Goal: Information Seeking & Learning: Learn about a topic

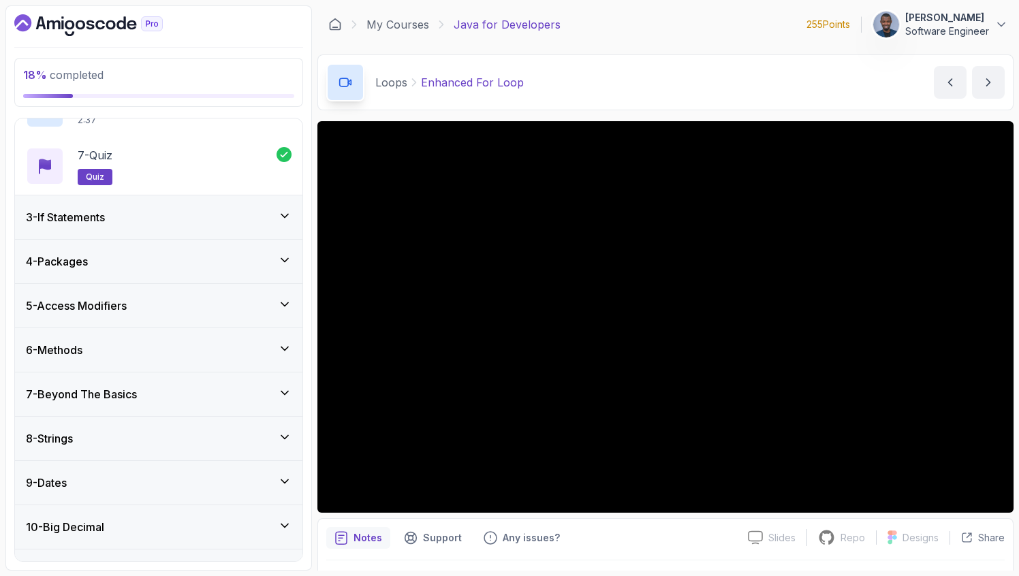
scroll to position [394, 0]
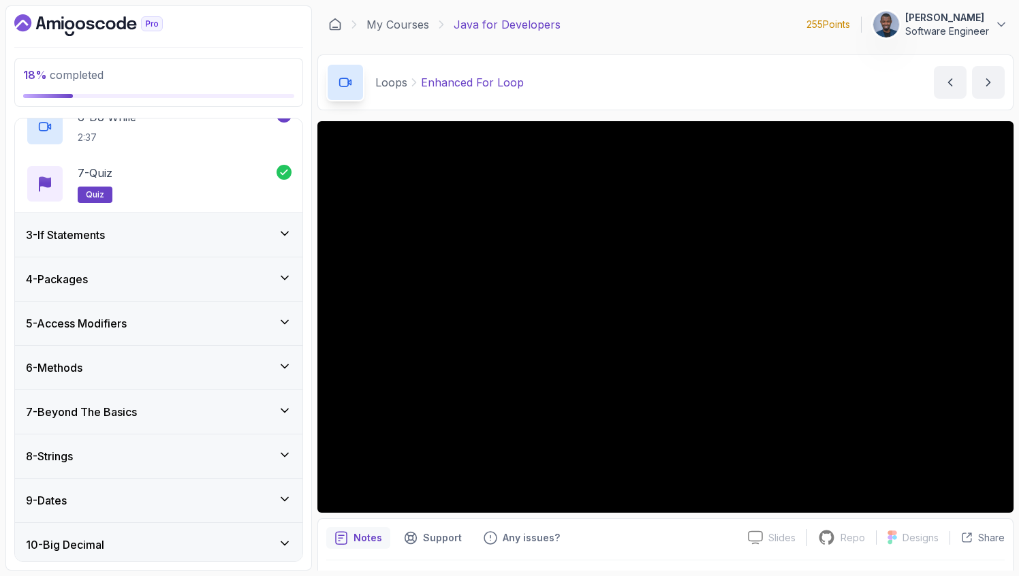
click at [262, 225] on div "3 - If Statements" at bounding box center [159, 235] width 288 height 44
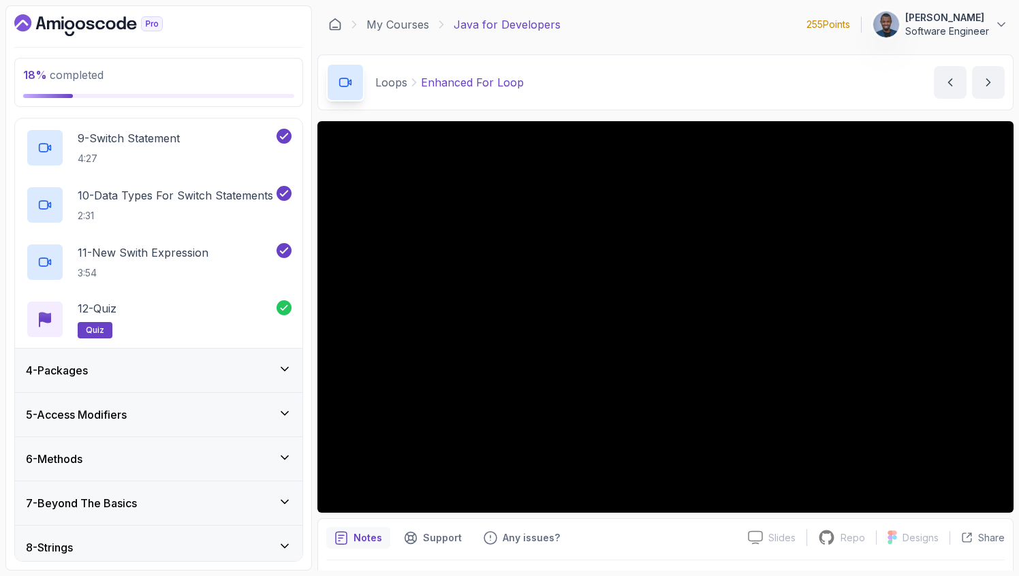
click at [270, 388] on div "4 - Packages" at bounding box center [159, 371] width 288 height 44
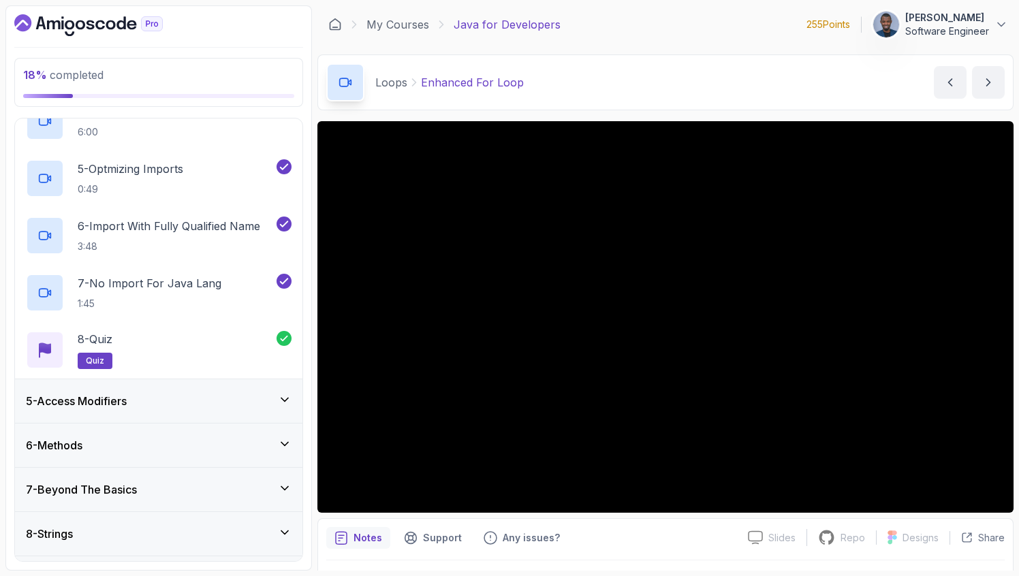
click at [270, 388] on div "5 - Access Modifiers" at bounding box center [159, 401] width 288 height 44
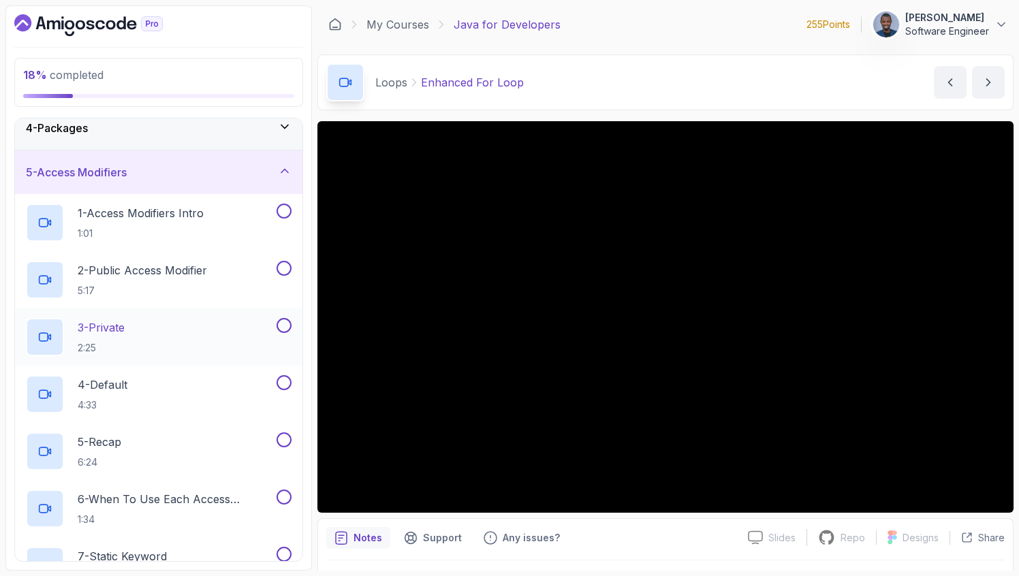
scroll to position [0, 0]
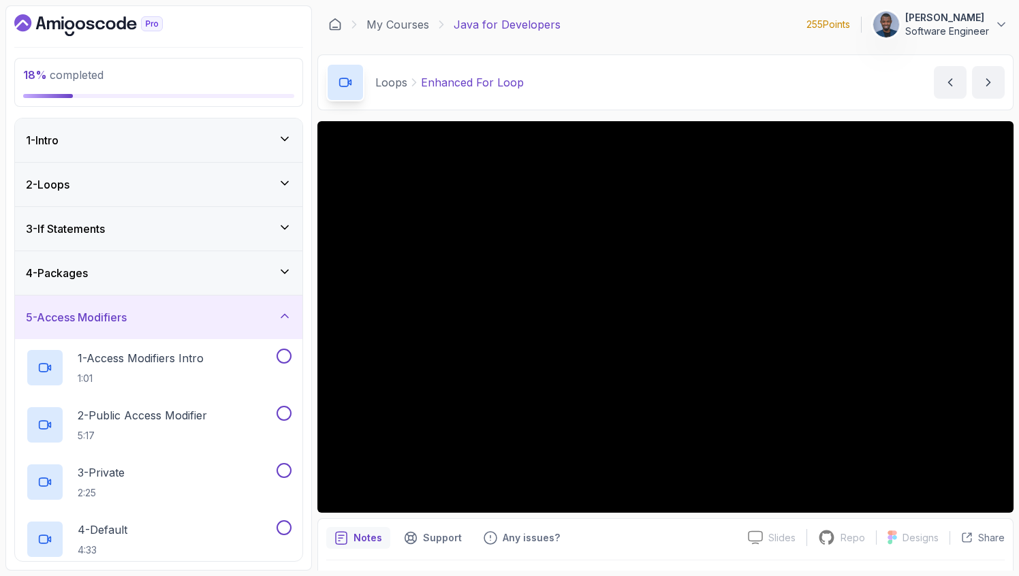
click at [213, 287] on div "4 - Packages" at bounding box center [159, 273] width 288 height 44
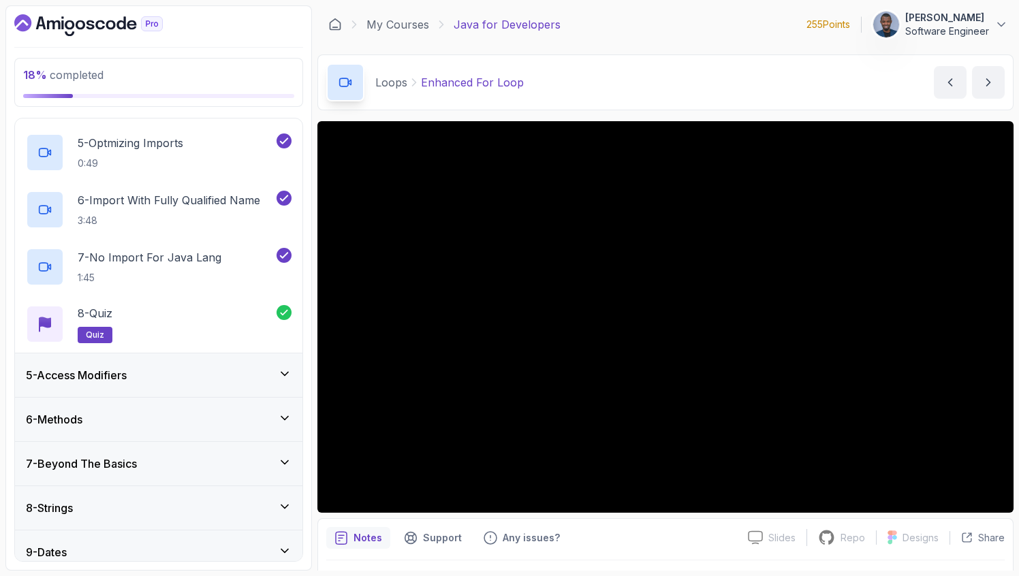
click at [179, 369] on div "5 - Access Modifiers" at bounding box center [159, 375] width 266 height 16
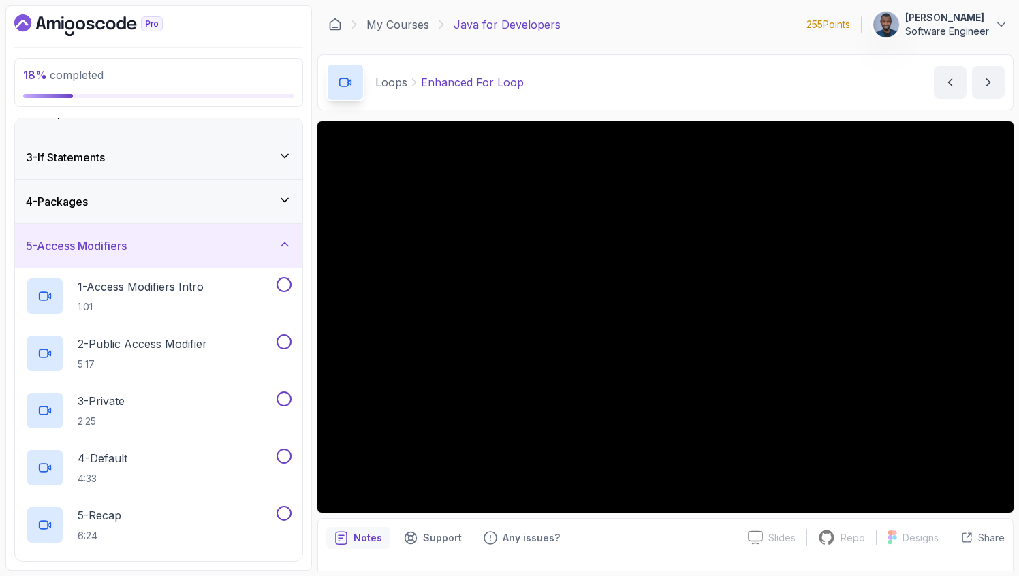
scroll to position [62, 0]
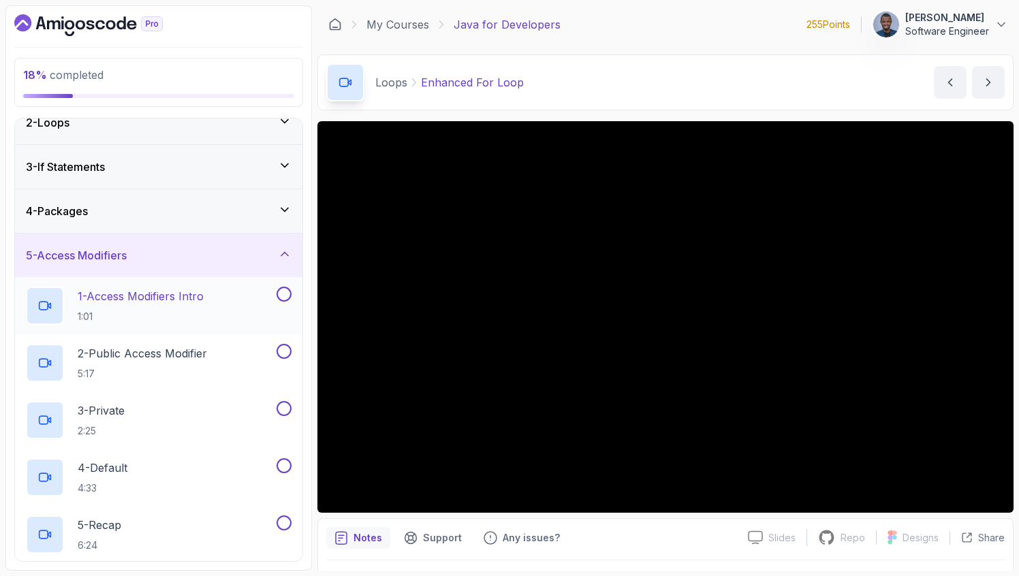
click at [171, 297] on p "1 - Access Modifiers Intro" at bounding box center [141, 296] width 126 height 16
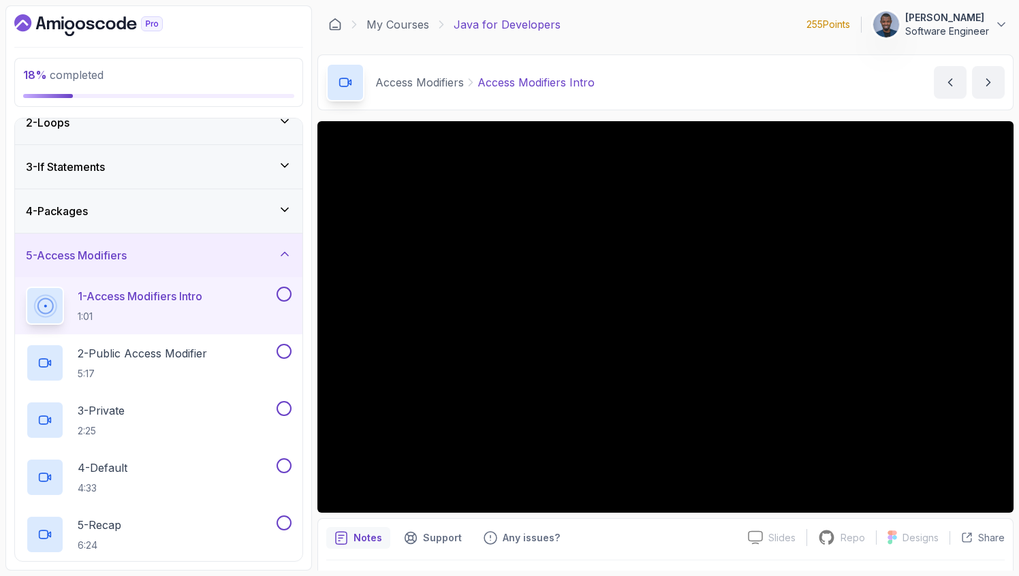
click at [151, 207] on div "4 - Packages" at bounding box center [159, 211] width 266 height 16
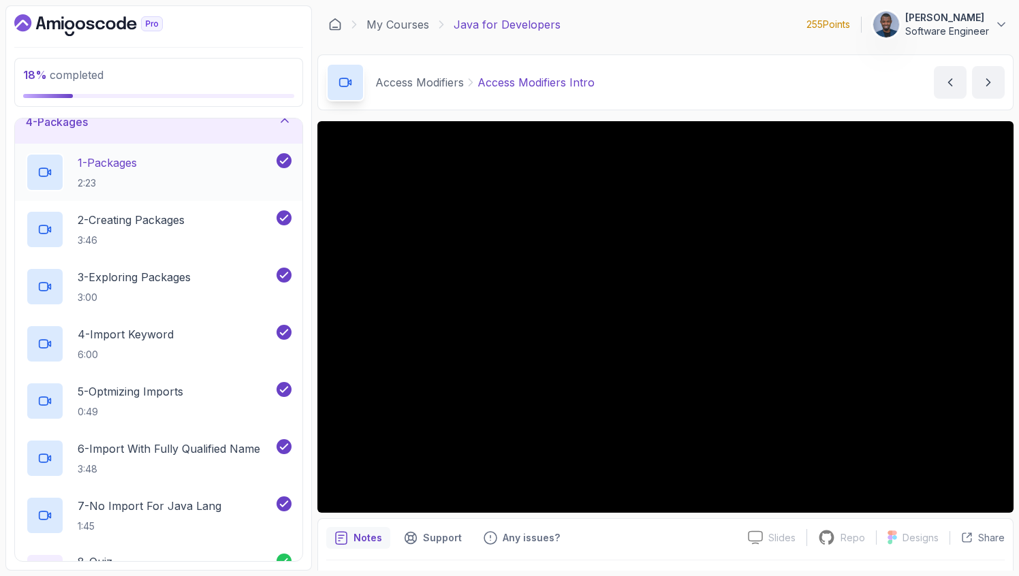
scroll to position [121, 0]
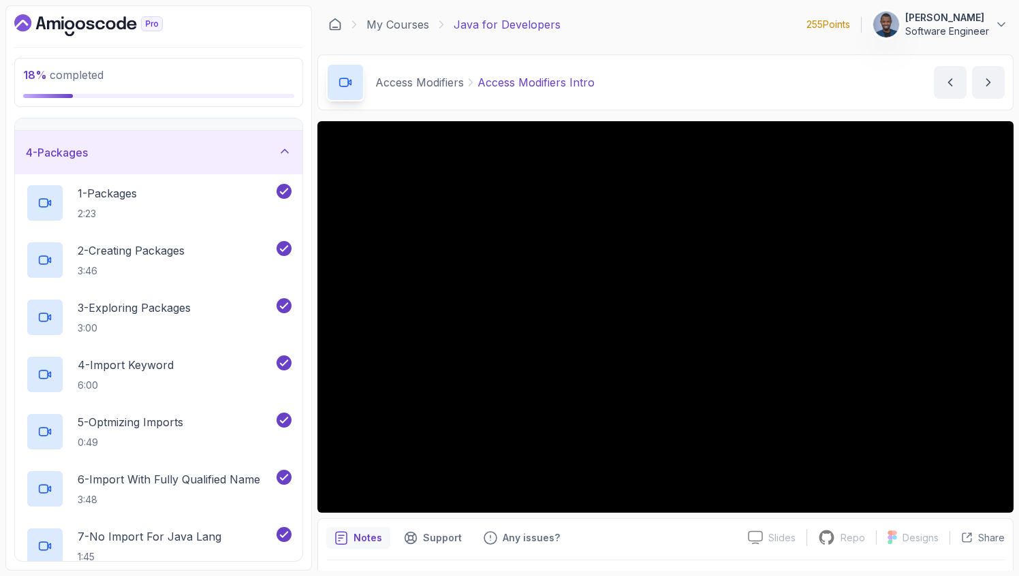
click at [268, 149] on div "4 - Packages" at bounding box center [159, 152] width 266 height 16
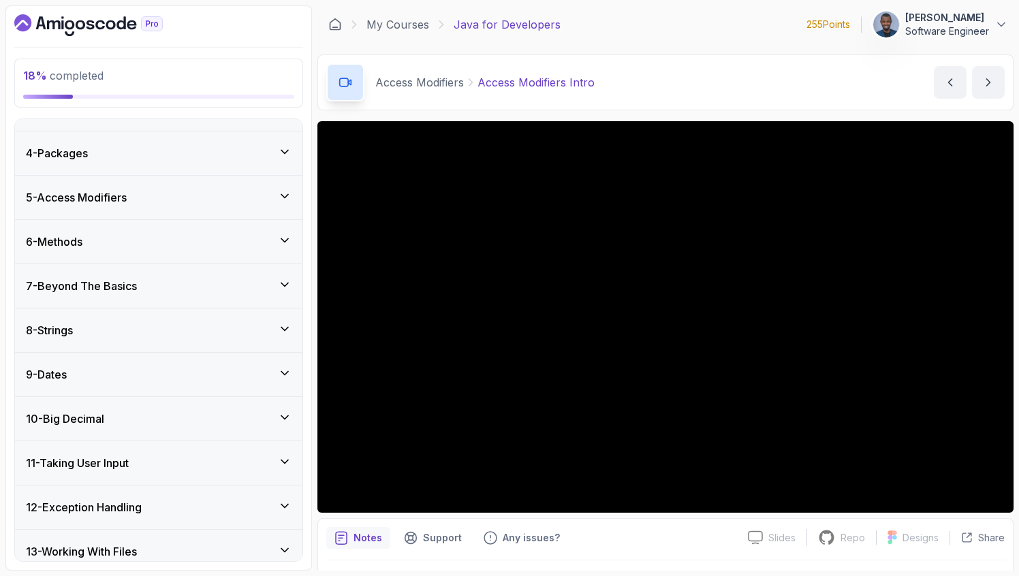
click at [207, 202] on div "5 - Access Modifiers" at bounding box center [159, 197] width 266 height 16
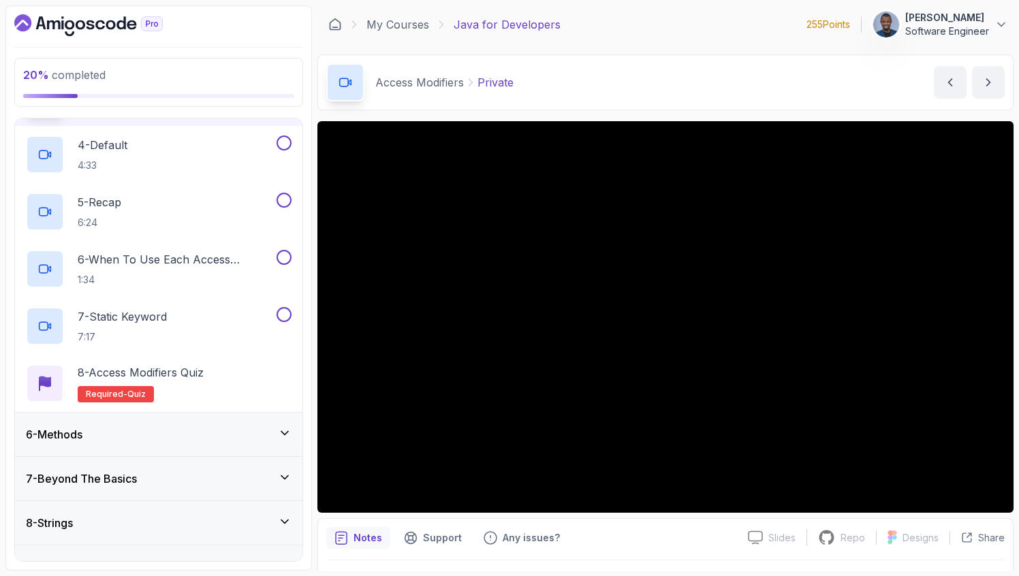
scroll to position [550, 0]
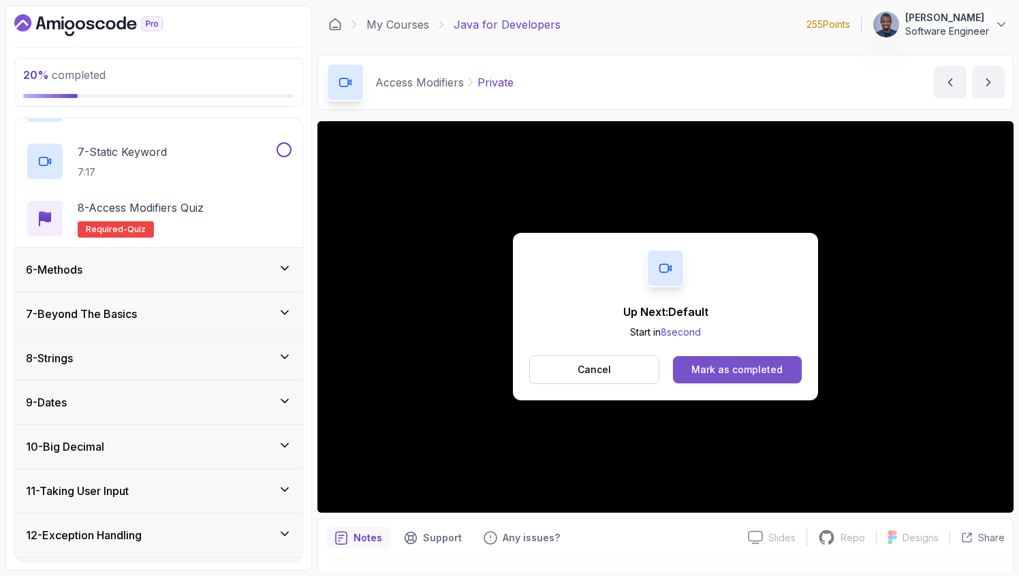
click at [747, 373] on div "Mark as completed" at bounding box center [737, 370] width 91 height 14
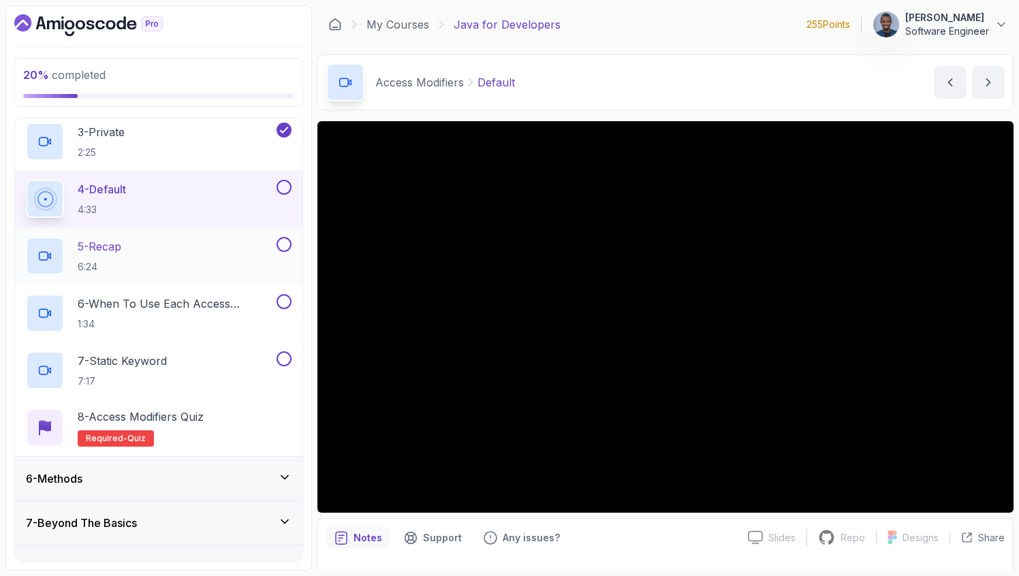
scroll to position [348, 0]
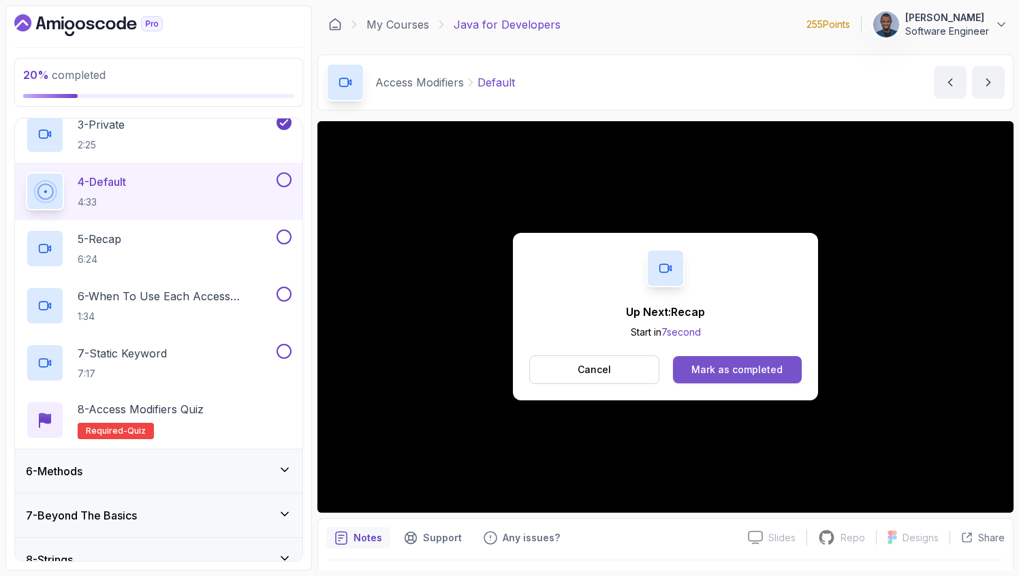
click at [739, 372] on div "Mark as completed" at bounding box center [737, 370] width 91 height 14
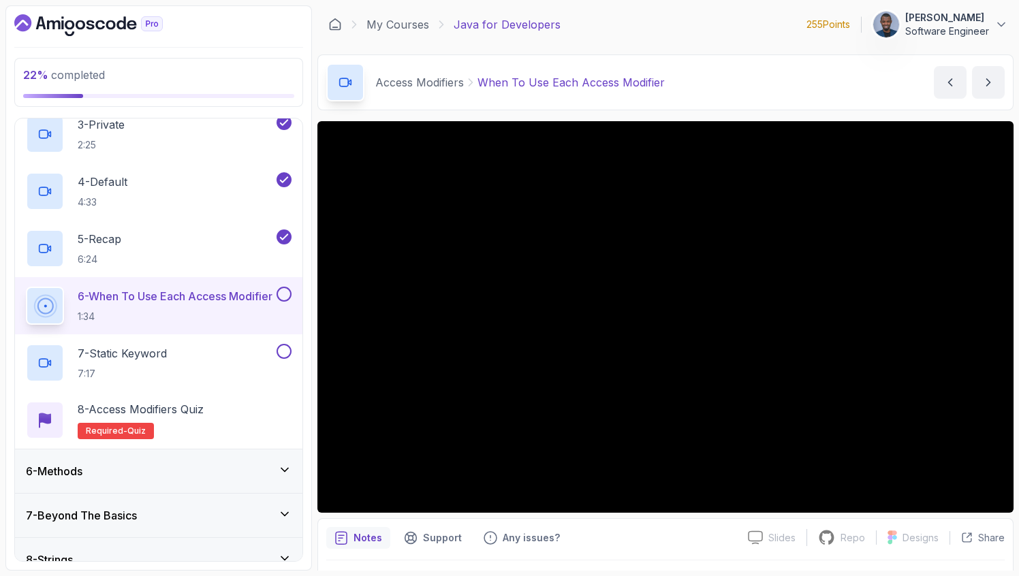
click at [166, 288] on div "6 - When To Use Each Access Modifier 1:34" at bounding box center [150, 306] width 248 height 38
click at [535, 332] on div at bounding box center [665, 317] width 696 height 392
click at [200, 300] on p "6 - When To Use Each Access Modifier" at bounding box center [175, 296] width 195 height 16
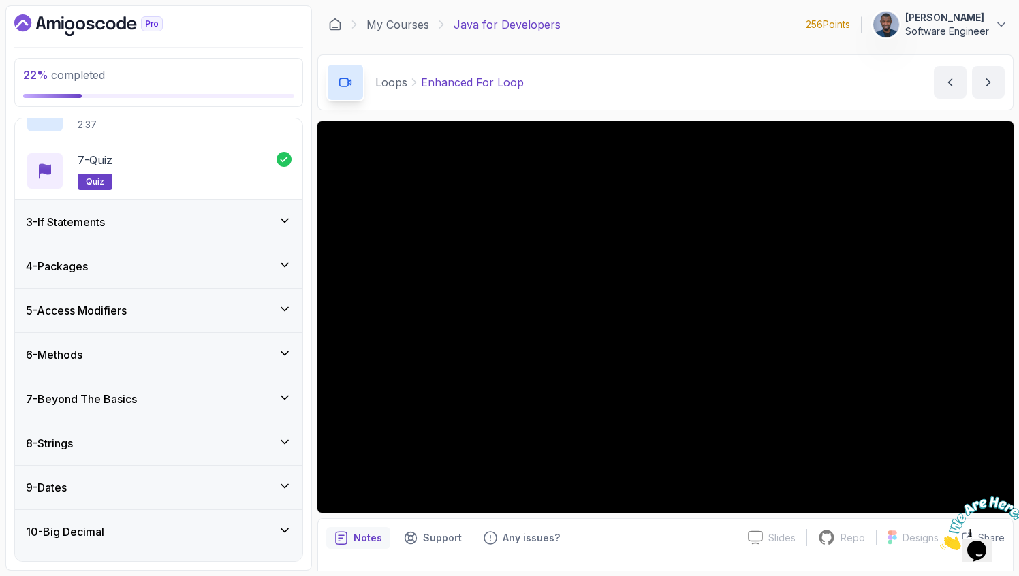
scroll to position [433, 0]
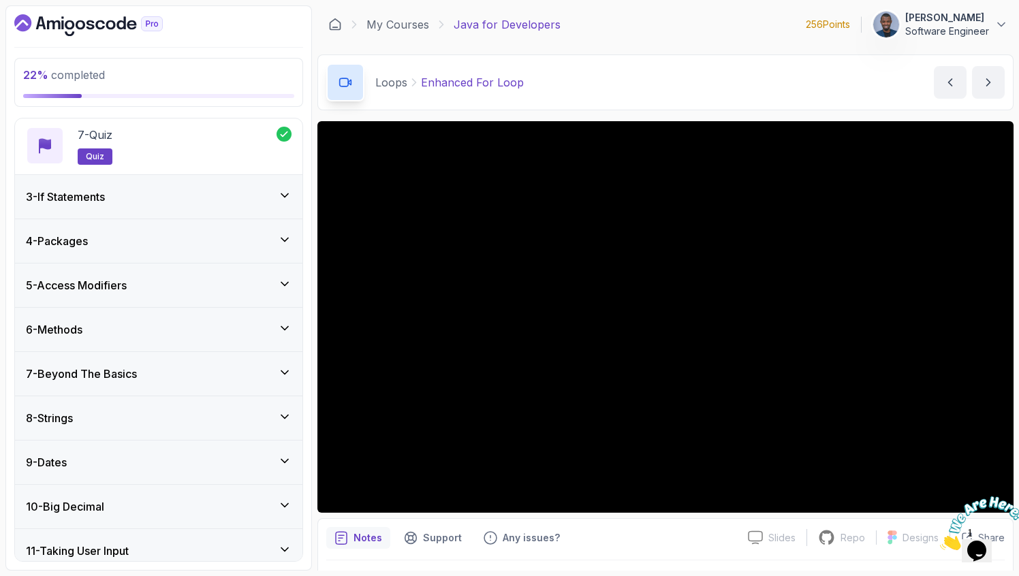
click at [178, 193] on div "3 - If Statements" at bounding box center [159, 197] width 266 height 16
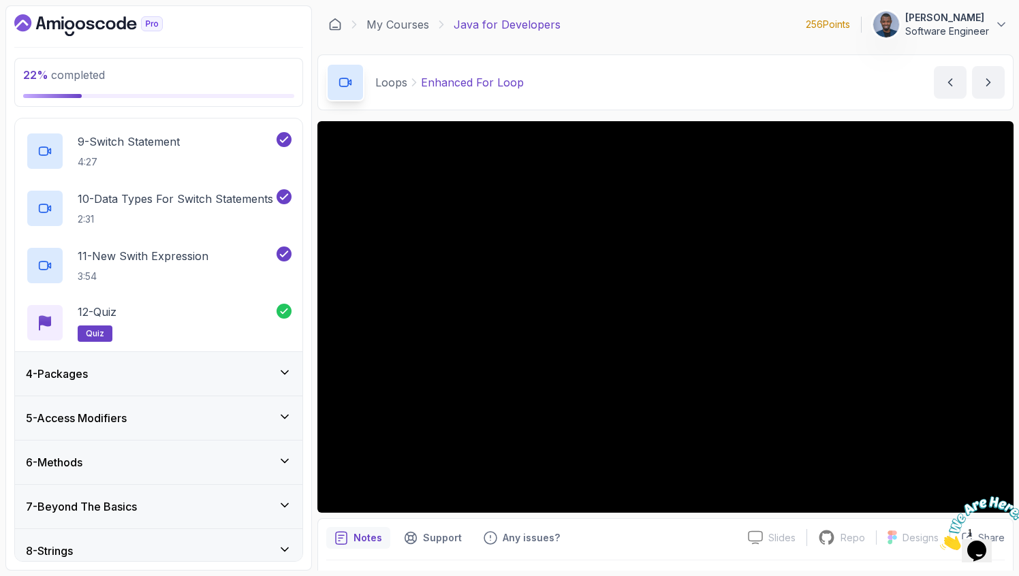
click at [124, 376] on div "4 - Packages" at bounding box center [159, 374] width 266 height 16
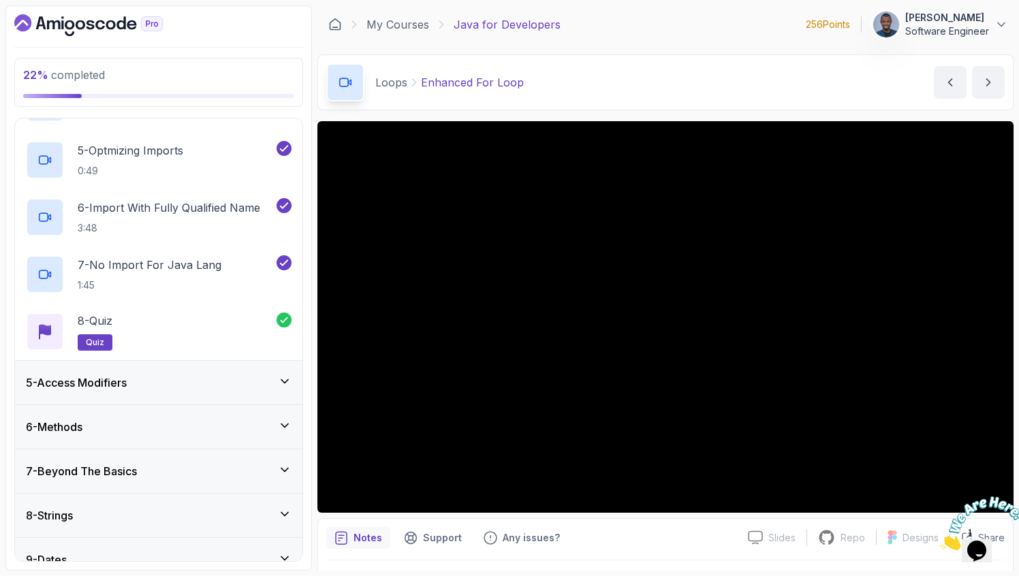
click at [124, 376] on h3 "5 - Access Modifiers" at bounding box center [76, 383] width 101 height 16
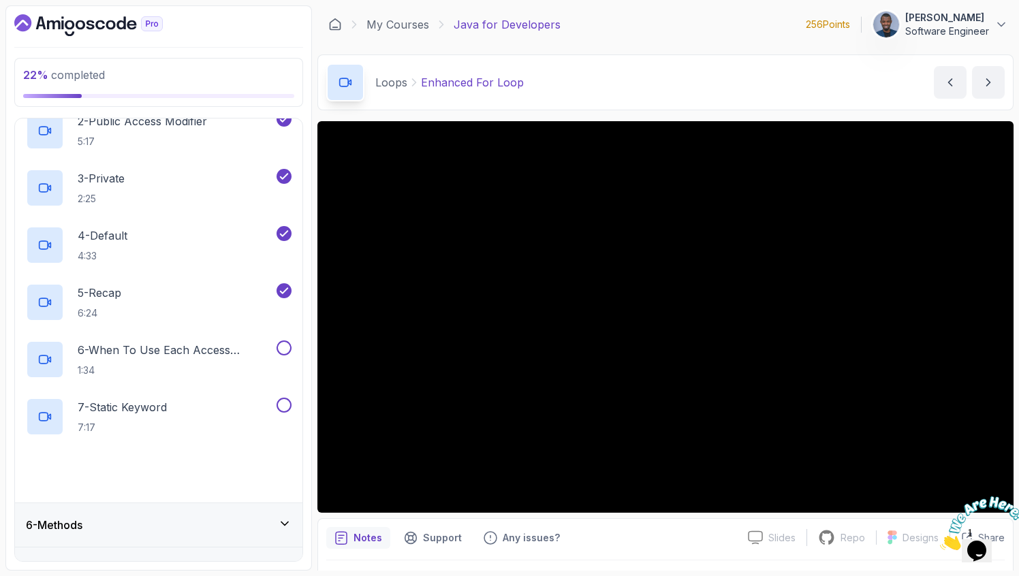
scroll to position [295, 0]
click at [122, 352] on p "6 - When To Use Each Access Modifier" at bounding box center [176, 349] width 196 height 16
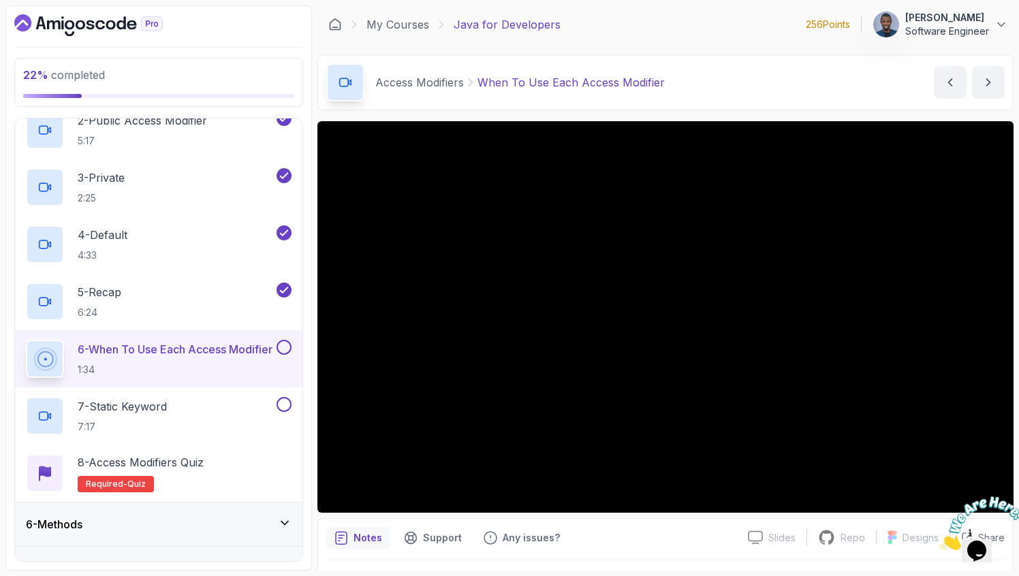
click at [685, 174] on div at bounding box center [665, 317] width 696 height 392
click at [132, 346] on p "6 - When To Use Each Access Modifier" at bounding box center [175, 349] width 195 height 16
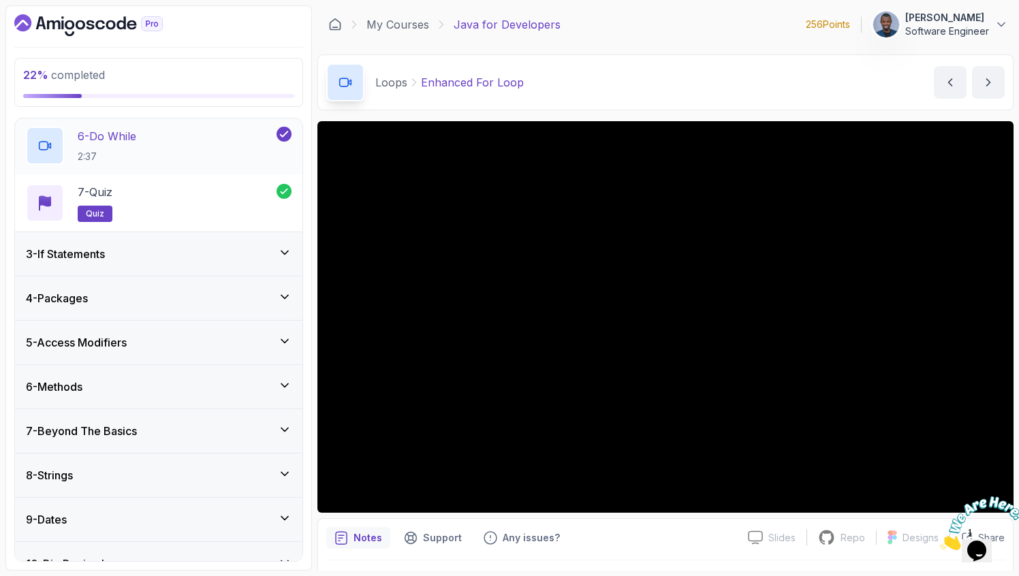
scroll to position [340, 0]
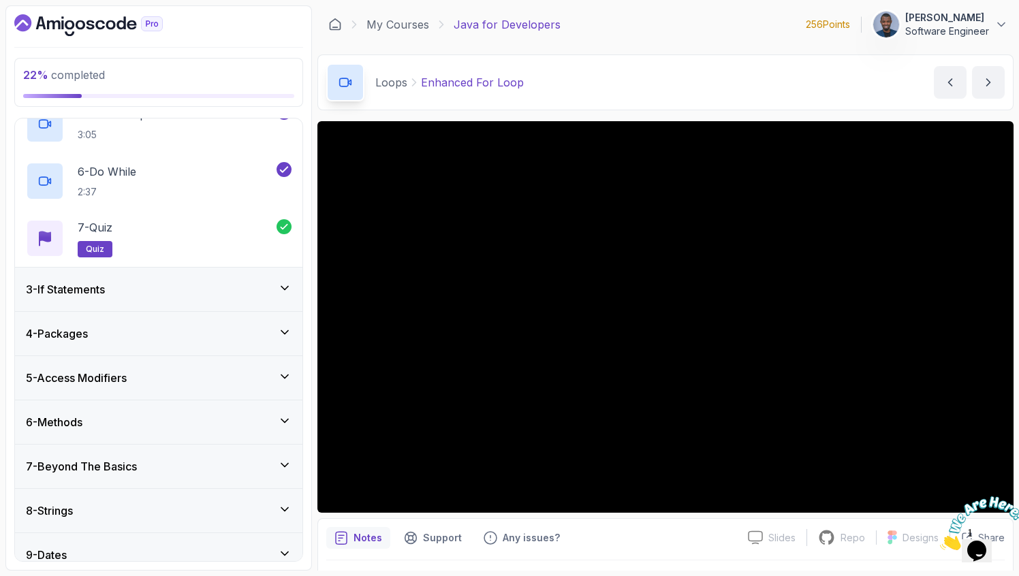
click at [261, 296] on div "3 - If Statements" at bounding box center [159, 289] width 266 height 16
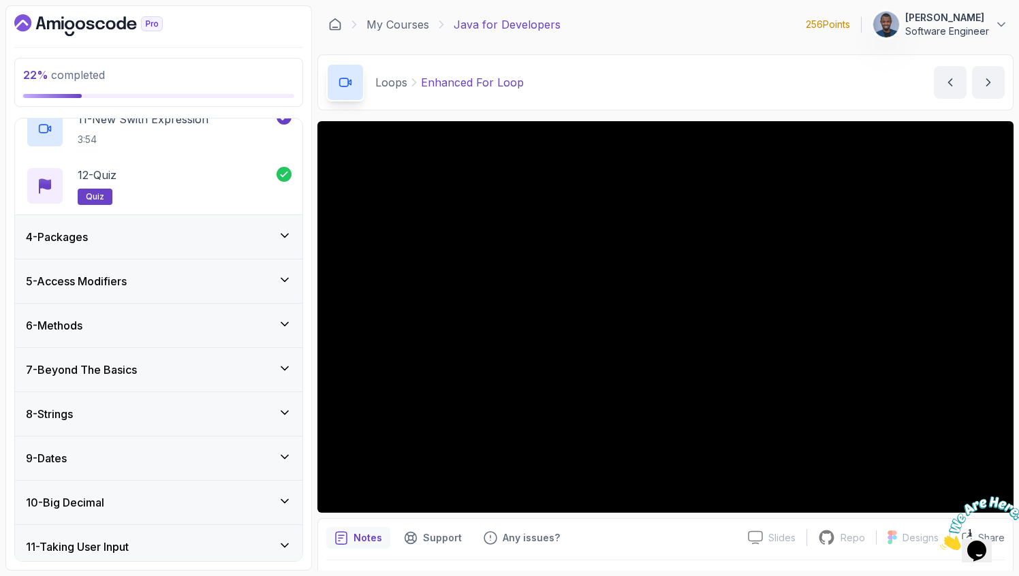
scroll to position [741, 0]
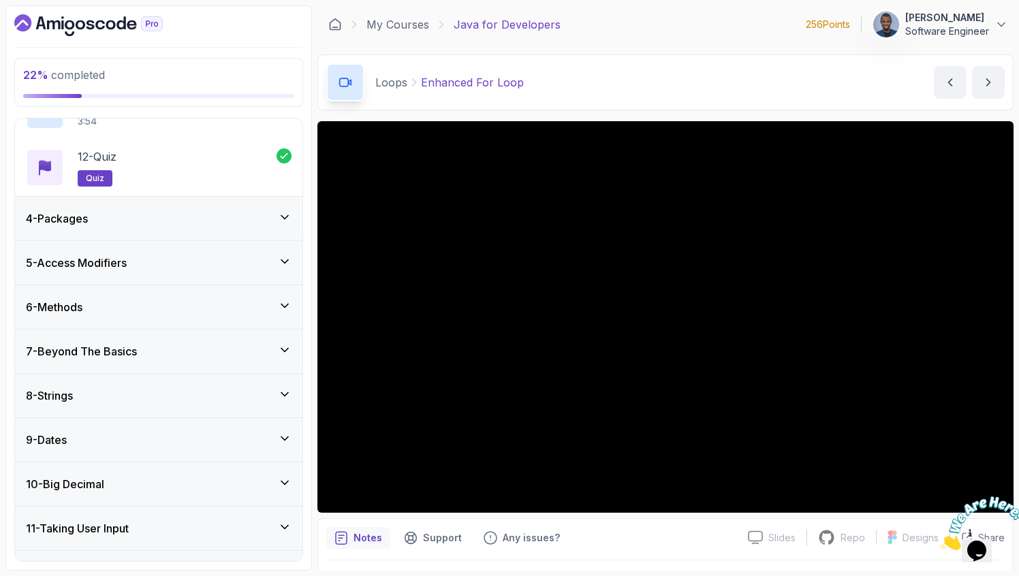
click at [160, 215] on div "4 - Packages" at bounding box center [159, 219] width 266 height 16
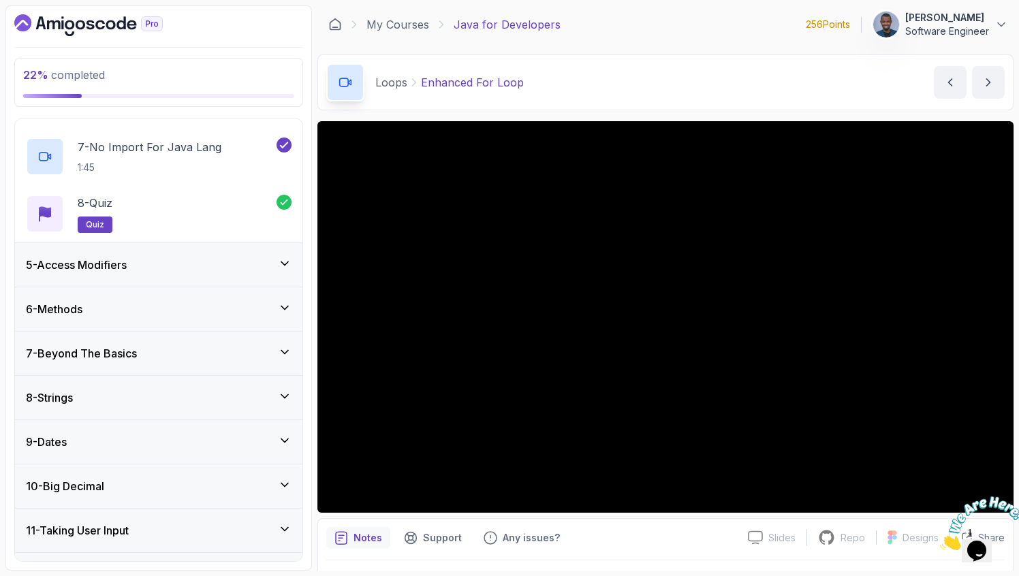
scroll to position [394, 0]
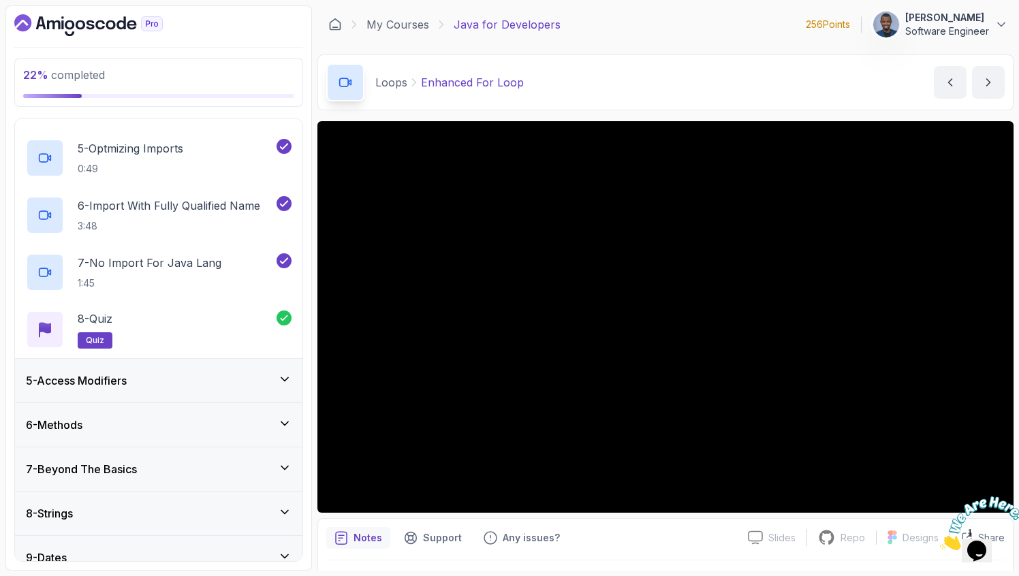
click at [116, 386] on h3 "5 - Access Modifiers" at bounding box center [76, 381] width 101 height 16
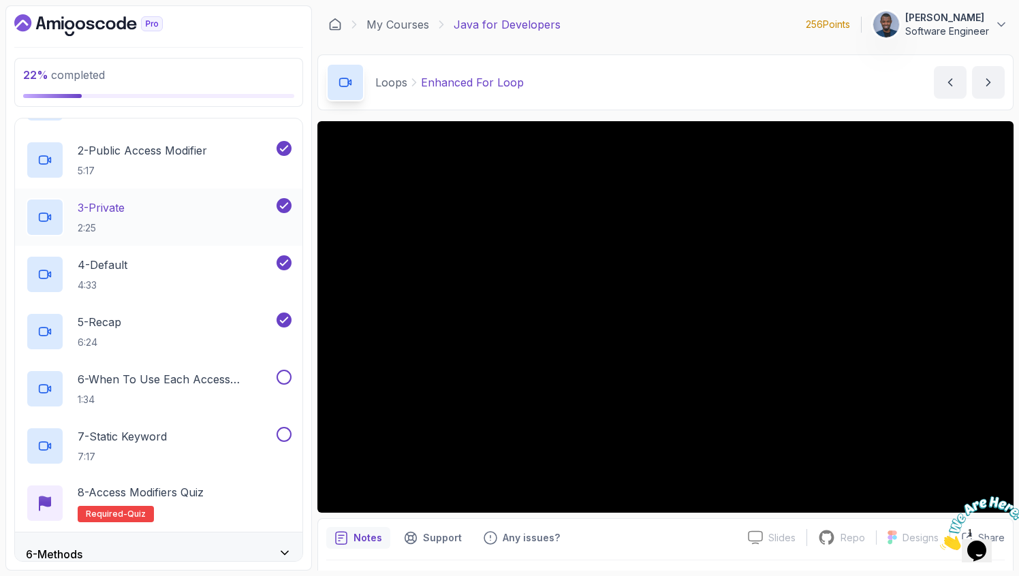
scroll to position [283, 0]
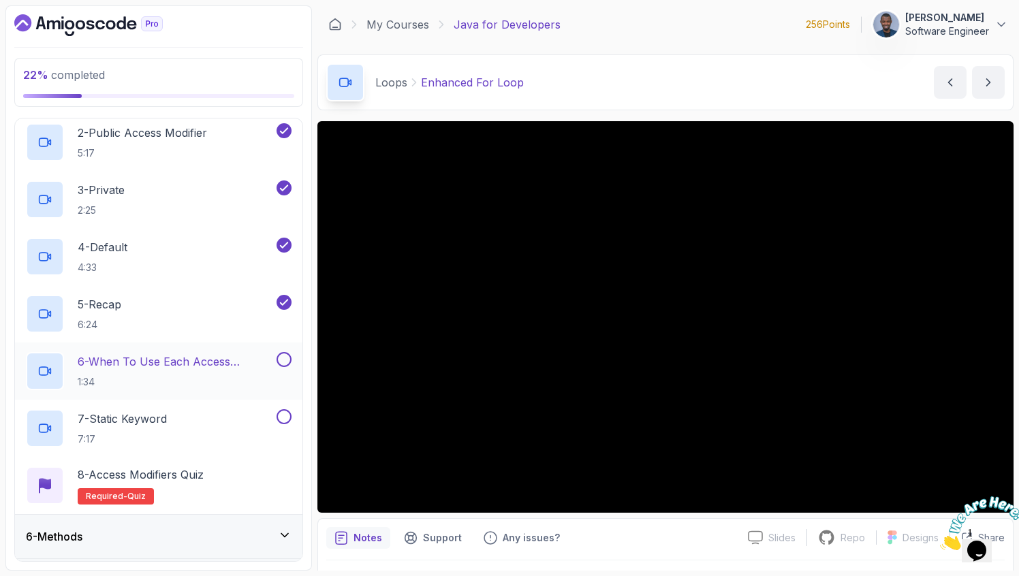
click at [116, 360] on p "6 - When To Use Each Access Modifier" at bounding box center [176, 362] width 196 height 16
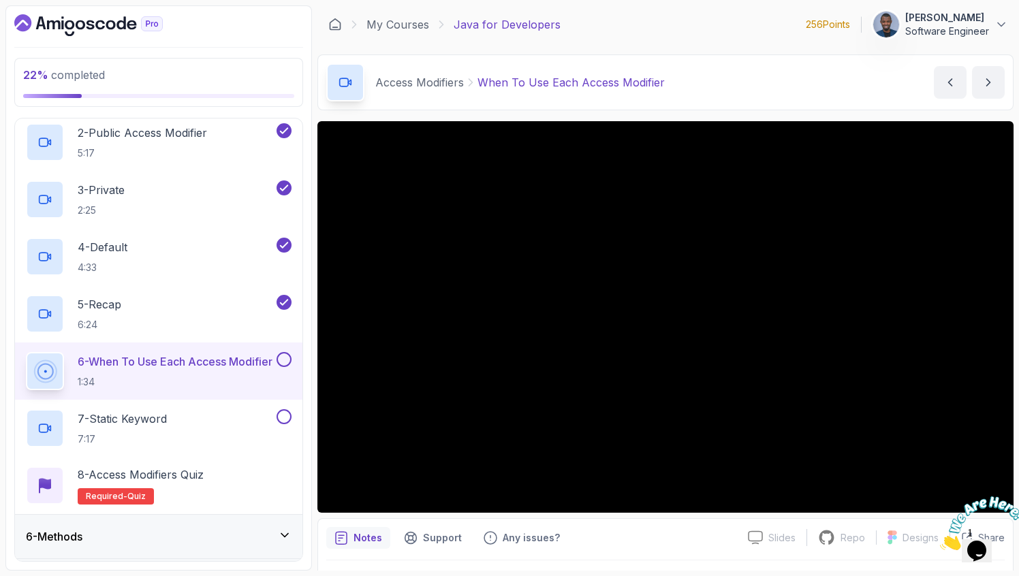
click at [977, 497] on div at bounding box center [977, 524] width 74 height 54
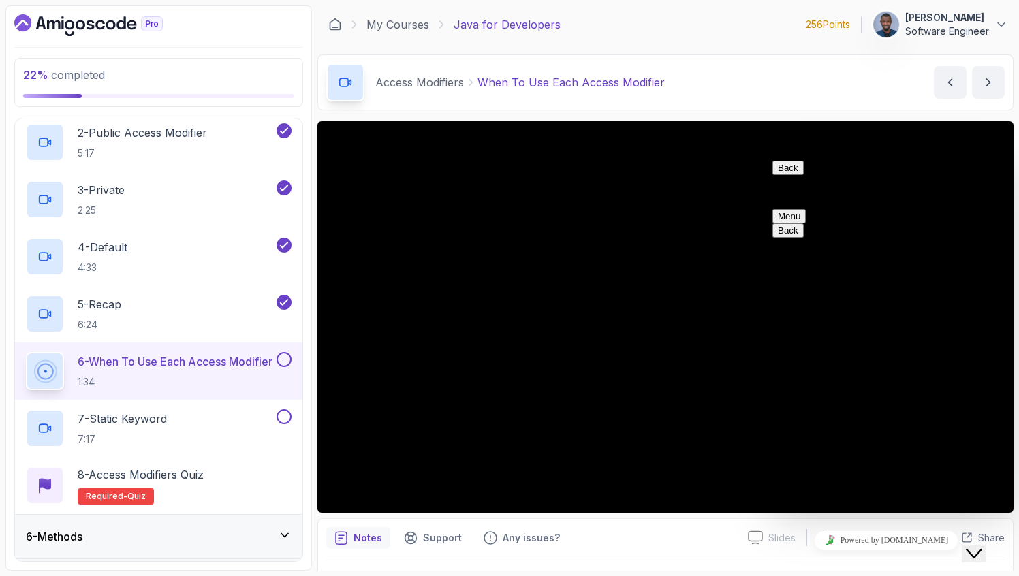
click at [982, 546] on icon "Close Chat This icon closes the chat window." at bounding box center [974, 554] width 16 height 16
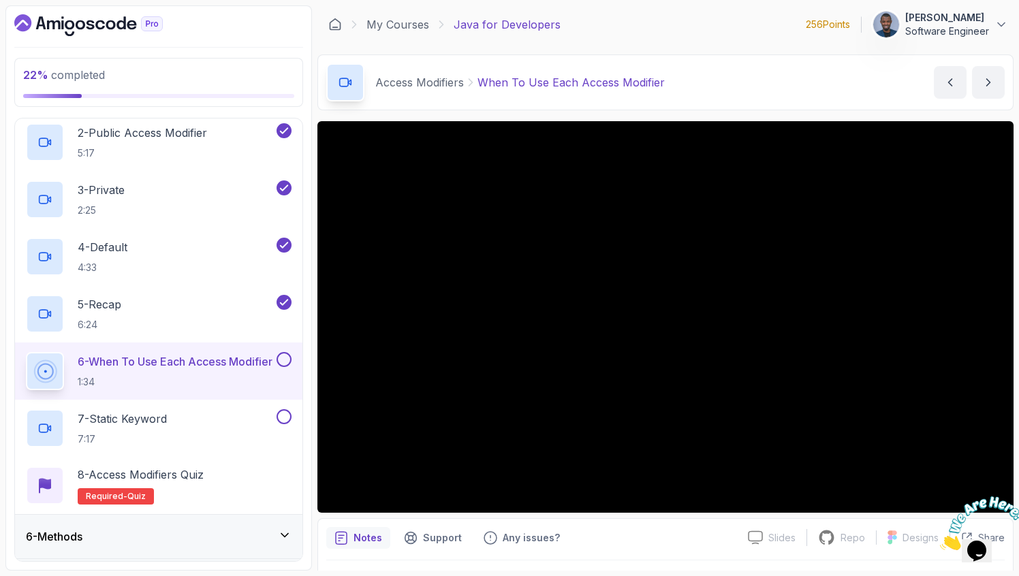
click at [940, 541] on icon "Close" at bounding box center [940, 547] width 0 height 12
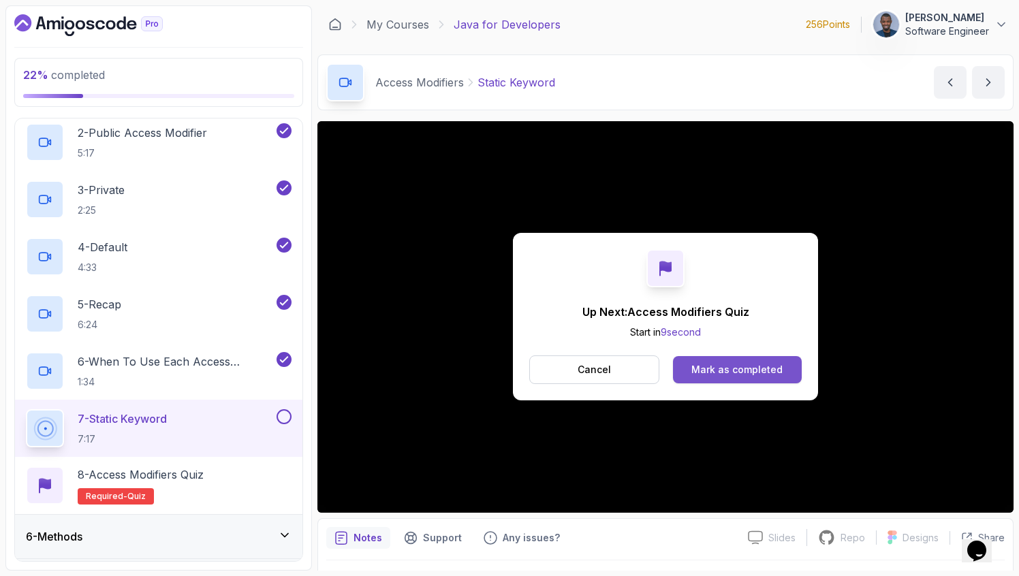
click at [767, 367] on div "Mark as completed" at bounding box center [737, 370] width 91 height 14
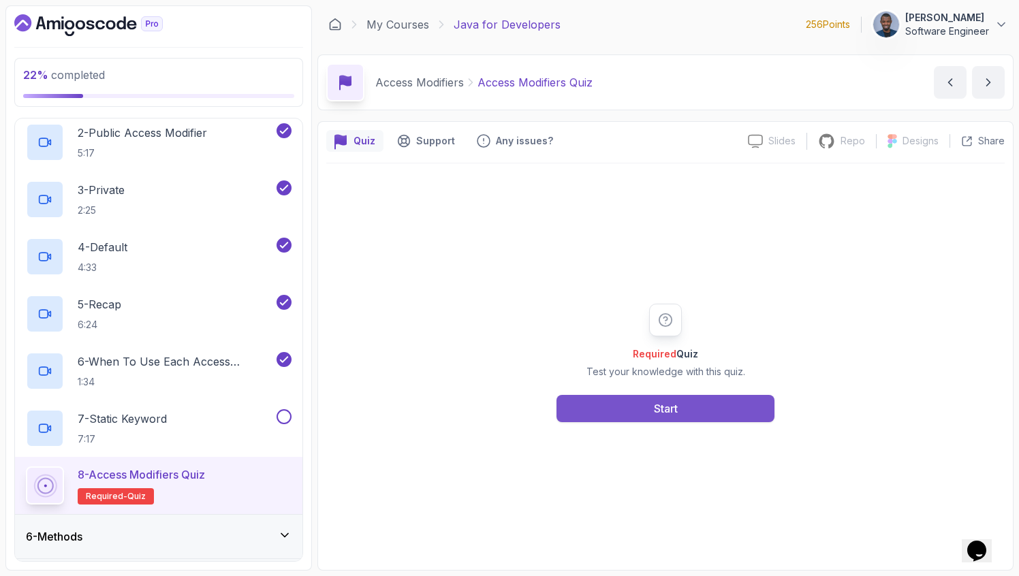
click at [698, 403] on button "Start" at bounding box center [666, 408] width 218 height 27
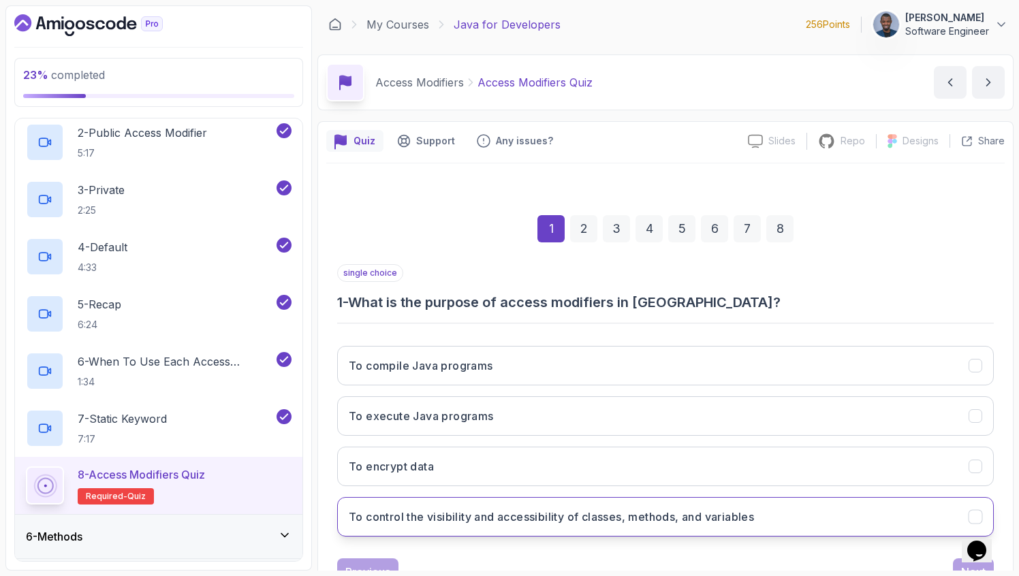
click at [596, 508] on button "To control the visibility and accessibility of classes, methods, and variables" at bounding box center [665, 517] width 657 height 40
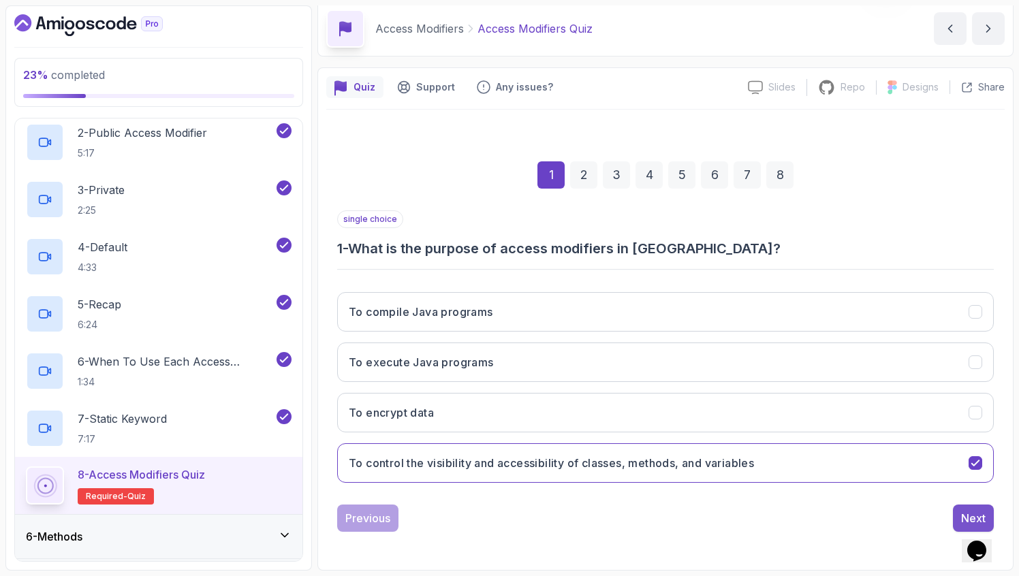
click at [966, 519] on div "Next" at bounding box center [973, 518] width 25 height 16
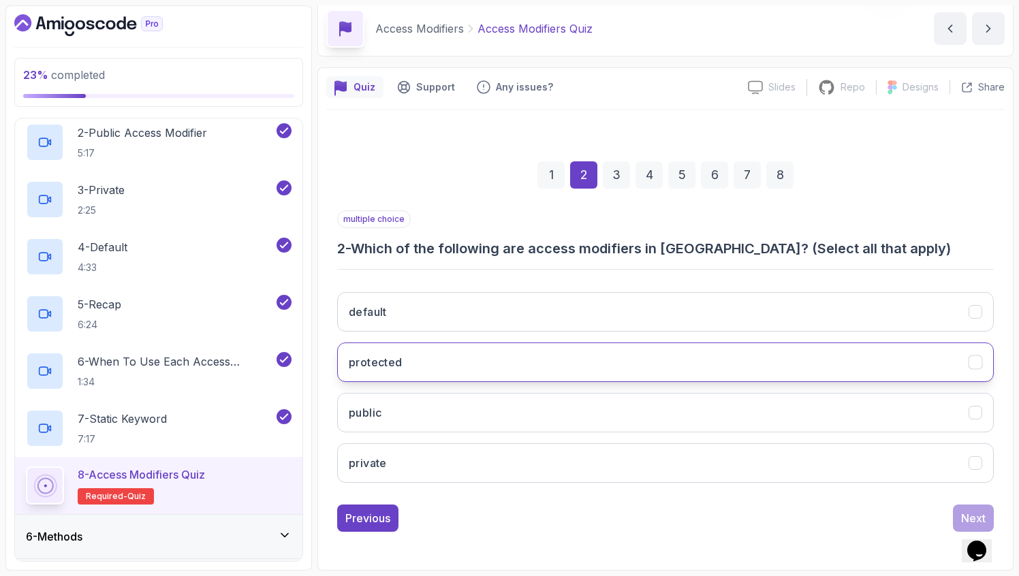
click at [712, 369] on button "protected" at bounding box center [665, 363] width 657 height 40
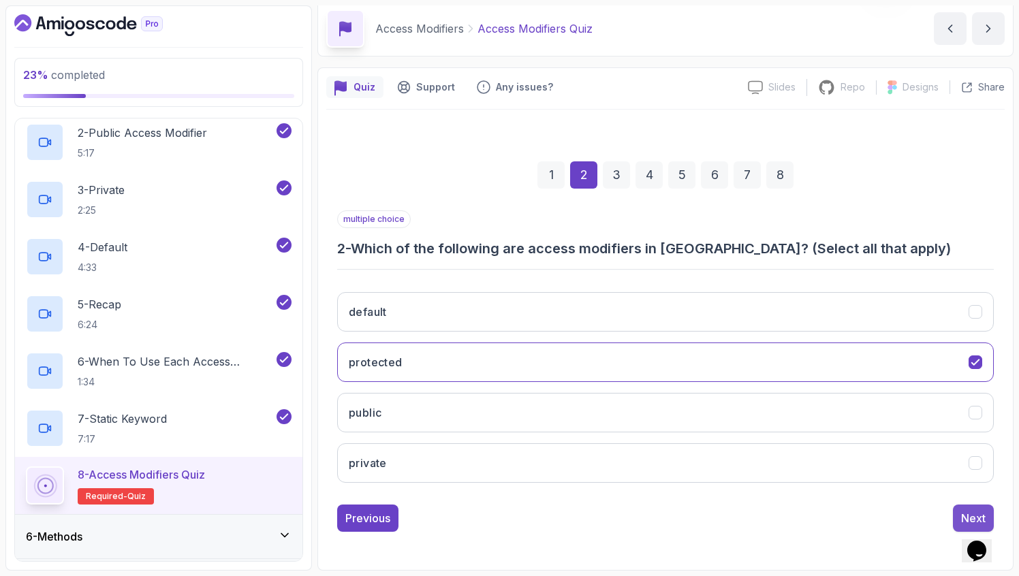
click at [960, 510] on button "Next" at bounding box center [973, 518] width 41 height 27
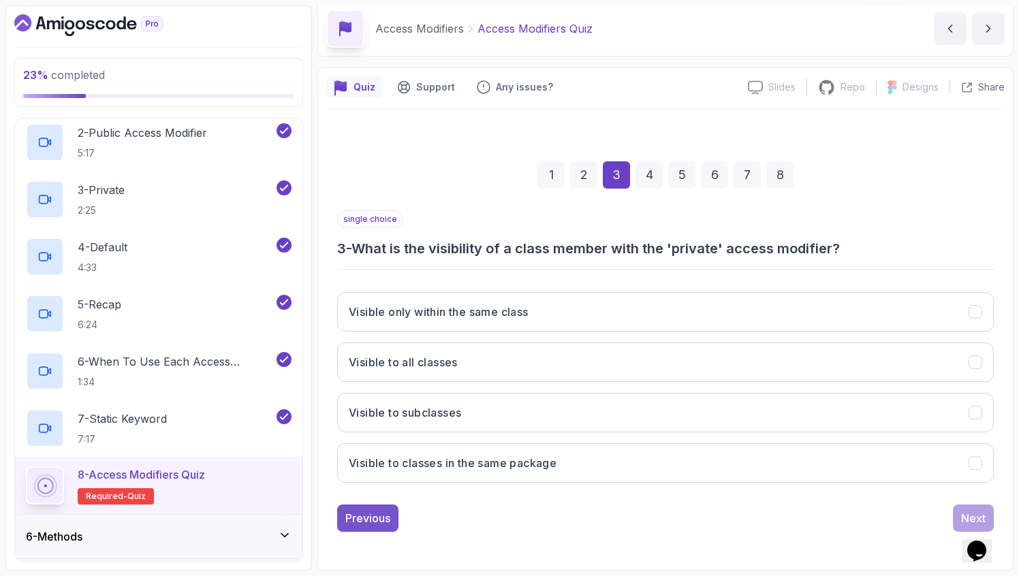
click at [351, 513] on div "Previous" at bounding box center [367, 518] width 45 height 16
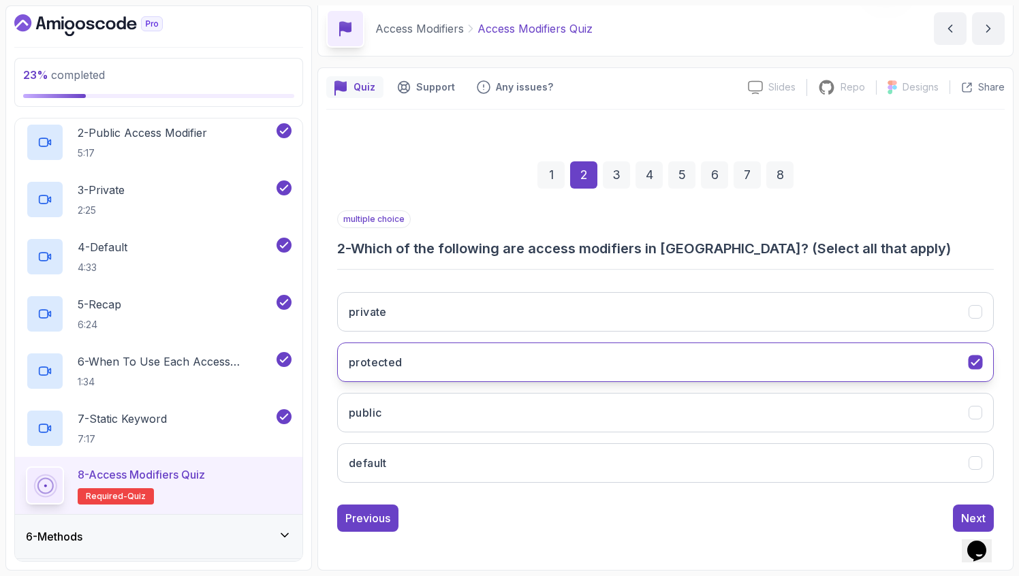
click at [455, 369] on button "protected" at bounding box center [665, 363] width 657 height 40
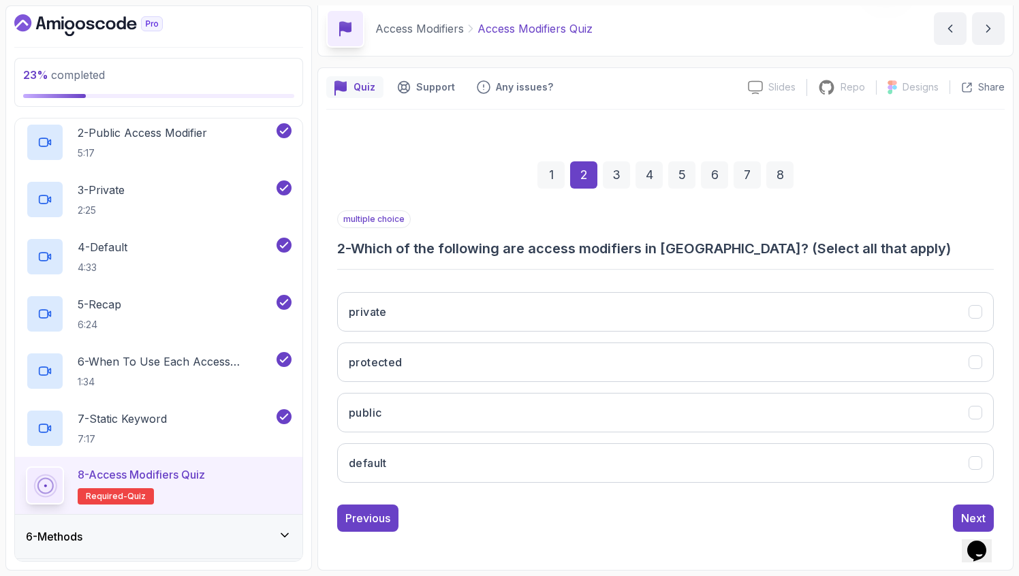
click at [456, 332] on div "private protected public default" at bounding box center [665, 387] width 657 height 213
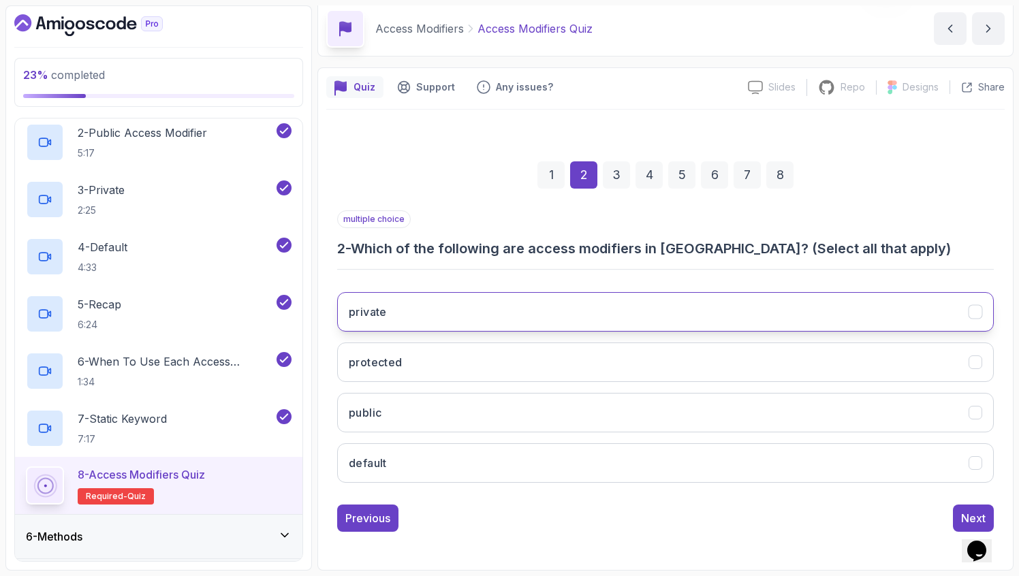
click at [434, 312] on button "private" at bounding box center [665, 312] width 657 height 40
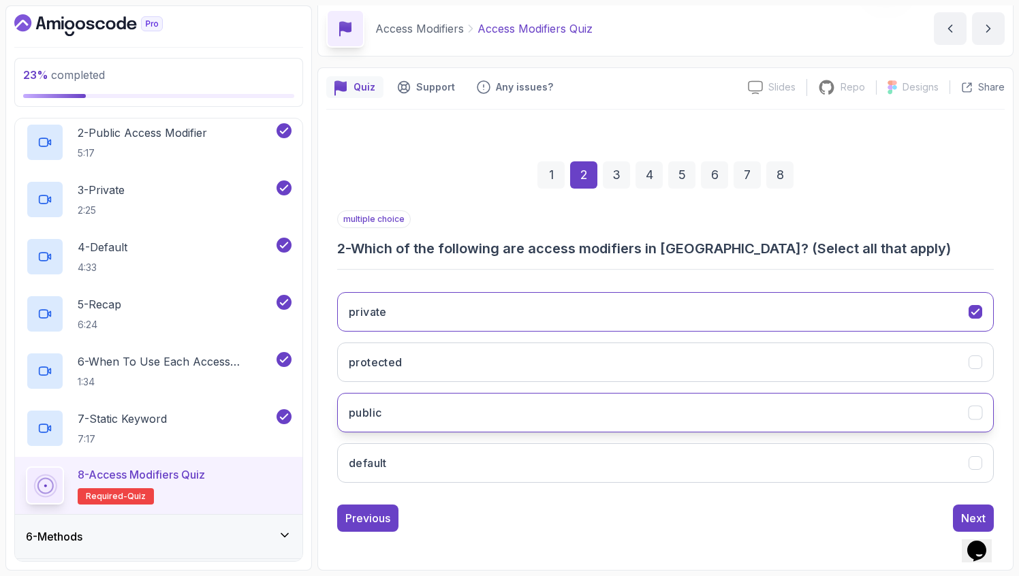
click at [415, 392] on div "private protected public default" at bounding box center [665, 387] width 657 height 213
click at [403, 441] on div "private protected public default" at bounding box center [665, 387] width 657 height 213
click at [442, 406] on button "public" at bounding box center [665, 413] width 657 height 40
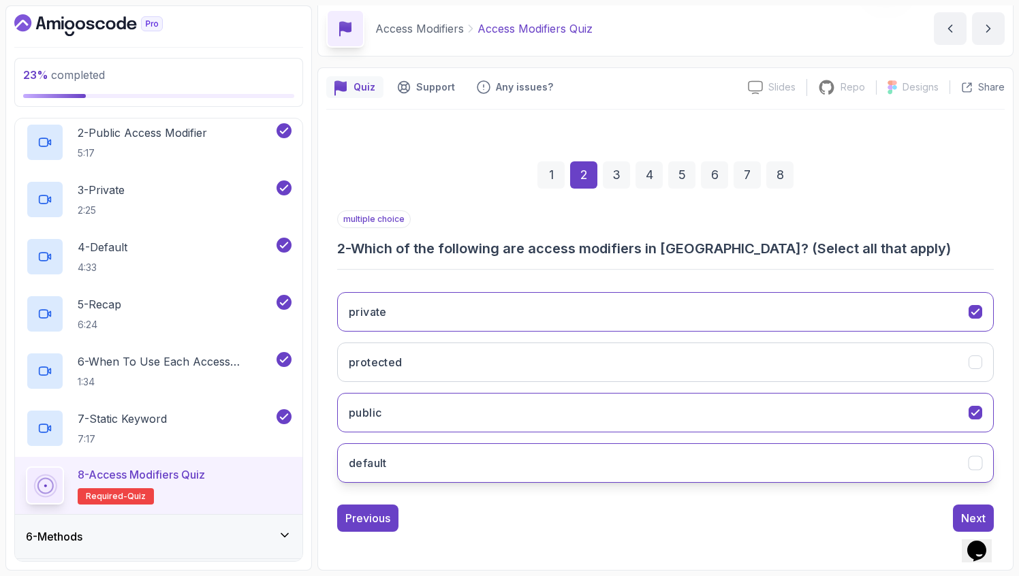
click at [431, 452] on button "default" at bounding box center [665, 464] width 657 height 40
click at [963, 517] on div "Next" at bounding box center [973, 518] width 25 height 16
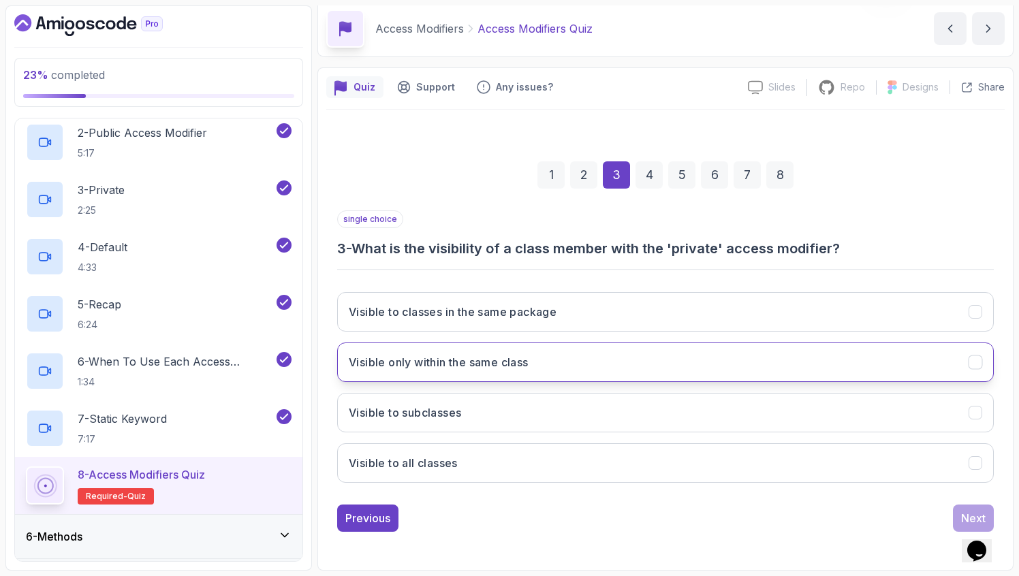
click at [739, 363] on button "Visible only within the same class" at bounding box center [665, 363] width 657 height 40
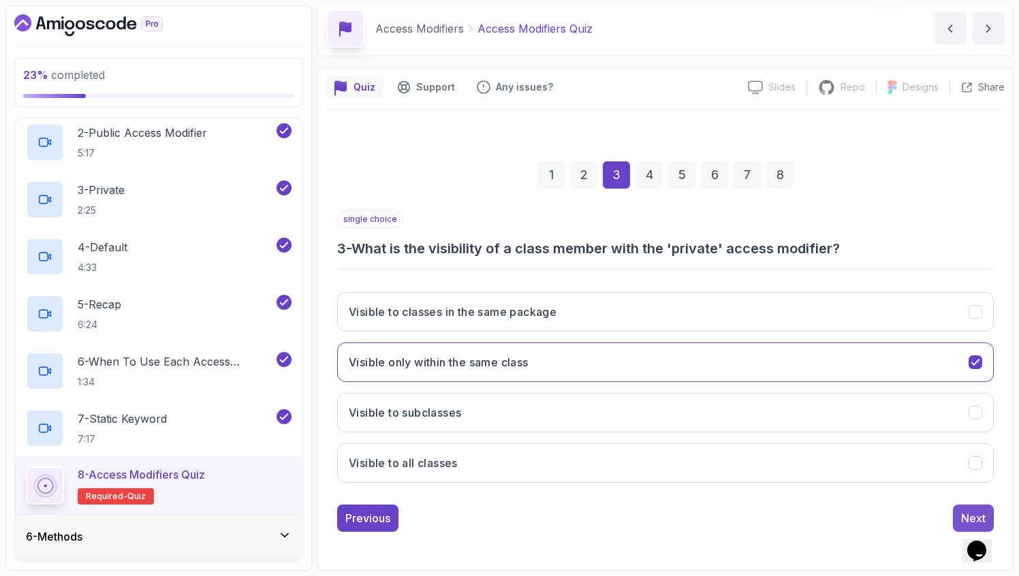
click at [976, 513] on div "Next" at bounding box center [973, 518] width 25 height 16
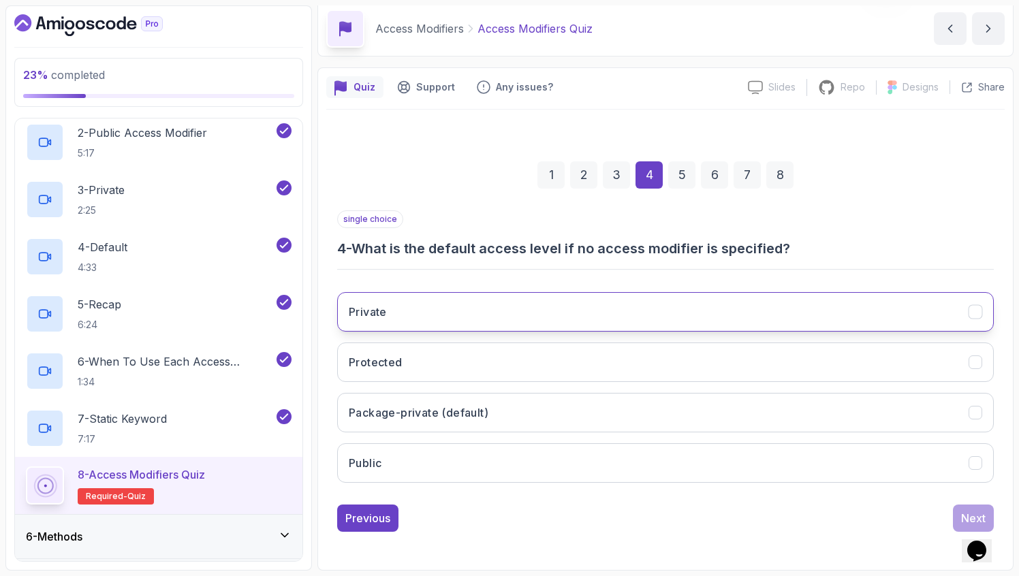
click at [491, 316] on button "Private" at bounding box center [665, 312] width 657 height 40
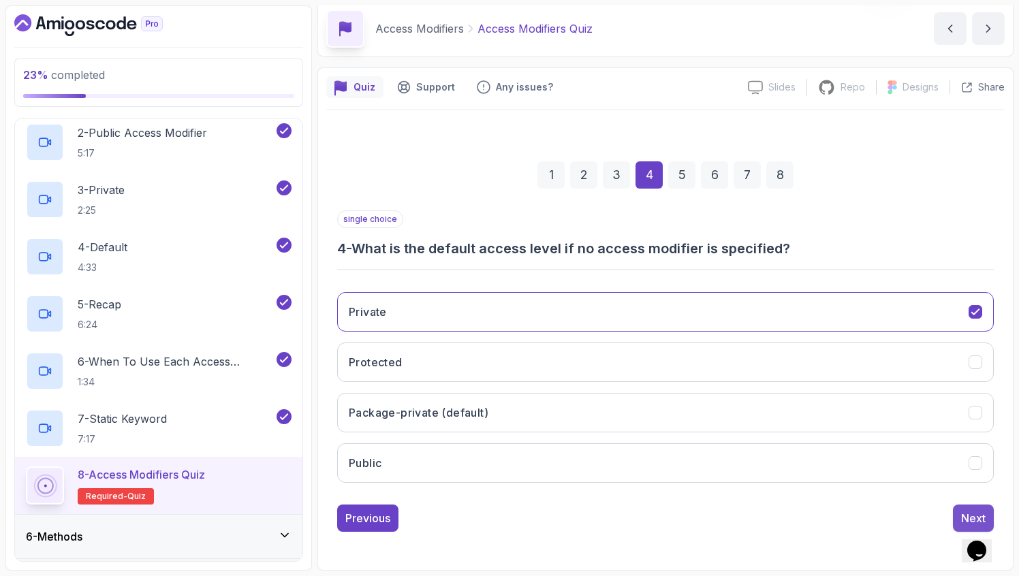
click at [963, 514] on div "Next" at bounding box center [973, 518] width 25 height 16
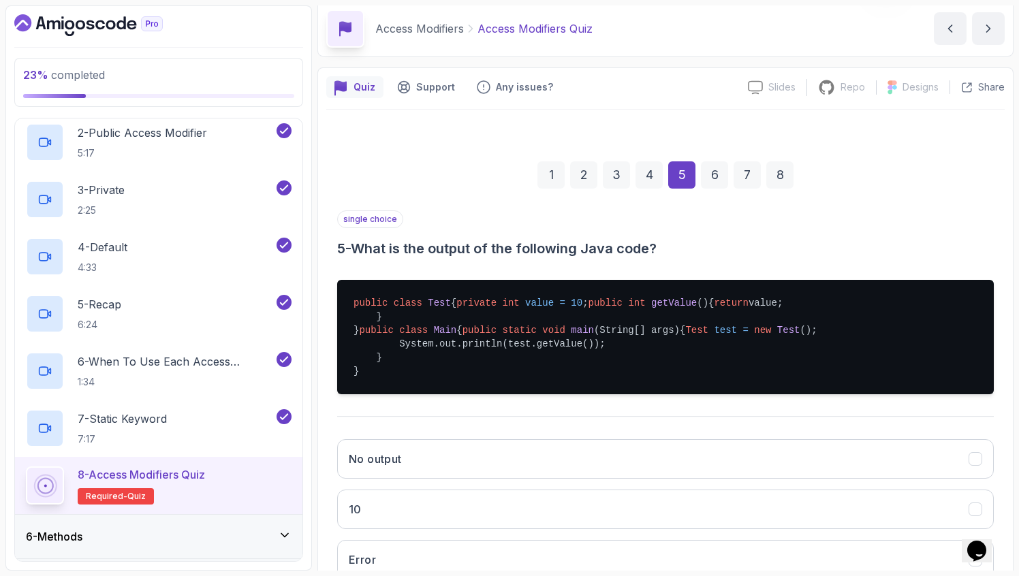
click at [551, 172] on div "1" at bounding box center [551, 174] width 27 height 27
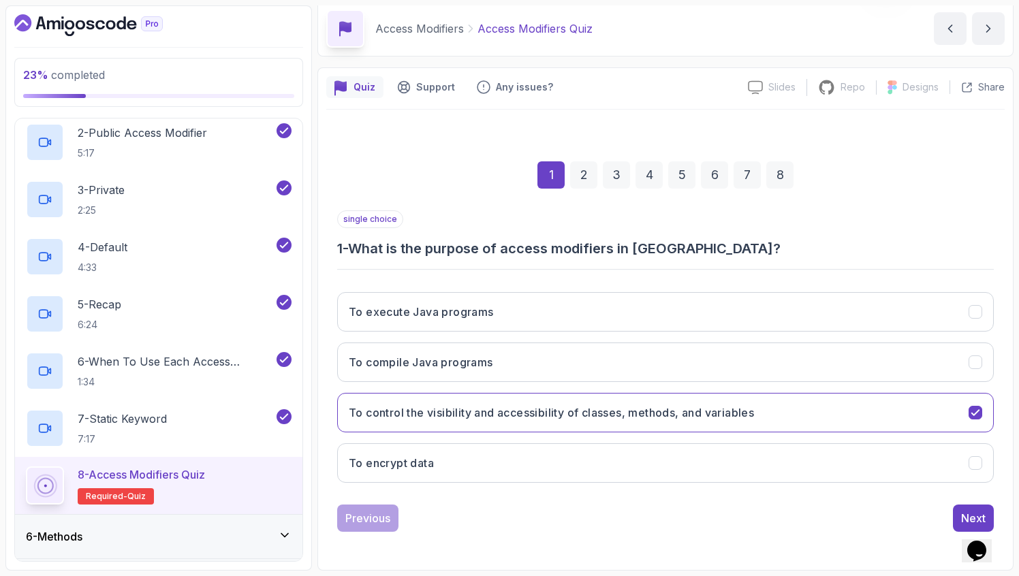
click at [572, 166] on div "2" at bounding box center [583, 174] width 27 height 27
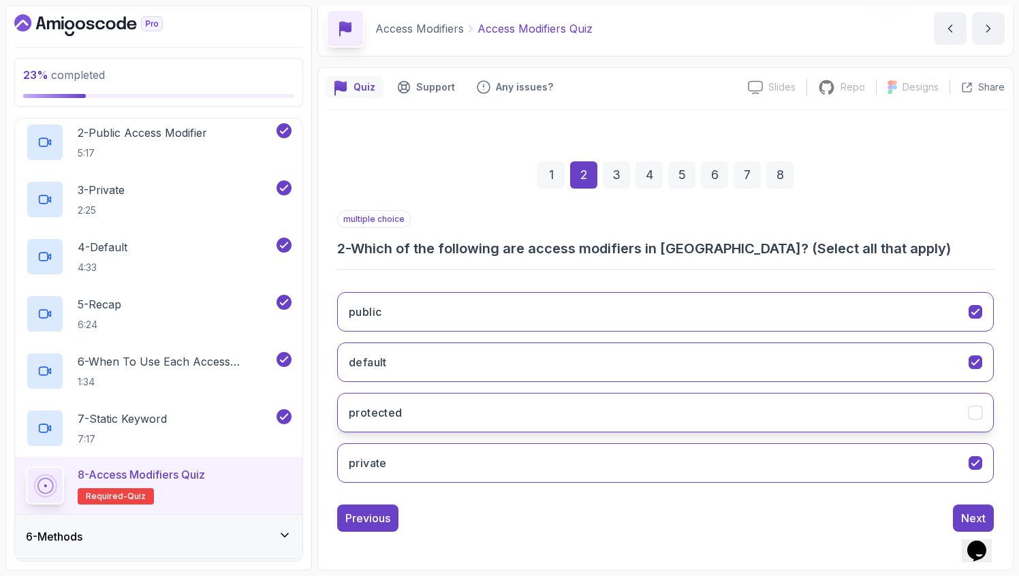
click at [454, 407] on button "protected" at bounding box center [665, 413] width 657 height 40
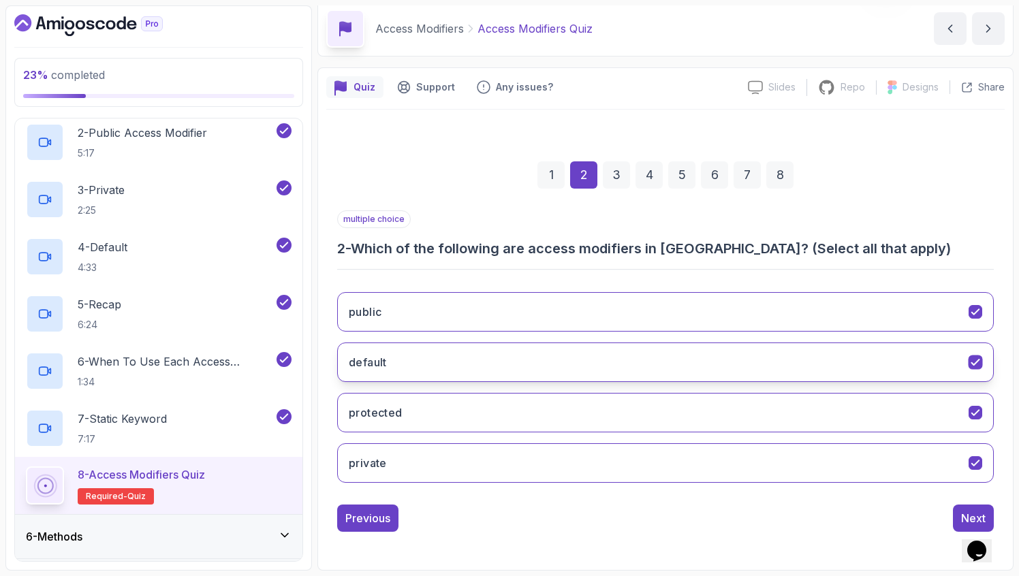
click at [461, 359] on button "default" at bounding box center [665, 363] width 657 height 40
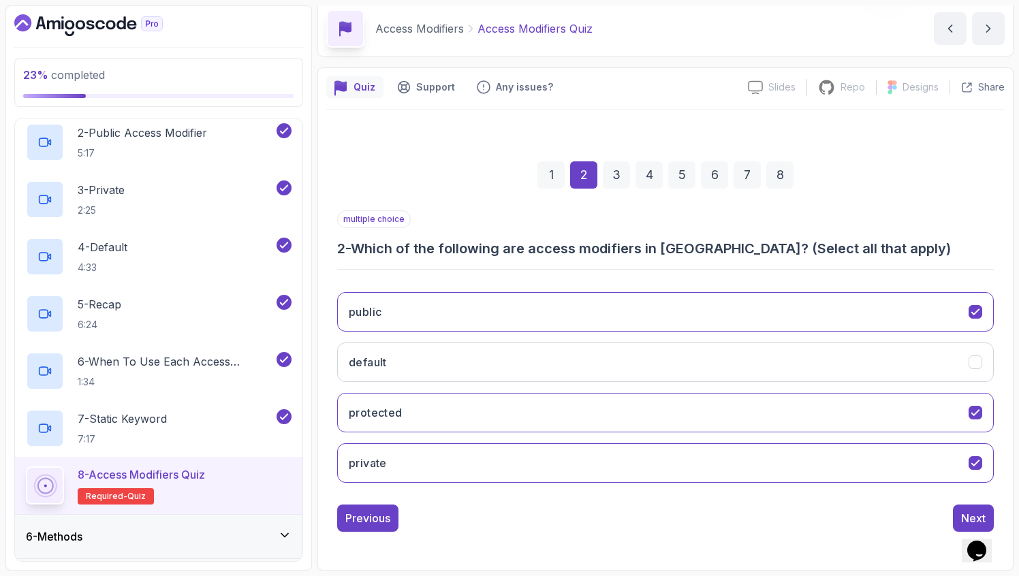
click at [613, 166] on div "3" at bounding box center [616, 174] width 27 height 27
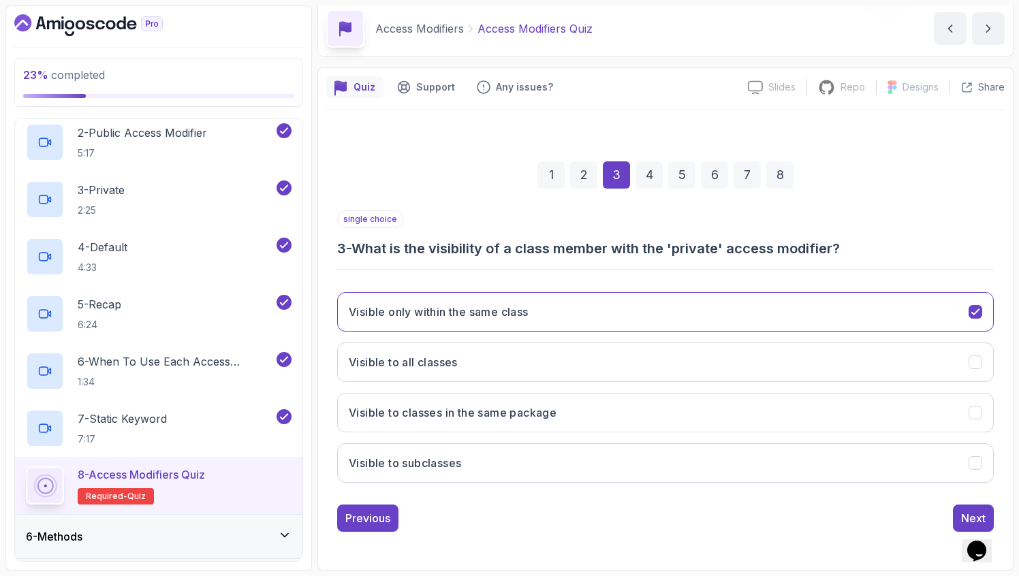
click at [640, 172] on div "4" at bounding box center [649, 174] width 27 height 27
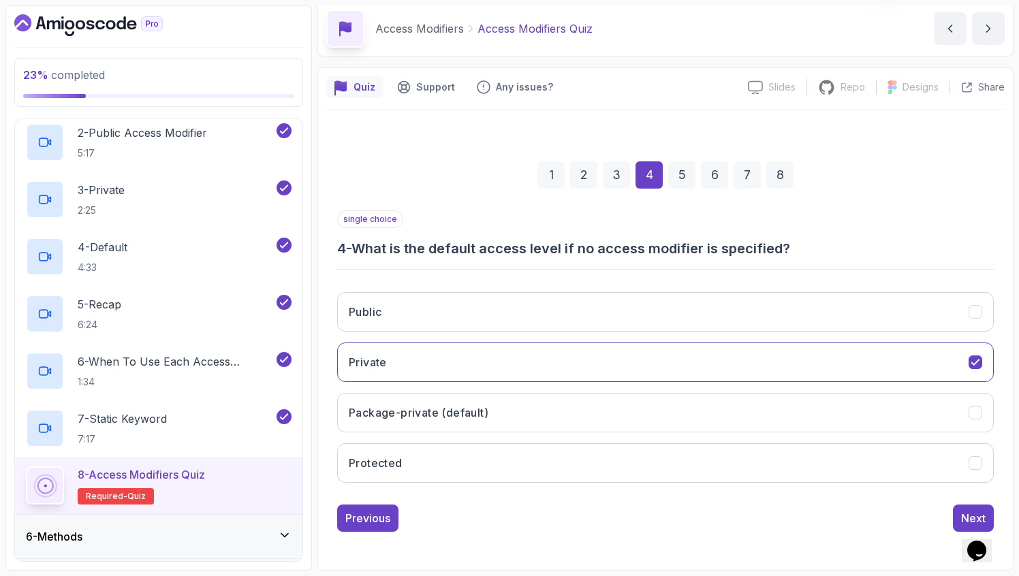
click at [663, 174] on div "1 2 3 4 5 6 7 8" at bounding box center [665, 175] width 657 height 71
click at [679, 175] on div "5" at bounding box center [681, 174] width 27 height 27
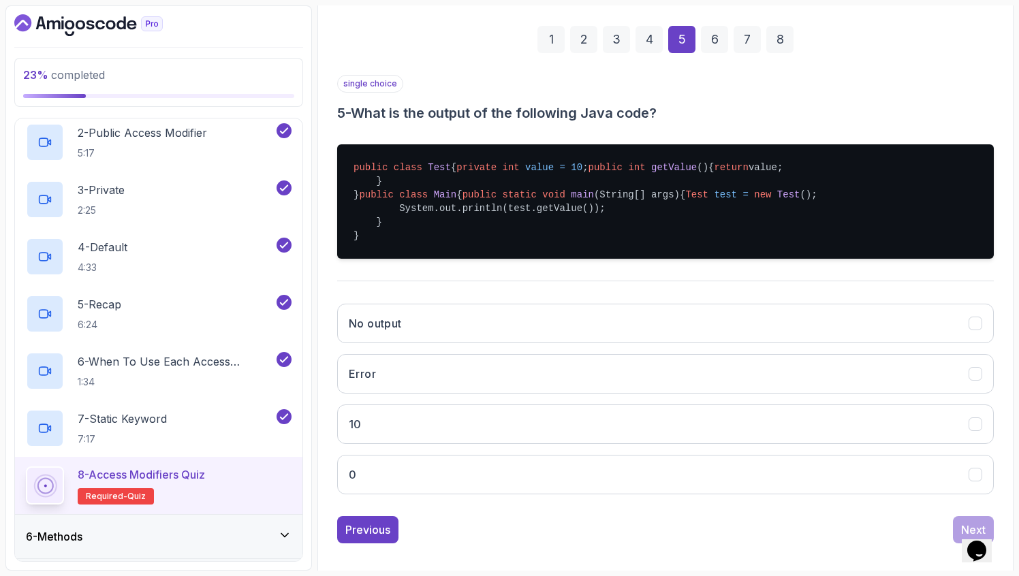
scroll to position [283, 0]
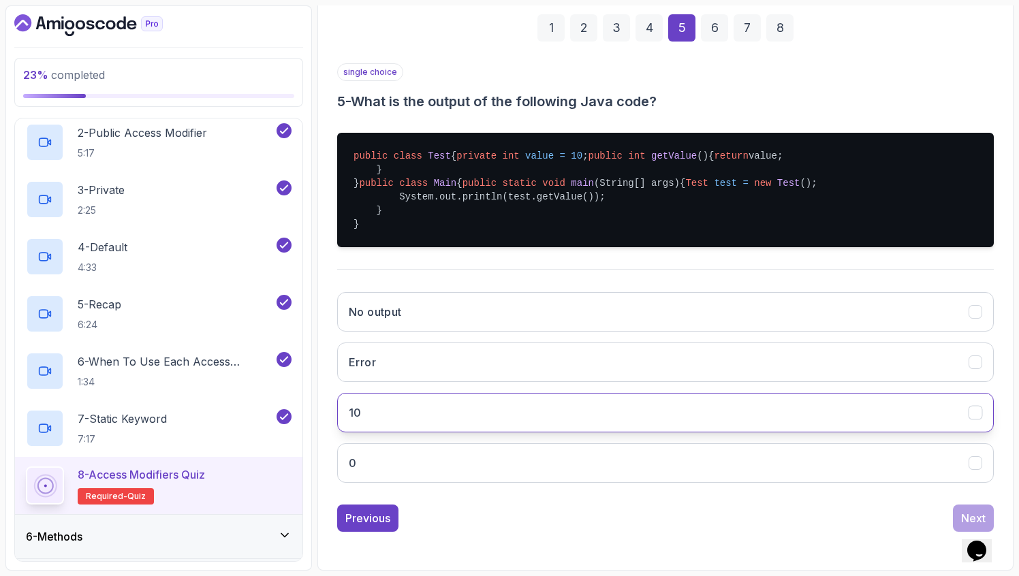
click at [450, 410] on button "10" at bounding box center [665, 413] width 657 height 40
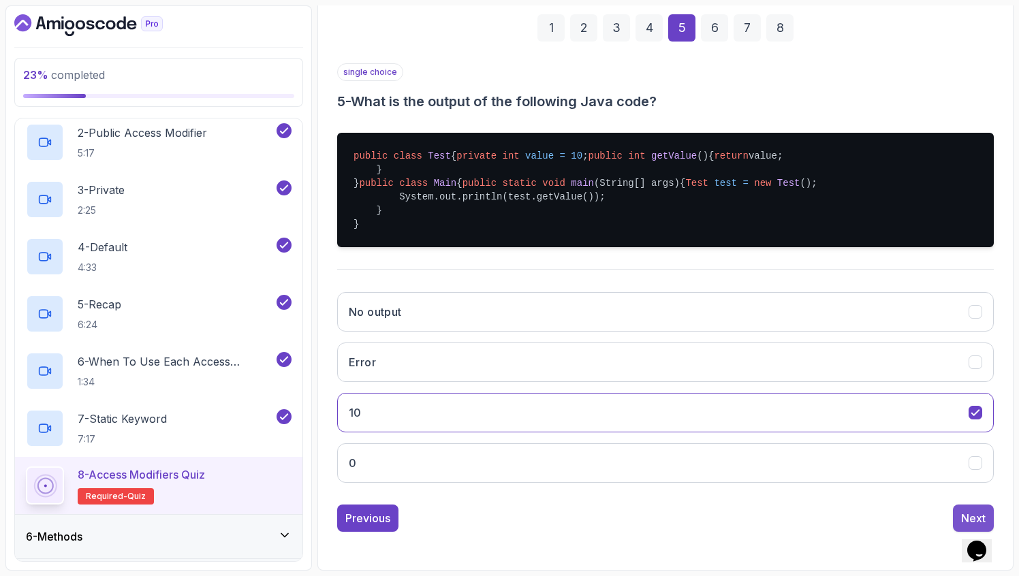
click at [968, 510] on div "Next" at bounding box center [973, 518] width 25 height 16
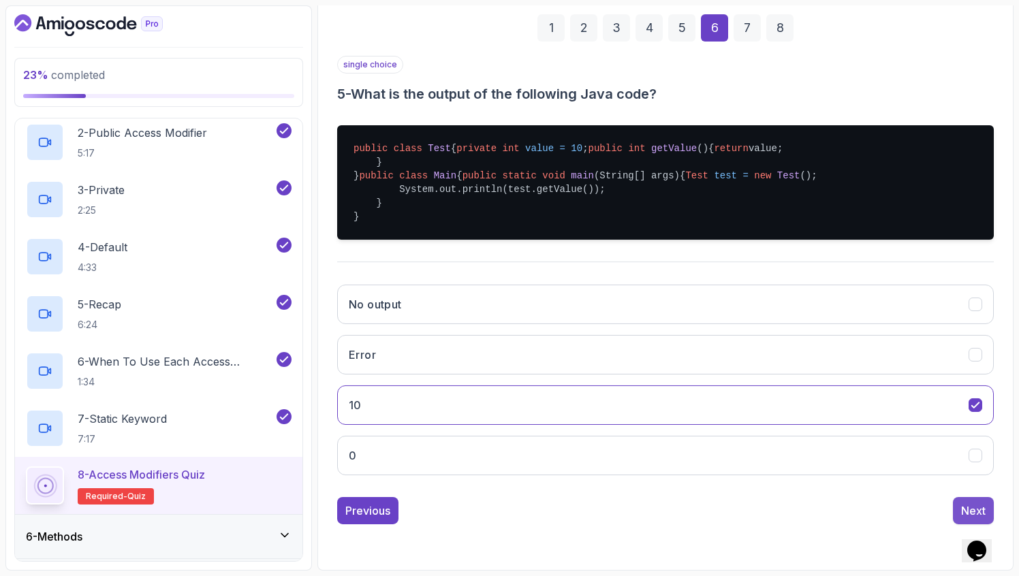
scroll to position [54, 0]
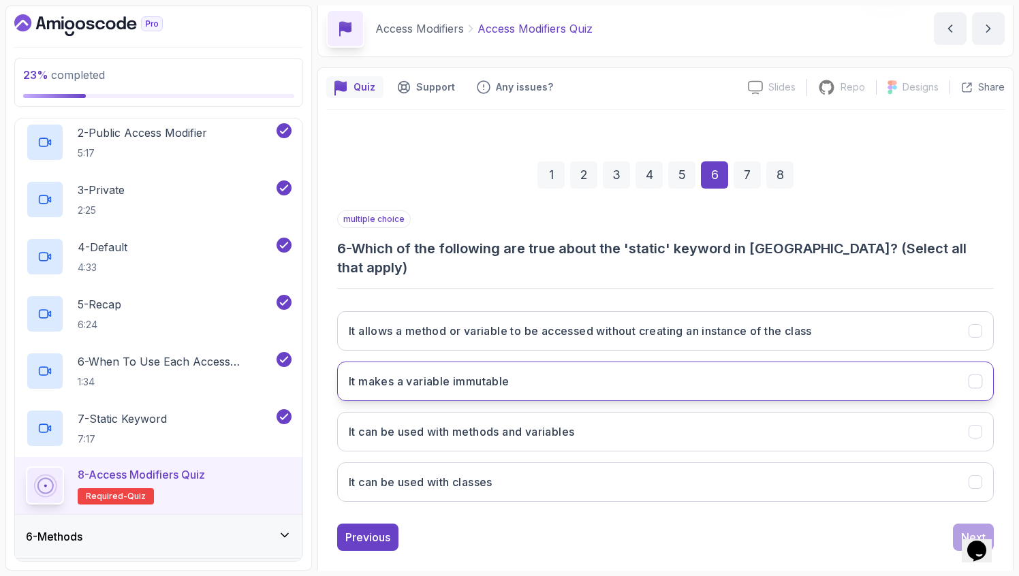
click at [503, 373] on h3 "It makes a variable immutable" at bounding box center [429, 381] width 161 height 16
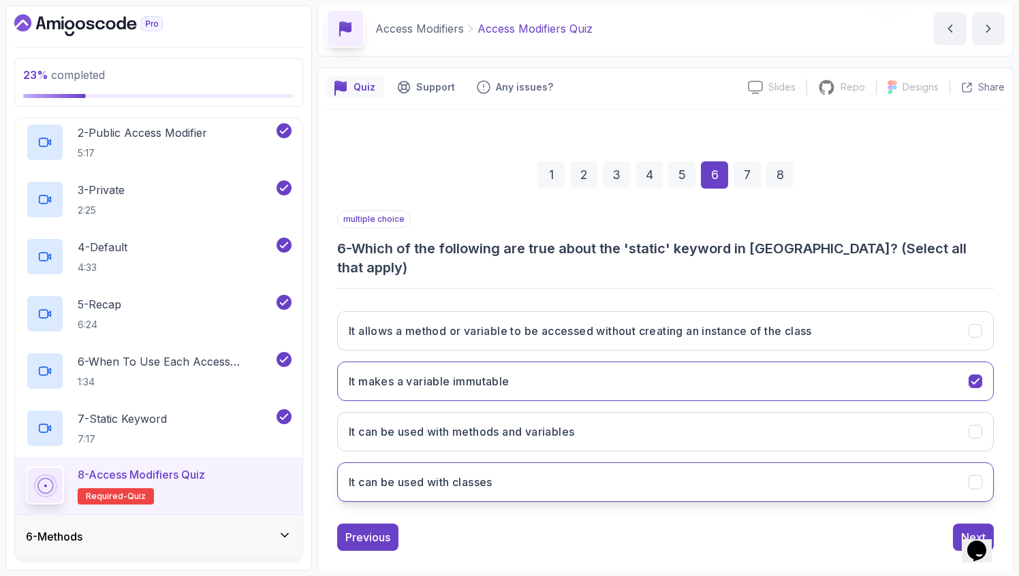
click at [473, 474] on h3 "It can be used with classes" at bounding box center [421, 482] width 144 height 16
drag, startPoint x: 516, startPoint y: 461, endPoint x: 348, endPoint y: 240, distance: 277.6
click at [348, 240] on div "multiple choice 6 - Which of the following are true about the 'static' keyword …" at bounding box center [665, 362] width 657 height 302
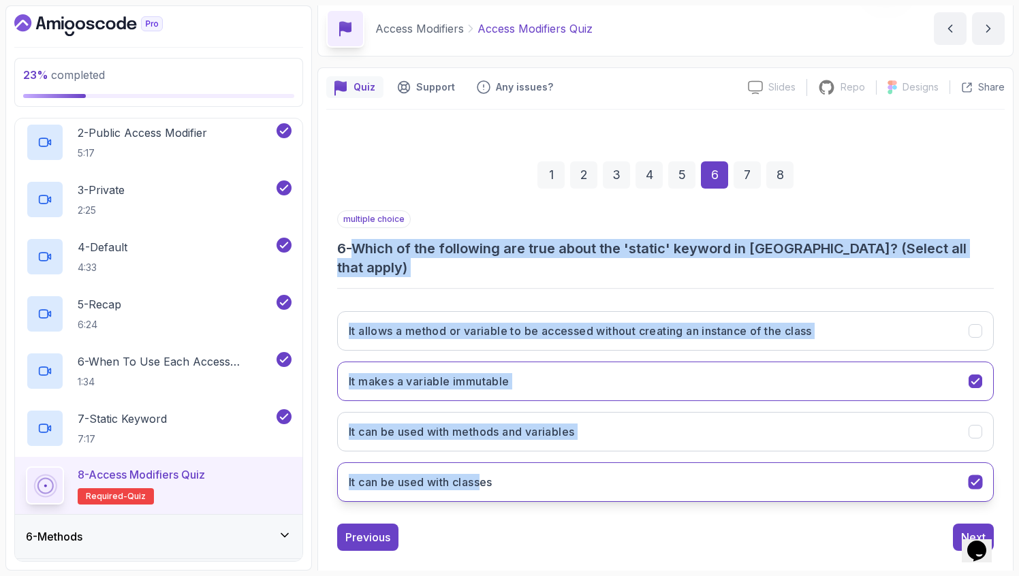
drag, startPoint x: 360, startPoint y: 250, endPoint x: 484, endPoint y: 470, distance: 252.3
click at [484, 470] on div "multiple choice 6 - Which of the following are true about the 'static' keyword …" at bounding box center [665, 362] width 657 height 302
click at [499, 371] on button "It makes a variable immutable" at bounding box center [665, 382] width 657 height 40
click at [506, 373] on h3 "It makes a variable immutable" at bounding box center [429, 381] width 161 height 16
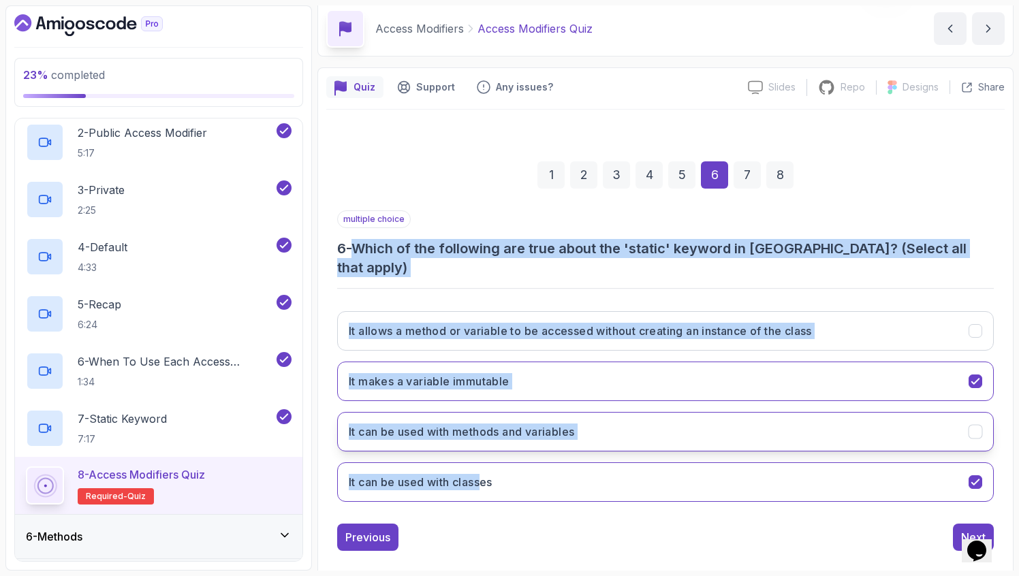
click at [480, 424] on h3 "It can be used with methods and variables" at bounding box center [462, 432] width 226 height 16
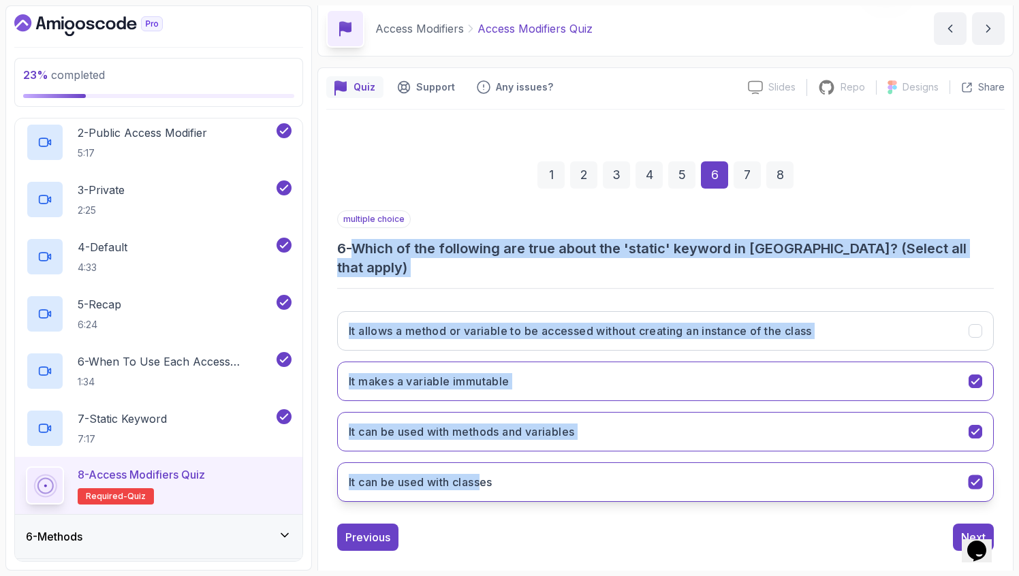
click at [621, 474] on button "It can be used with classes" at bounding box center [665, 483] width 657 height 40
click at [620, 464] on button "It can be used with classes" at bounding box center [665, 483] width 657 height 40
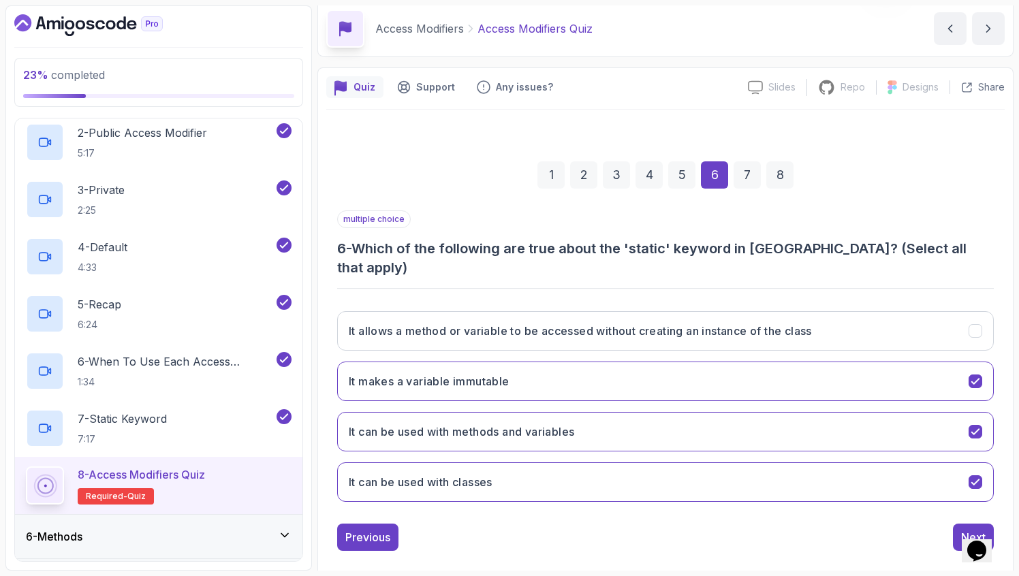
click at [627, 501] on div "multiple choice 6 - Which of the following are true about the 'static' keyword …" at bounding box center [665, 381] width 657 height 341
click at [958, 524] on button "Next" at bounding box center [973, 537] width 41 height 27
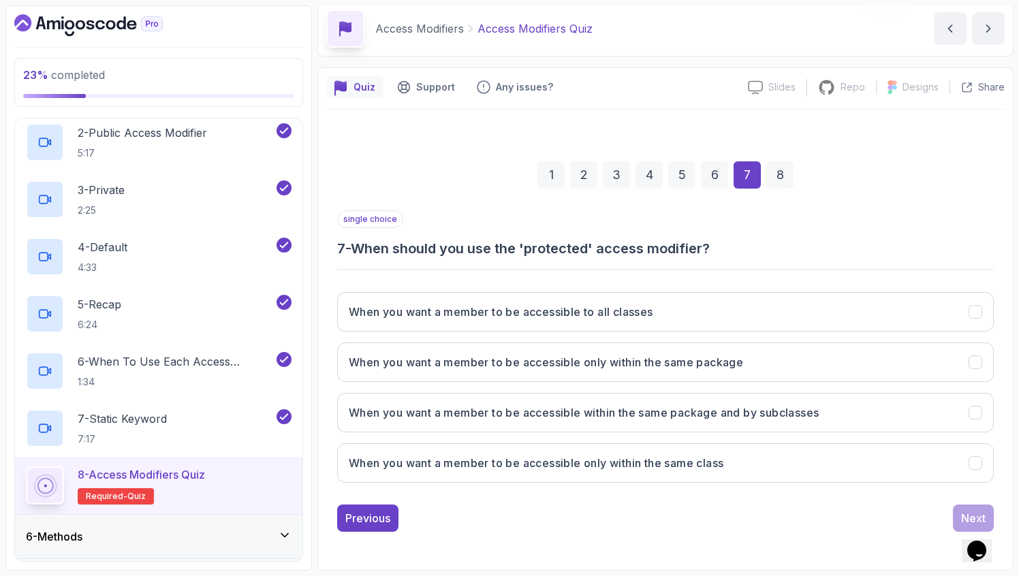
click at [587, 172] on div "2" at bounding box center [583, 174] width 27 height 27
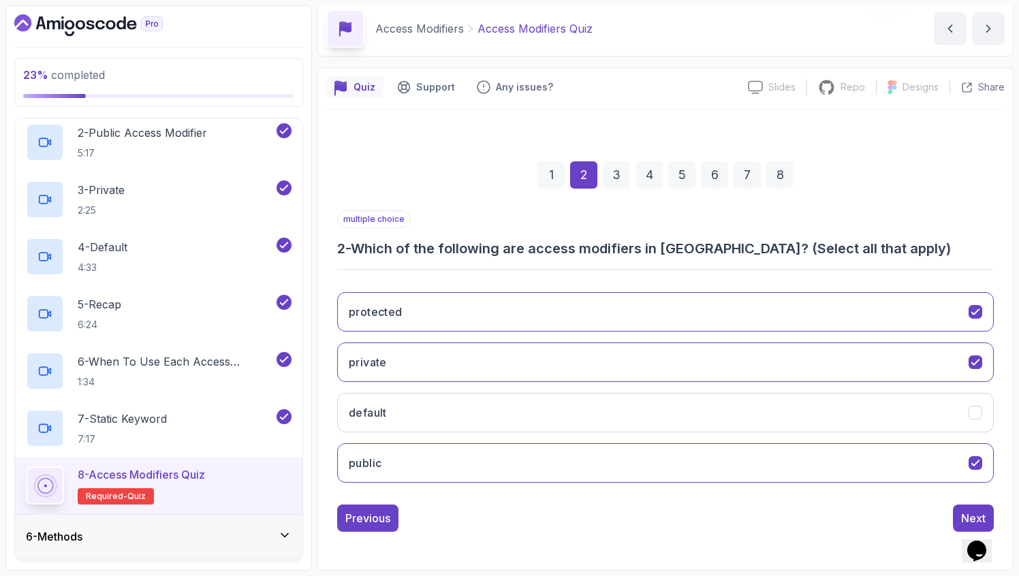
click at [752, 168] on div "7" at bounding box center [747, 174] width 27 height 27
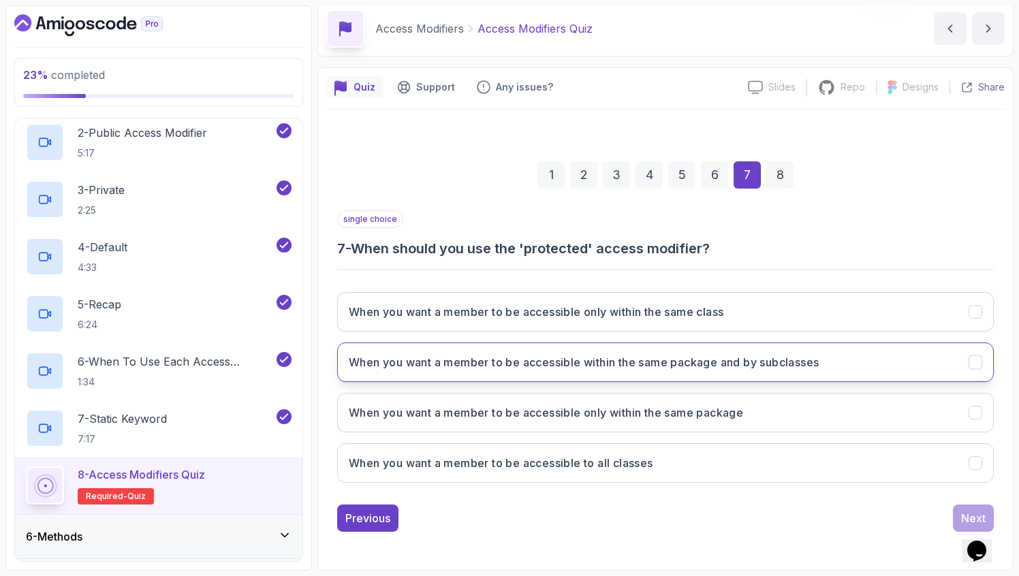
click at [541, 360] on h3 "When you want a member to be accessible within the same package and by subclass…" at bounding box center [584, 362] width 470 height 16
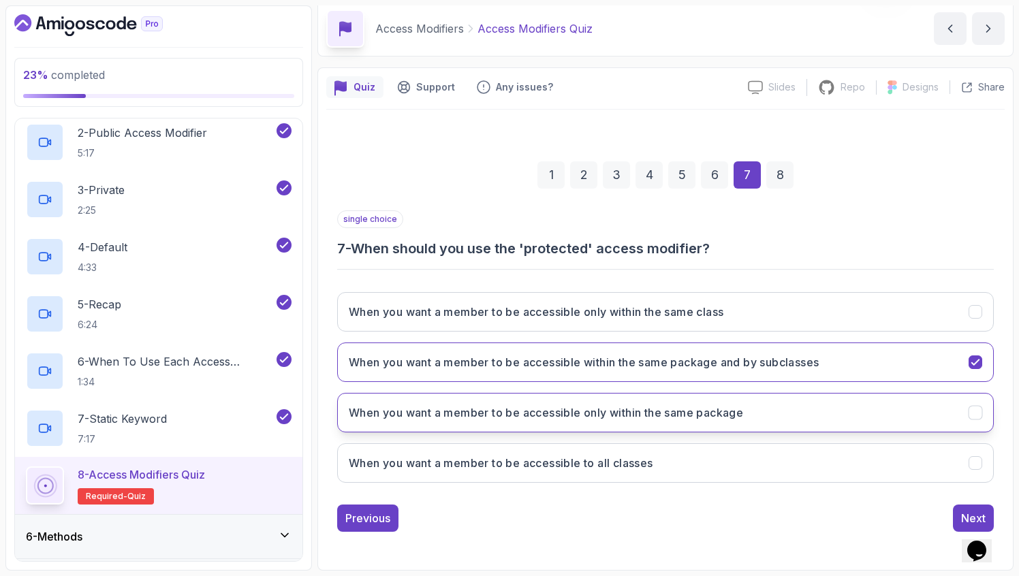
click at [585, 415] on h3 "When you want a member to be accessible only within the same package" at bounding box center [546, 413] width 394 height 16
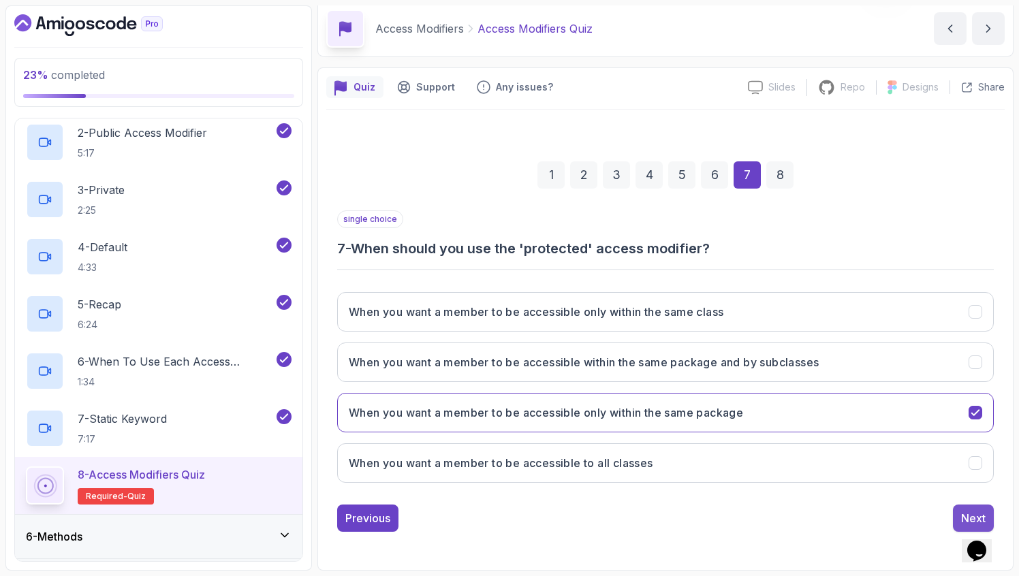
click at [956, 509] on button "Next" at bounding box center [973, 518] width 41 height 27
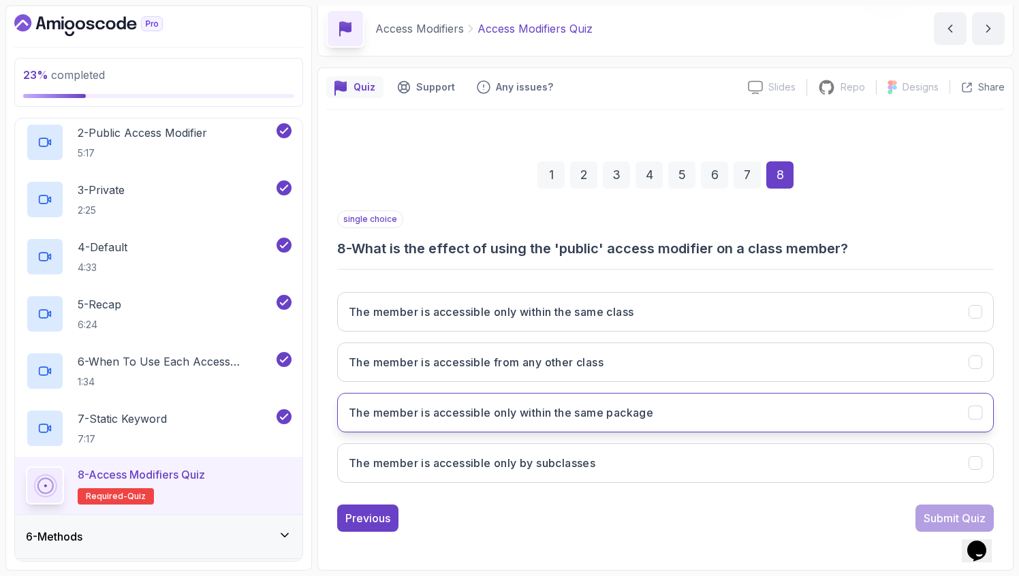
click at [494, 399] on button "The member is accessible only within the same package" at bounding box center [665, 413] width 657 height 40
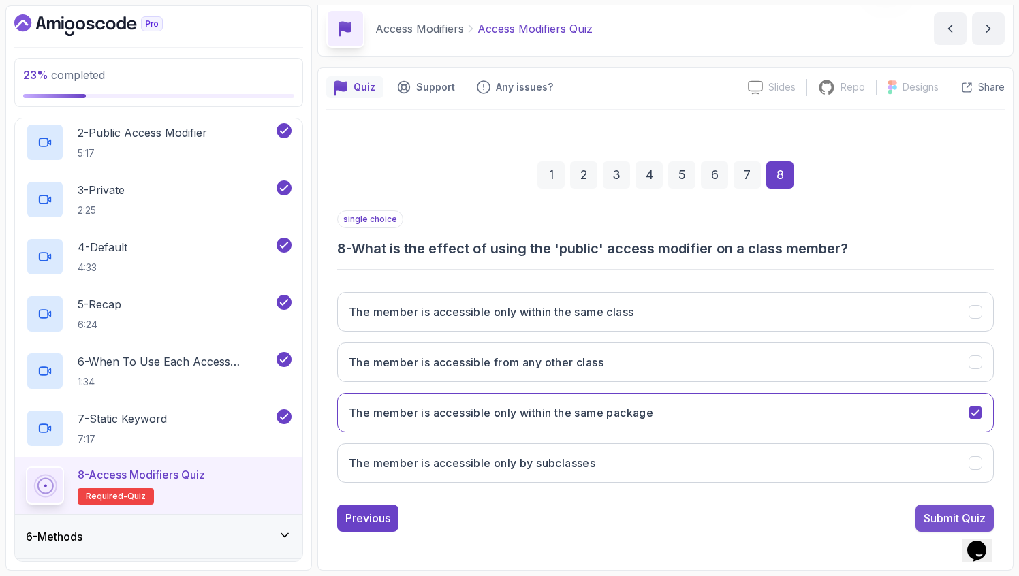
click at [937, 520] on div "Submit Quiz" at bounding box center [955, 518] width 62 height 16
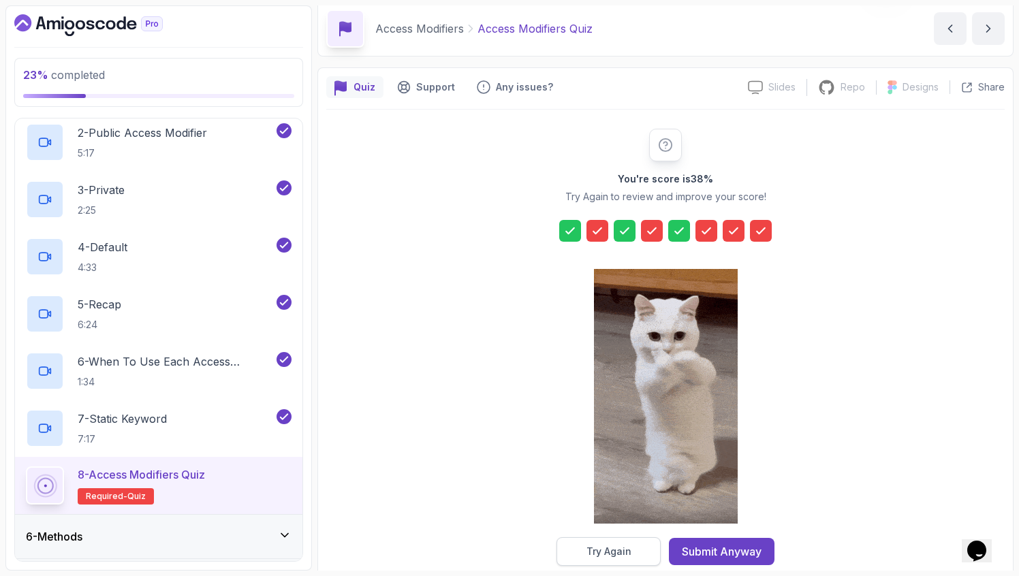
click at [622, 553] on div "Try Again" at bounding box center [609, 552] width 45 height 14
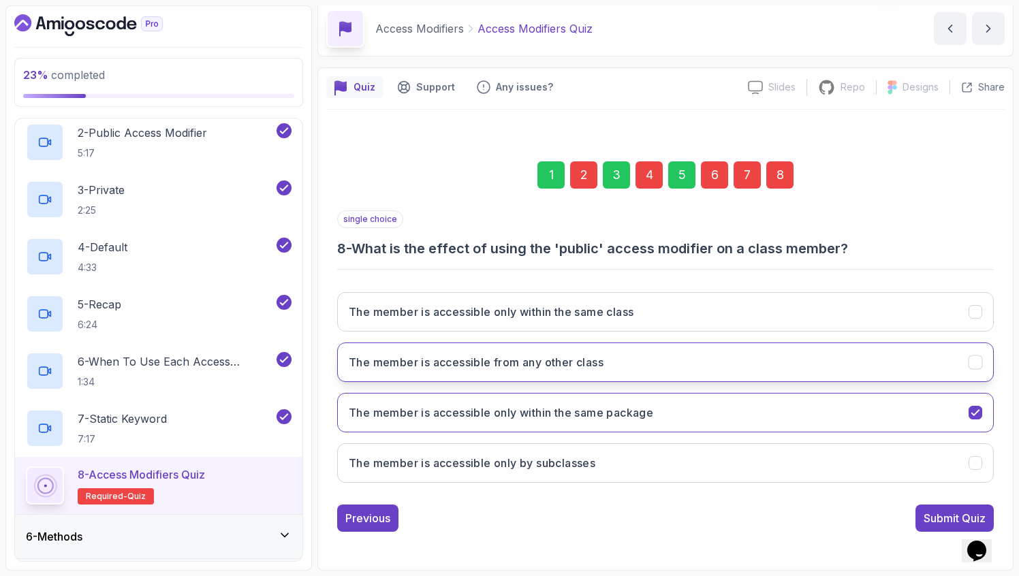
click at [589, 359] on h3 "The member is accessible from any other class" at bounding box center [476, 362] width 255 height 16
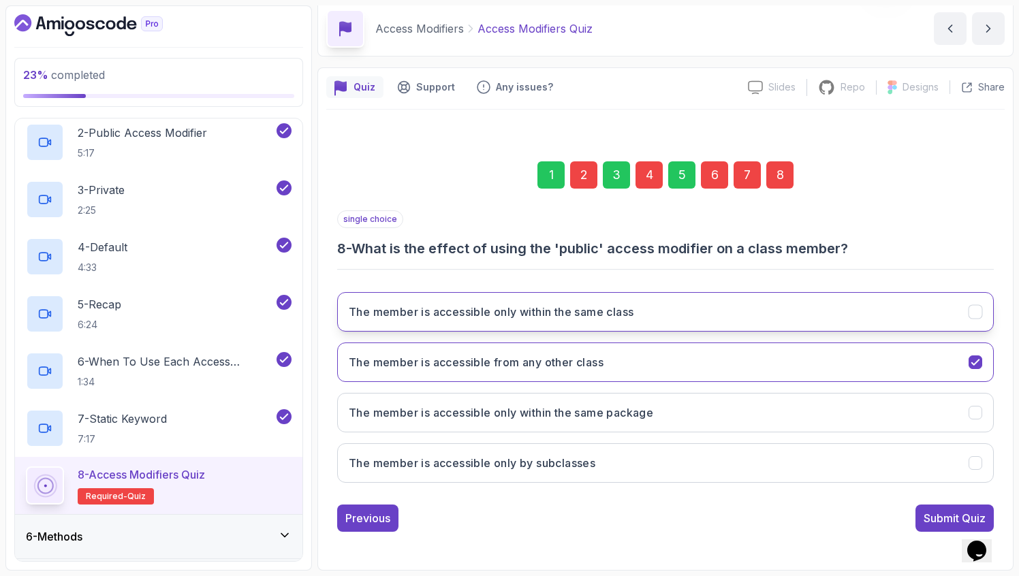
click at [603, 318] on h3 "The member is accessible only within the same class" at bounding box center [491, 312] width 285 height 16
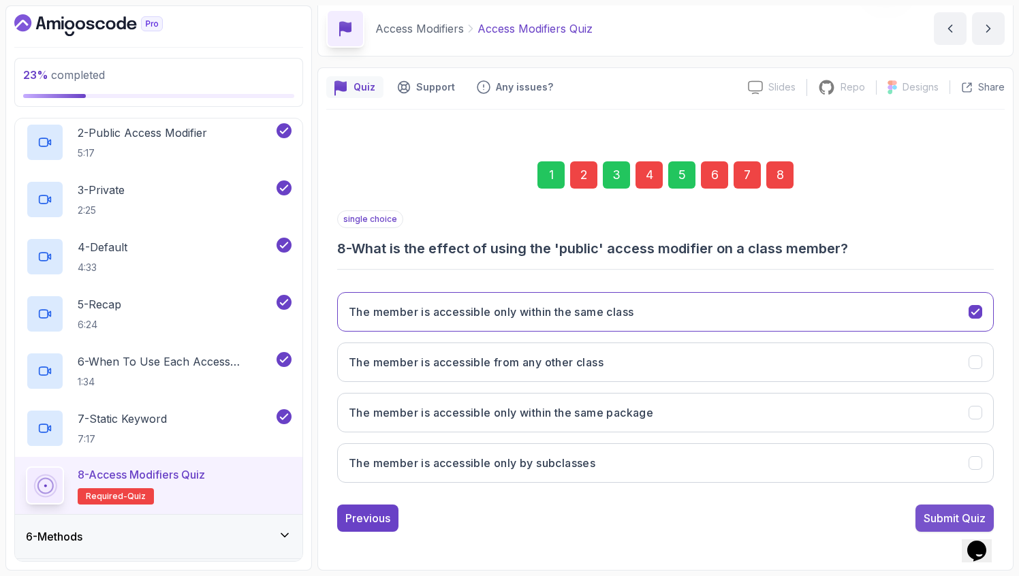
click at [945, 518] on div "Submit Quiz" at bounding box center [955, 518] width 62 height 16
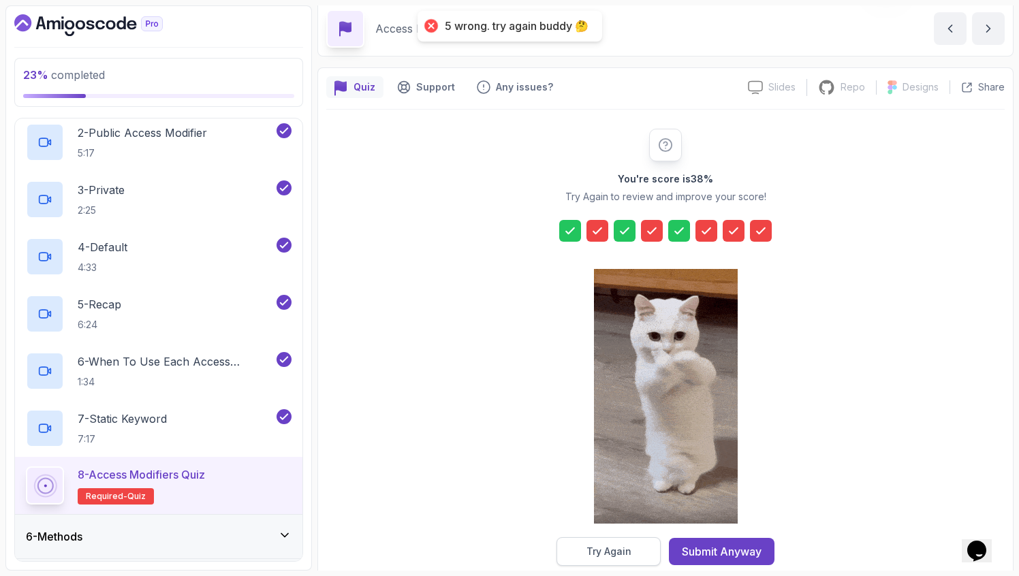
click at [637, 555] on button "Try Again" at bounding box center [609, 552] width 104 height 29
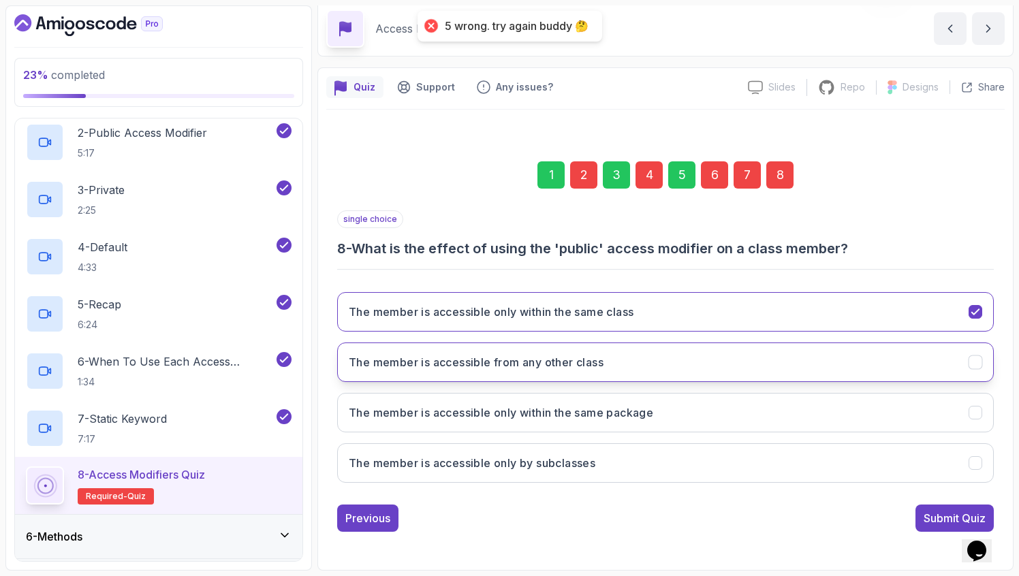
click at [587, 358] on h3 "The member is accessible from any other class" at bounding box center [476, 362] width 255 height 16
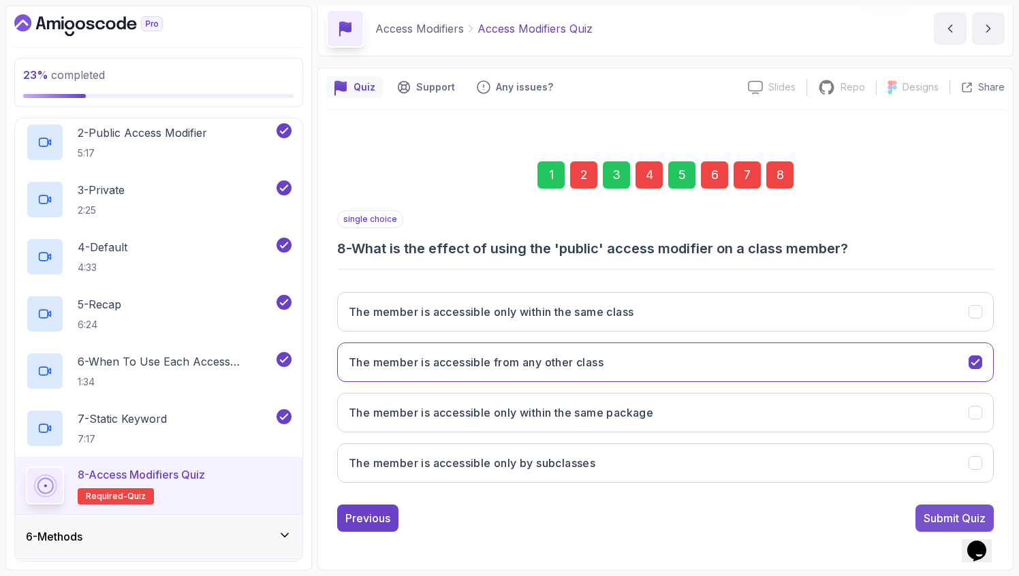
click at [933, 519] on div "Submit Quiz" at bounding box center [955, 518] width 62 height 16
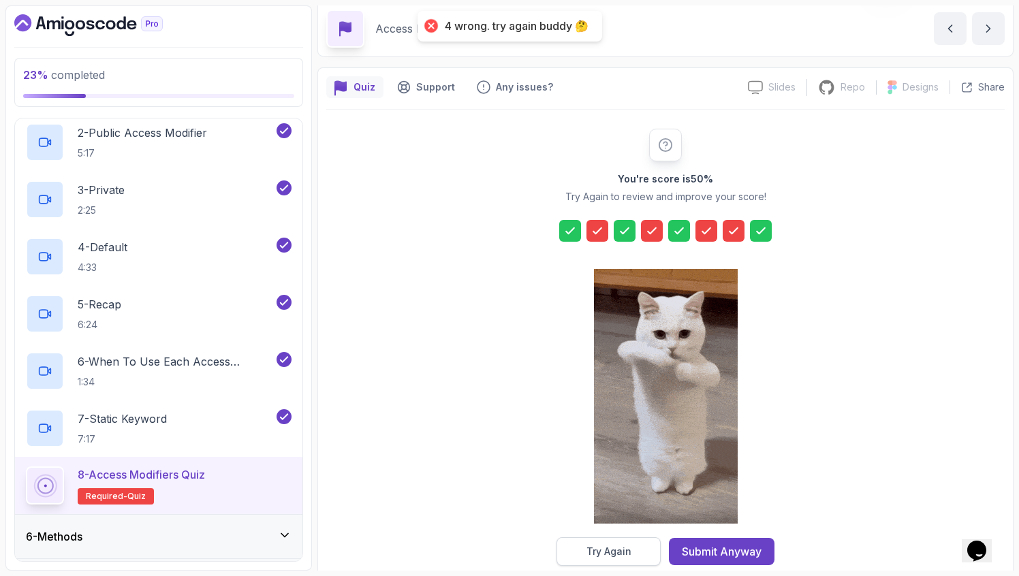
click at [633, 549] on button "Try Again" at bounding box center [609, 552] width 104 height 29
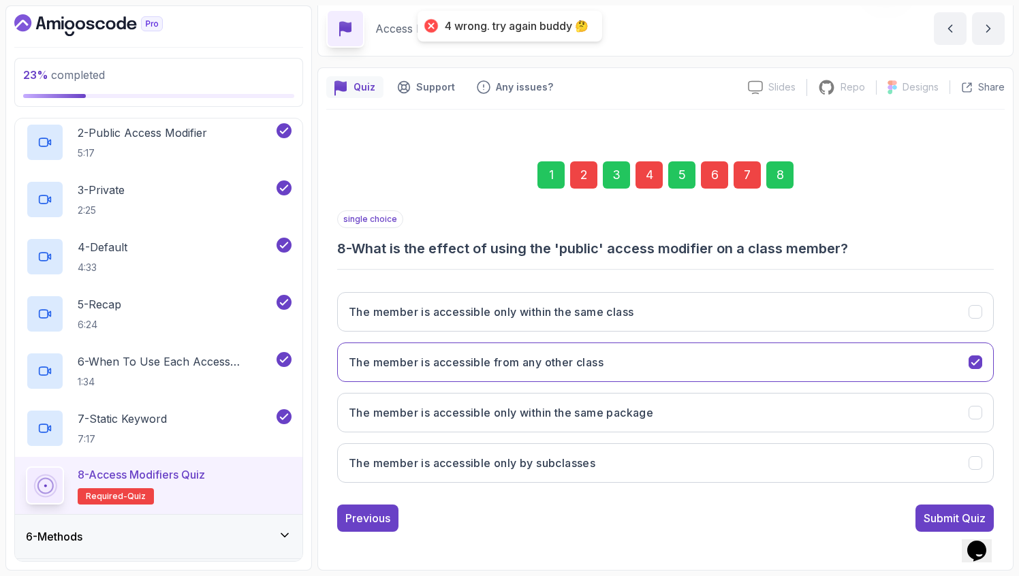
click at [736, 178] on div "7" at bounding box center [747, 174] width 27 height 27
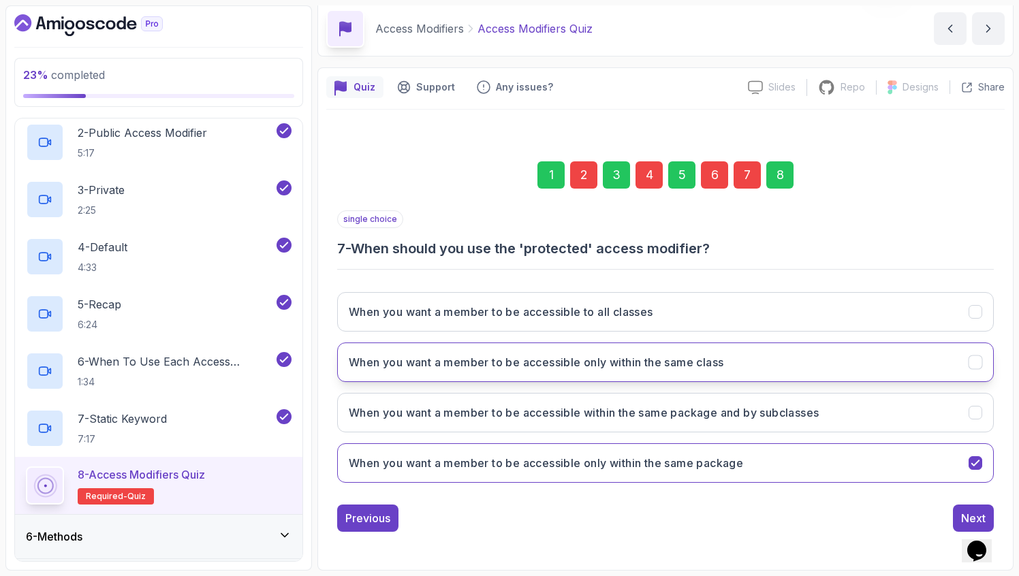
click at [525, 356] on h3 "When you want a member to be accessible only within the same class" at bounding box center [536, 362] width 375 height 16
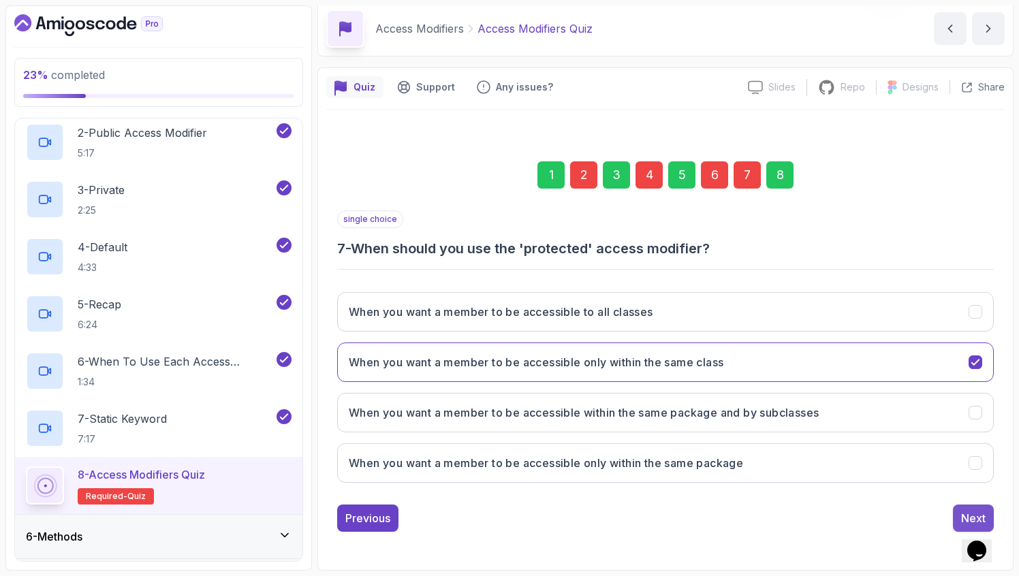
click at [954, 512] on button "Next" at bounding box center [973, 518] width 41 height 27
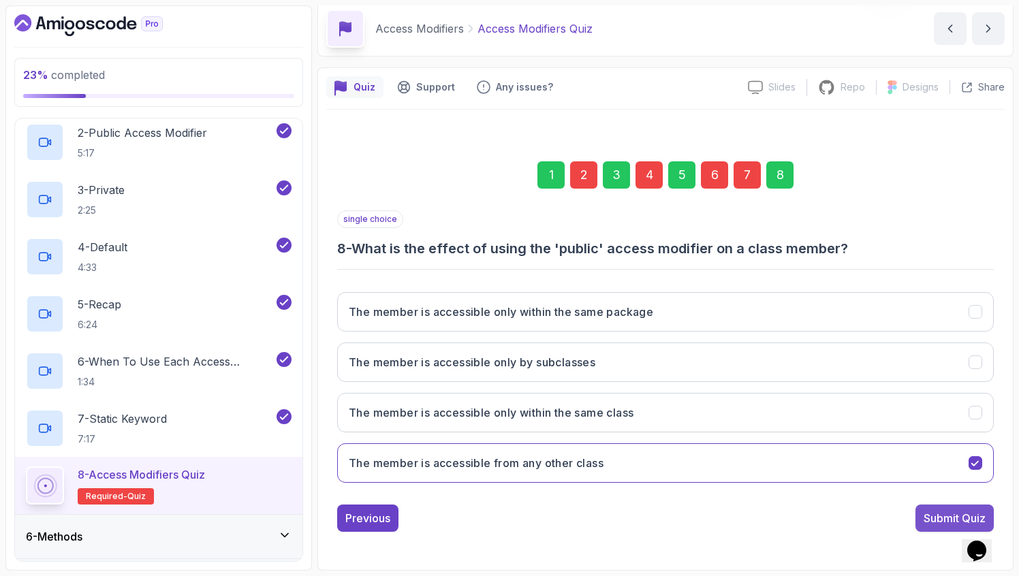
click at [954, 513] on div "Submit Quiz" at bounding box center [955, 518] width 62 height 16
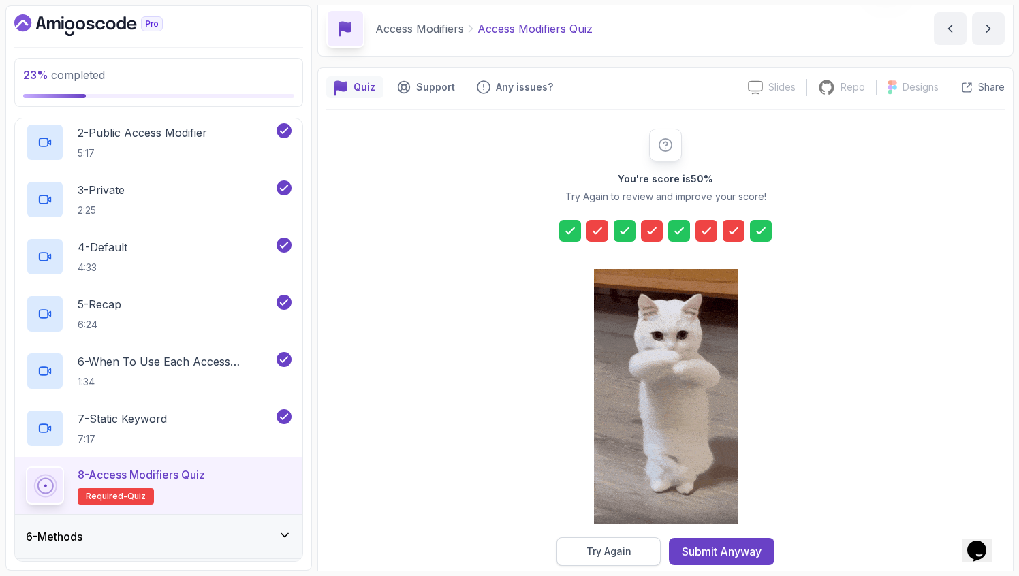
click at [636, 546] on button "Try Again" at bounding box center [609, 552] width 104 height 29
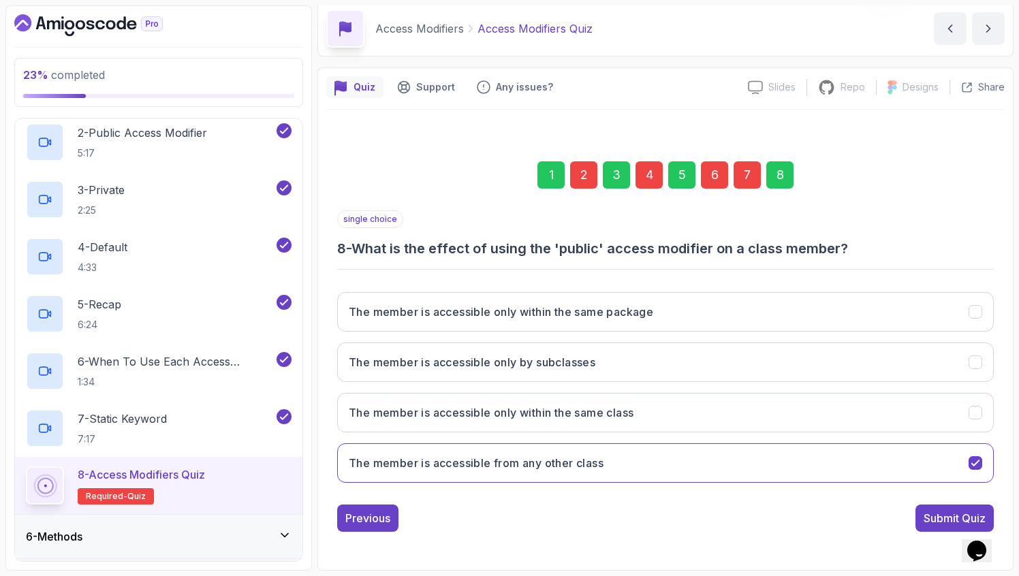
click at [649, 173] on div "4" at bounding box center [649, 174] width 27 height 27
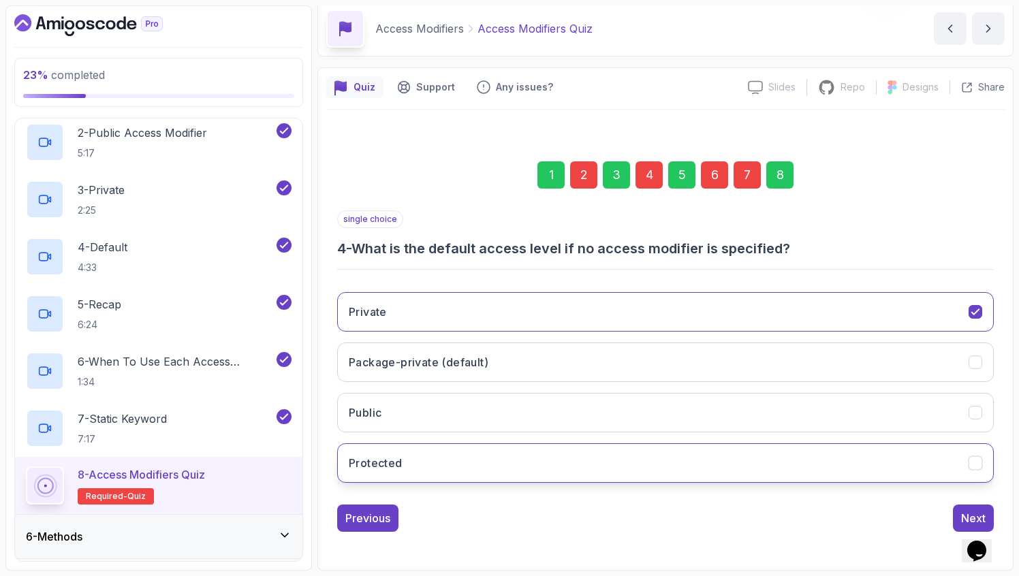
click at [471, 455] on button "Protected" at bounding box center [665, 464] width 657 height 40
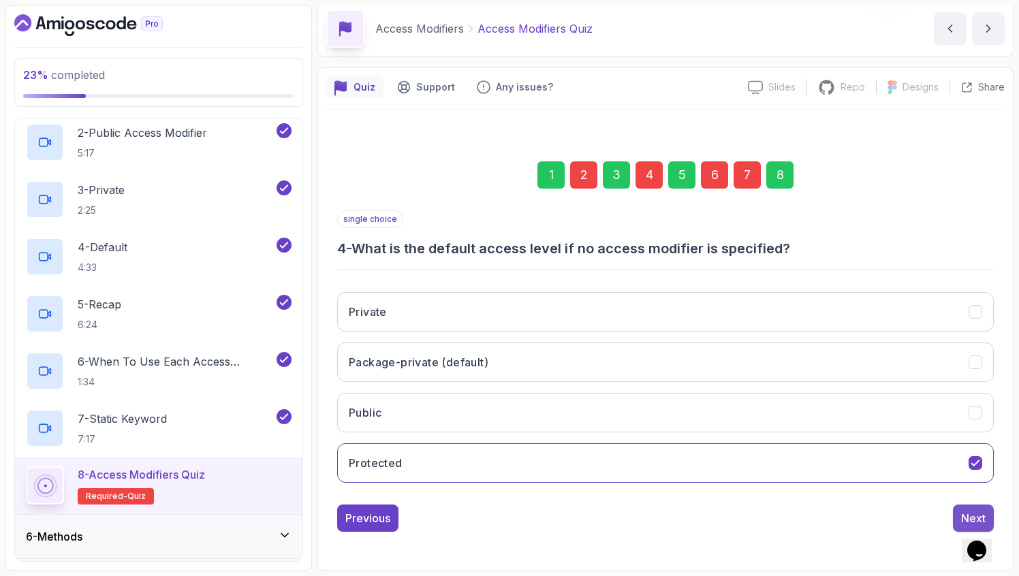
click at [964, 509] on button "Next" at bounding box center [973, 518] width 41 height 27
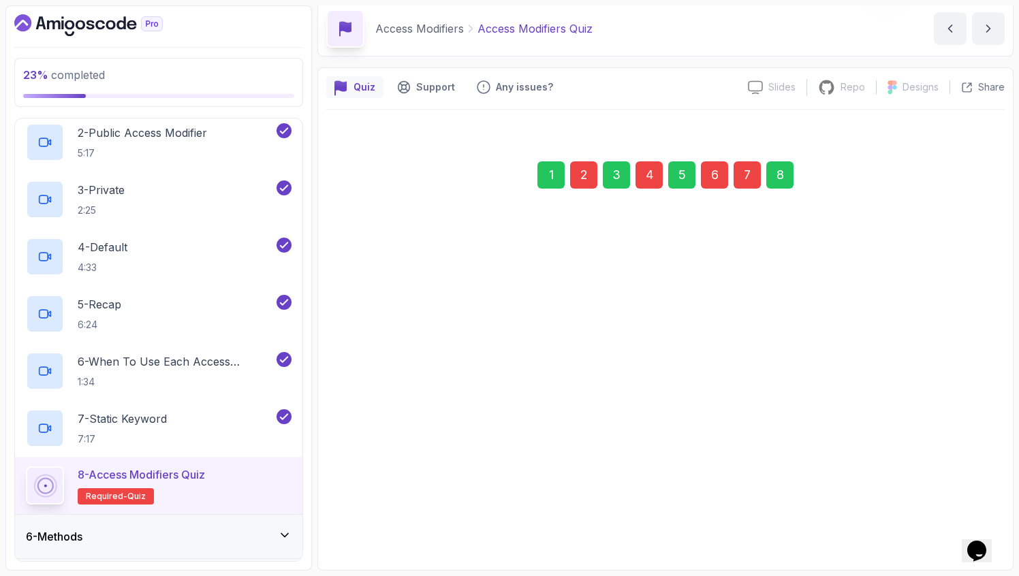
click at [964, 510] on div "Next" at bounding box center [973, 518] width 25 height 16
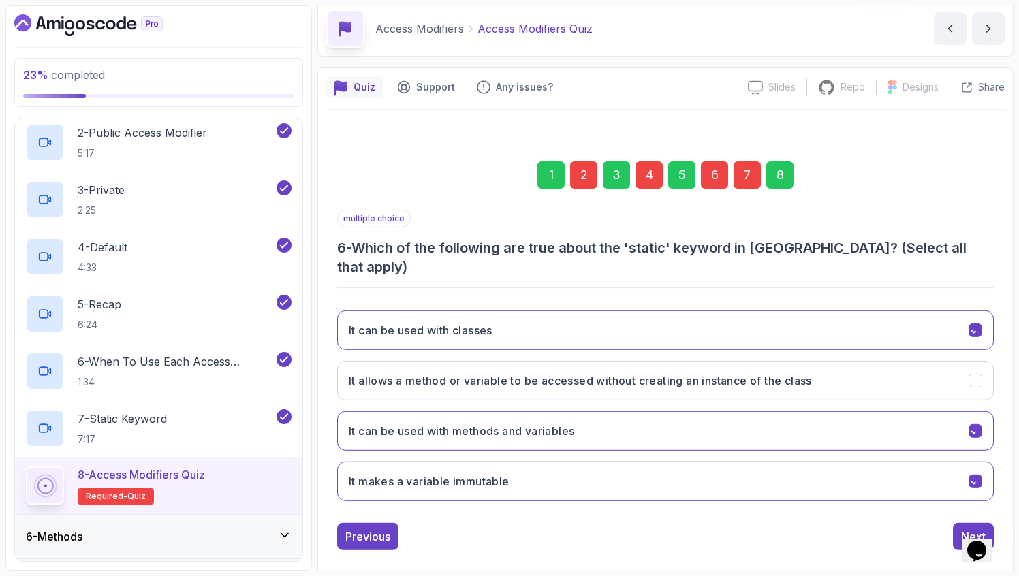
click at [964, 523] on button "Next" at bounding box center [973, 536] width 41 height 27
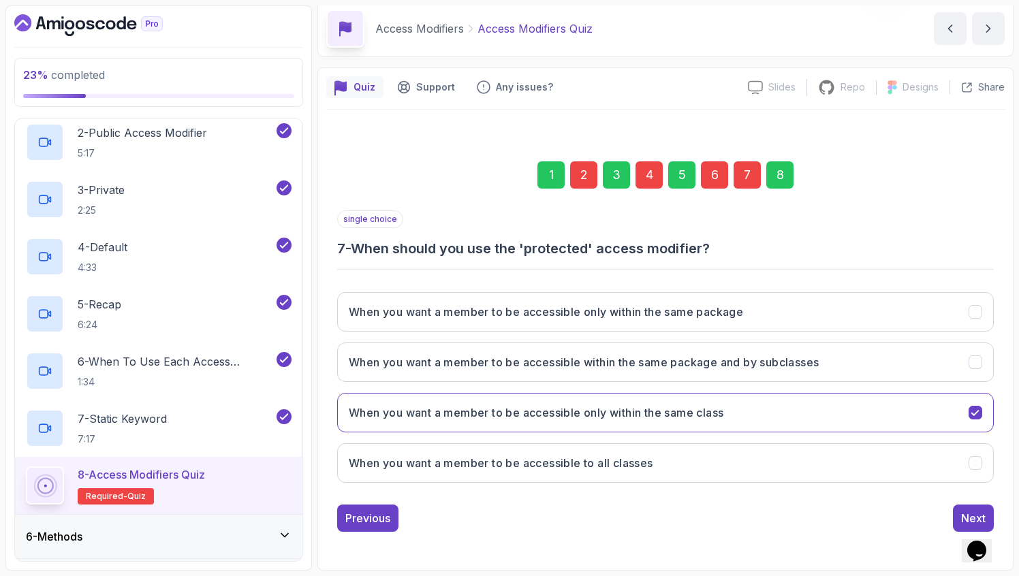
click at [964, 508] on button "Next" at bounding box center [973, 518] width 41 height 27
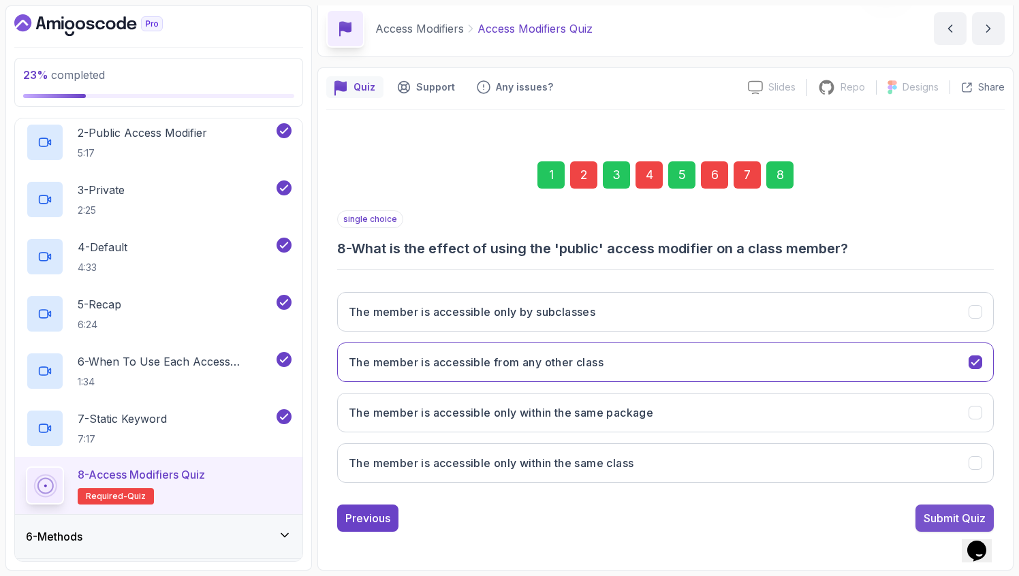
click at [959, 514] on div "Submit Quiz" at bounding box center [955, 518] width 62 height 16
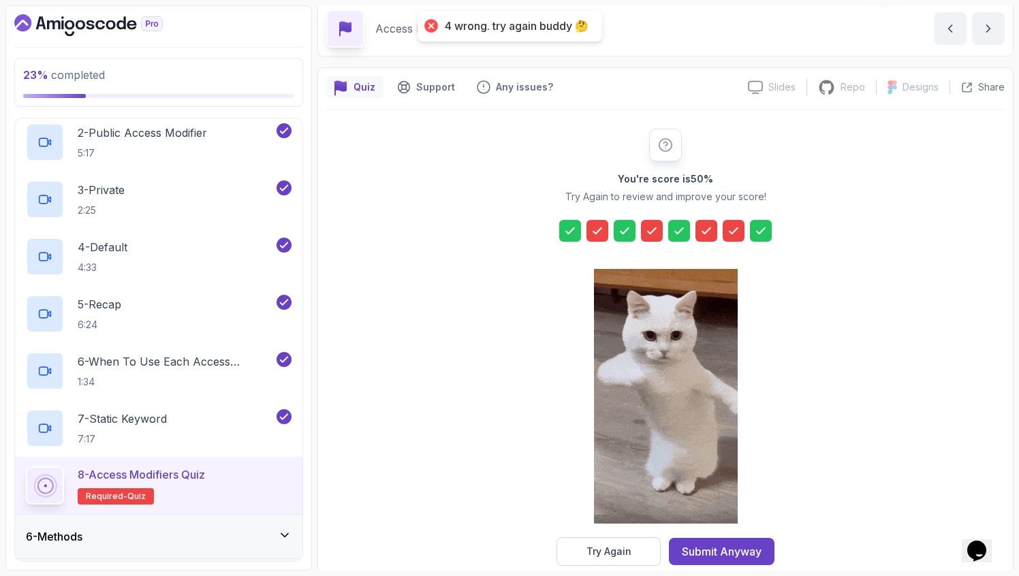
click at [647, 236] on icon at bounding box center [652, 231] width 14 height 14
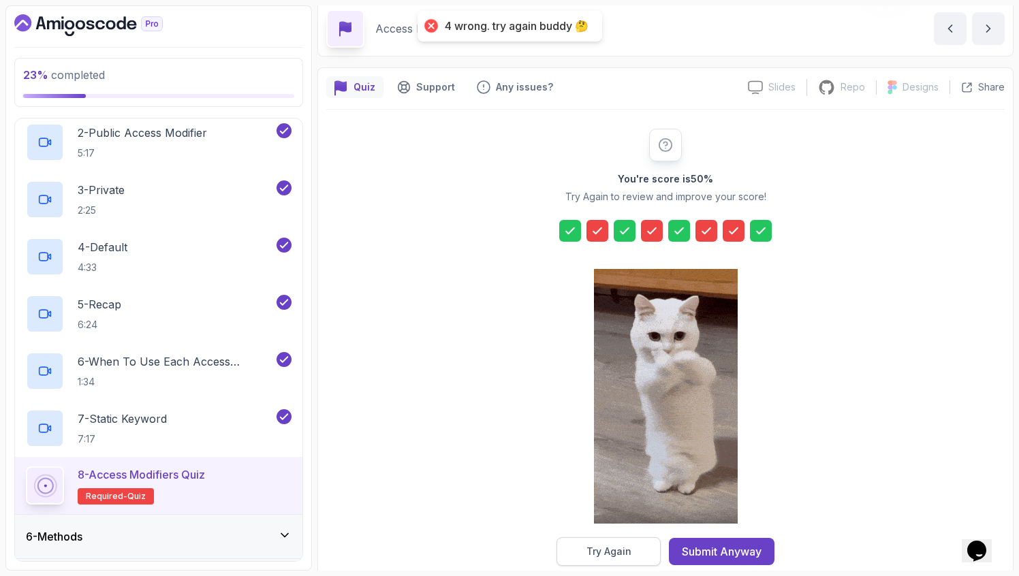
click at [606, 545] on div "Try Again" at bounding box center [609, 552] width 45 height 14
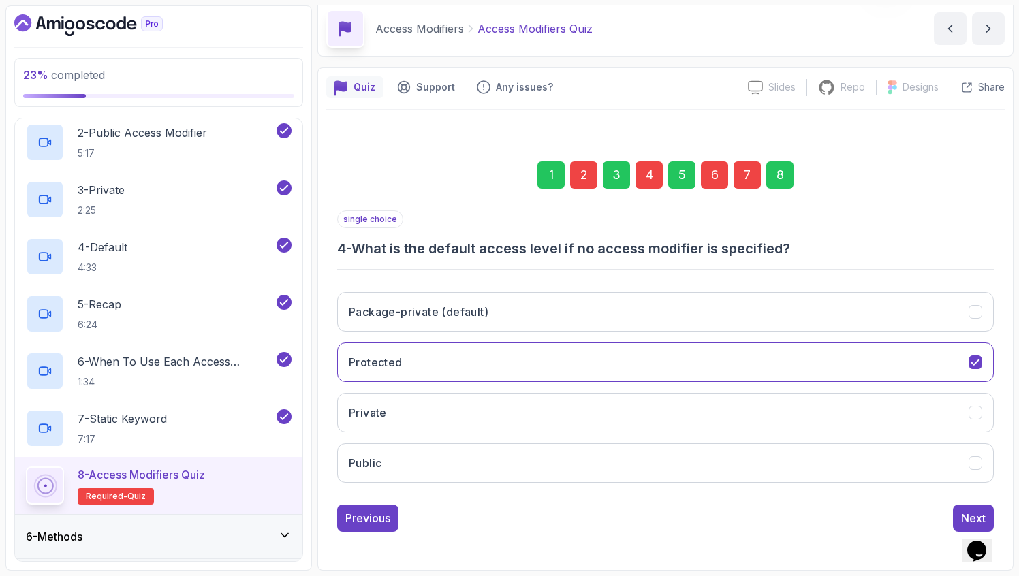
click at [648, 171] on div "4" at bounding box center [649, 174] width 27 height 27
click at [527, 456] on button "Public" at bounding box center [665, 464] width 657 height 40
click at [967, 510] on div "Next" at bounding box center [973, 518] width 25 height 16
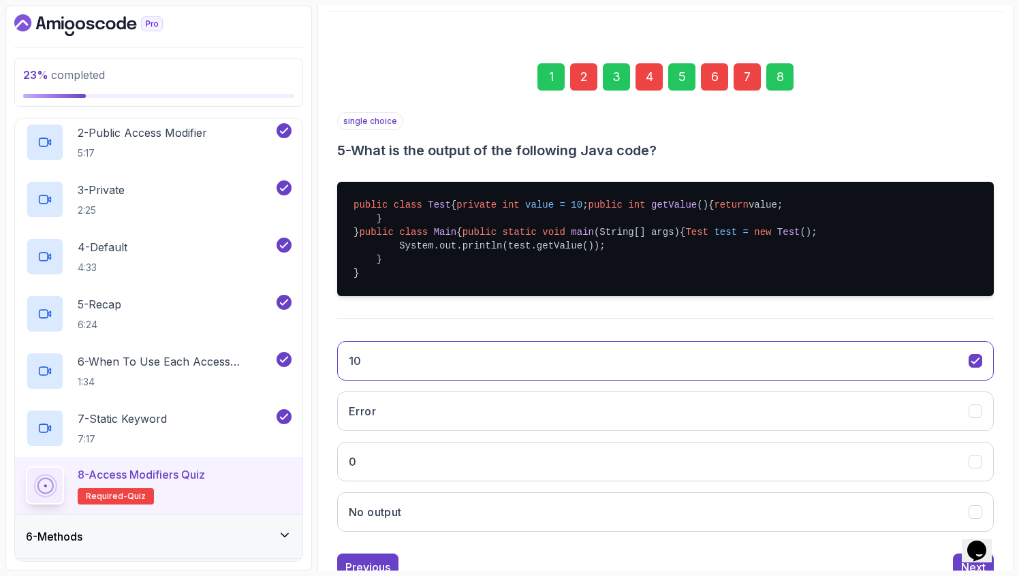
scroll to position [283, 0]
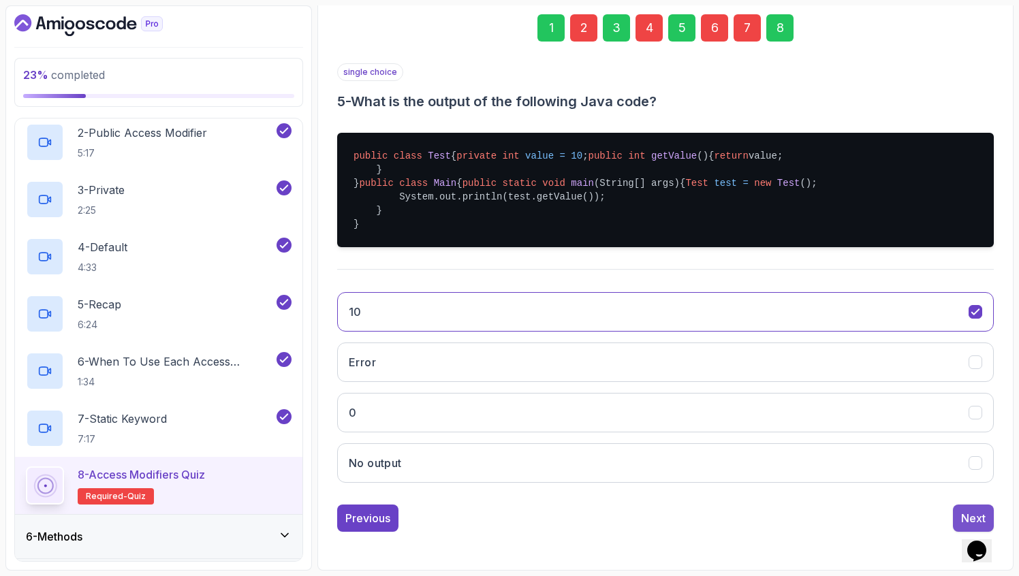
click at [959, 521] on button "Next" at bounding box center [973, 518] width 41 height 27
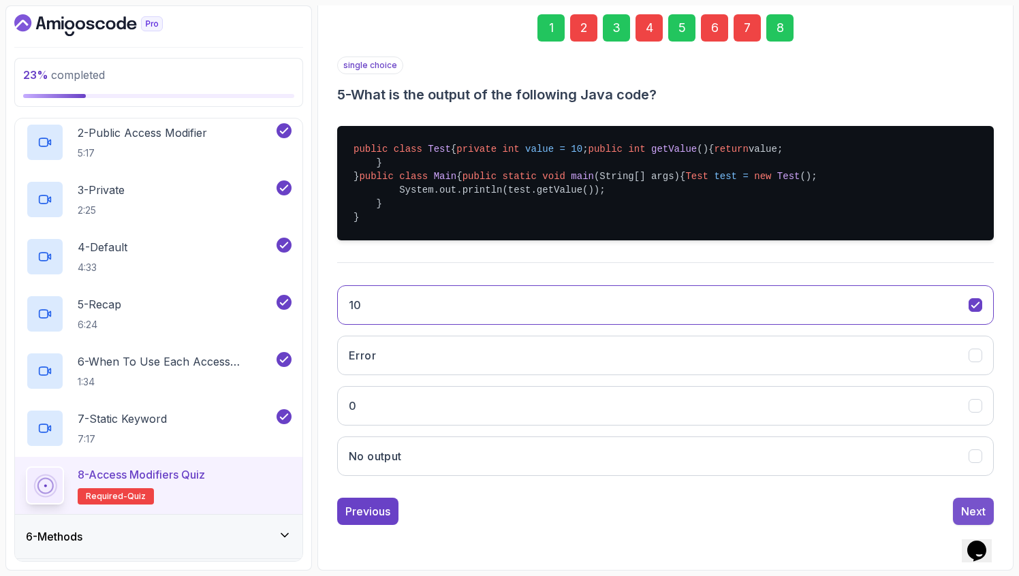
scroll to position [54, 0]
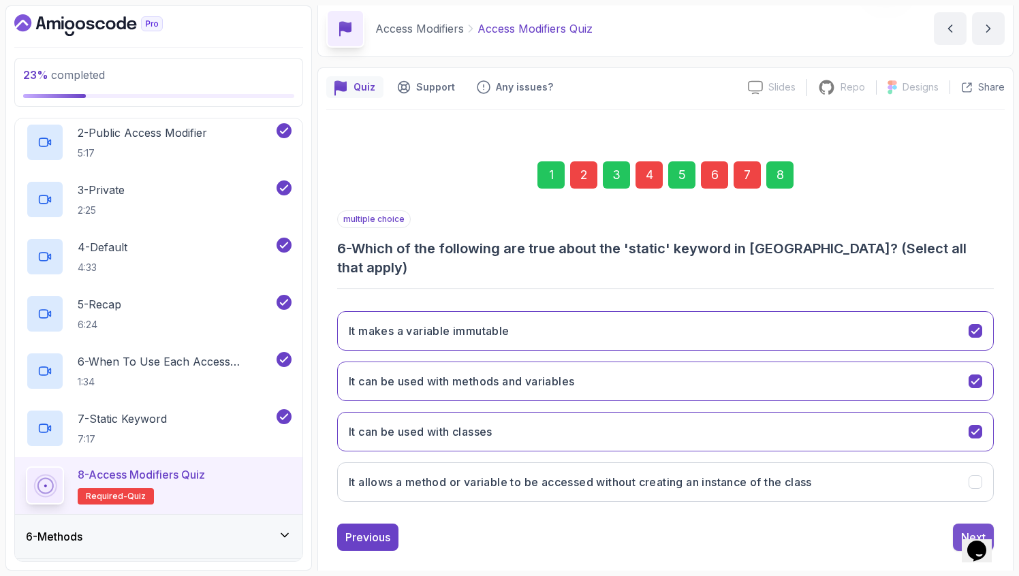
click at [959, 524] on button "Next" at bounding box center [973, 537] width 41 height 27
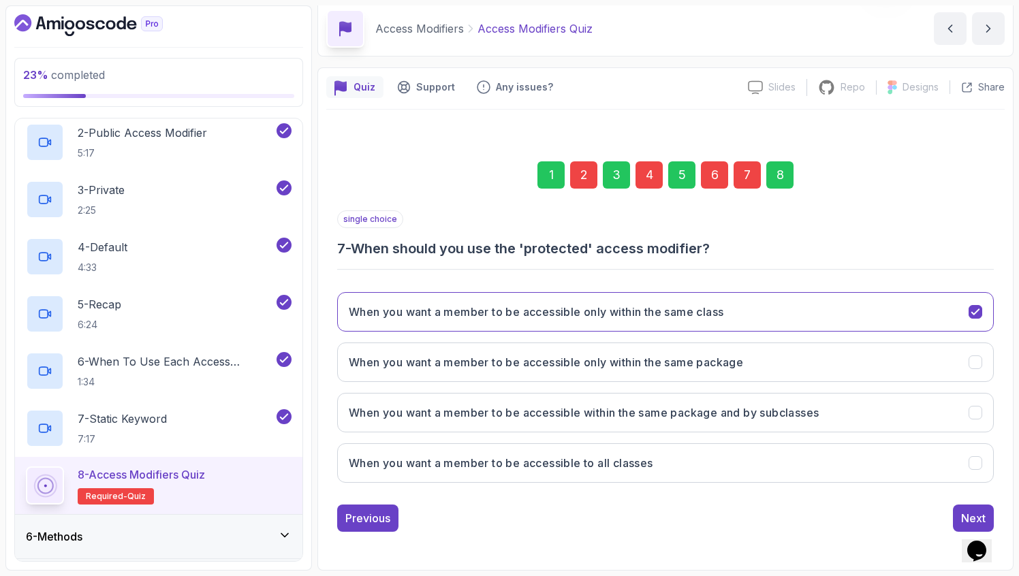
click at [959, 516] on button "Next" at bounding box center [973, 518] width 41 height 27
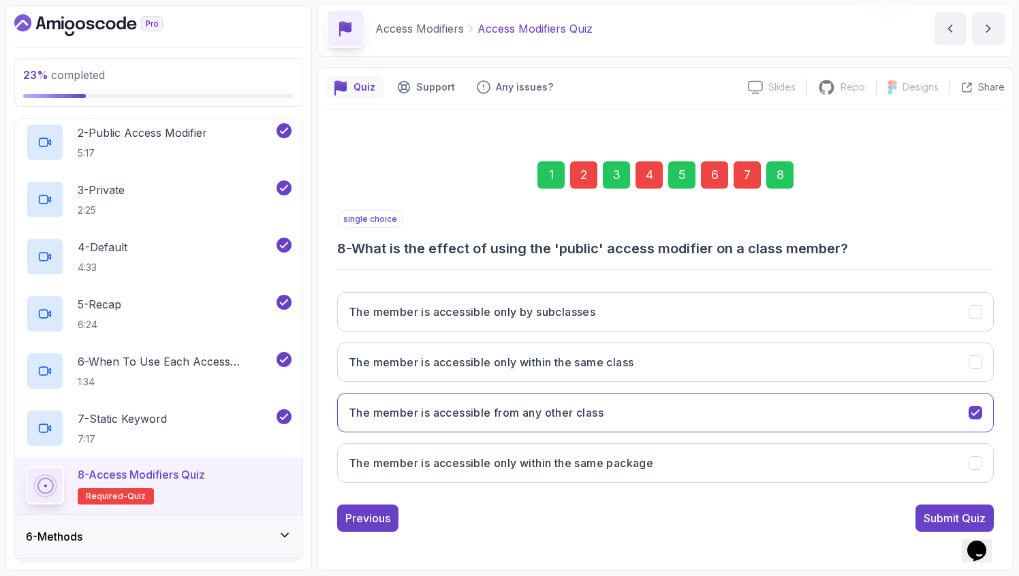
click at [959, 516] on div "Submit Quiz" at bounding box center [955, 518] width 62 height 16
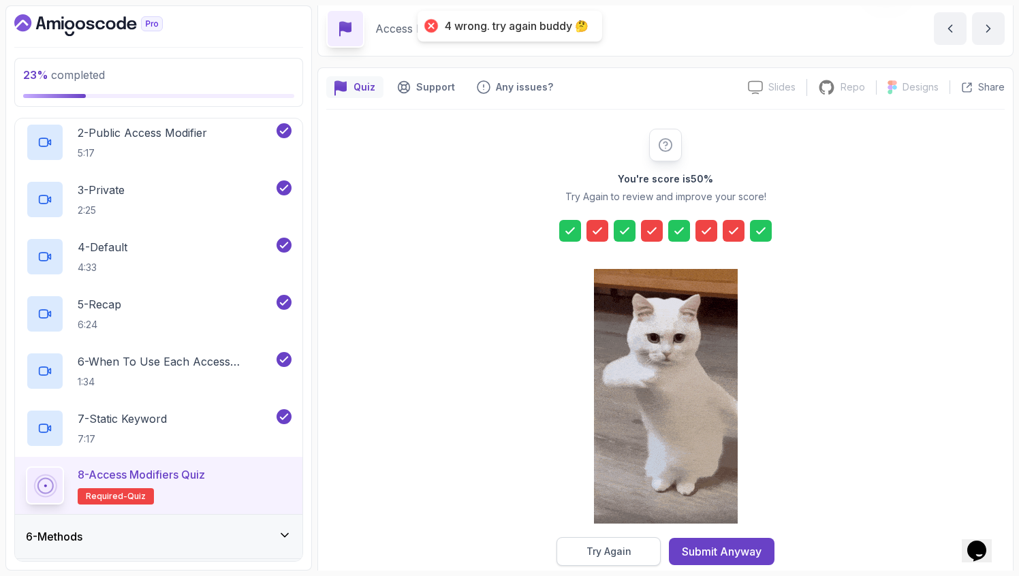
click at [634, 553] on button "Try Again" at bounding box center [609, 552] width 104 height 29
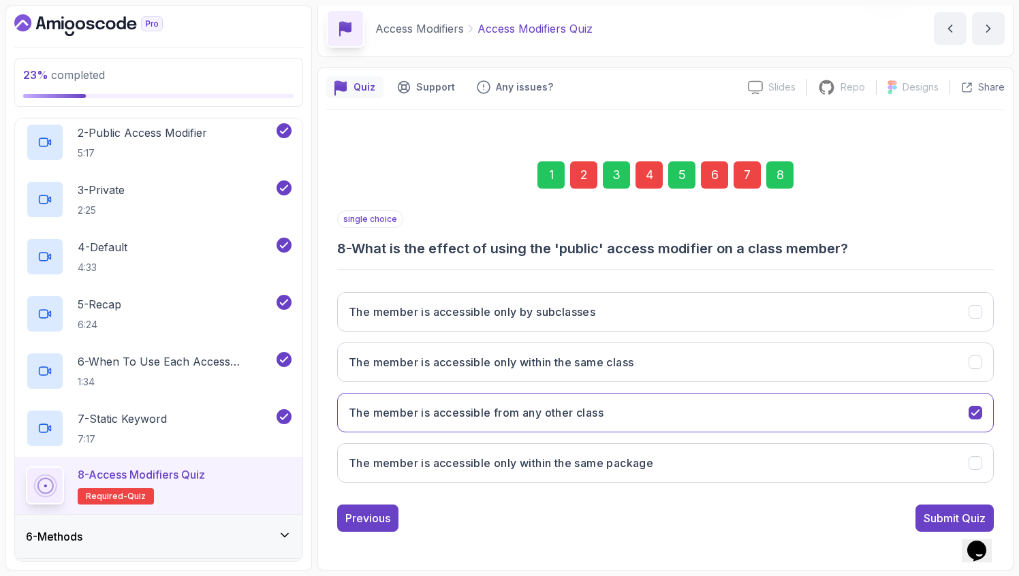
click at [577, 184] on div "2" at bounding box center [583, 174] width 27 height 27
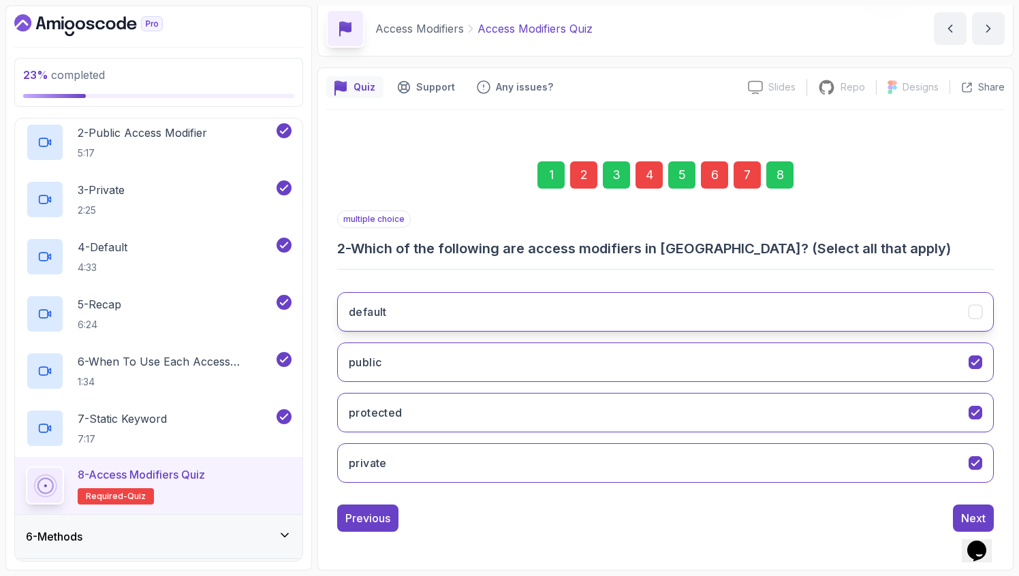
click at [574, 307] on button "default" at bounding box center [665, 312] width 657 height 40
click at [964, 508] on button "Next" at bounding box center [973, 518] width 41 height 27
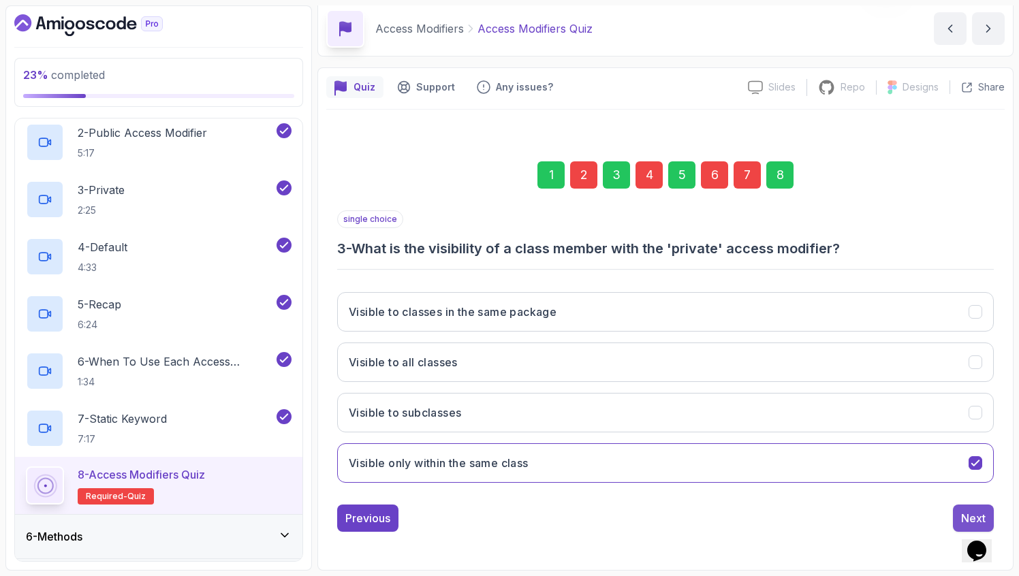
click at [964, 508] on button "Next" at bounding box center [973, 518] width 41 height 27
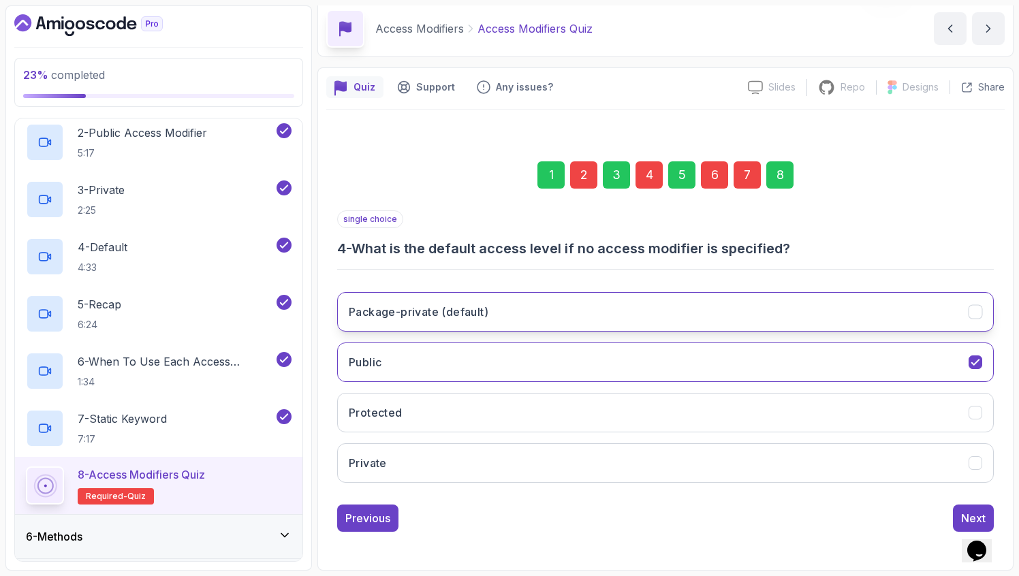
click at [717, 301] on button "Package-private (default)" at bounding box center [665, 312] width 657 height 40
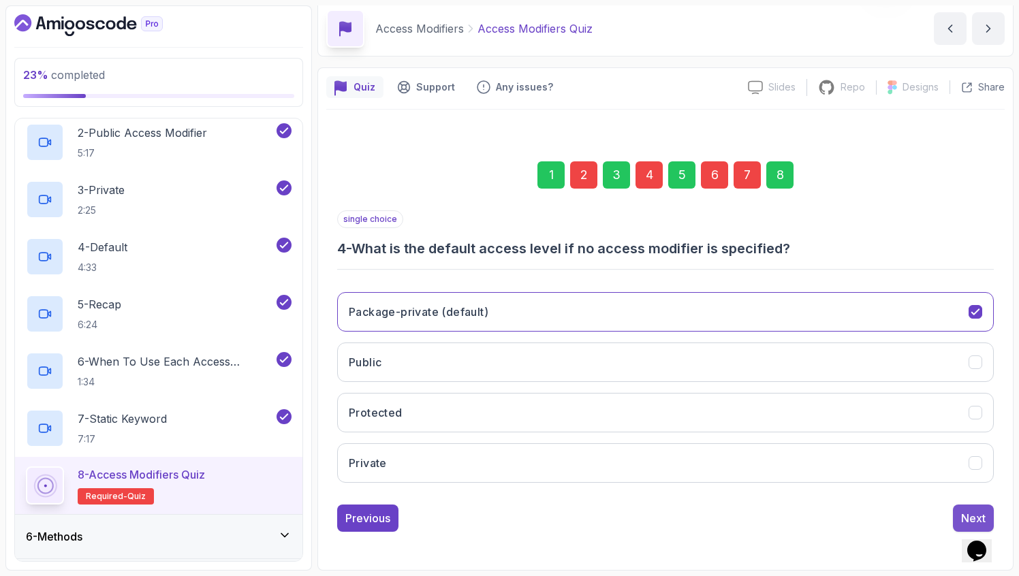
click at [961, 516] on div "Next" at bounding box center [973, 518] width 25 height 16
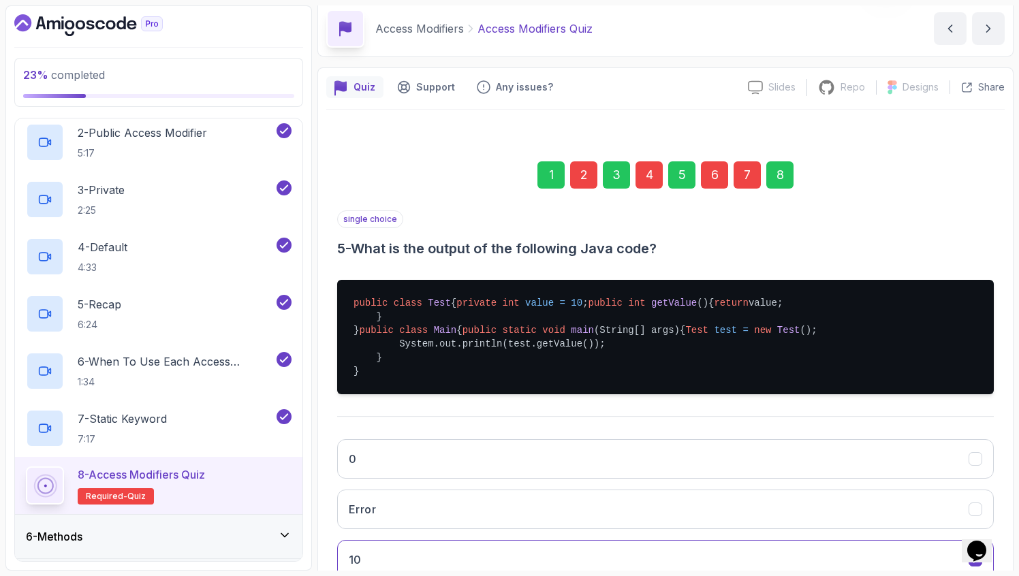
scroll to position [283, 0]
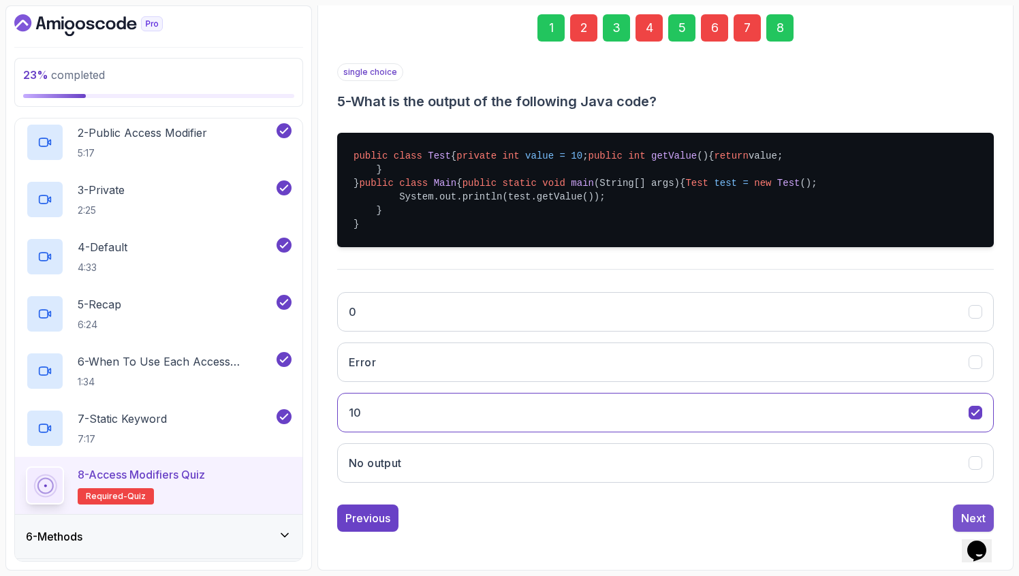
click at [965, 507] on button "Next" at bounding box center [973, 518] width 41 height 27
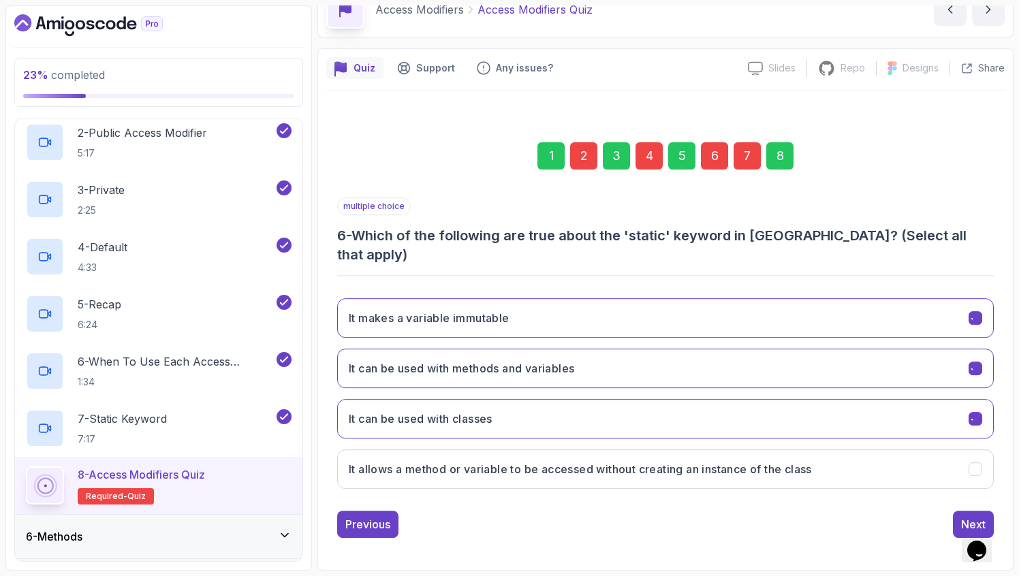
scroll to position [54, 0]
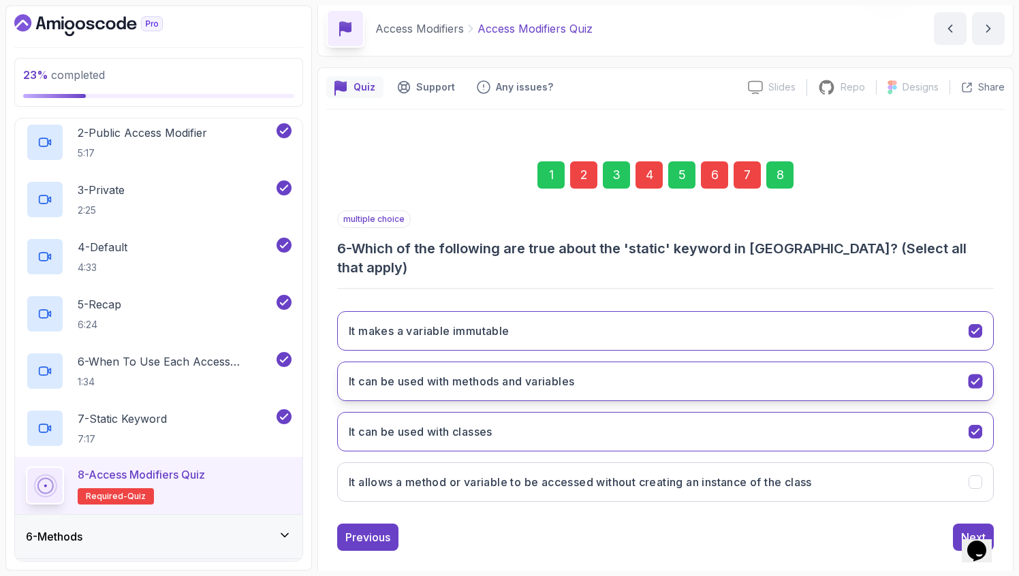
click at [977, 375] on icon "It can be used with methods and variables" at bounding box center [975, 381] width 13 height 13
click at [980, 311] on button "It makes a variable immutable" at bounding box center [665, 331] width 657 height 40
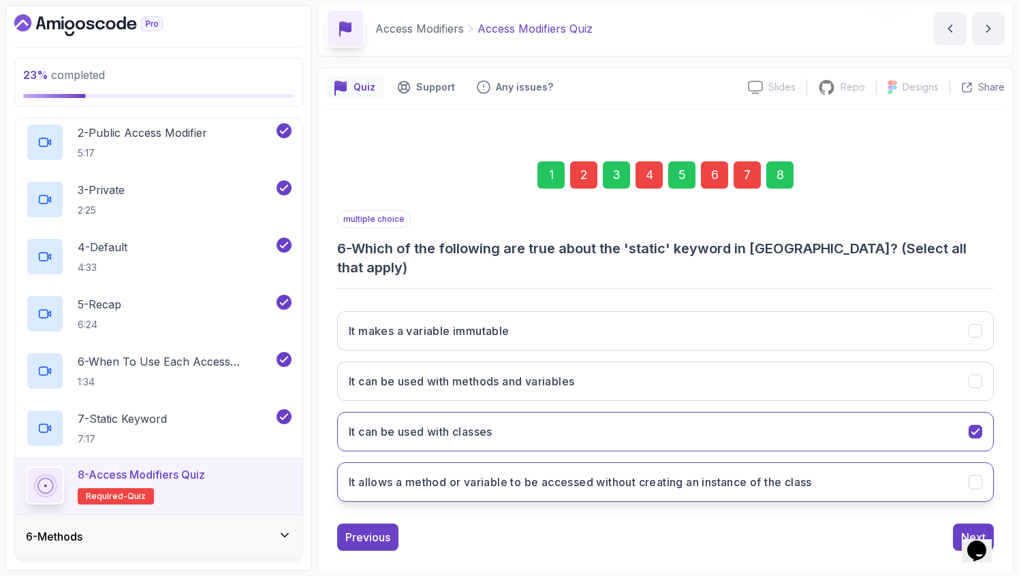
click at [979, 463] on button "It allows a method or variable to be accessed without creating an instance of t…" at bounding box center [665, 483] width 657 height 40
click at [966, 524] on button "Next" at bounding box center [973, 537] width 41 height 27
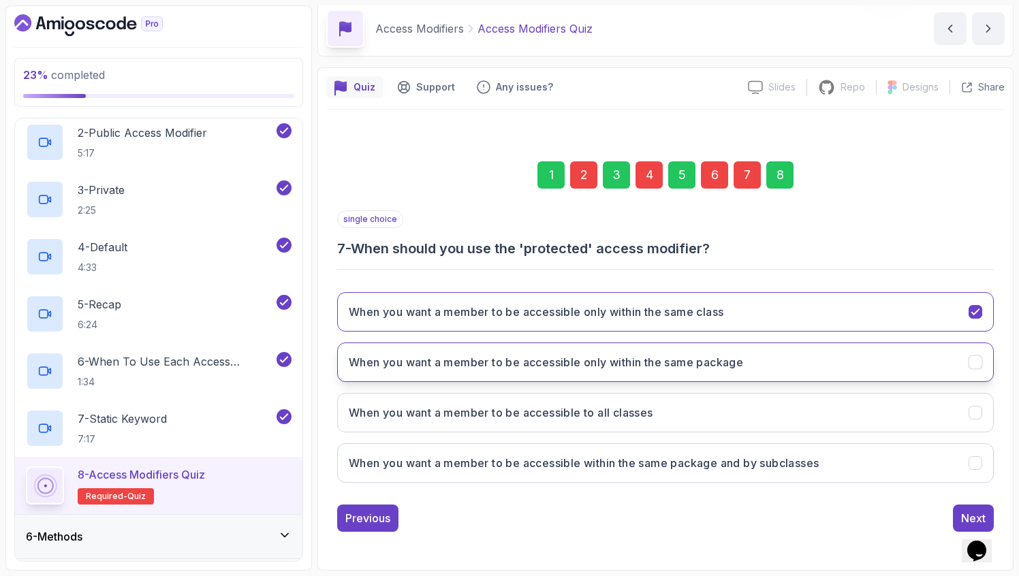
click at [886, 356] on button "When you want a member to be accessible only within the same package" at bounding box center [665, 363] width 657 height 40
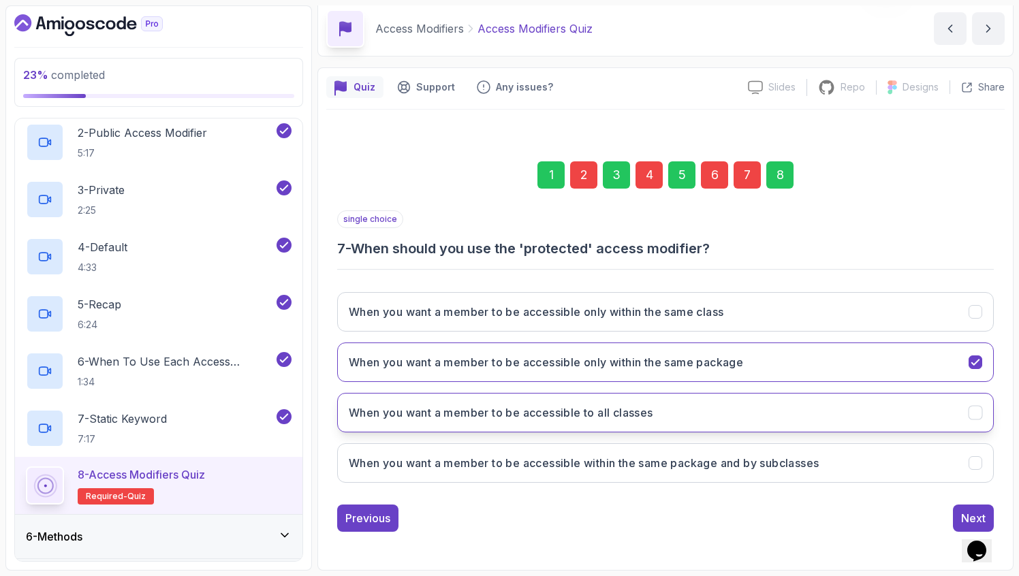
click at [895, 394] on button "When you want a member to be accessible to all classes" at bounding box center [665, 413] width 657 height 40
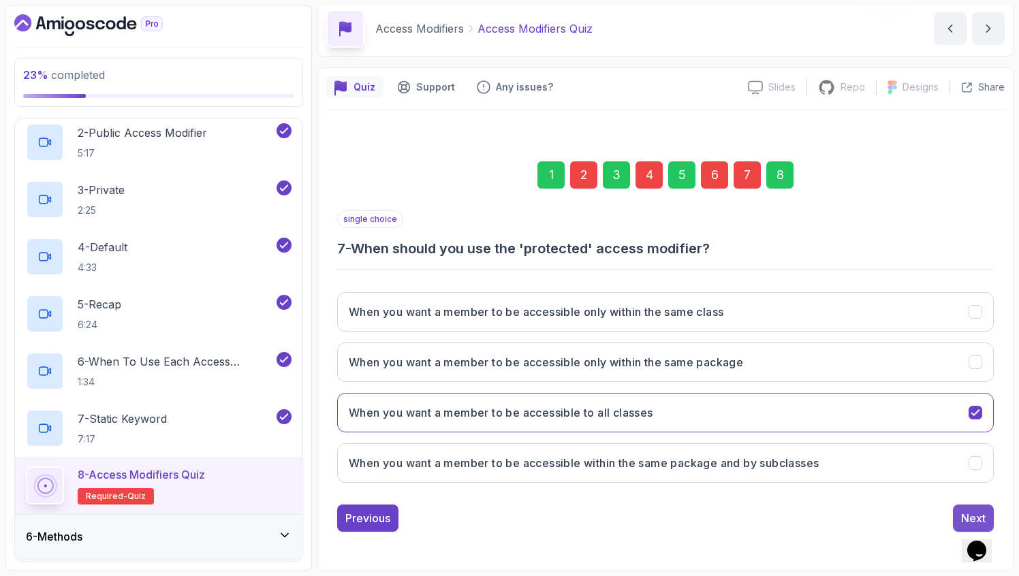
click at [956, 510] on button "Next" at bounding box center [973, 518] width 41 height 27
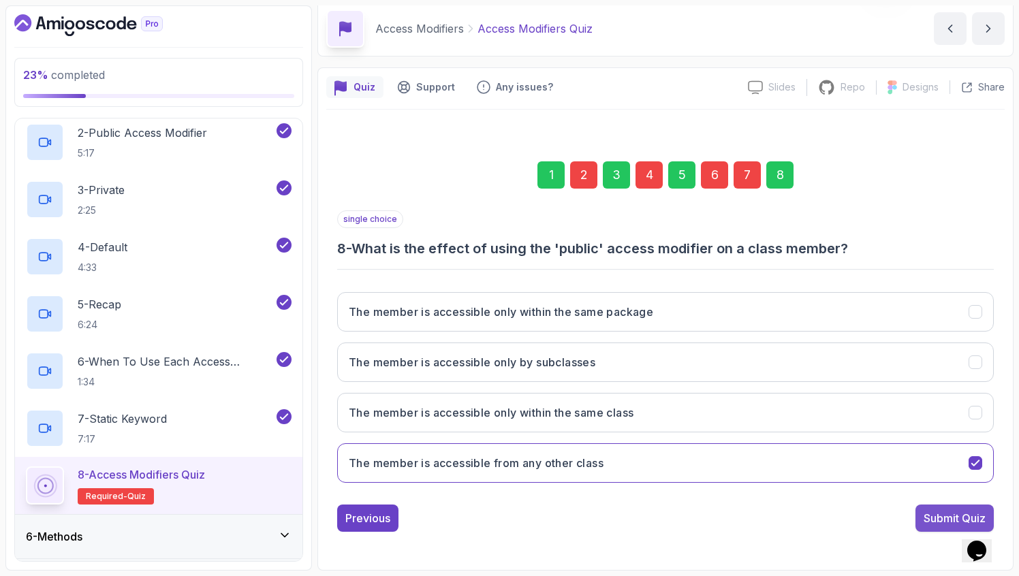
click at [950, 512] on div "Submit Quiz" at bounding box center [955, 518] width 62 height 16
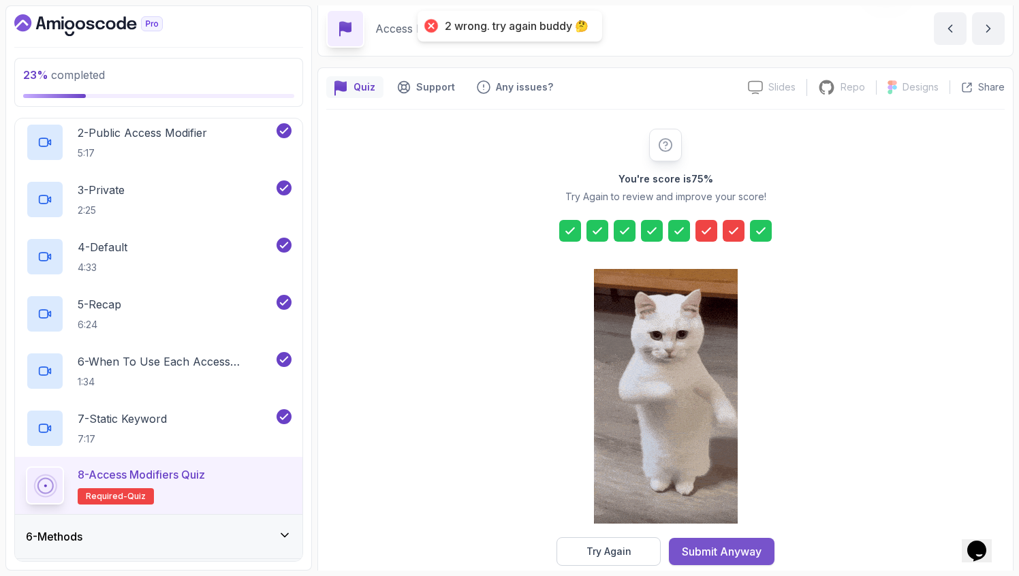
click at [719, 543] on button "Submit Anyway" at bounding box center [722, 551] width 106 height 27
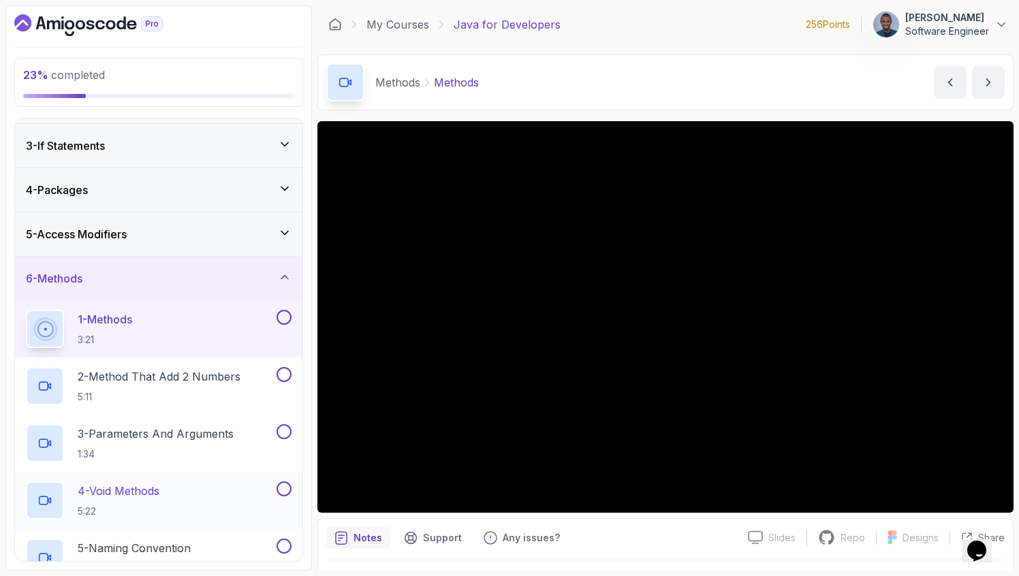
scroll to position [102, 0]
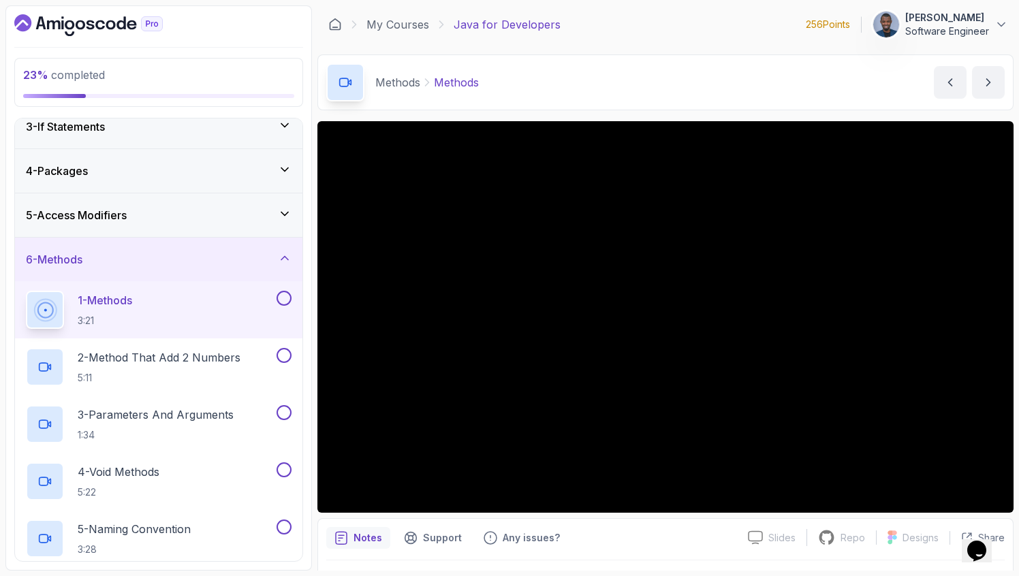
click at [229, 215] on div "5 - Access Modifiers" at bounding box center [159, 215] width 266 height 16
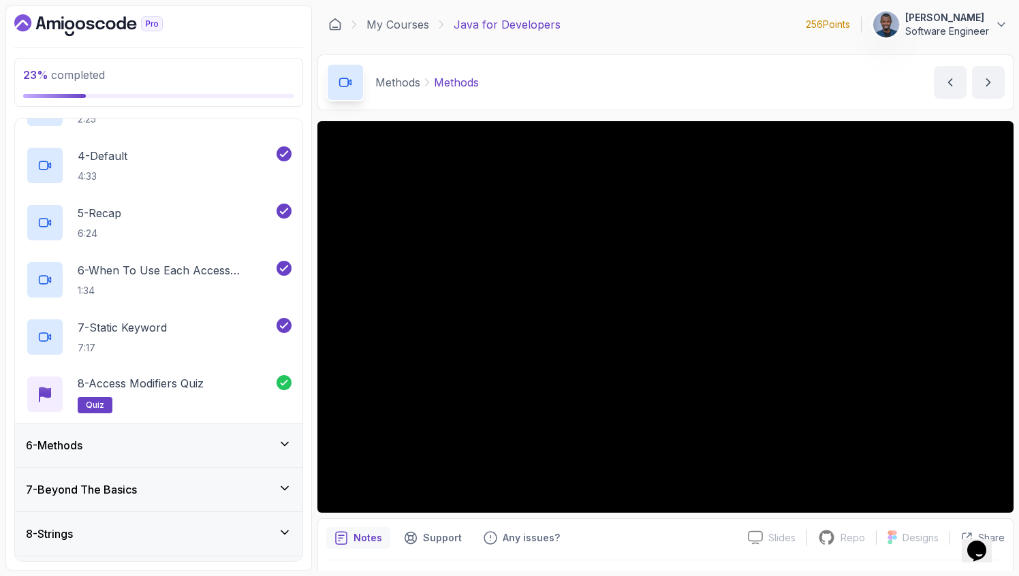
scroll to position [508, 0]
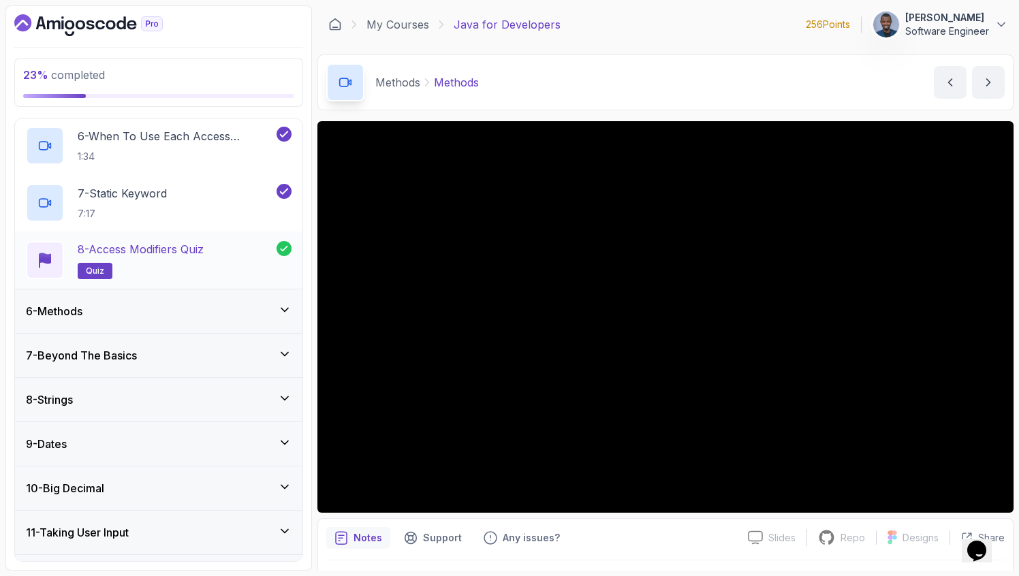
click at [203, 260] on h2 "8 - Access Modifiers Quiz quiz" at bounding box center [141, 260] width 126 height 38
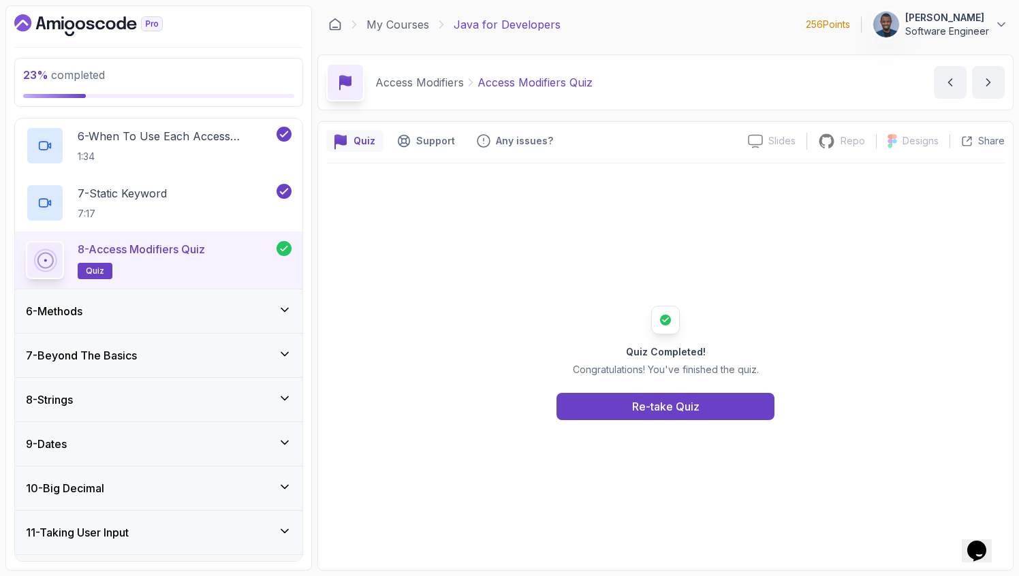
click at [200, 308] on div "6 - Methods" at bounding box center [159, 311] width 266 height 16
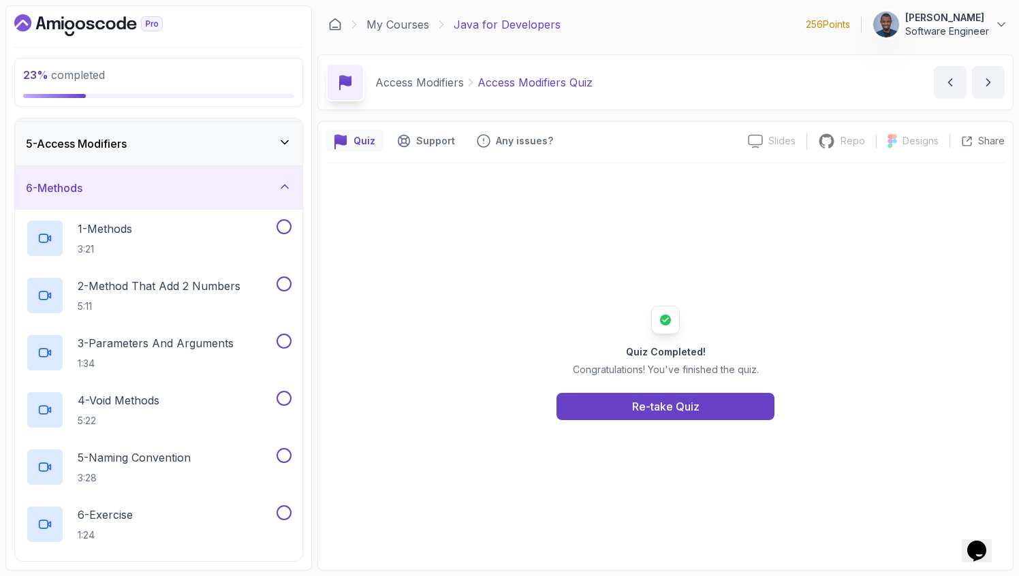
scroll to position [134, 0]
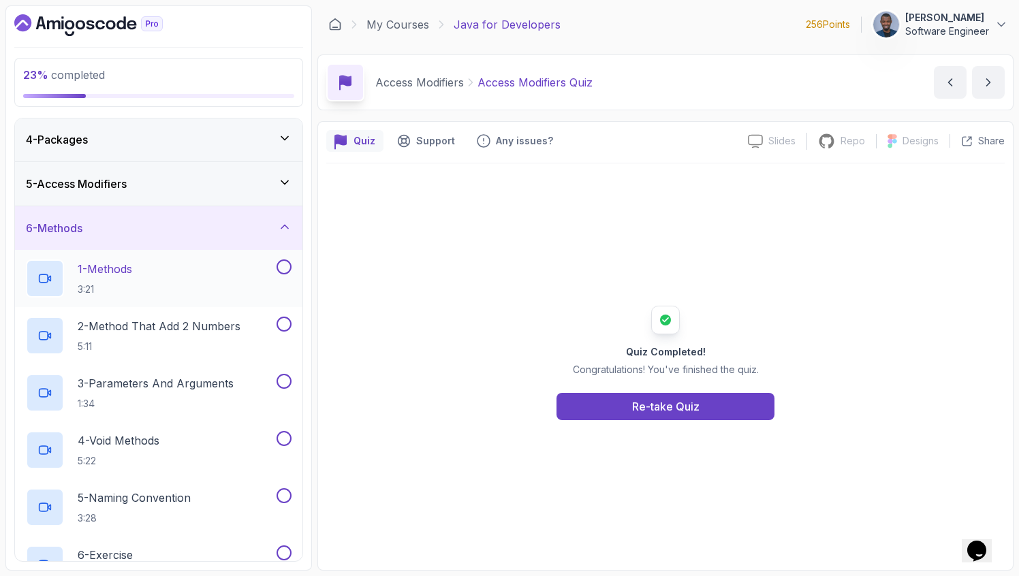
click at [148, 266] on div "1 - Methods 3:21" at bounding box center [150, 279] width 248 height 38
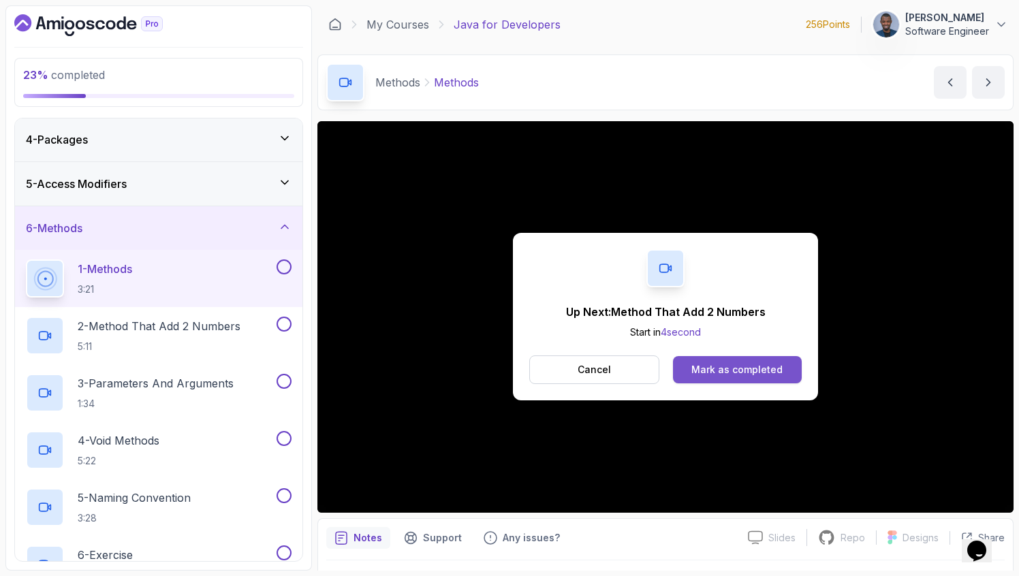
click at [751, 368] on div "Mark as completed" at bounding box center [737, 370] width 91 height 14
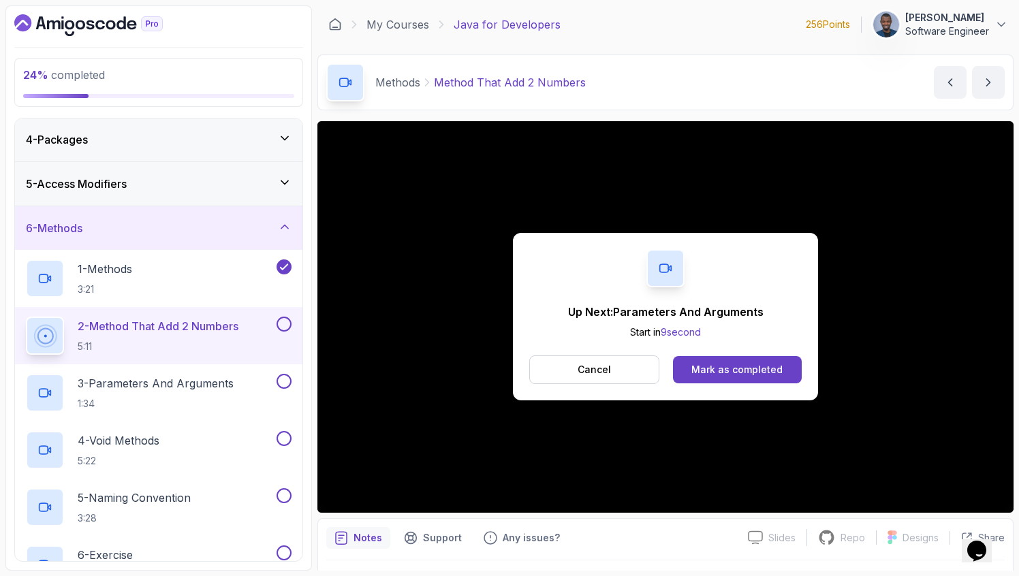
click at [751, 368] on div "Mark as completed" at bounding box center [737, 370] width 91 height 14
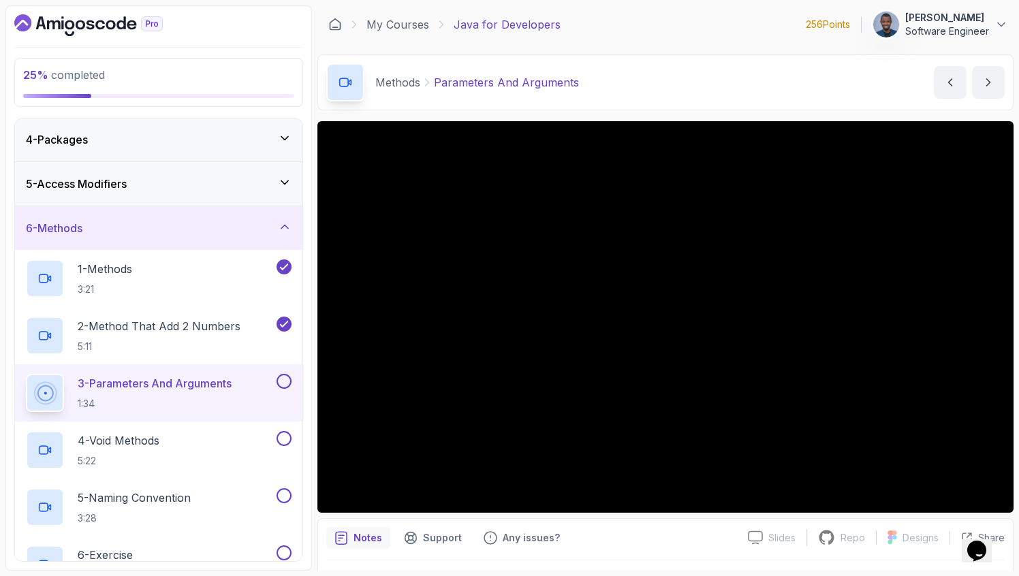
click at [240, 384] on div "3 - Parameters And Arguments 1:34" at bounding box center [150, 393] width 248 height 38
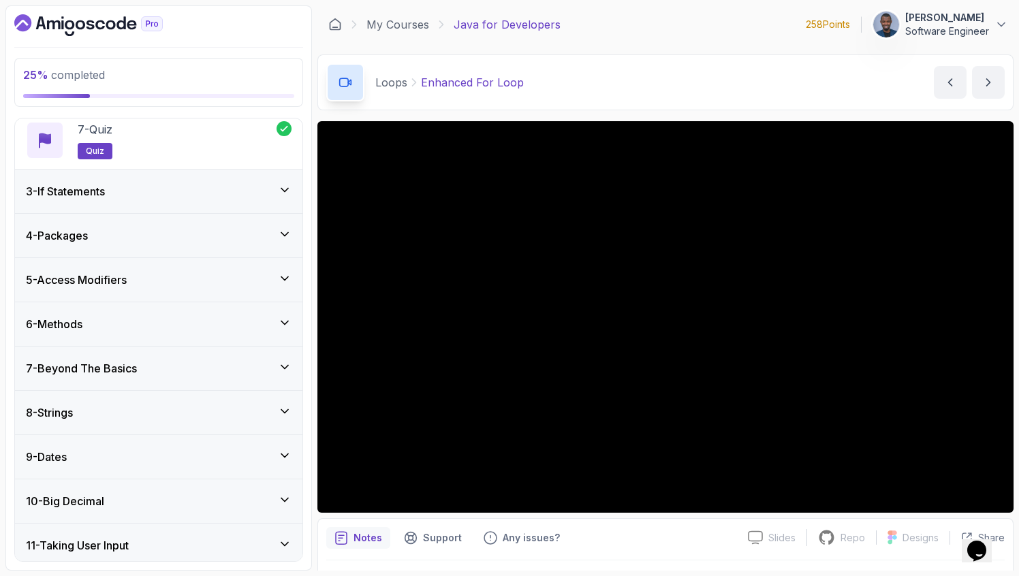
scroll to position [459, 0]
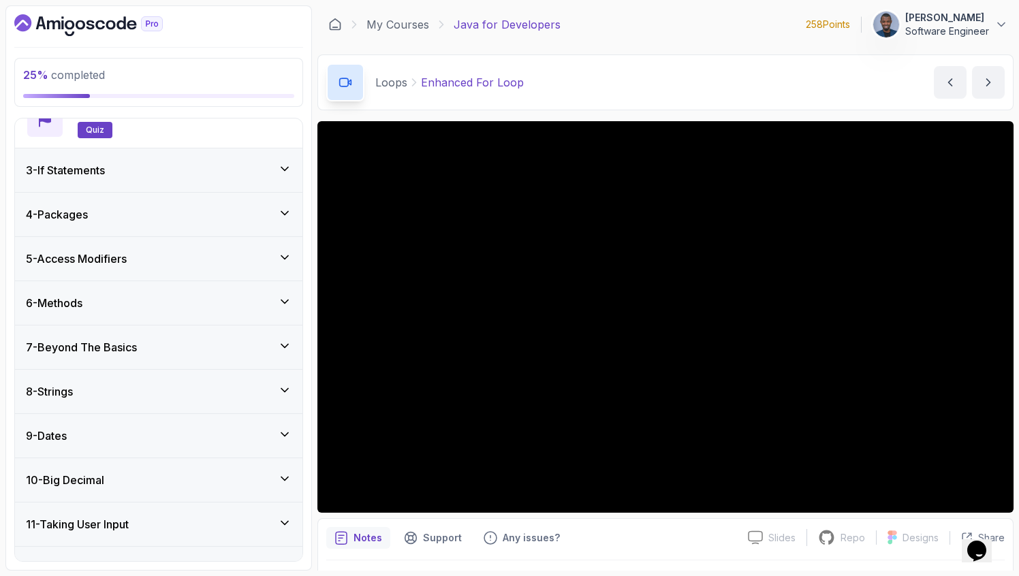
click at [116, 307] on div "6 - Methods" at bounding box center [159, 303] width 266 height 16
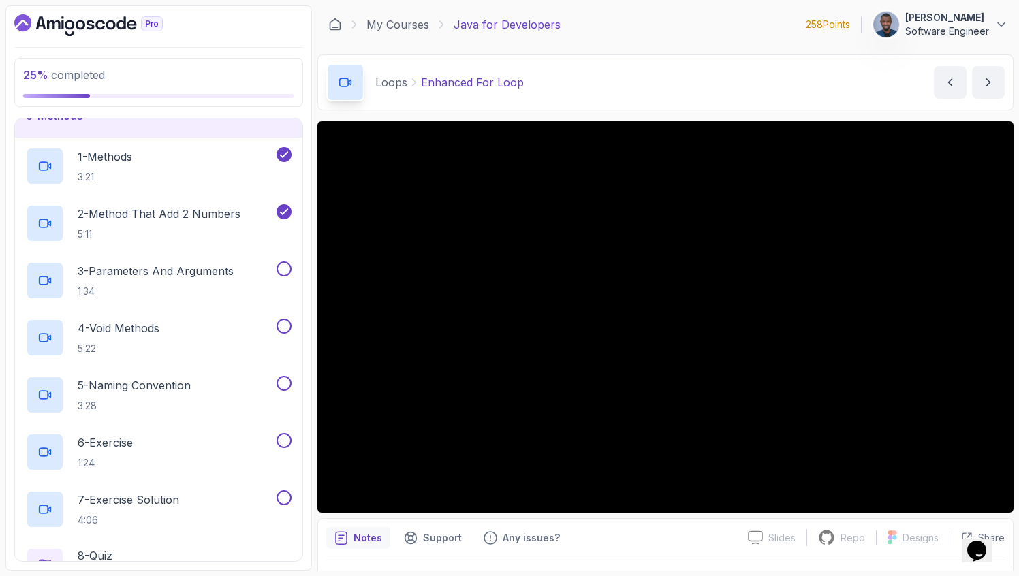
scroll to position [206, 0]
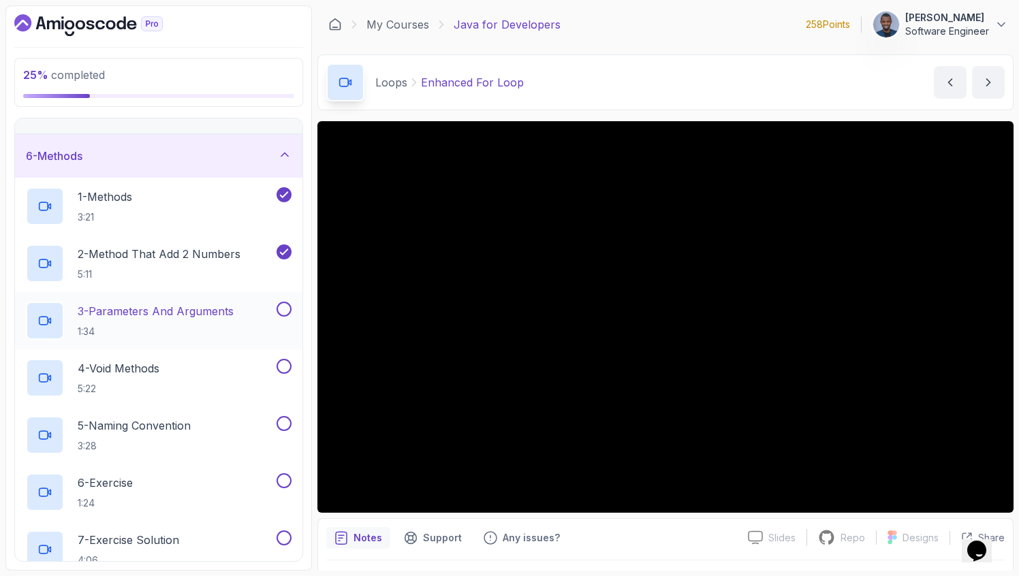
click at [121, 314] on p "3 - Parameters And Arguments" at bounding box center [156, 311] width 156 height 16
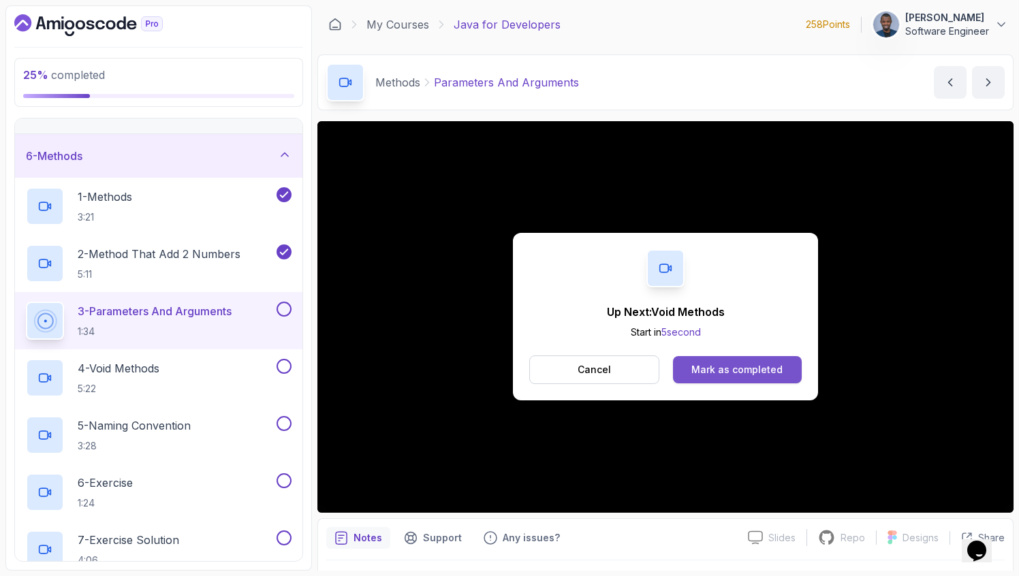
click at [747, 371] on div "Mark as completed" at bounding box center [737, 370] width 91 height 14
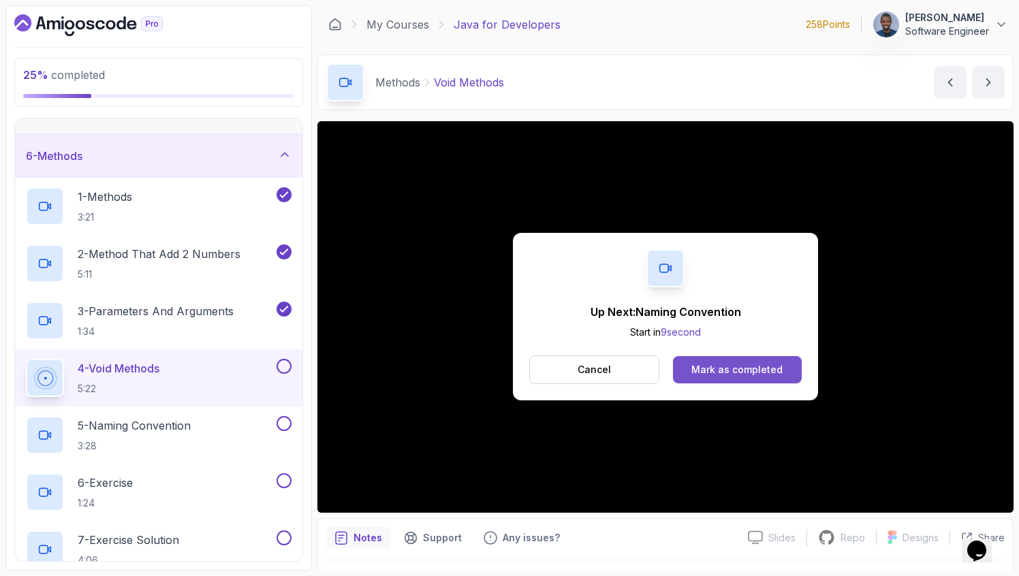
click at [722, 373] on div "Mark as completed" at bounding box center [737, 370] width 91 height 14
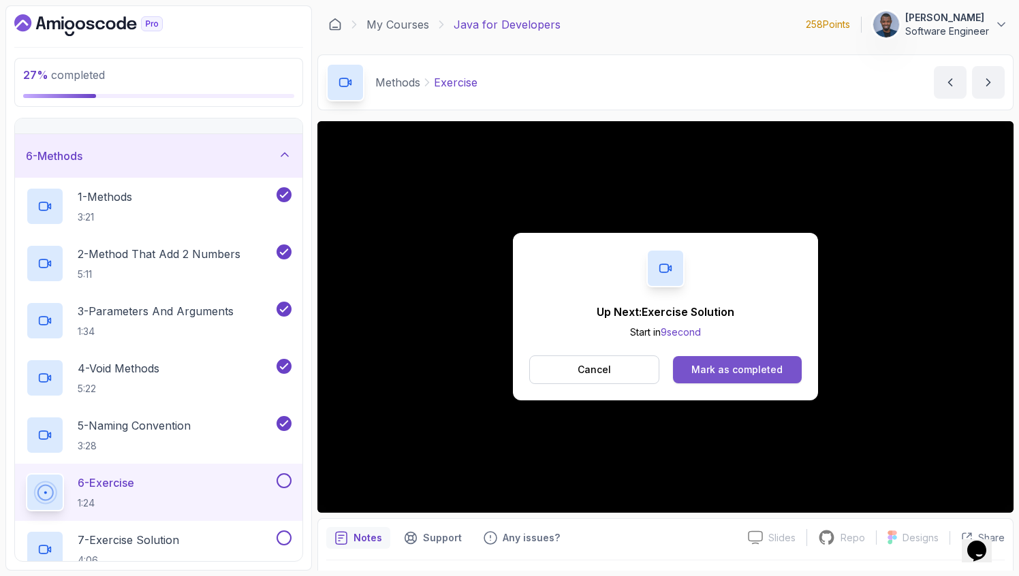
click at [698, 362] on button "Mark as completed" at bounding box center [737, 369] width 129 height 27
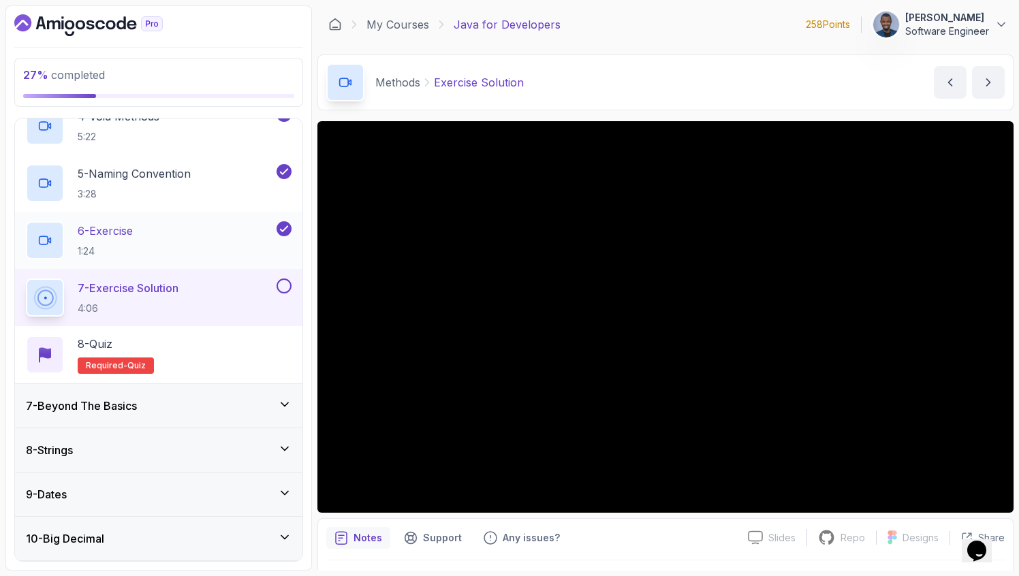
scroll to position [460, 0]
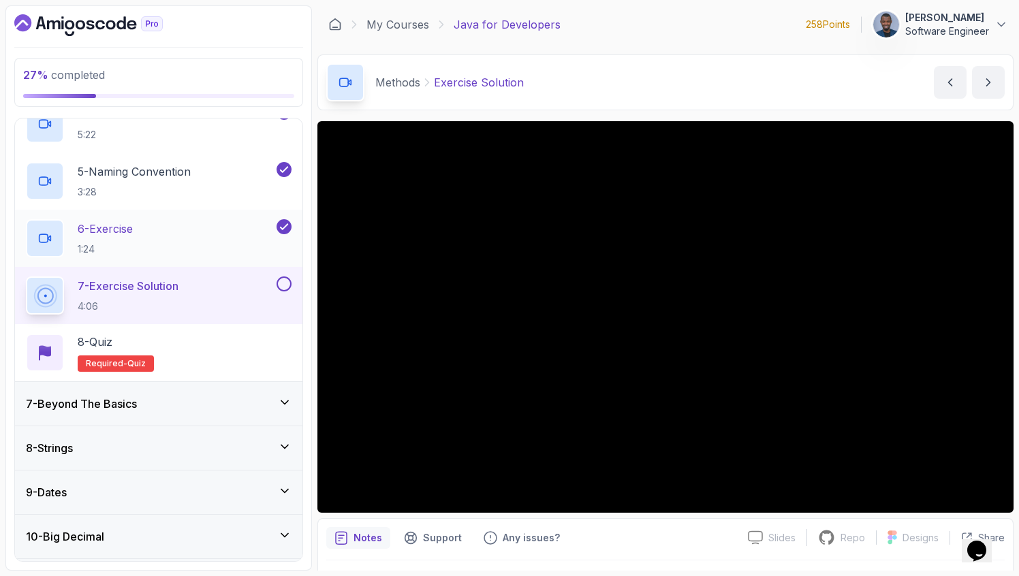
click at [178, 238] on div "6 - Exercise 1:24" at bounding box center [150, 238] width 248 height 38
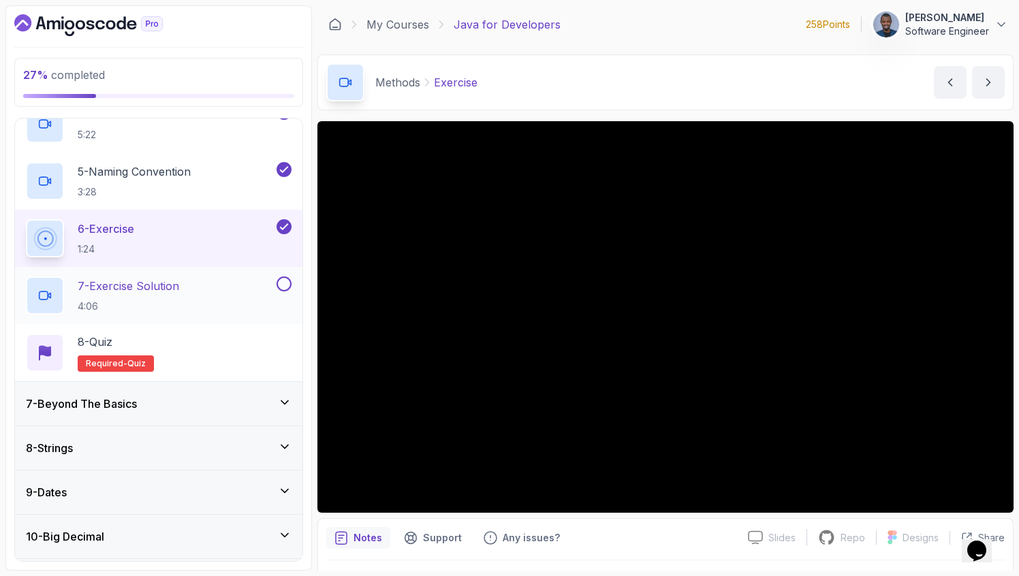
click at [153, 293] on p "7 - Exercise Solution" at bounding box center [129, 286] width 102 height 16
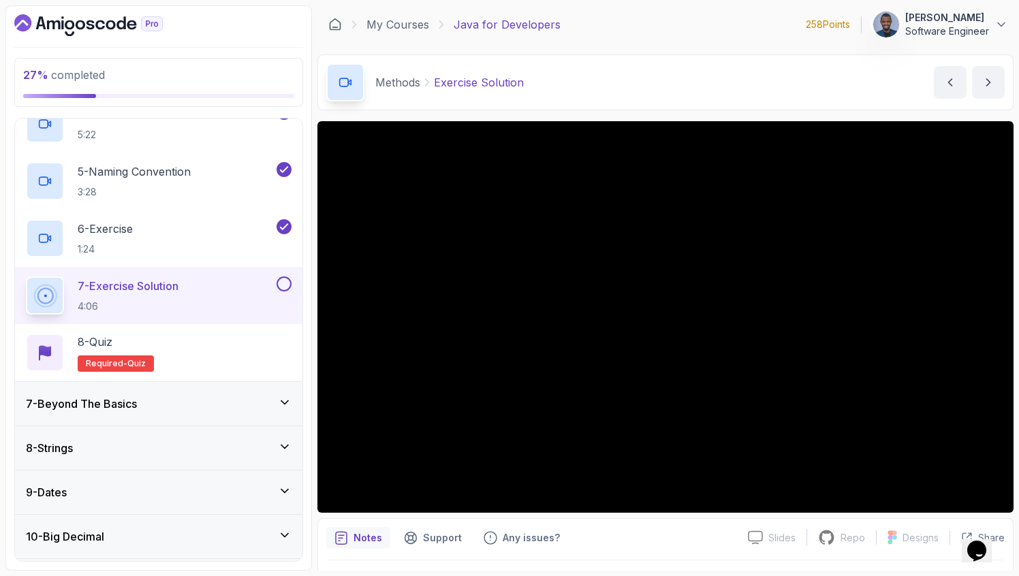
click at [26, 277] on button "7 - Exercise Solution 4:06" at bounding box center [159, 296] width 266 height 38
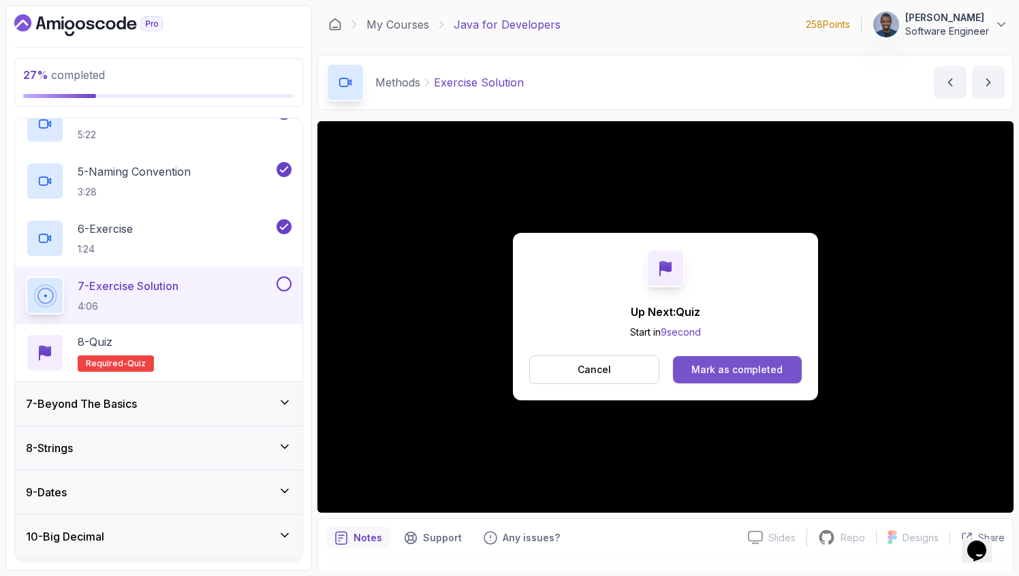
click at [742, 366] on div "Mark as completed" at bounding box center [737, 370] width 91 height 14
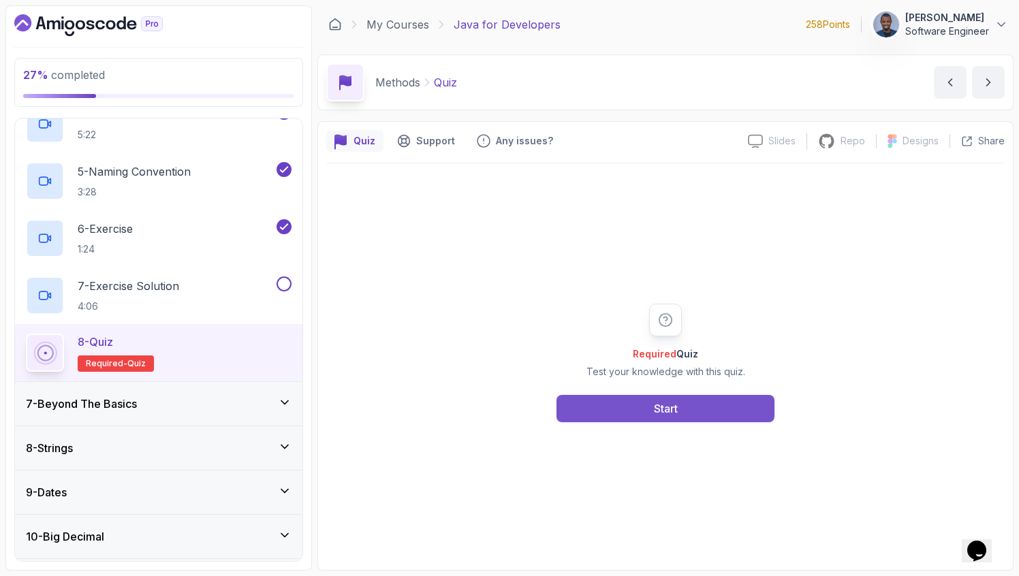
click at [647, 411] on button "Start" at bounding box center [666, 408] width 218 height 27
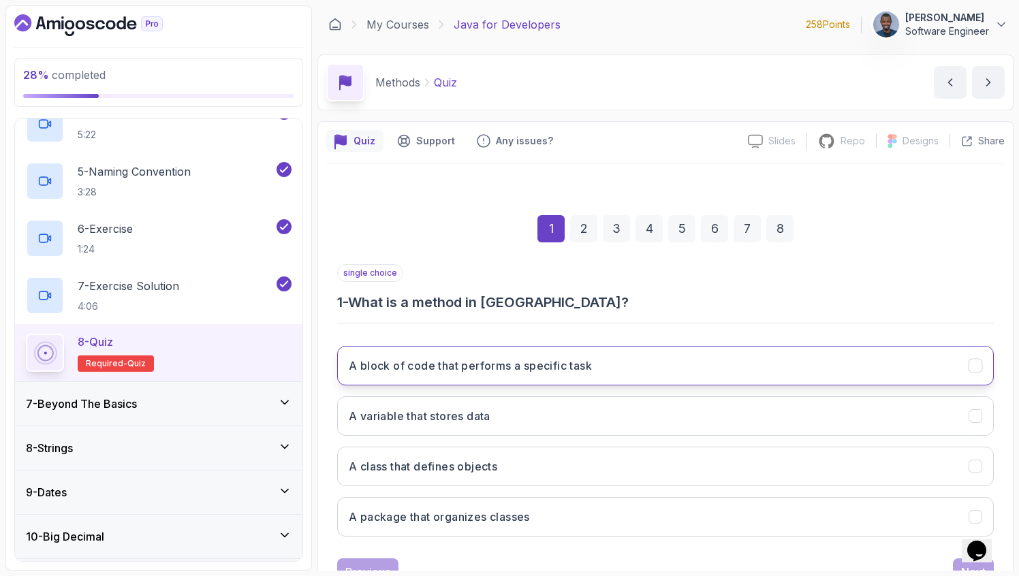
click at [590, 360] on h3 "A block of code that performs a specific task" at bounding box center [470, 366] width 243 height 16
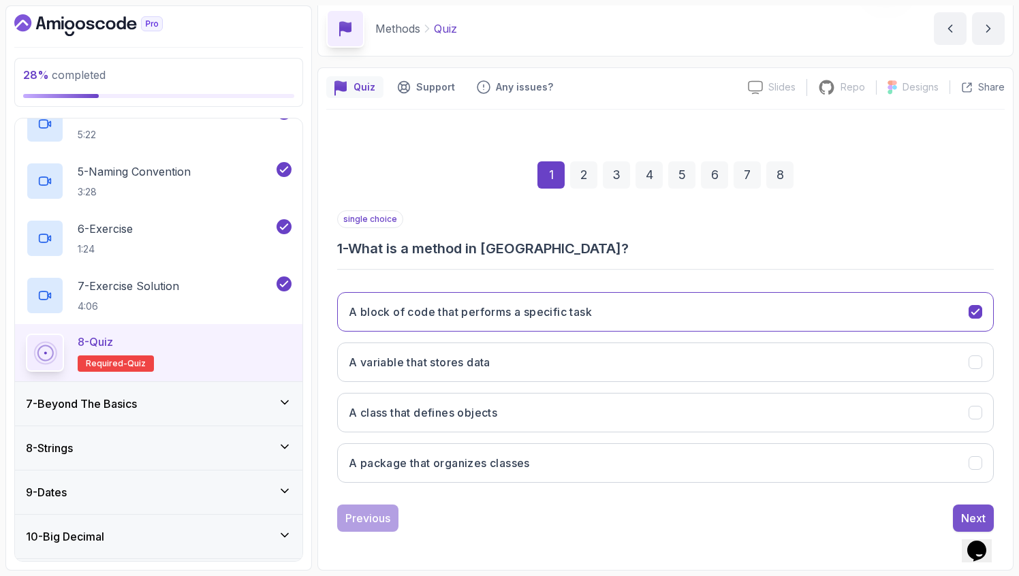
click at [959, 509] on button "Next" at bounding box center [973, 518] width 41 height 27
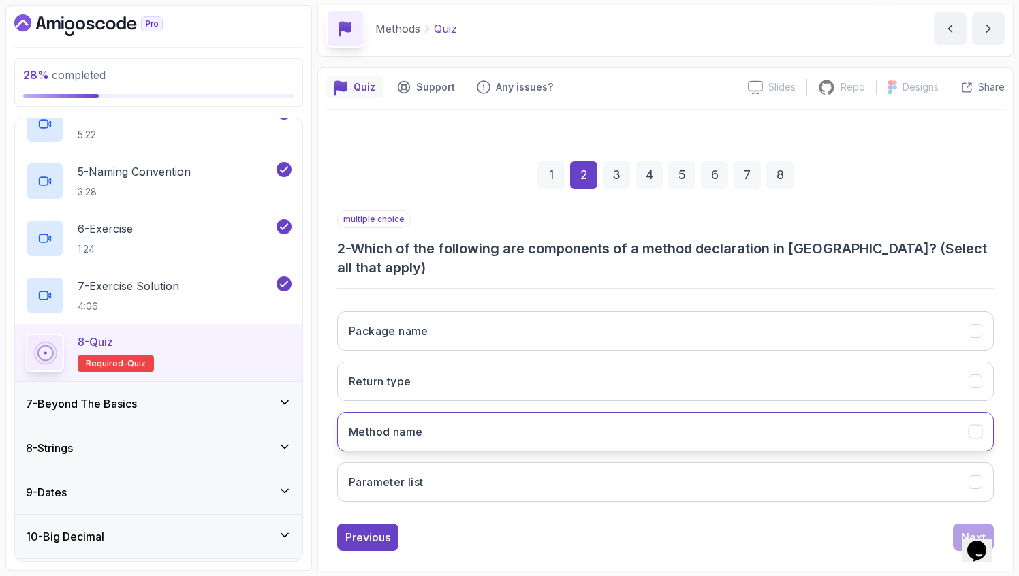
click at [531, 417] on button "Method name" at bounding box center [665, 432] width 657 height 40
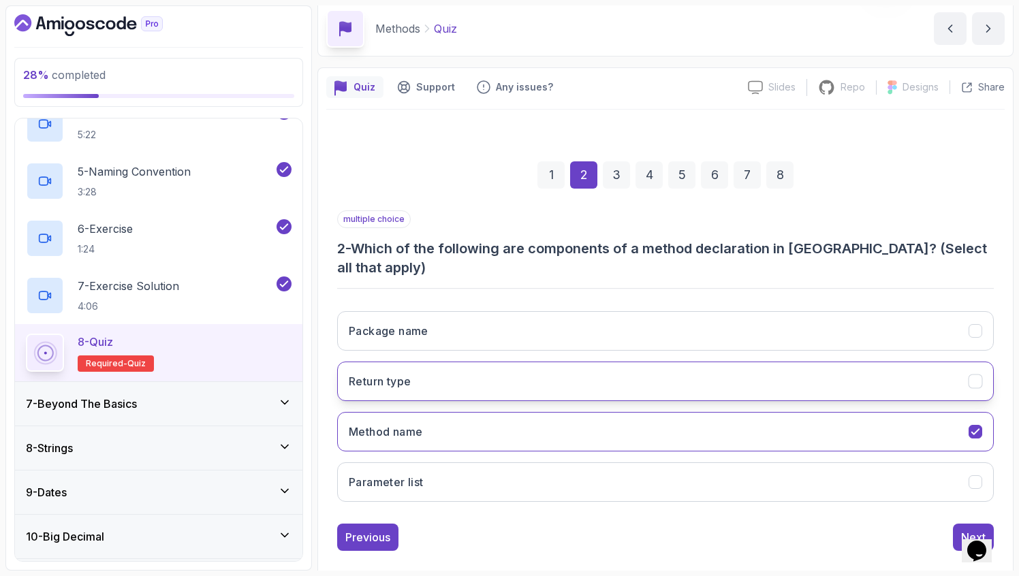
click at [399, 373] on h3 "Return type" at bounding box center [380, 381] width 62 height 16
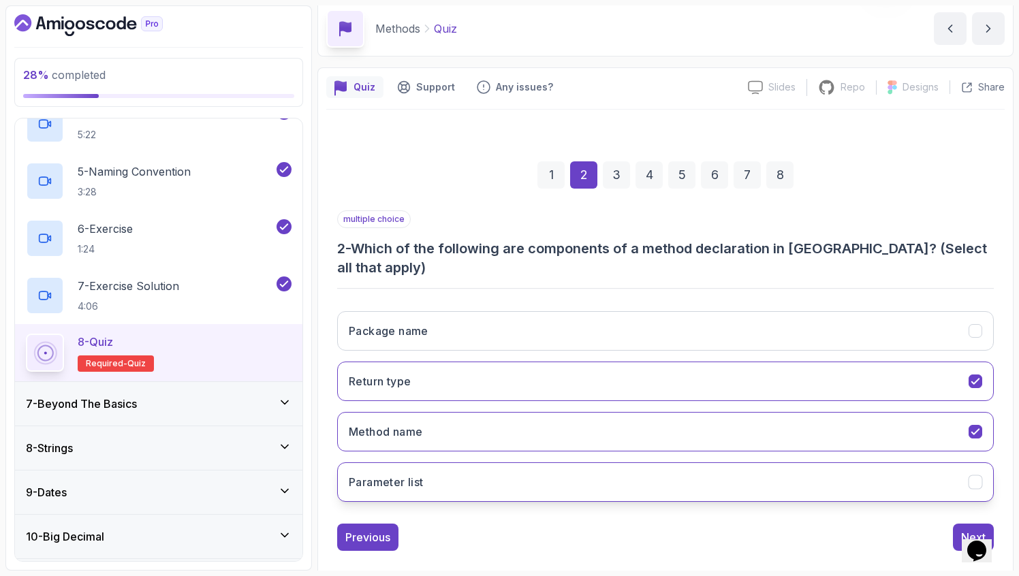
click at [406, 474] on h3 "Parameter list" at bounding box center [386, 482] width 75 height 16
click at [964, 529] on div "Next" at bounding box center [973, 537] width 25 height 16
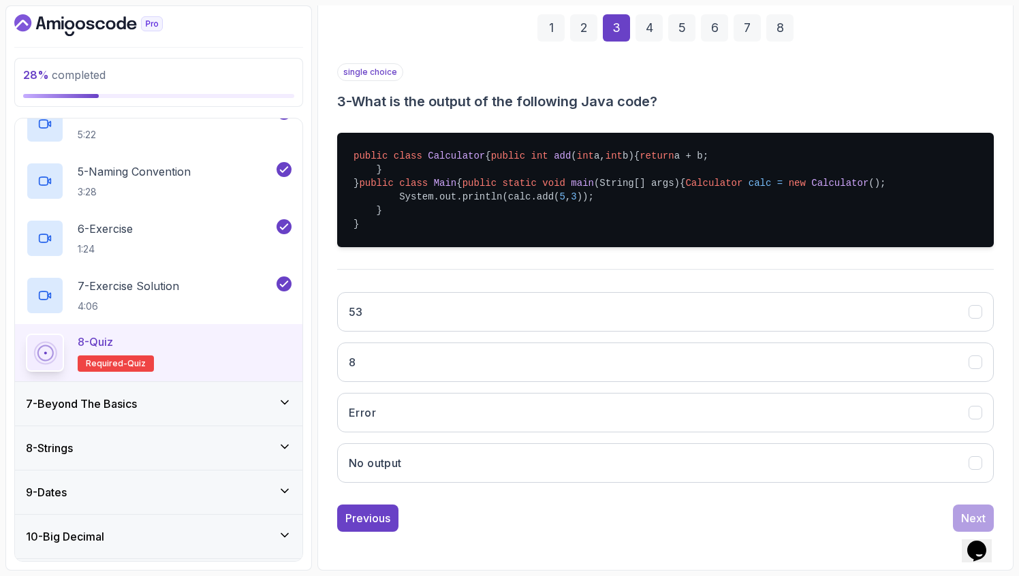
scroll to position [269, 0]
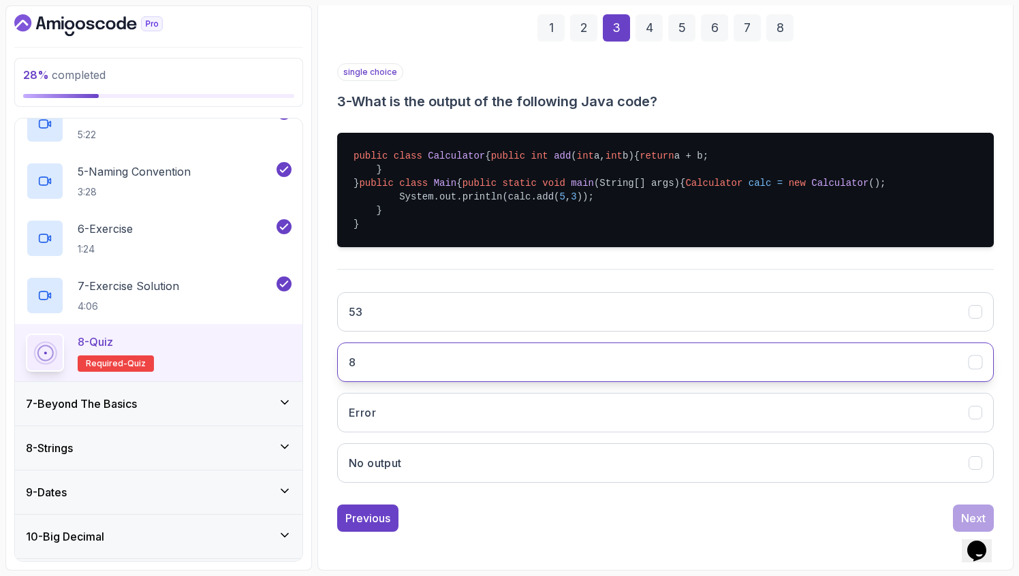
click at [391, 364] on button "8" at bounding box center [665, 363] width 657 height 40
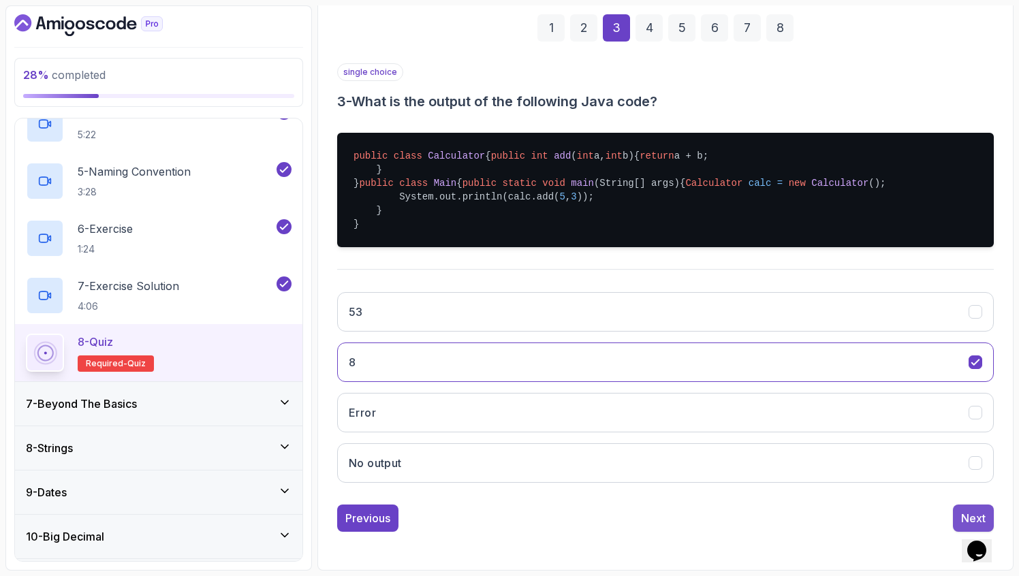
click at [957, 510] on button "Next" at bounding box center [973, 518] width 41 height 27
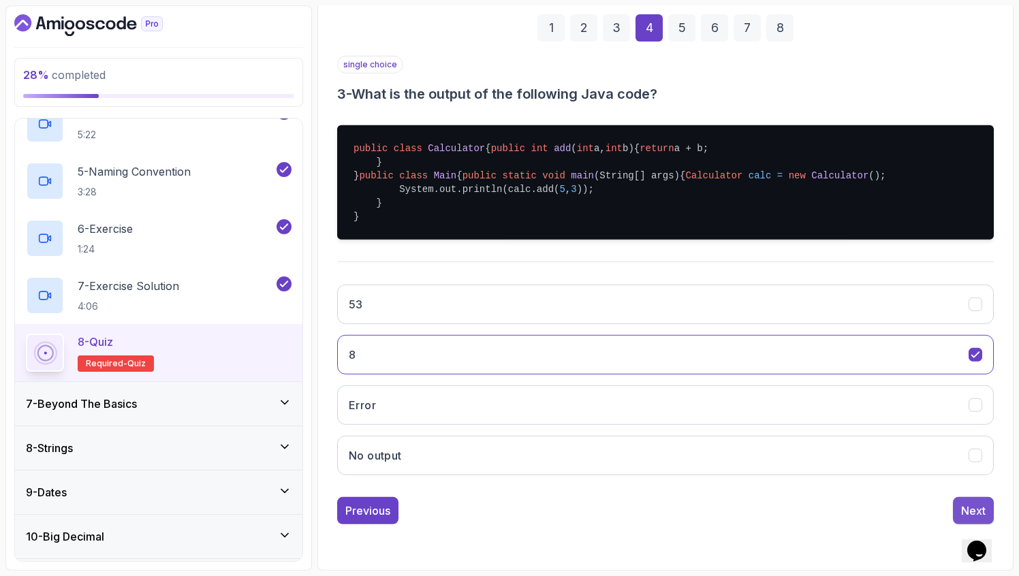
scroll to position [54, 0]
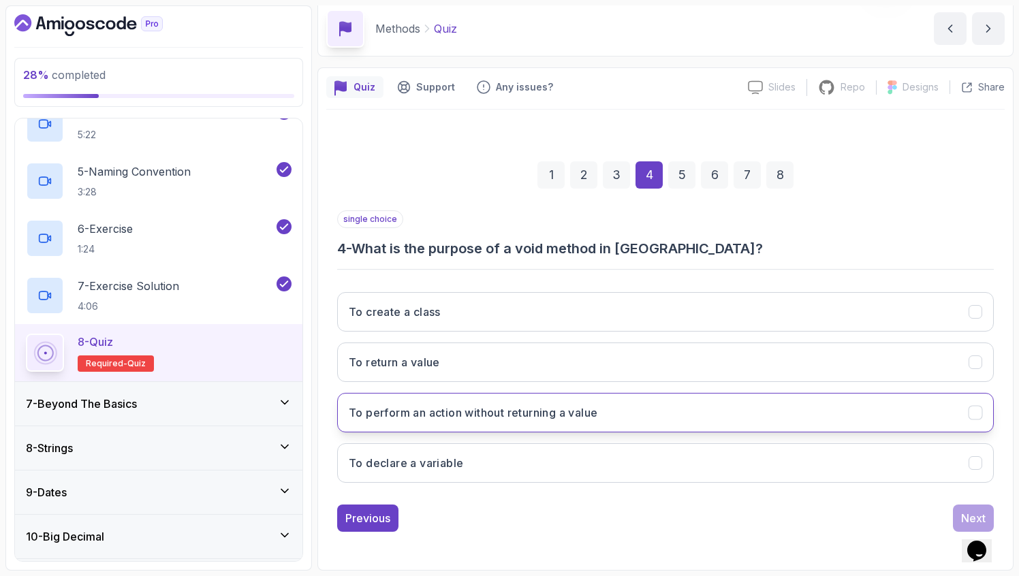
click at [440, 405] on h3 "To perform an action without returning a value" at bounding box center [473, 413] width 249 height 16
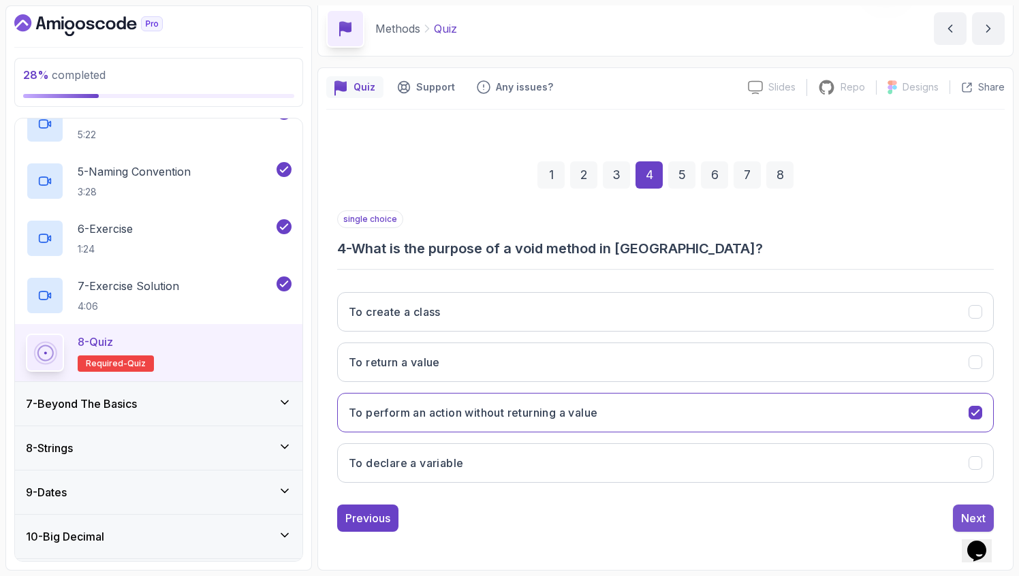
click at [963, 512] on div "Next" at bounding box center [973, 518] width 25 height 16
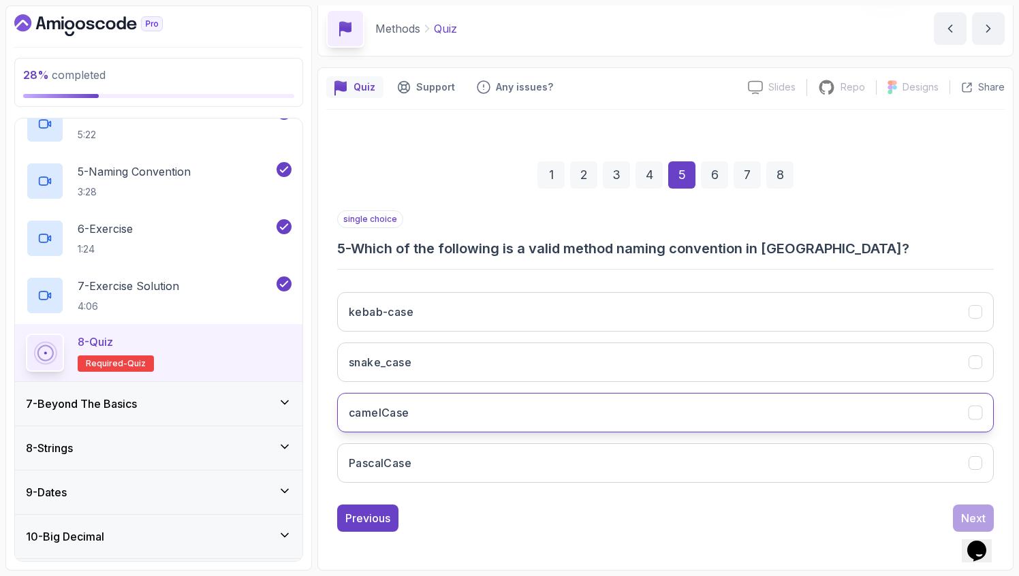
click at [600, 407] on button "camelCase" at bounding box center [665, 413] width 657 height 40
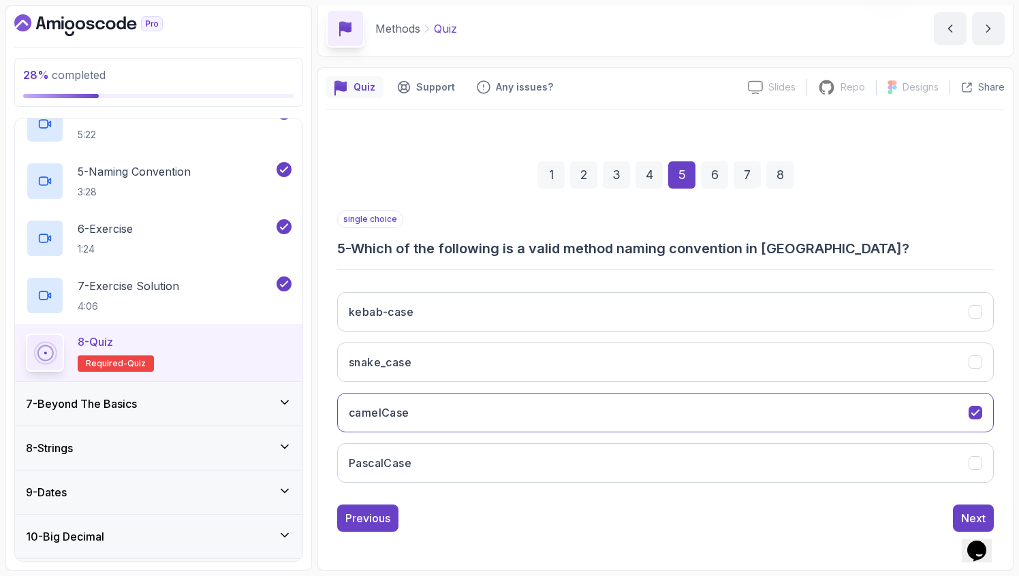
click at [952, 514] on div "Previous Next" at bounding box center [665, 518] width 657 height 27
click at [955, 511] on button "Next" at bounding box center [973, 518] width 41 height 27
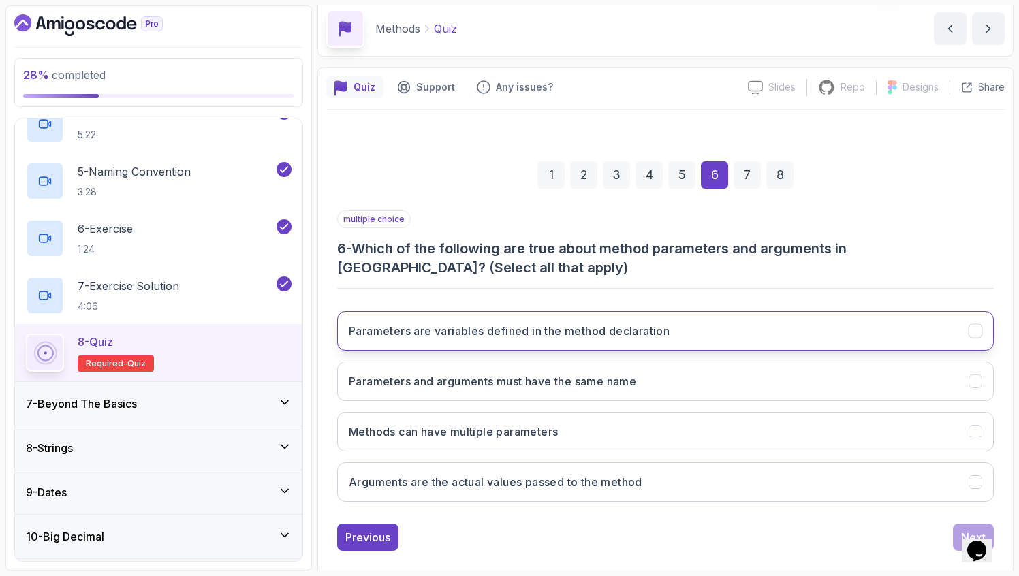
click at [667, 332] on h3 "Parameters are variables defined in the method declaration" at bounding box center [509, 331] width 321 height 16
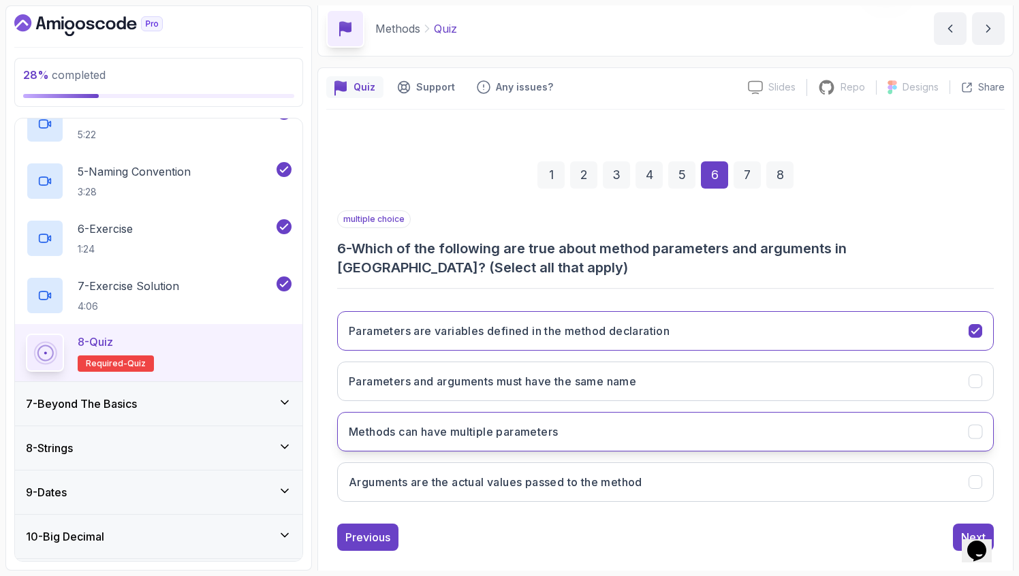
click at [615, 422] on button "Methods can have multiple parameters" at bounding box center [665, 432] width 657 height 40
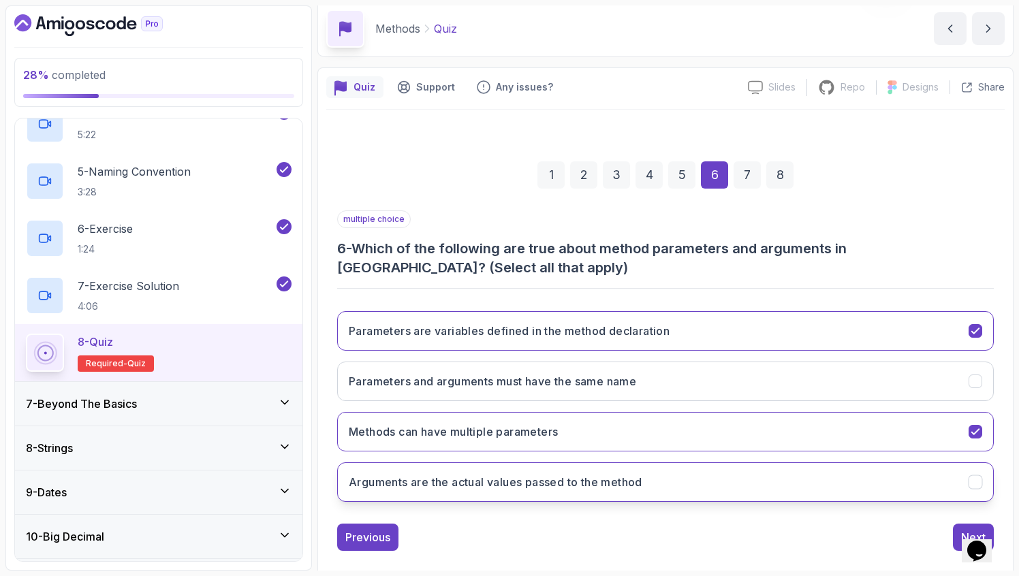
click at [550, 469] on button "Arguments are the actual values passed to the method" at bounding box center [665, 483] width 657 height 40
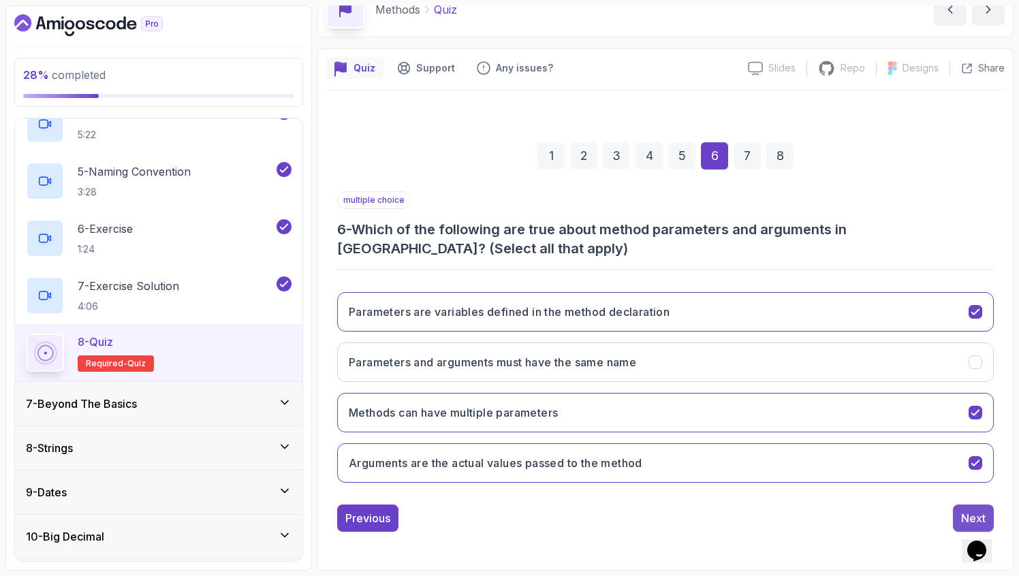
click at [959, 512] on button "Next" at bounding box center [973, 518] width 41 height 27
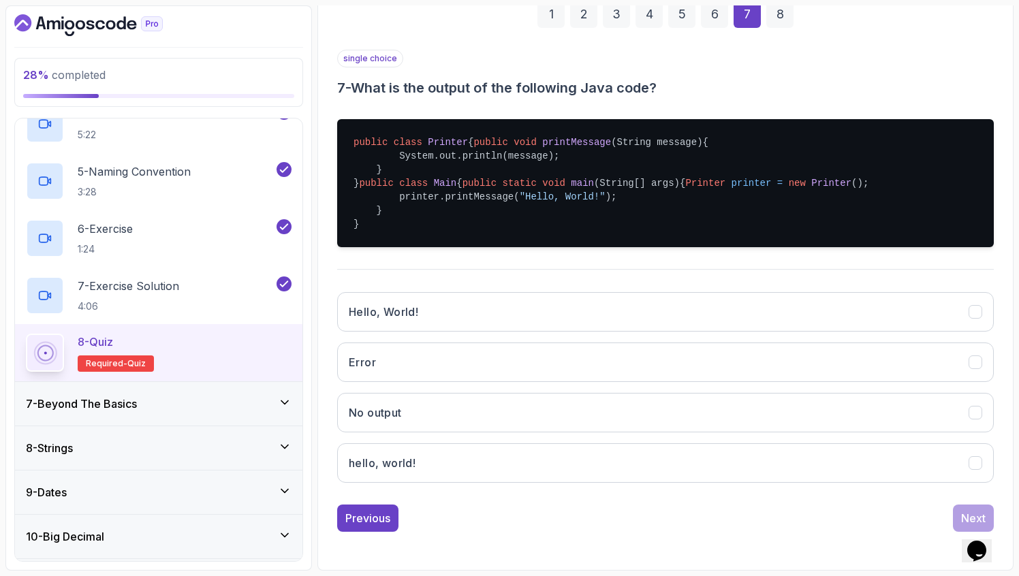
scroll to position [233, 0]
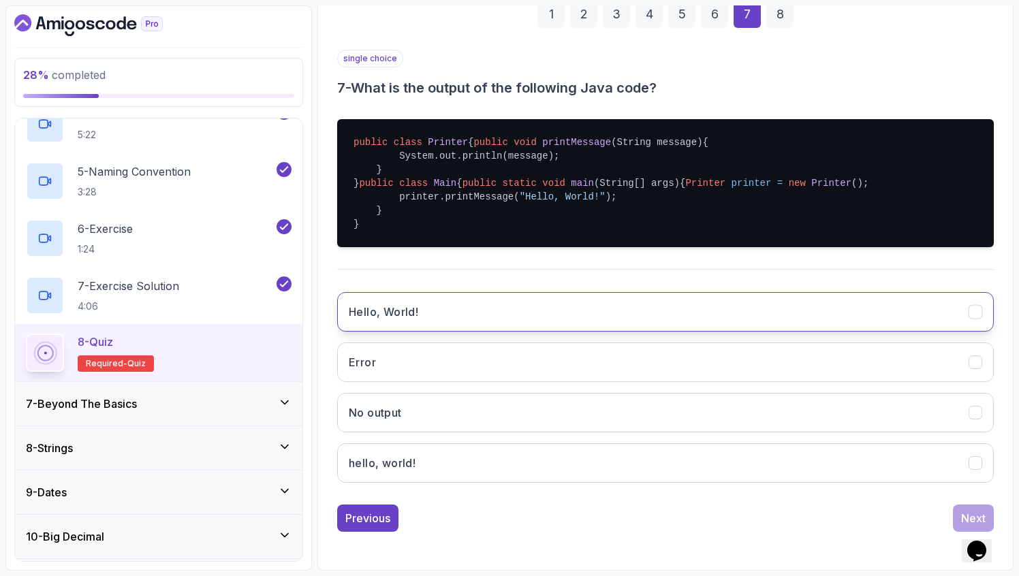
click at [561, 332] on button "Hello, World!" at bounding box center [665, 312] width 657 height 40
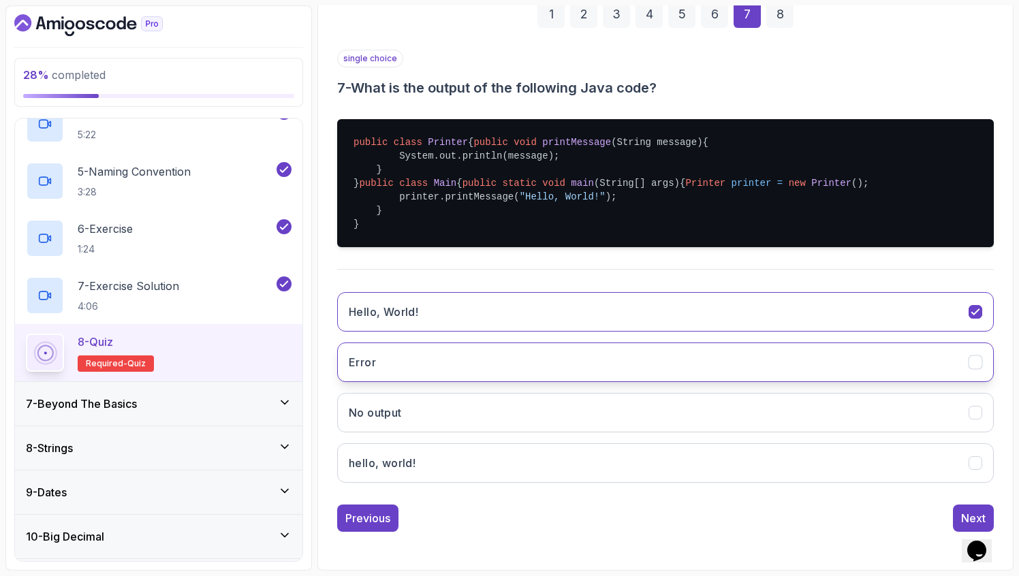
scroll to position [269, 0]
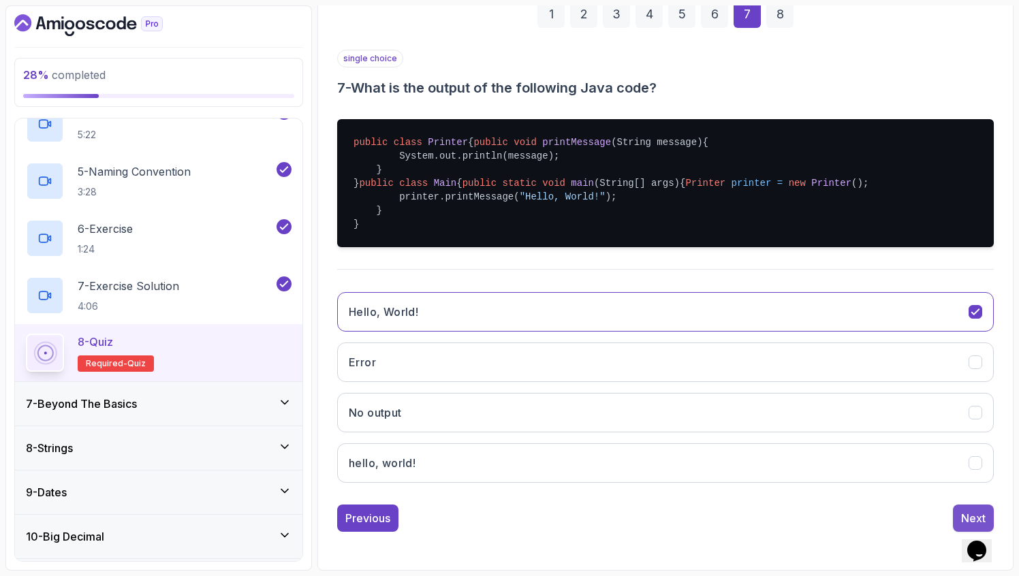
click at [964, 514] on div "Next" at bounding box center [973, 518] width 25 height 16
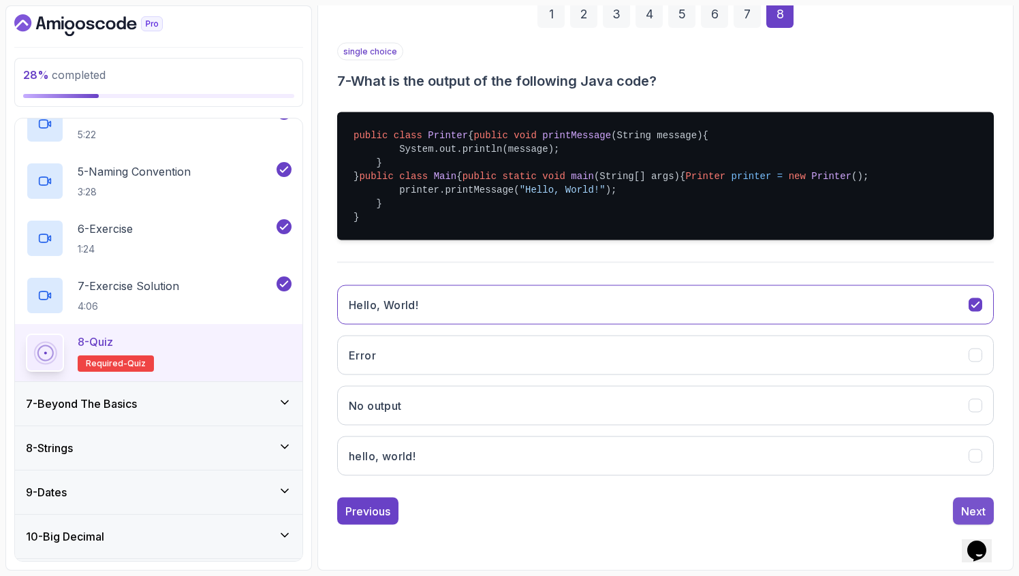
scroll to position [54, 0]
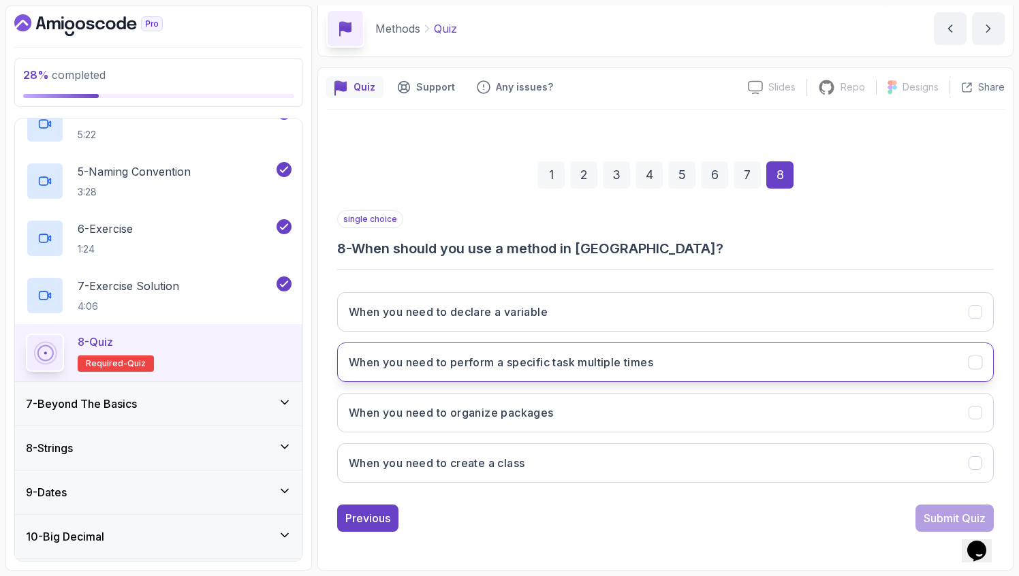
click at [741, 354] on button "When you need to perform a specific task multiple times" at bounding box center [665, 363] width 657 height 40
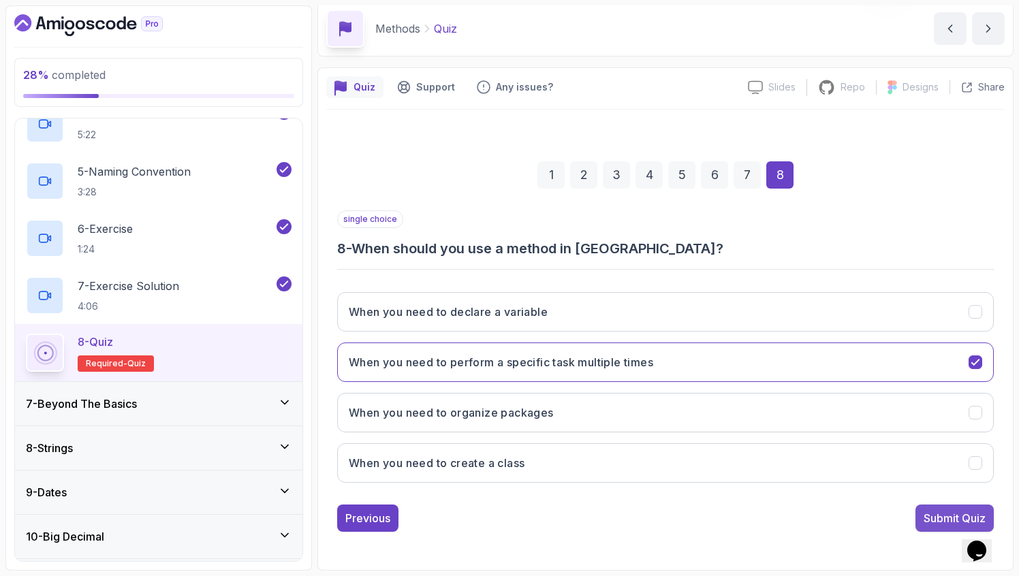
click at [940, 531] on button "Submit Quiz" at bounding box center [955, 518] width 78 height 27
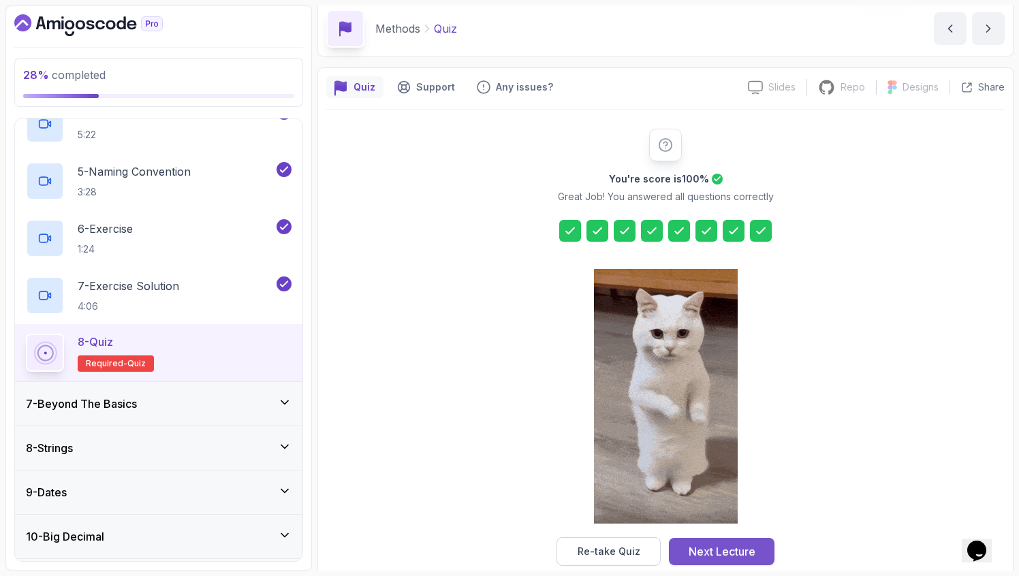
click at [697, 547] on div "Next Lecture" at bounding box center [722, 552] width 67 height 16
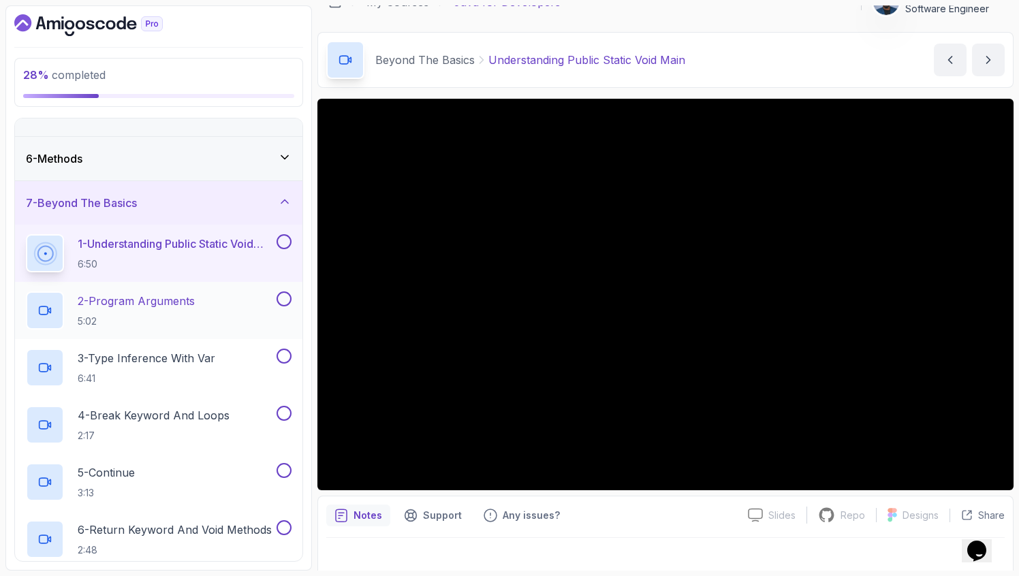
scroll to position [37, 0]
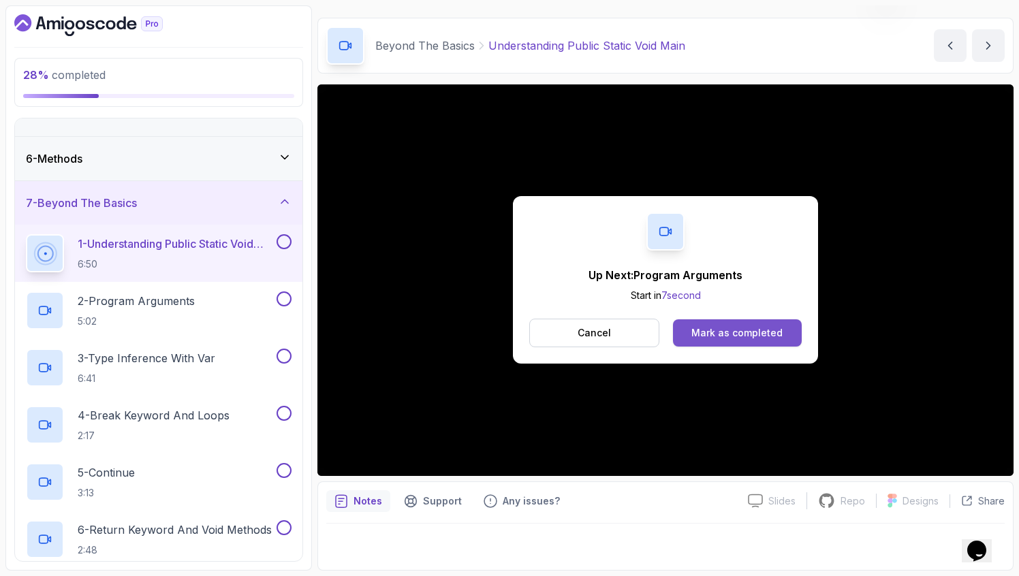
click at [721, 326] on div "Mark as completed" at bounding box center [737, 333] width 91 height 14
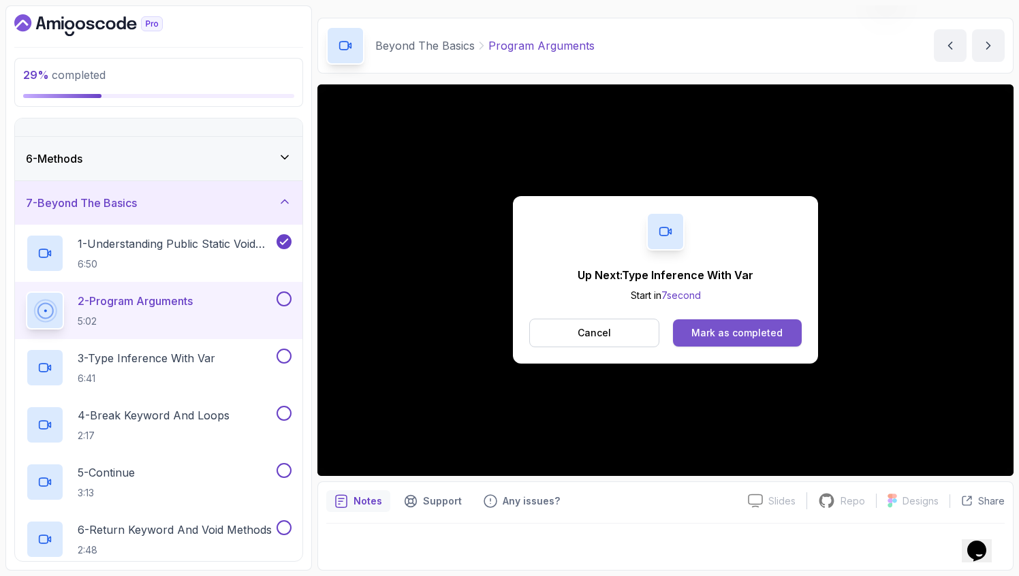
click at [762, 332] on div "Mark as completed" at bounding box center [737, 333] width 91 height 14
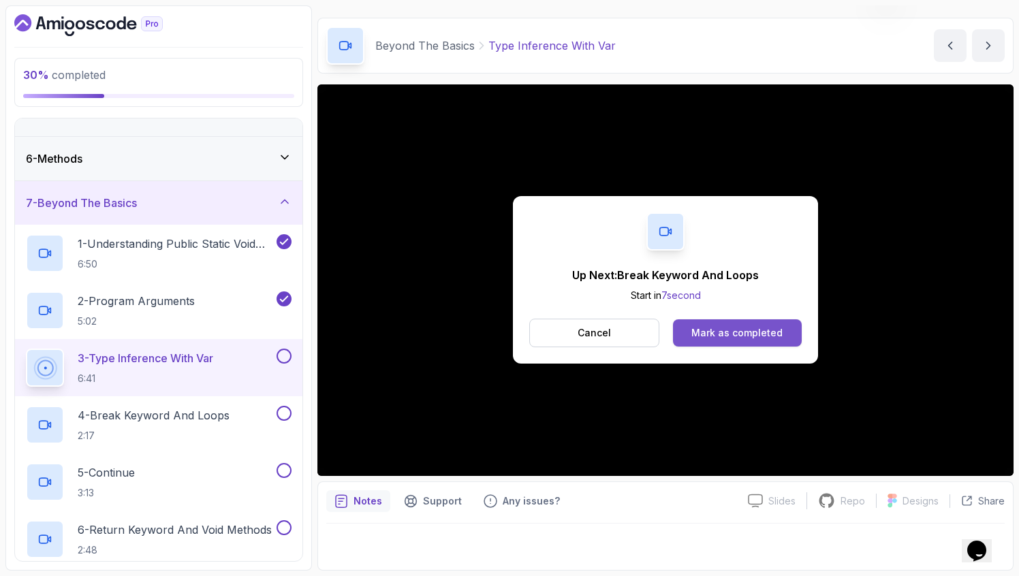
click at [758, 330] on div "Mark as completed" at bounding box center [737, 333] width 91 height 14
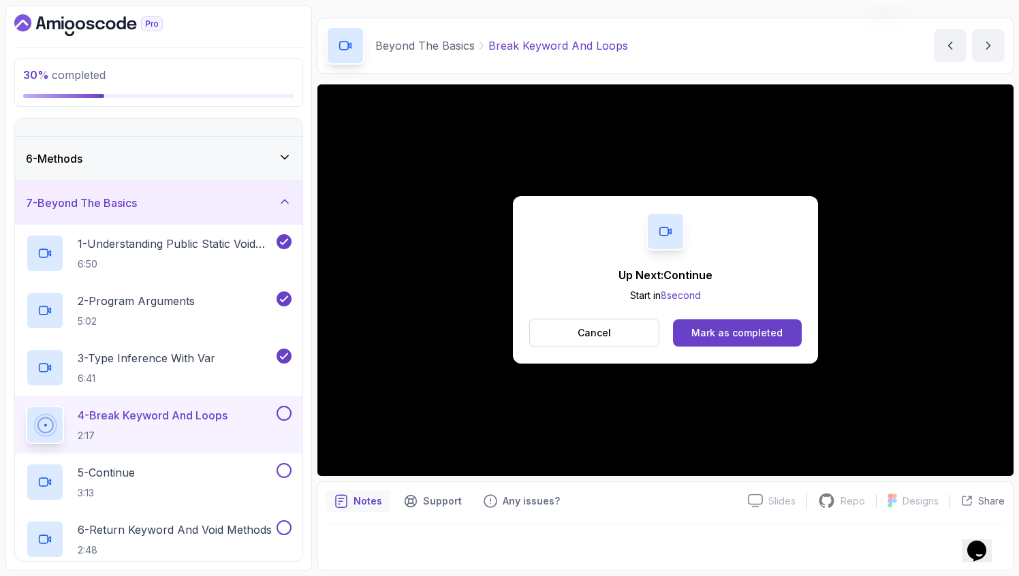
click at [758, 330] on div "Mark as completed" at bounding box center [737, 333] width 91 height 14
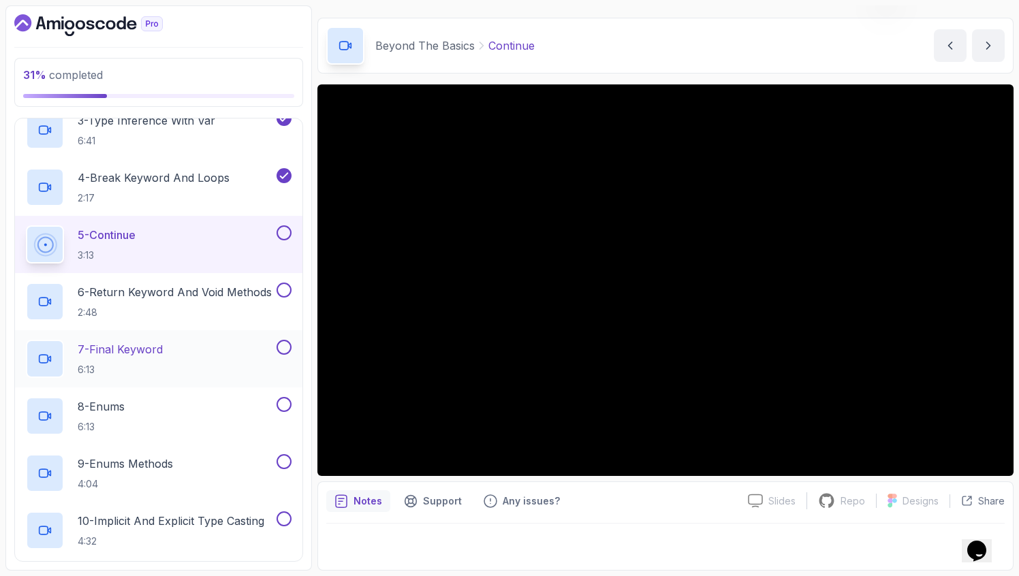
scroll to position [440, 0]
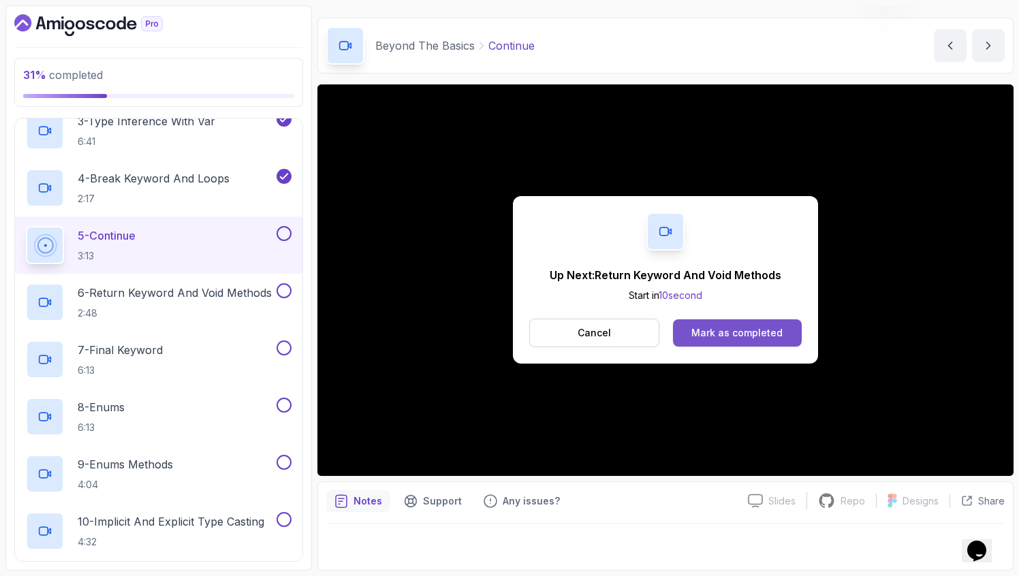
click at [730, 320] on button "Mark as completed" at bounding box center [737, 333] width 129 height 27
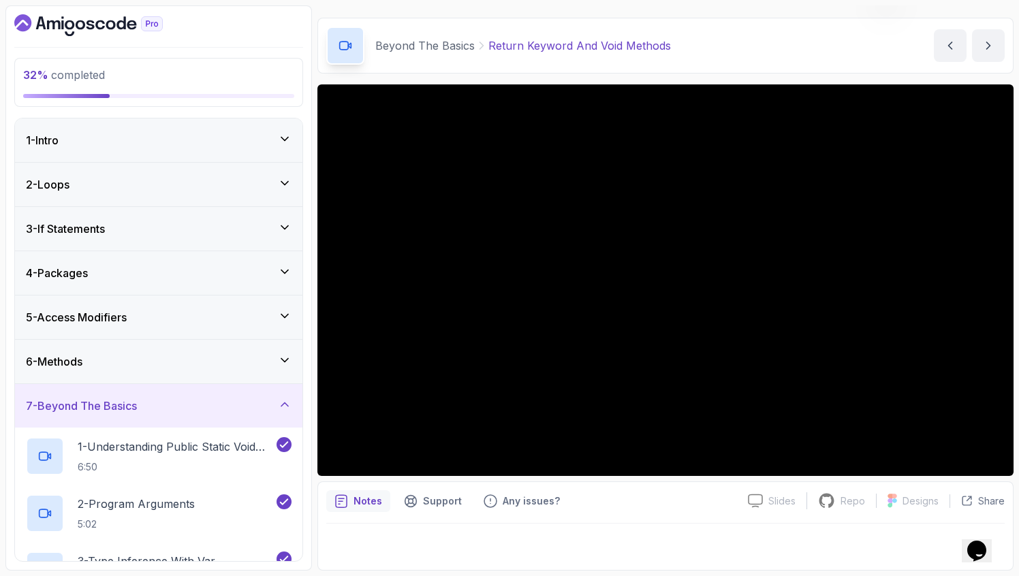
click at [80, 21] on icon "Dashboard" at bounding box center [81, 25] width 10 height 10
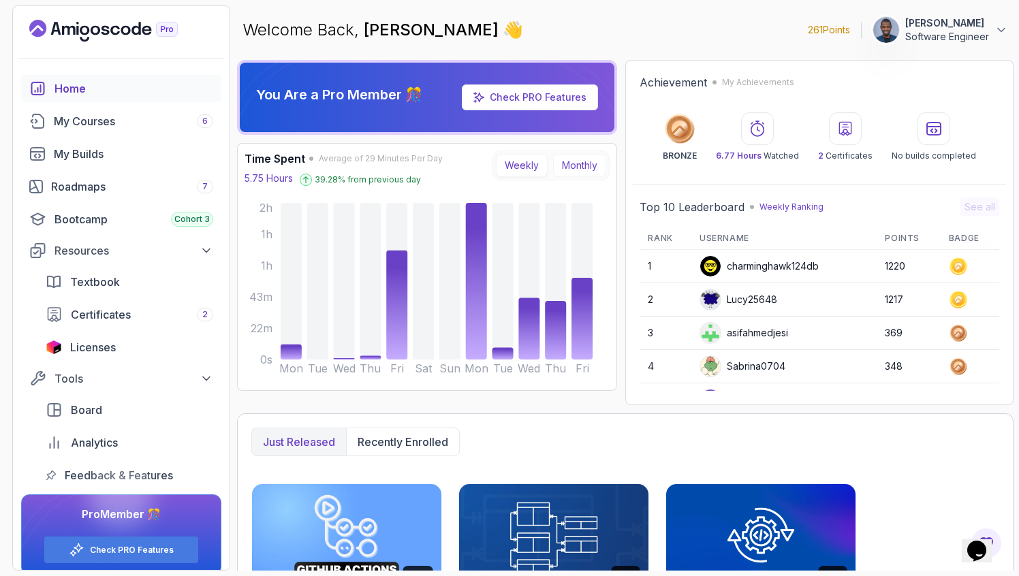
click at [578, 163] on button "Monthly" at bounding box center [579, 165] width 53 height 23
click at [535, 167] on button "Weekly" at bounding box center [522, 165] width 52 height 23
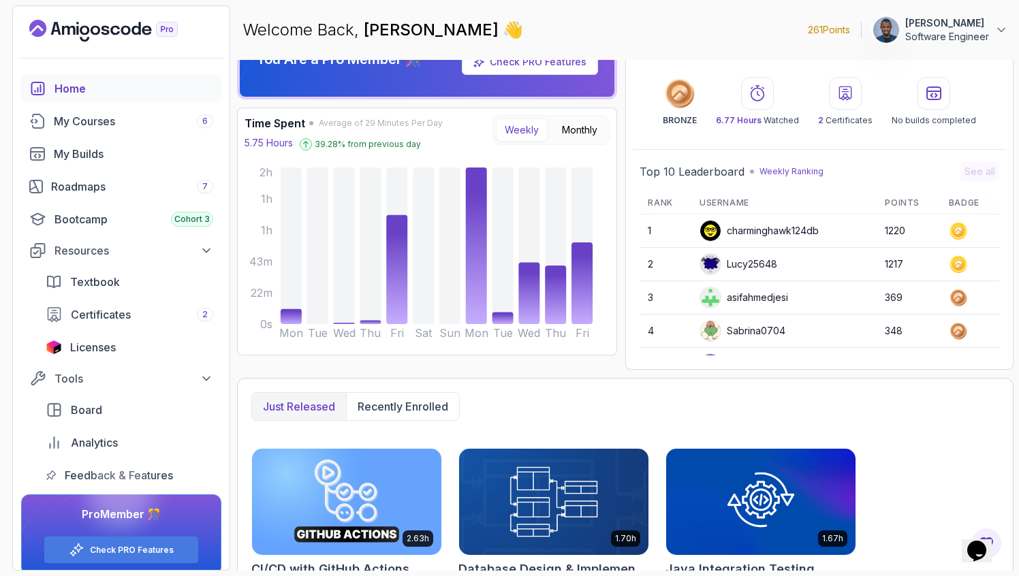
scroll to position [37, 0]
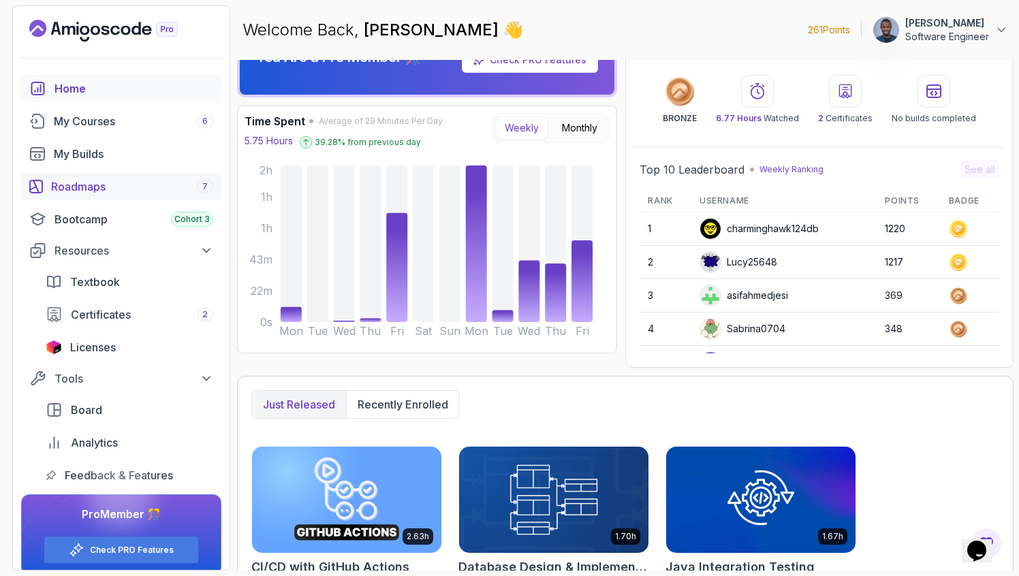
click at [118, 189] on div "Roadmaps 7" at bounding box center [132, 186] width 162 height 16
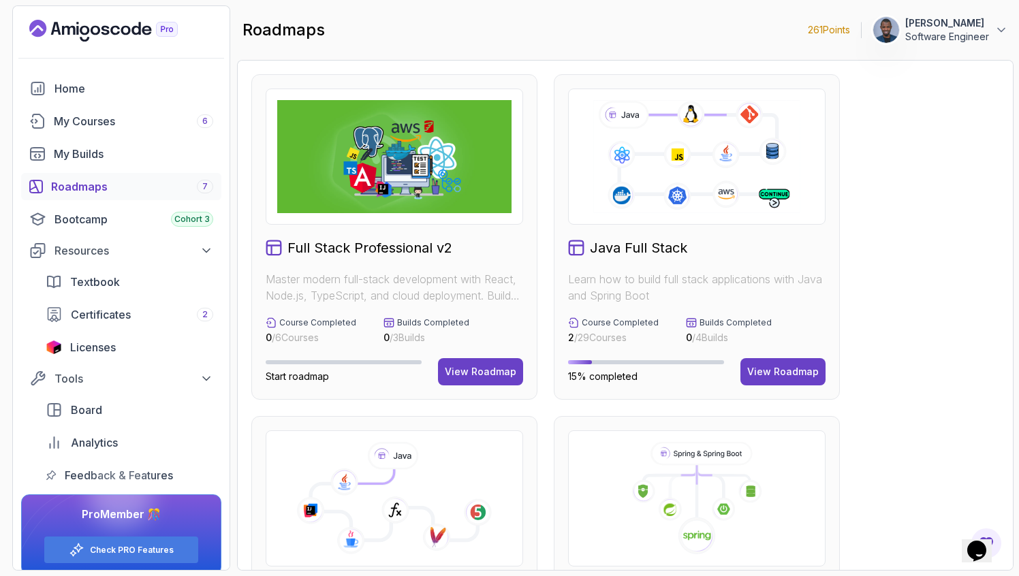
scroll to position [172, 0]
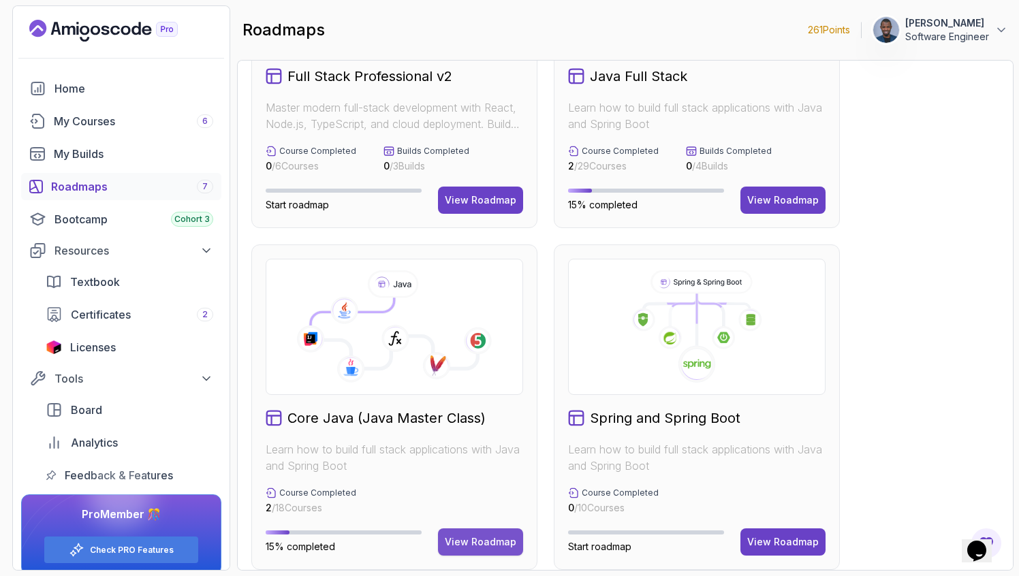
click at [485, 549] on button "View Roadmap" at bounding box center [480, 542] width 85 height 27
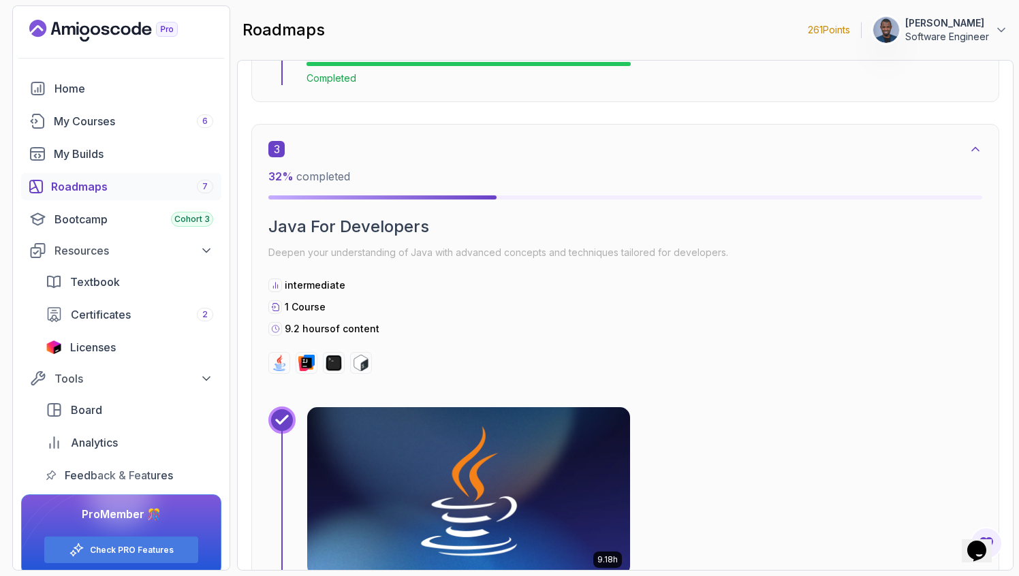
scroll to position [1486, 0]
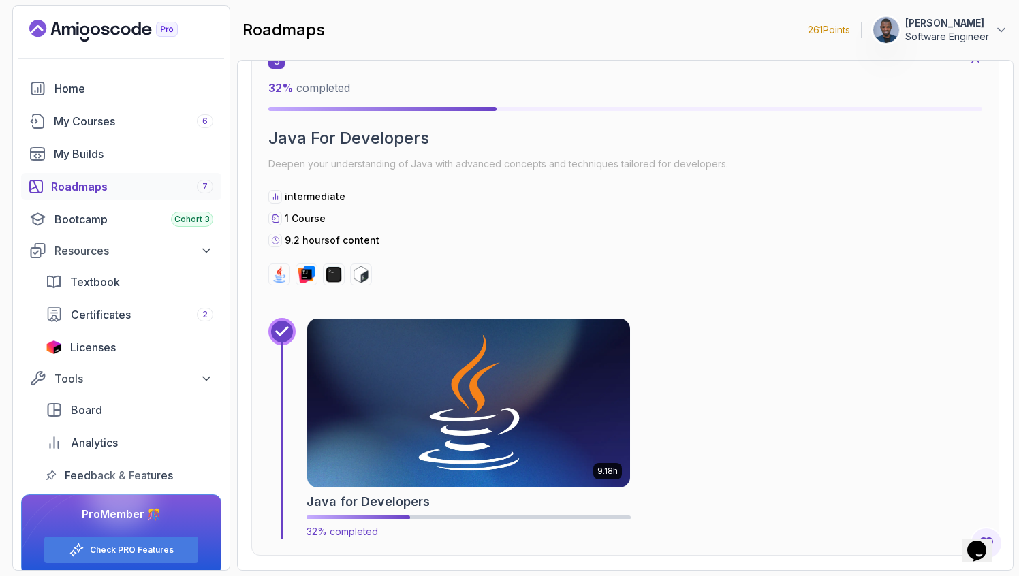
click at [507, 424] on img at bounding box center [468, 403] width 339 height 177
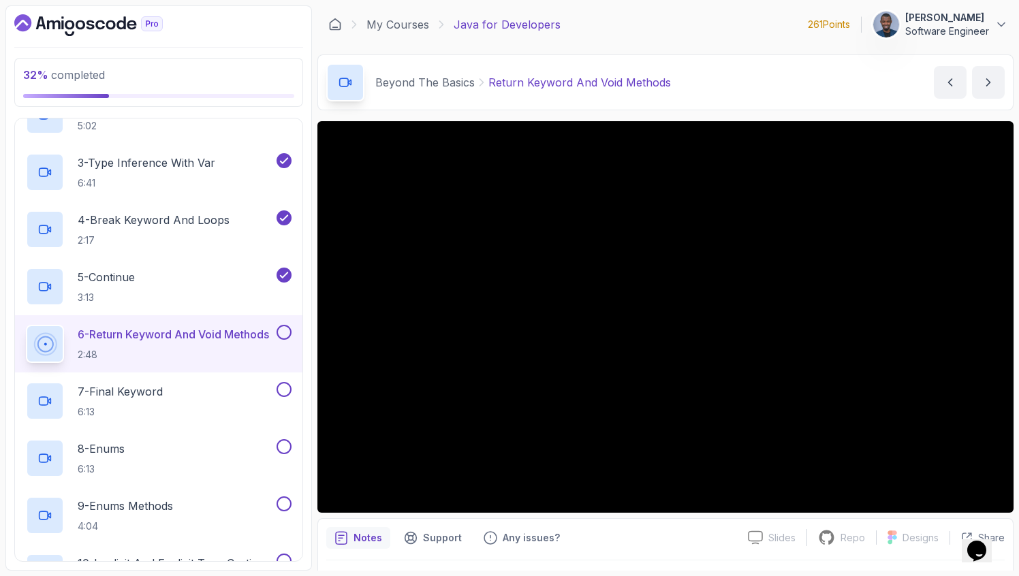
scroll to position [411, 0]
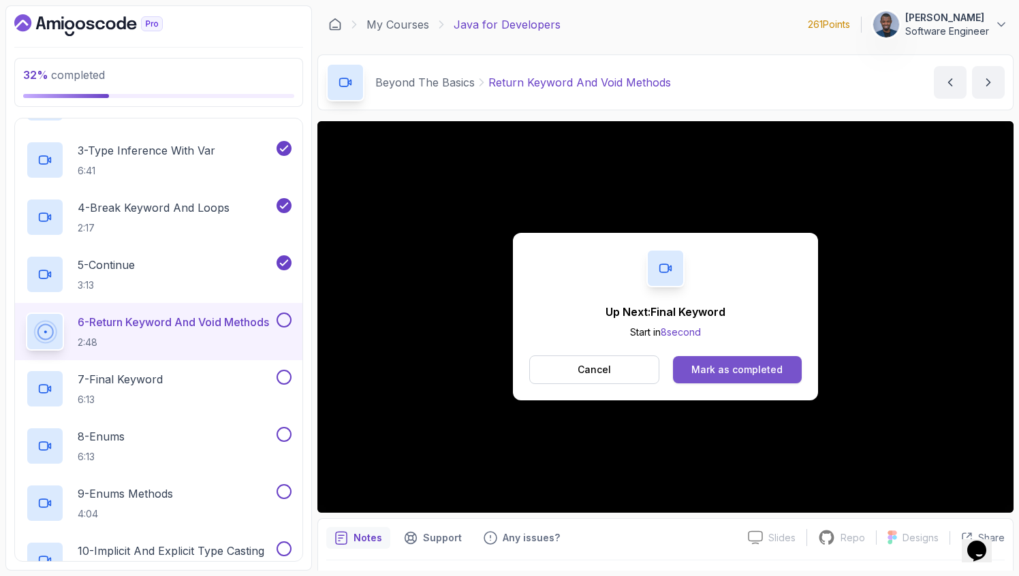
click at [732, 358] on button "Mark as completed" at bounding box center [737, 369] width 129 height 27
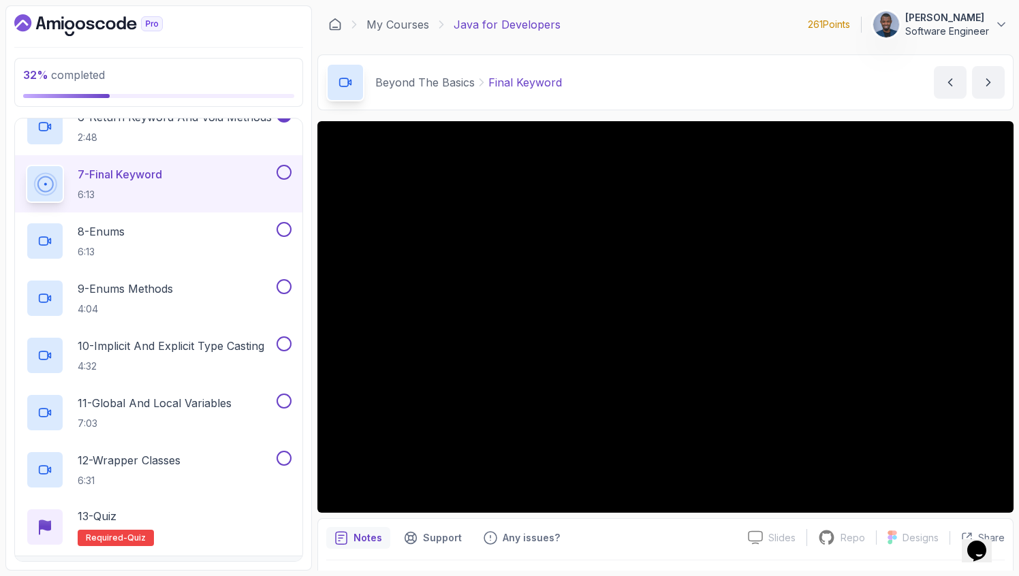
scroll to position [629, 0]
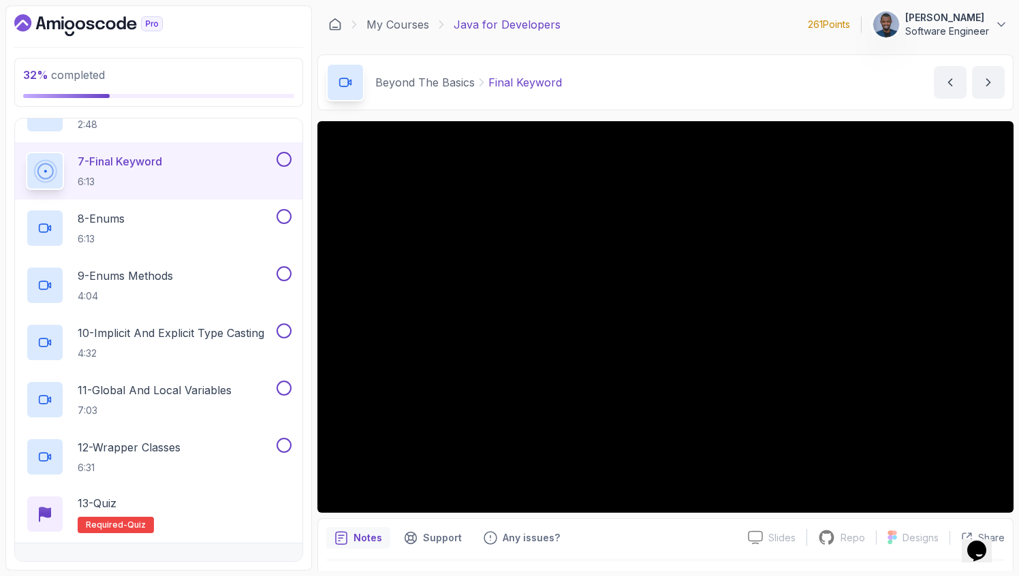
click at [618, 278] on div at bounding box center [665, 317] width 696 height 392
click at [593, 346] on div at bounding box center [665, 317] width 696 height 392
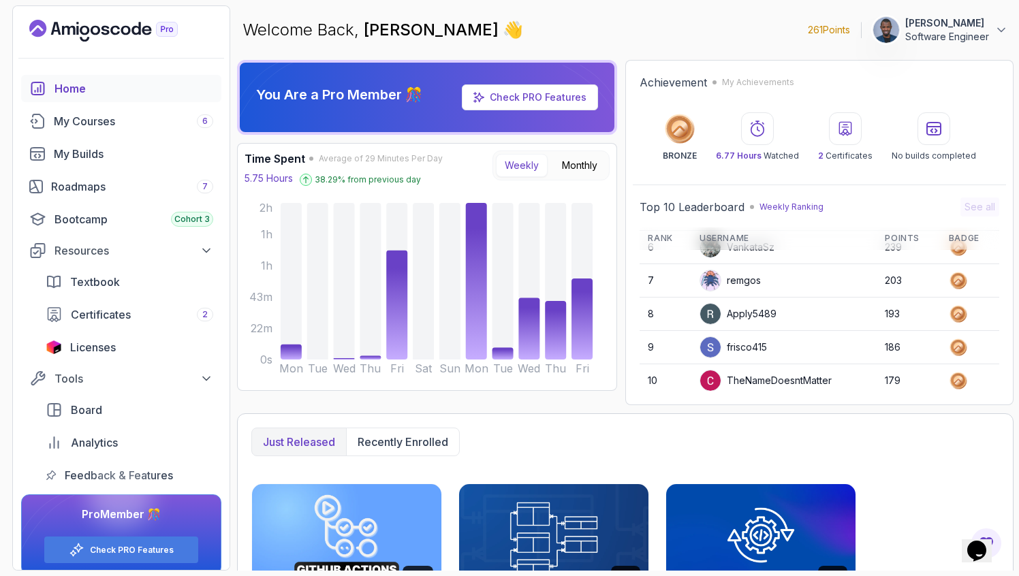
scroll to position [192, 0]
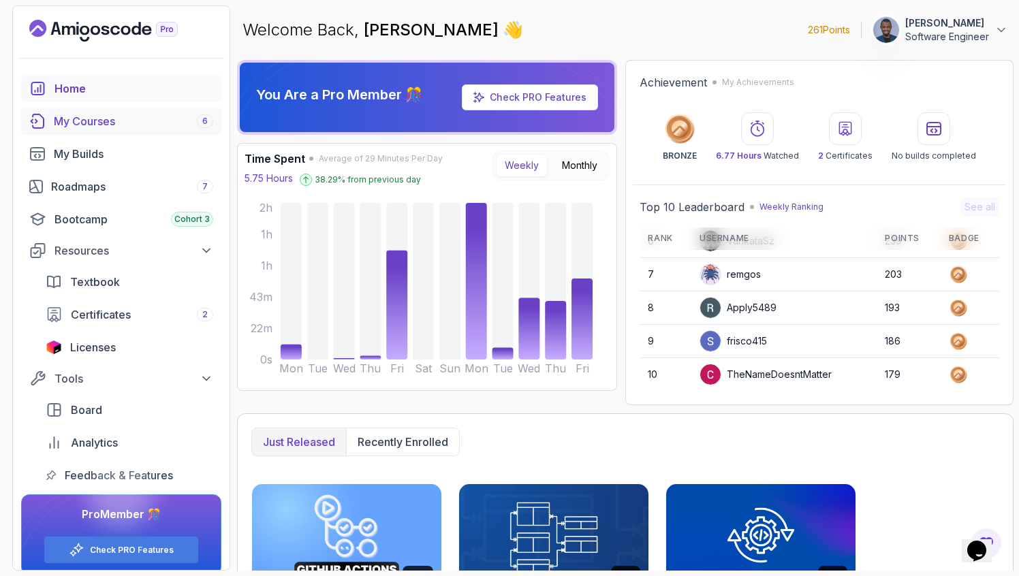
click at [85, 121] on div "My Courses 6" at bounding box center [133, 121] width 159 height 16
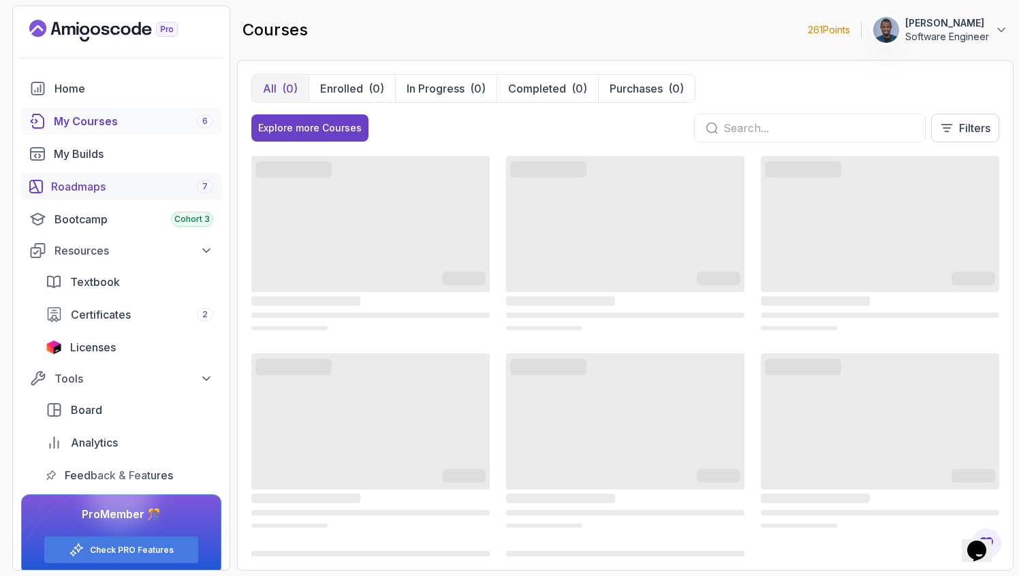
click at [91, 181] on div "Roadmaps 7" at bounding box center [132, 186] width 162 height 16
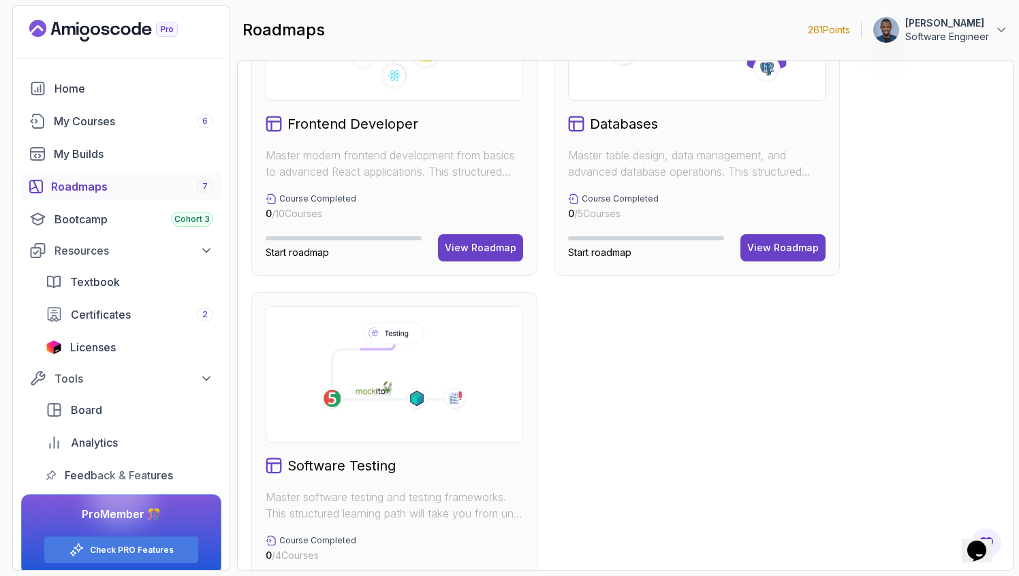
scroll to position [869, 0]
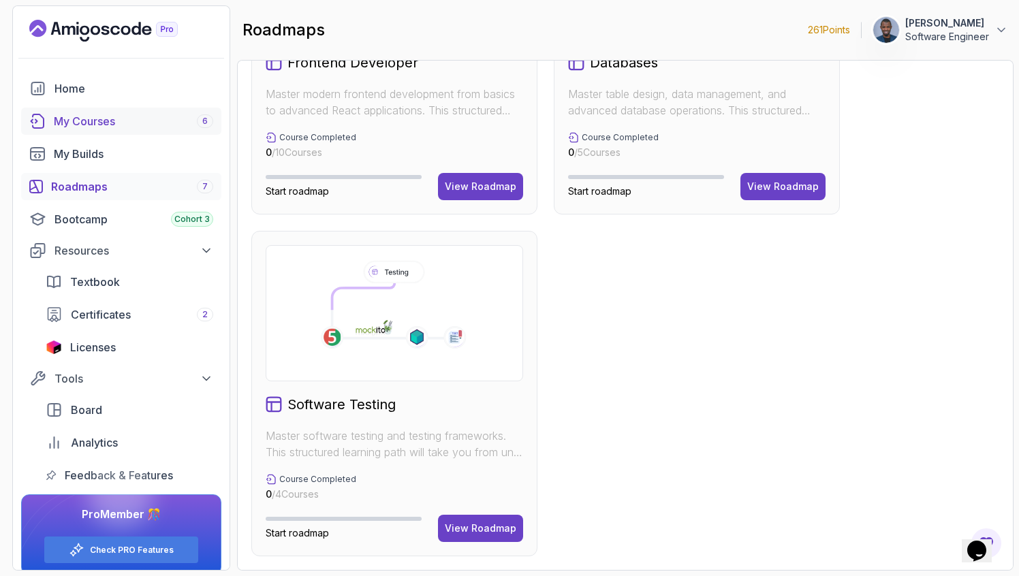
click at [98, 114] on div "My Courses 6" at bounding box center [133, 121] width 159 height 16
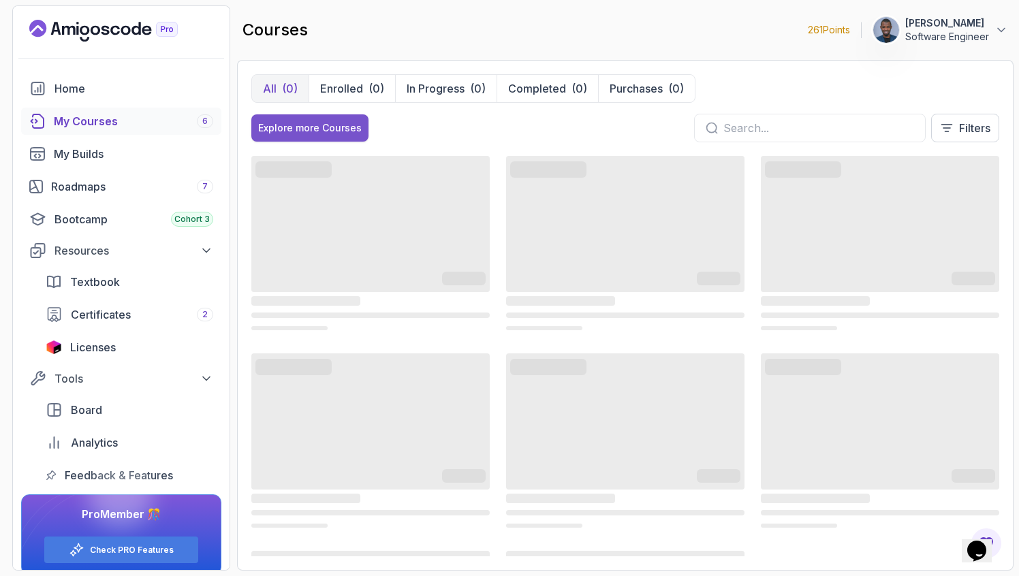
click at [328, 124] on div "Explore more Courses" at bounding box center [310, 128] width 104 height 14
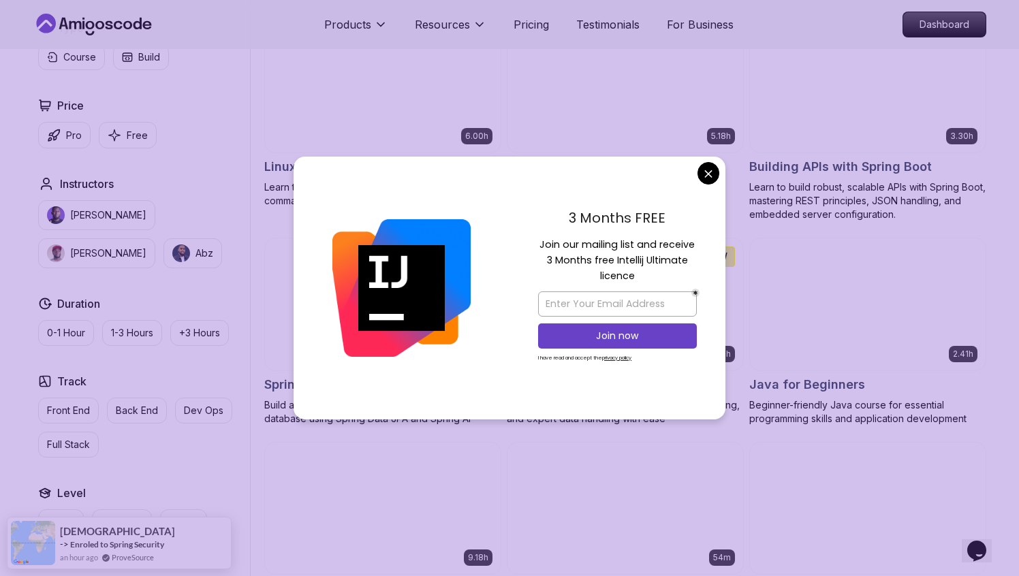
scroll to position [400, 0]
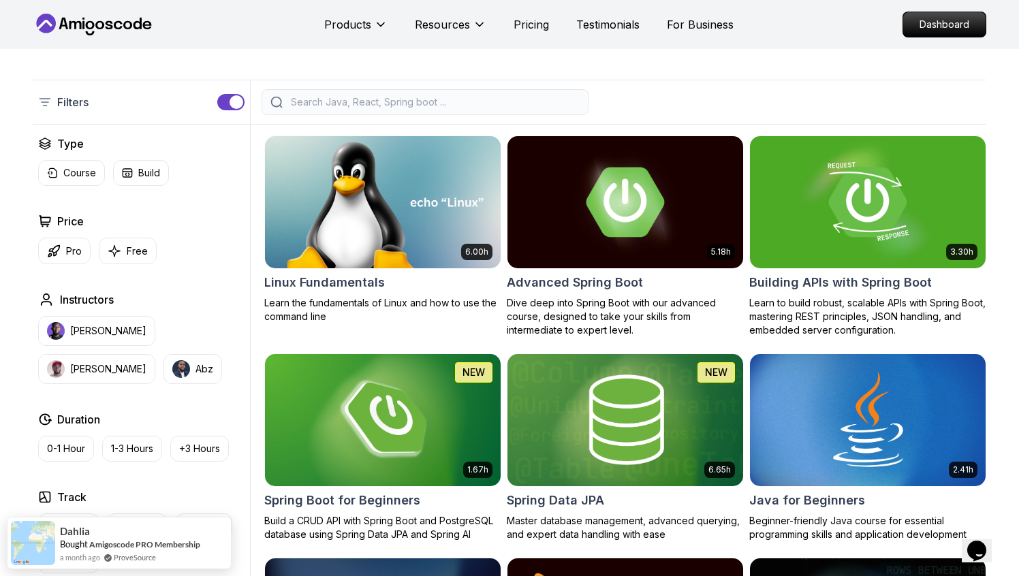
scroll to position [276, 0]
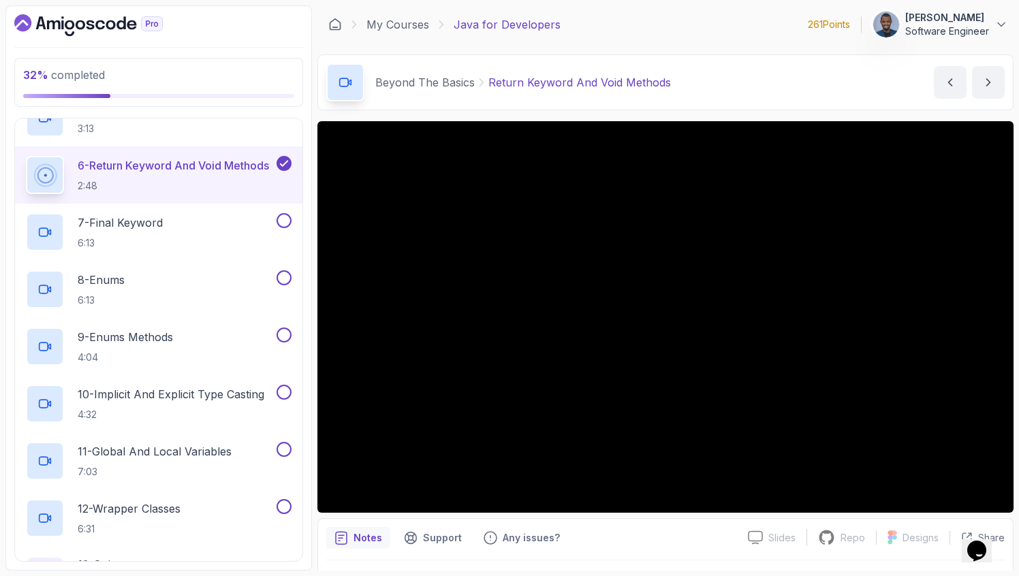
scroll to position [573, 0]
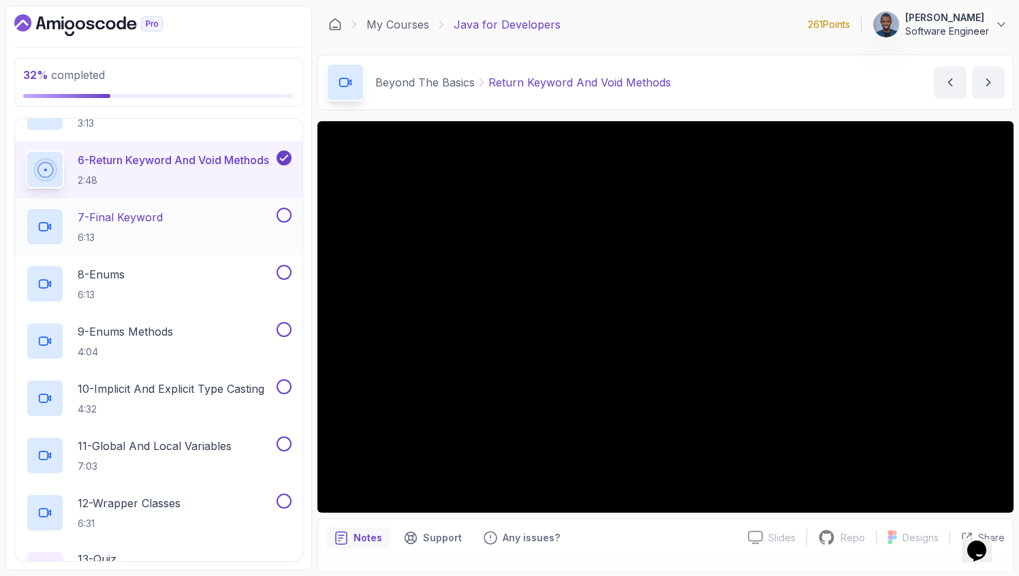
click at [142, 220] on p "7 - Final Keyword" at bounding box center [120, 217] width 85 height 16
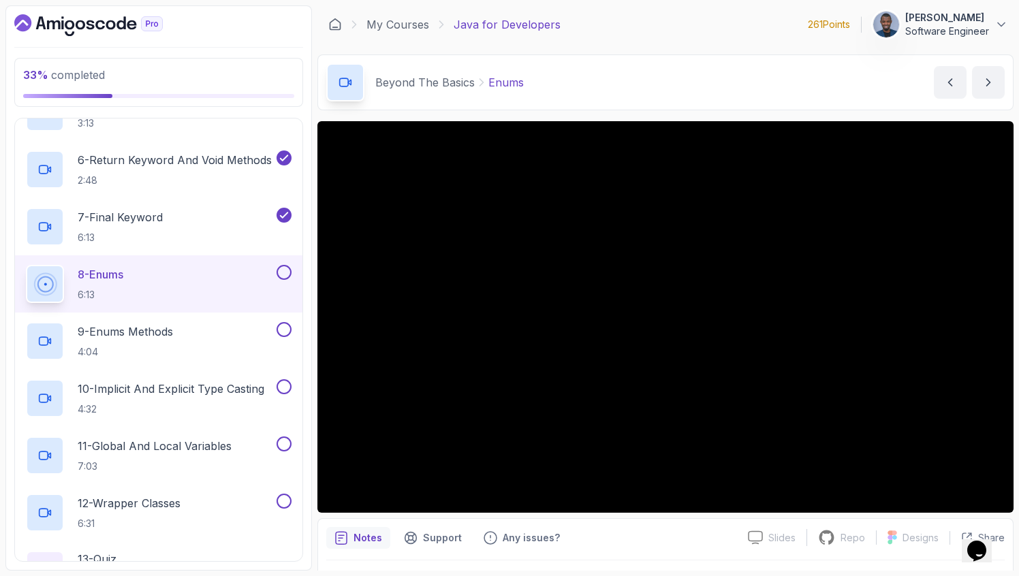
click at [185, 288] on div "8 - Enums 6:13" at bounding box center [150, 284] width 248 height 38
click at [168, 333] on p "9 - Enums Methods" at bounding box center [125, 332] width 95 height 16
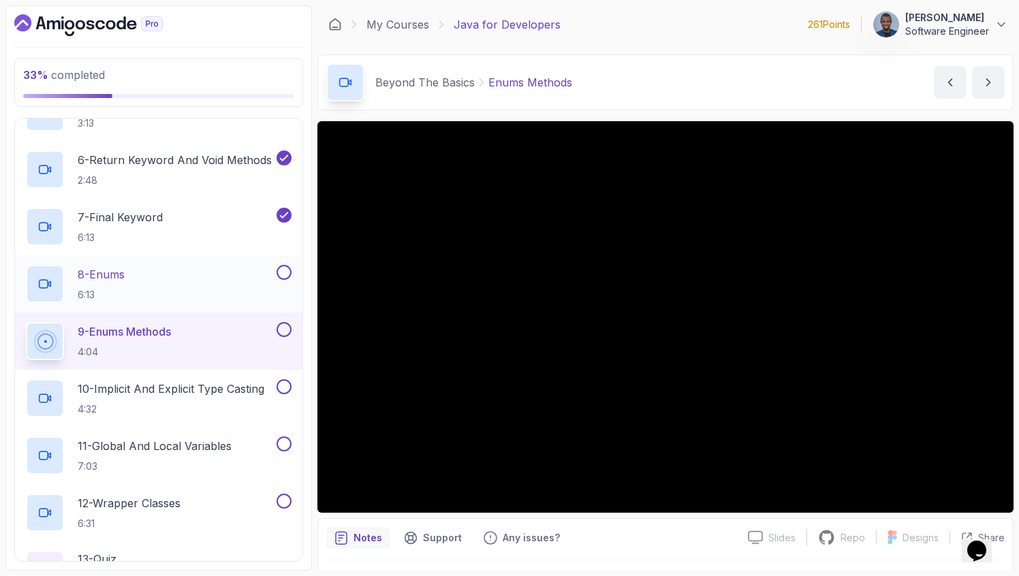
click at [158, 270] on div "8 - Enums 6:13" at bounding box center [150, 284] width 248 height 38
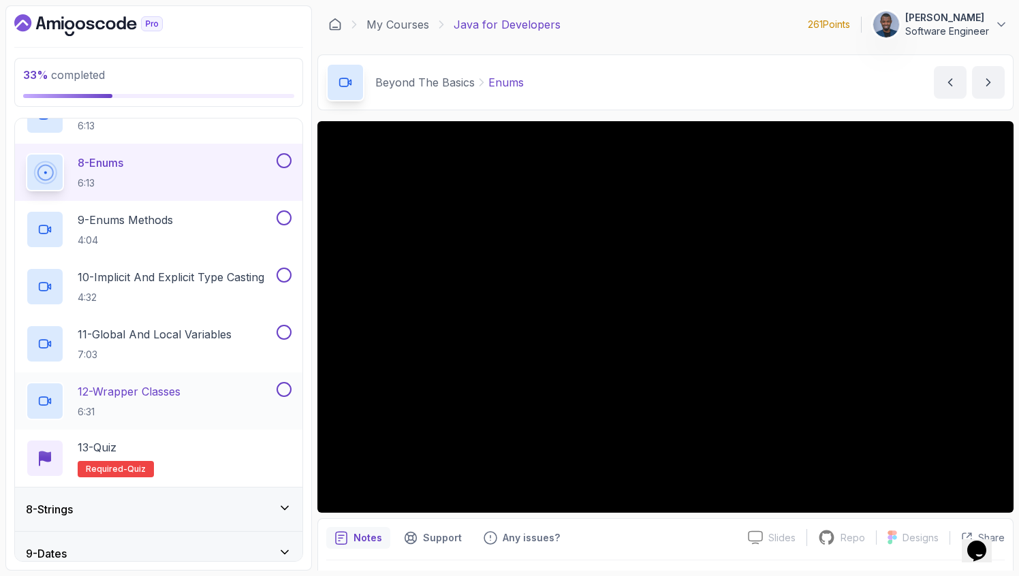
scroll to position [661, 0]
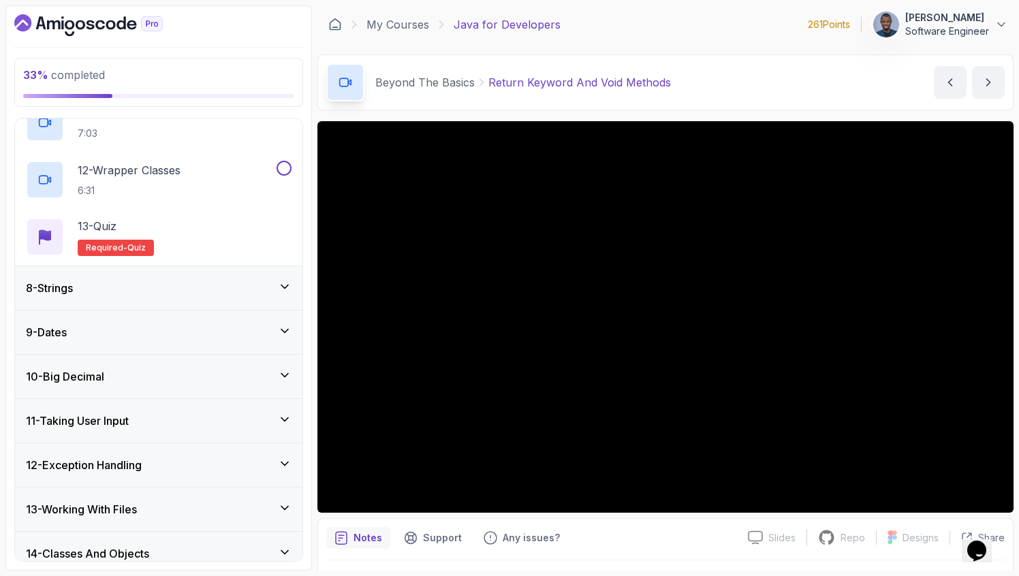
scroll to position [1142, 0]
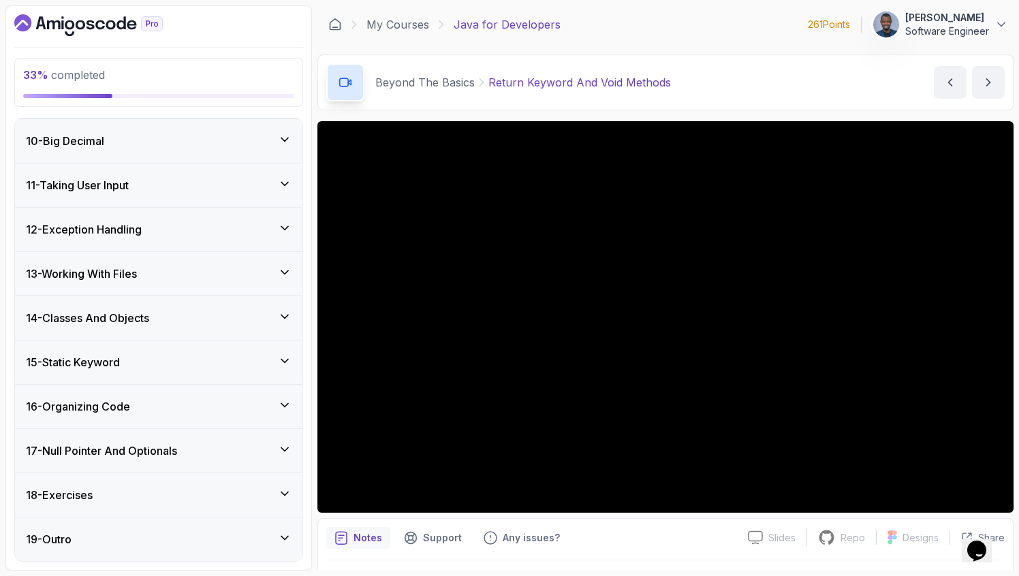
click at [177, 142] on div "10 - Big Decimal" at bounding box center [159, 141] width 266 height 16
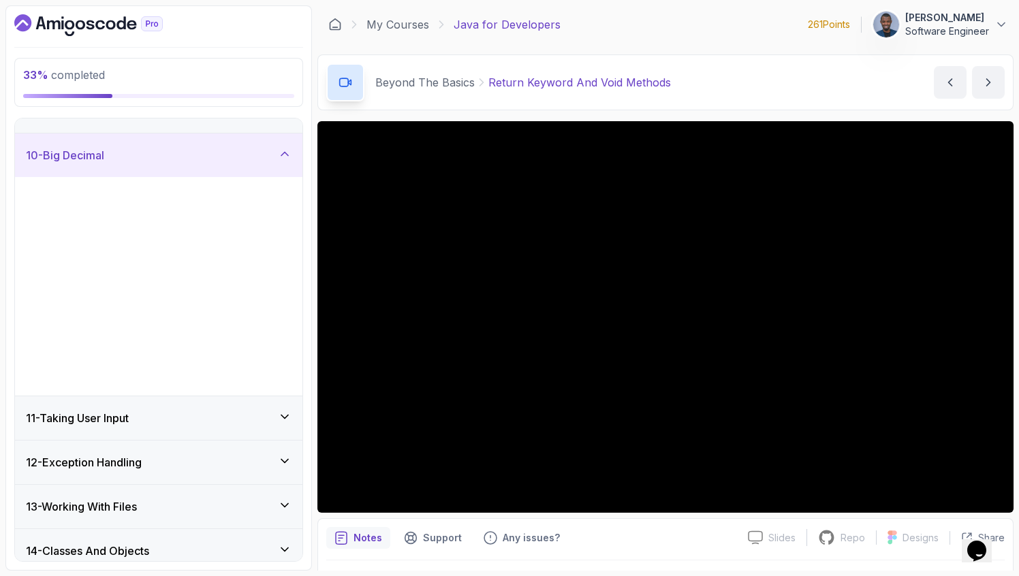
scroll to position [398, 0]
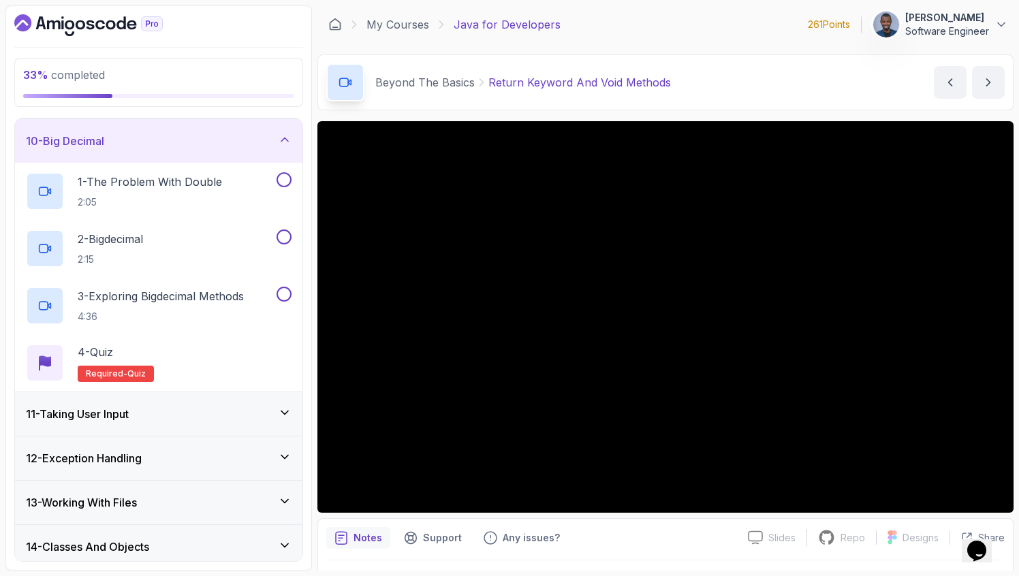
click at [177, 142] on div "10 - Big Decimal" at bounding box center [159, 141] width 266 height 16
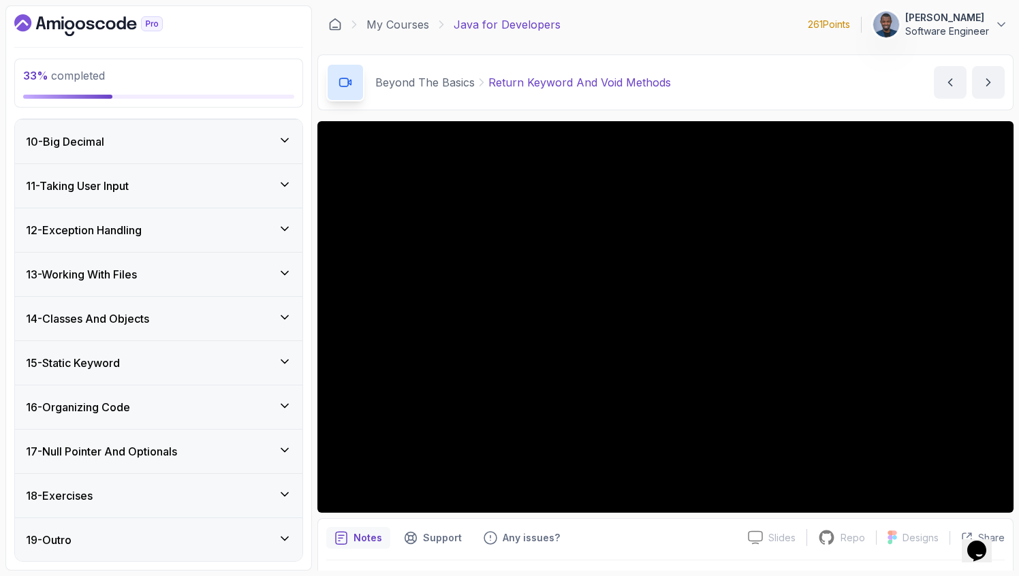
click at [166, 167] on div "11 - Taking User Input" at bounding box center [159, 186] width 288 height 44
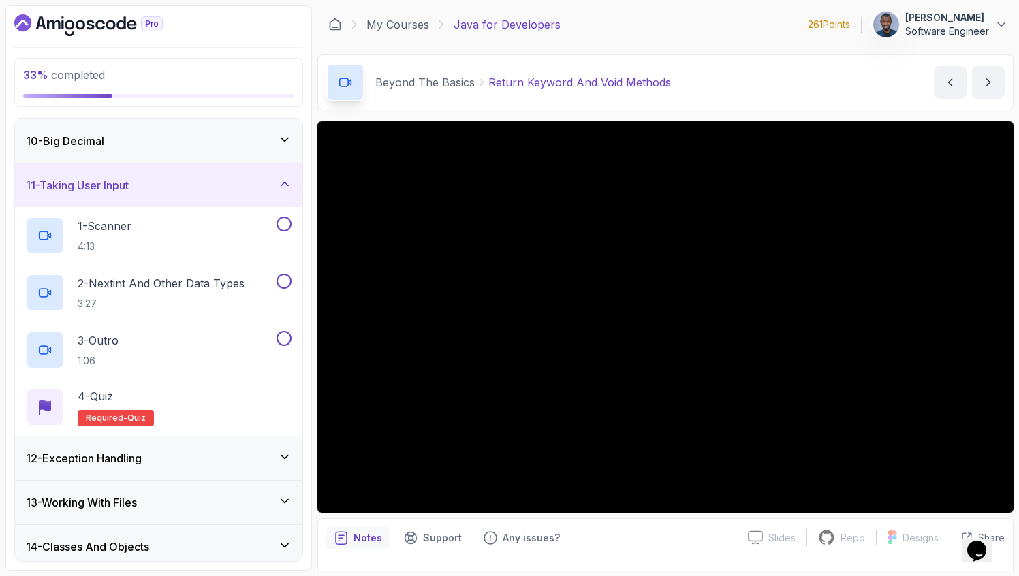
click at [159, 182] on div "11 - Taking User Input" at bounding box center [159, 185] width 266 height 16
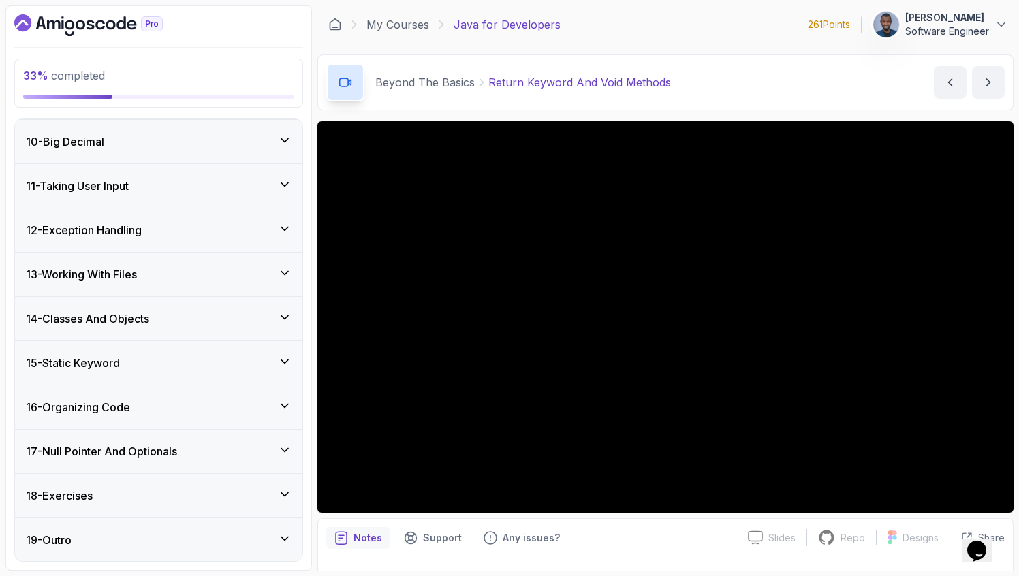
click at [161, 228] on div "12 - Exception Handling" at bounding box center [159, 230] width 266 height 16
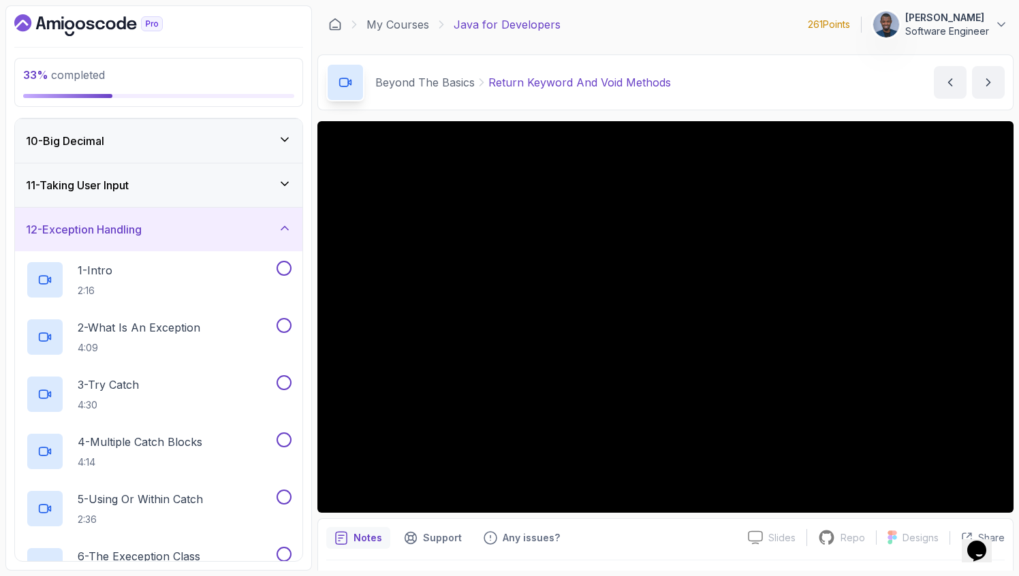
click at [161, 228] on div "12 - Exception Handling" at bounding box center [159, 229] width 266 height 16
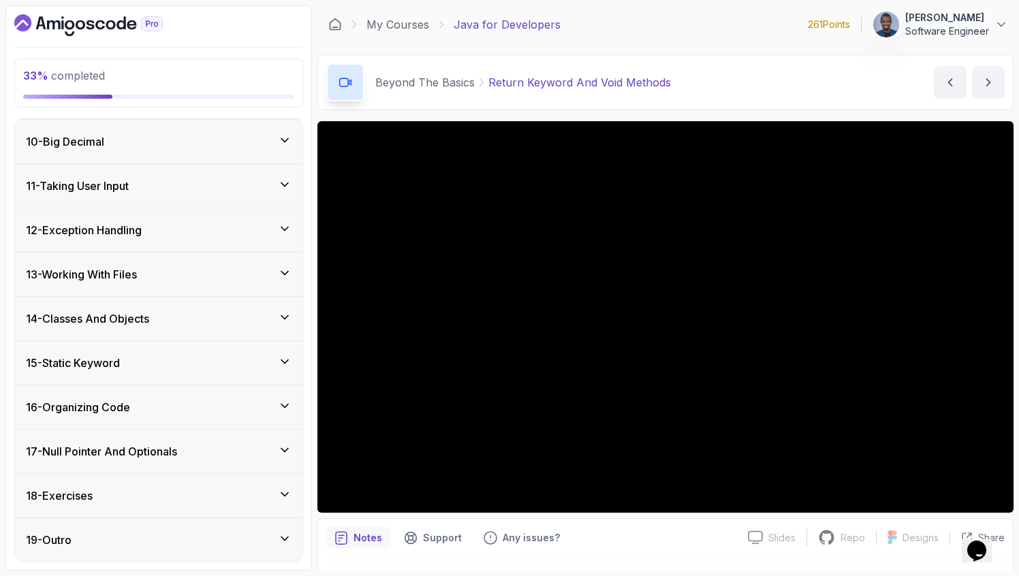
click at [128, 266] on h3 "13 - Working With Files" at bounding box center [81, 274] width 111 height 16
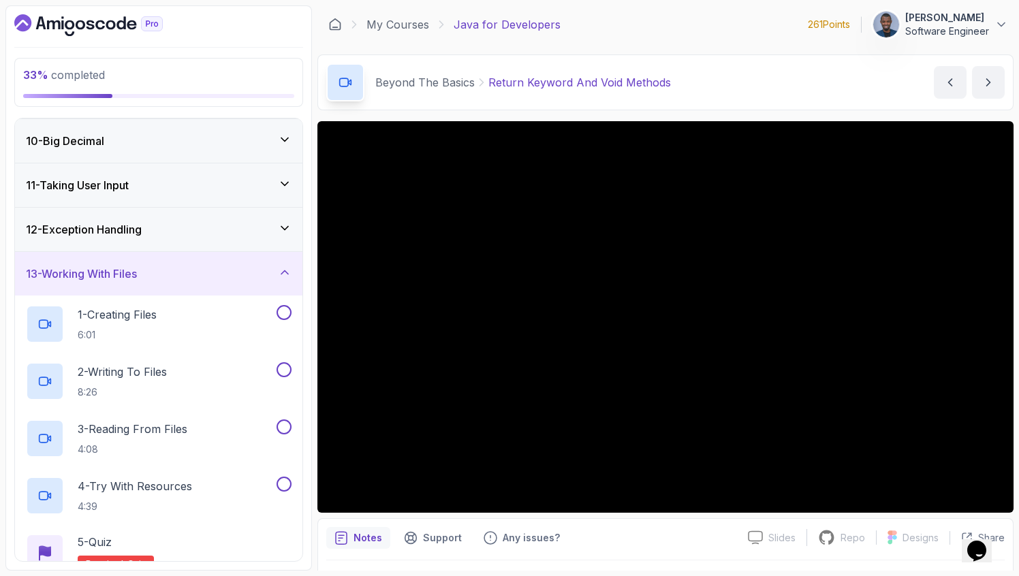
click at [128, 266] on h3 "13 - Working With Files" at bounding box center [81, 274] width 111 height 16
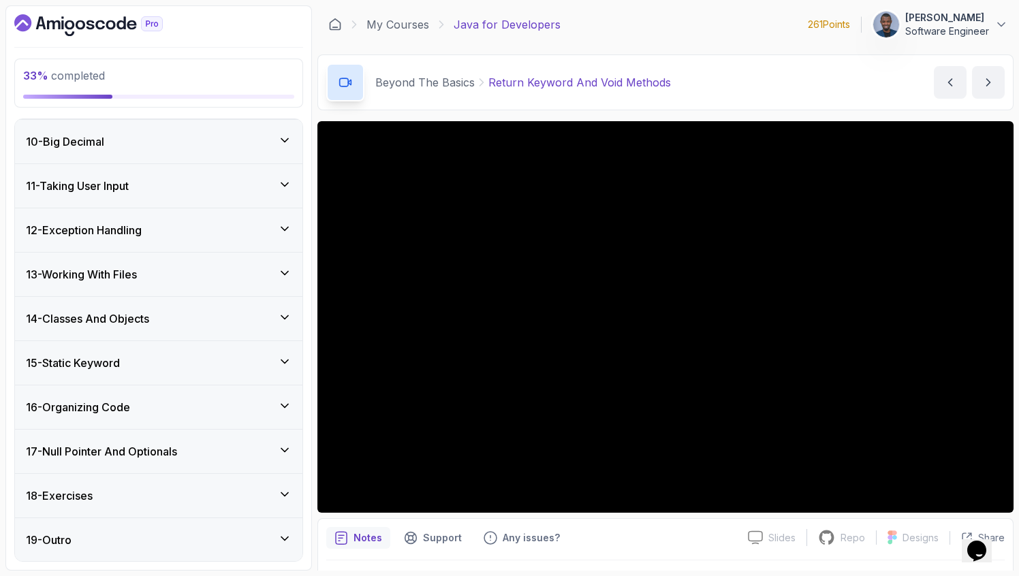
click at [115, 313] on h3 "14 - Classes And Objects" at bounding box center [87, 319] width 123 height 16
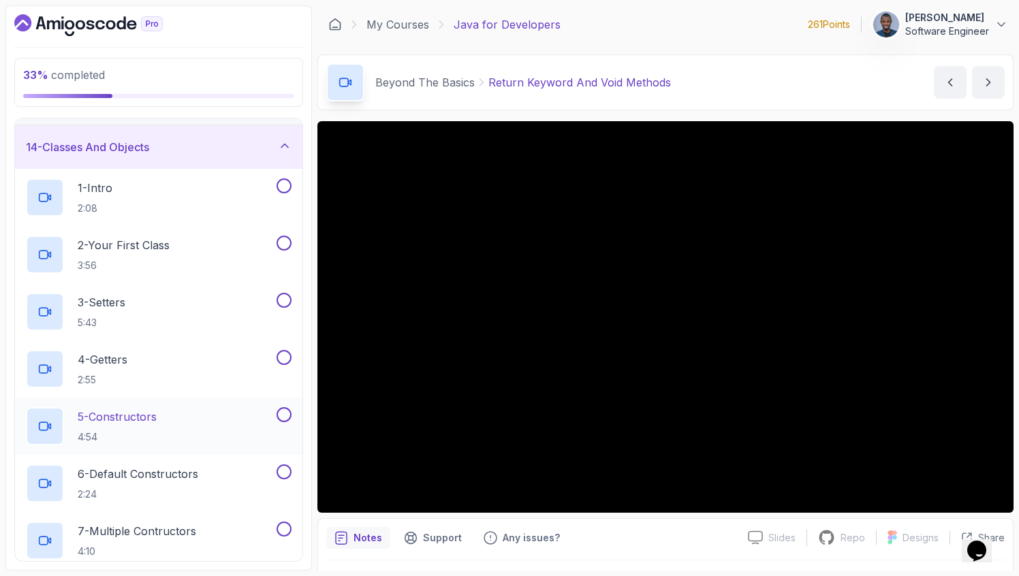
scroll to position [516, 0]
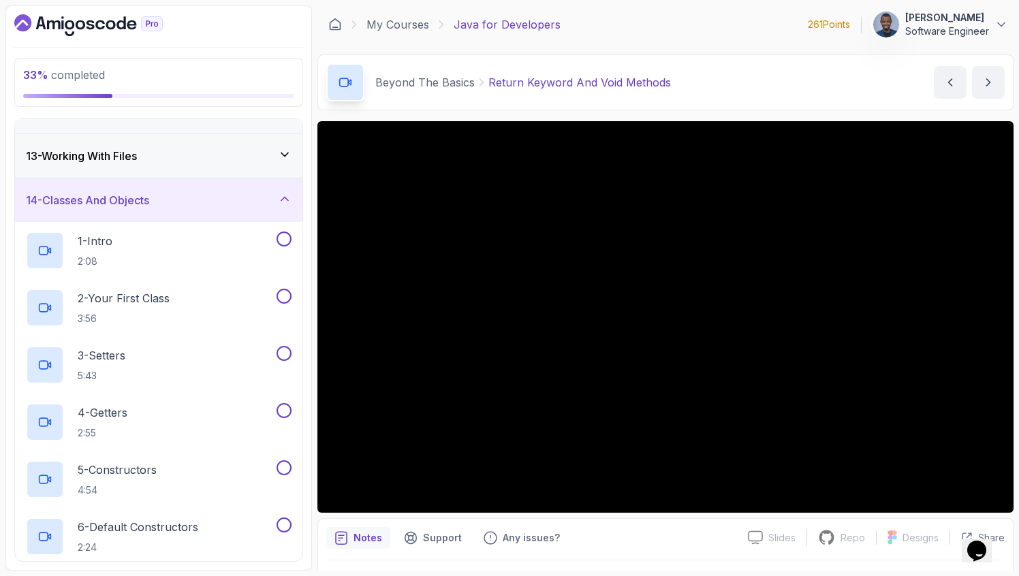
click at [138, 196] on h3 "14 - Classes And Objects" at bounding box center [87, 200] width 123 height 16
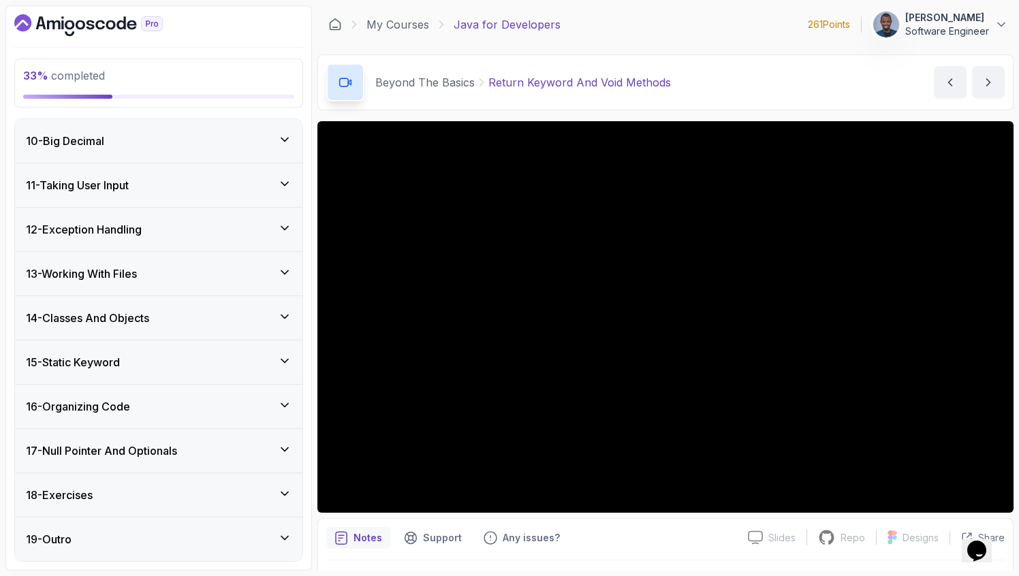
scroll to position [398, 0]
click at [120, 361] on h3 "15 - Static Keyword" at bounding box center [73, 363] width 94 height 16
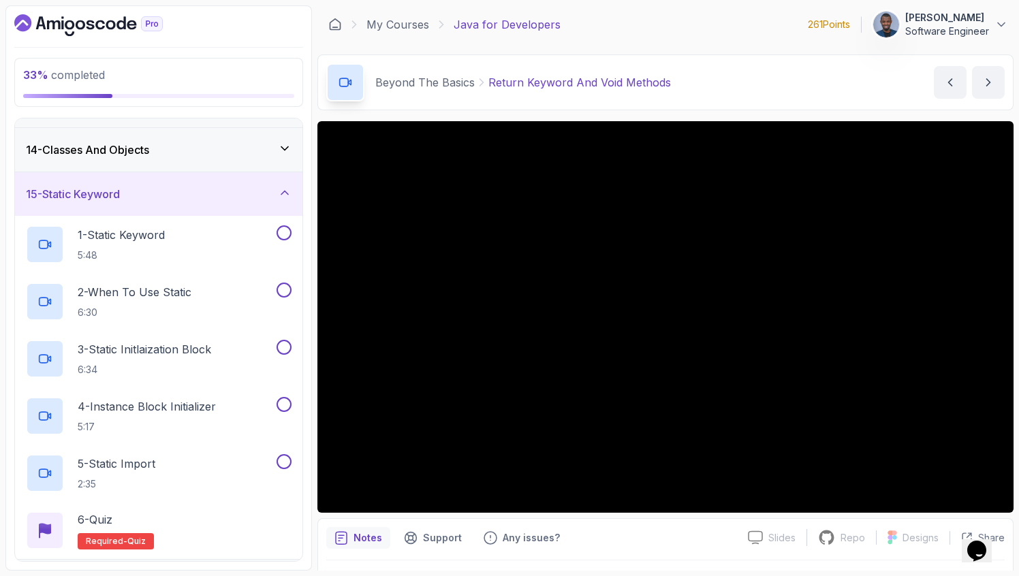
click at [120, 187] on h3 "15 - Static Keyword" at bounding box center [73, 194] width 94 height 16
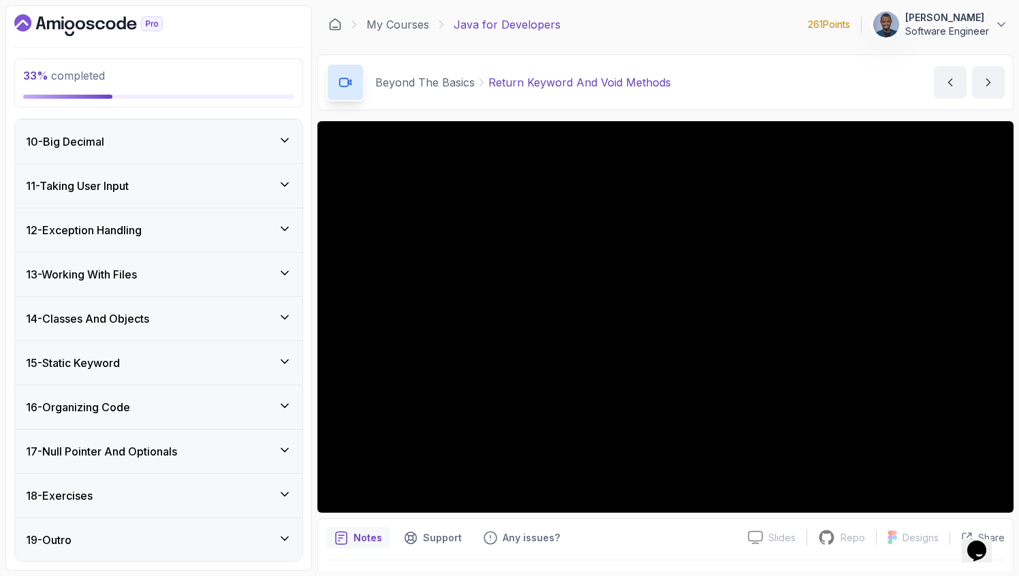
click at [120, 359] on h3 "15 - Static Keyword" at bounding box center [73, 363] width 94 height 16
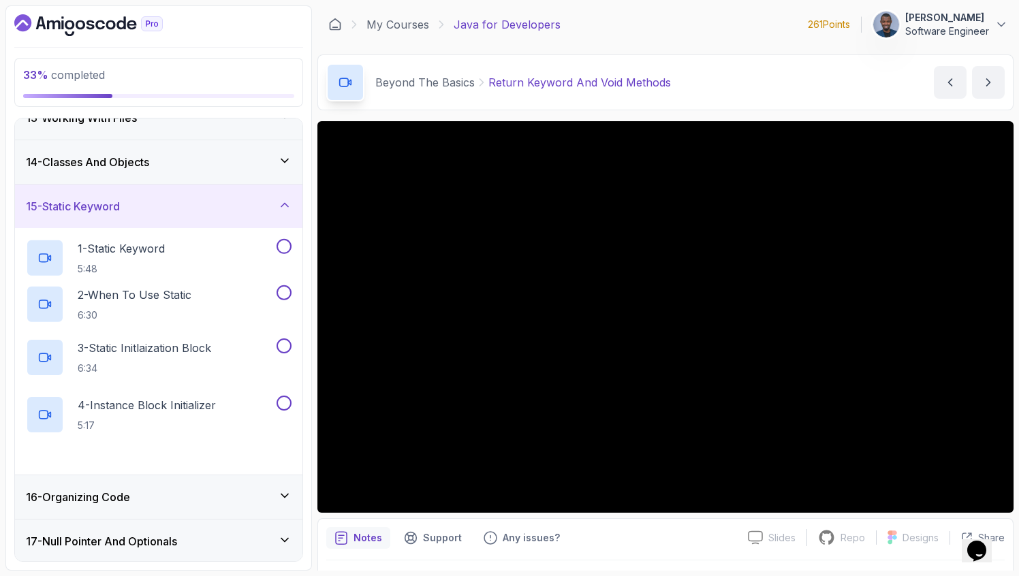
scroll to position [566, 0]
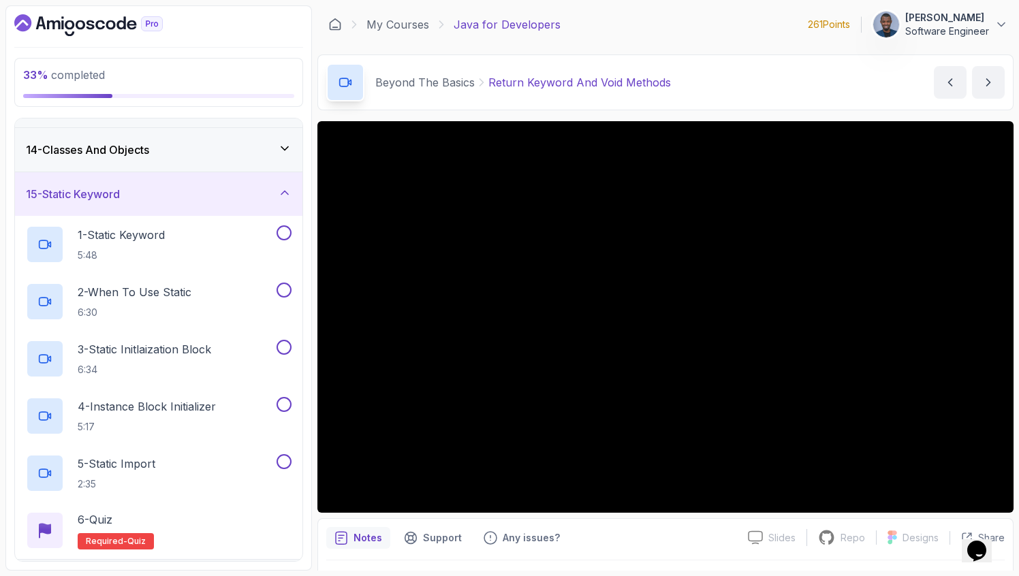
click at [126, 199] on div "15 - Static Keyword" at bounding box center [159, 194] width 266 height 16
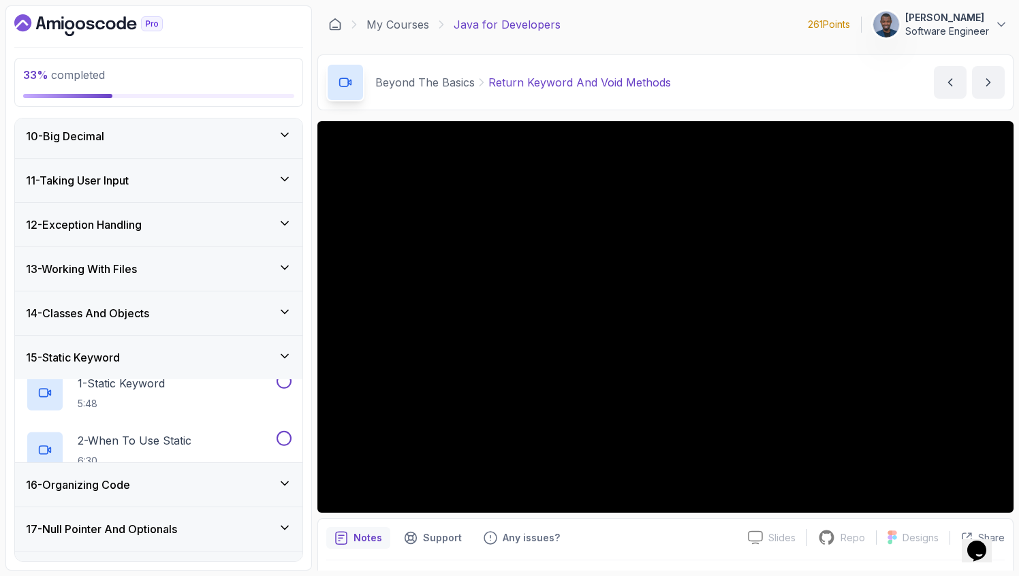
scroll to position [398, 0]
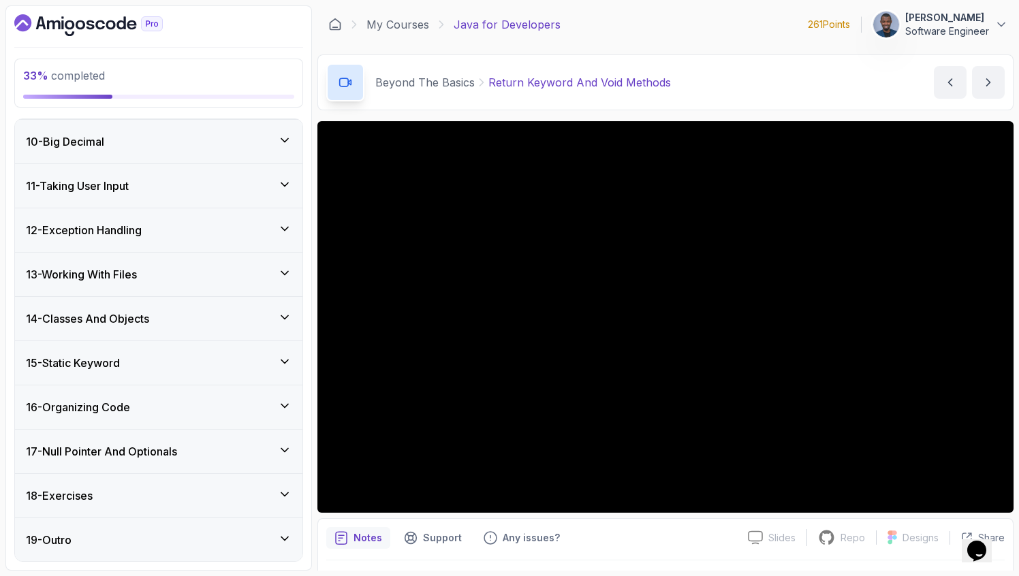
click at [161, 415] on div "16 - Organizing Code" at bounding box center [159, 408] width 288 height 44
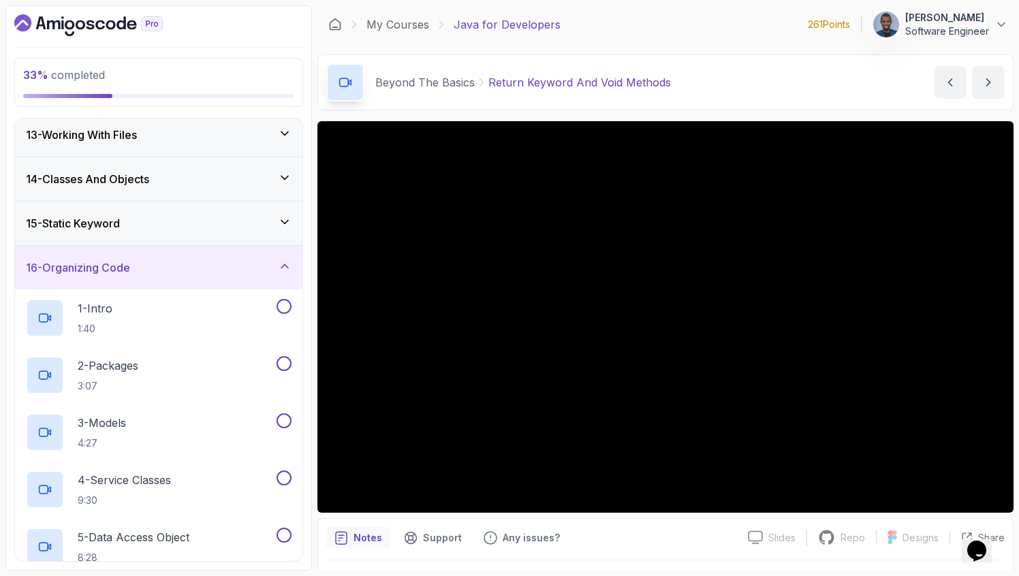
scroll to position [549, 0]
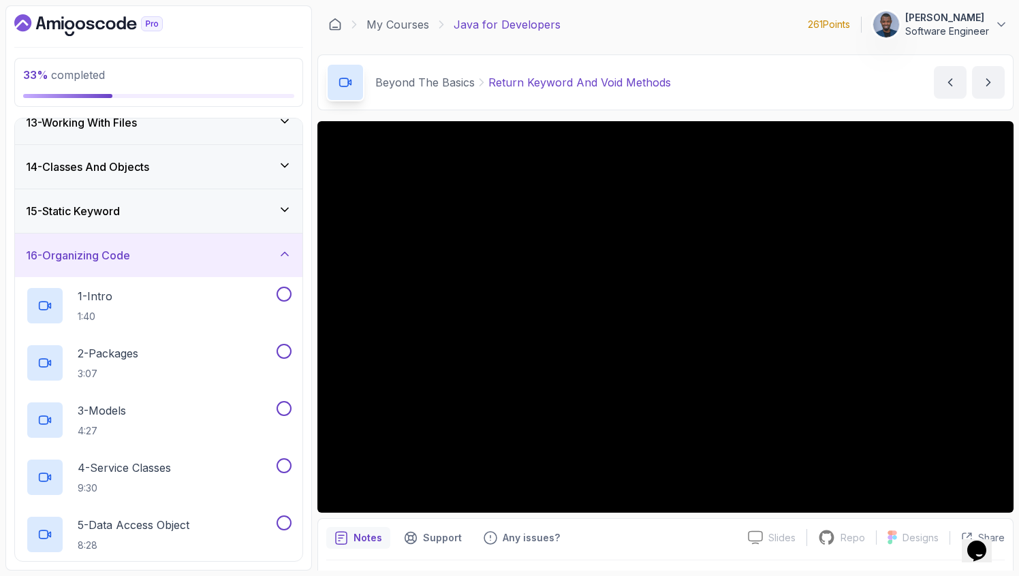
click at [170, 260] on div "16 - Organizing Code" at bounding box center [159, 255] width 266 height 16
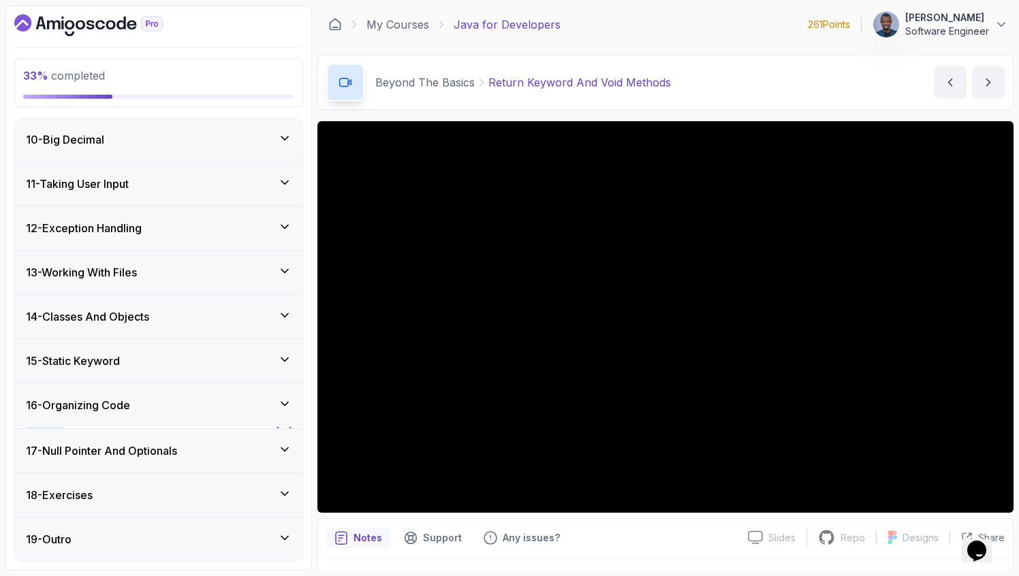
scroll to position [398, 0]
click at [176, 448] on h3 "17 - Null Pointer And Optionals" at bounding box center [101, 452] width 151 height 16
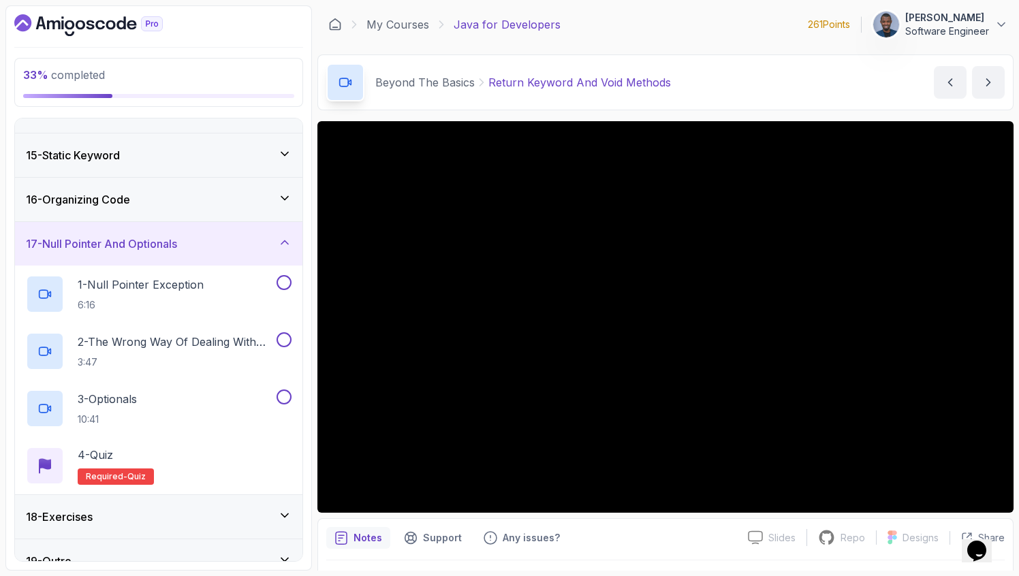
scroll to position [627, 0]
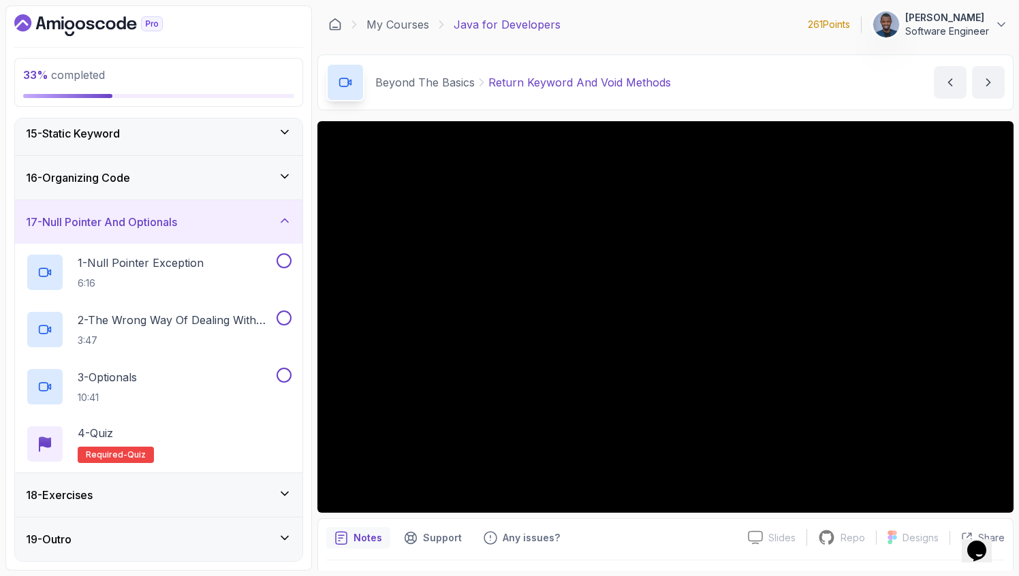
click at [185, 234] on div "17 - Null Pointer And Optionals" at bounding box center [159, 222] width 288 height 44
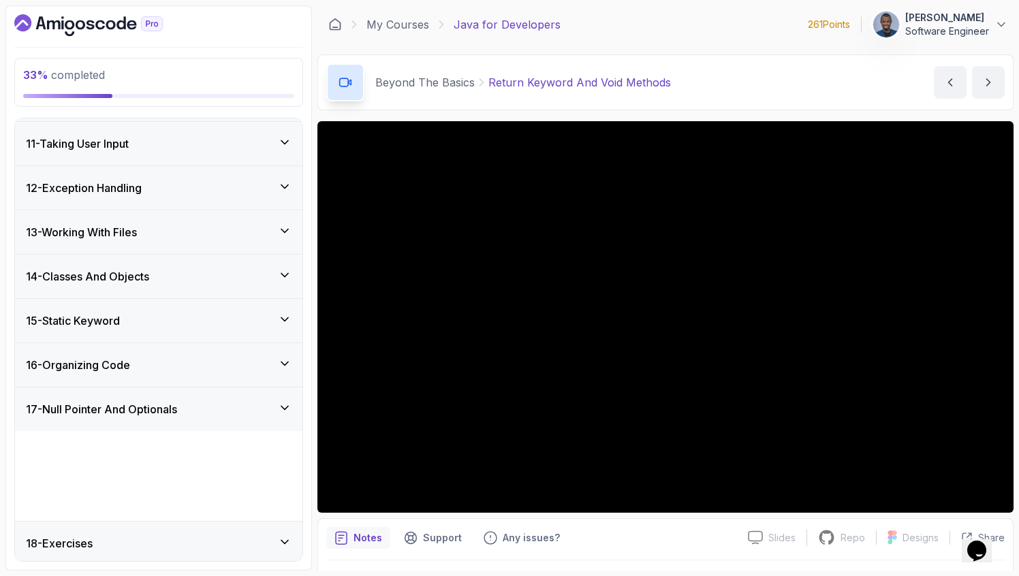
scroll to position [398, 0]
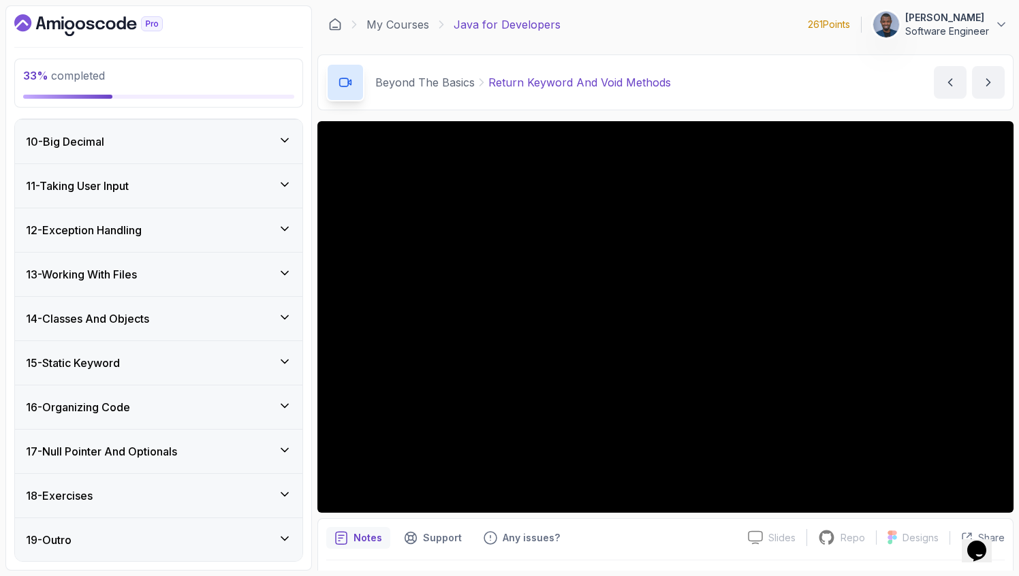
click at [136, 499] on div "18 - Exercises" at bounding box center [159, 496] width 266 height 16
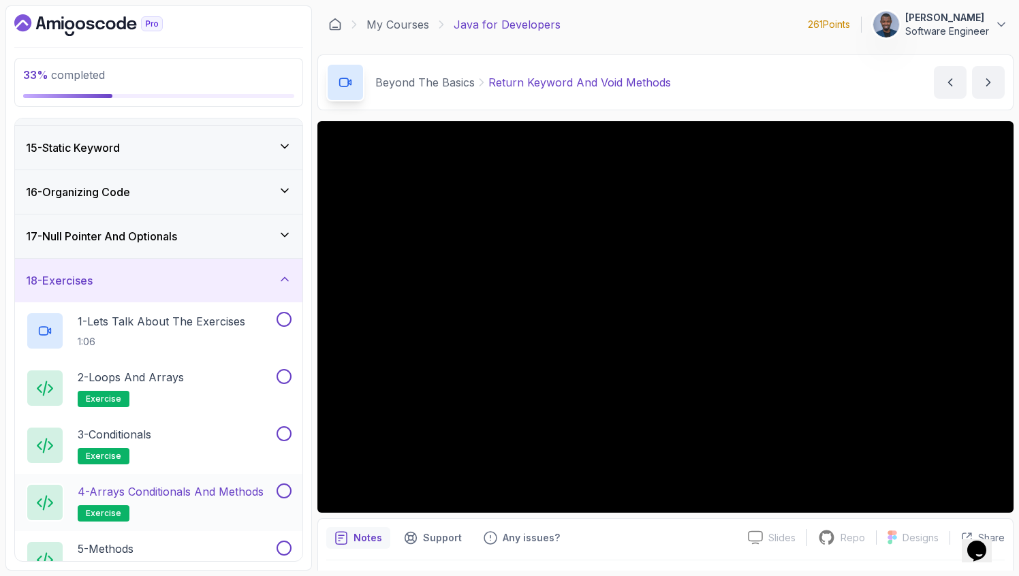
scroll to position [595, 0]
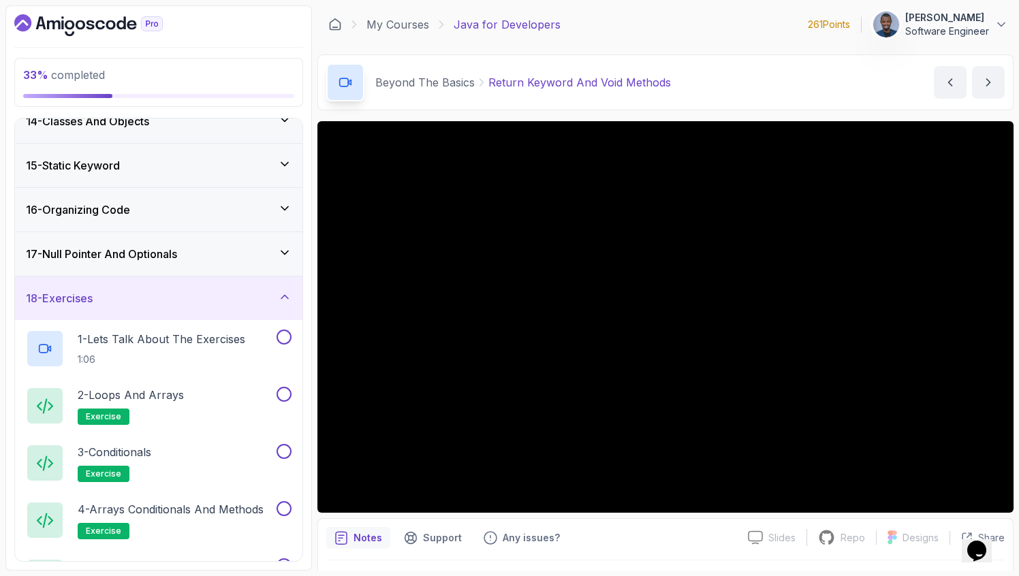
click at [169, 310] on div "18 - Exercises" at bounding box center [159, 299] width 288 height 44
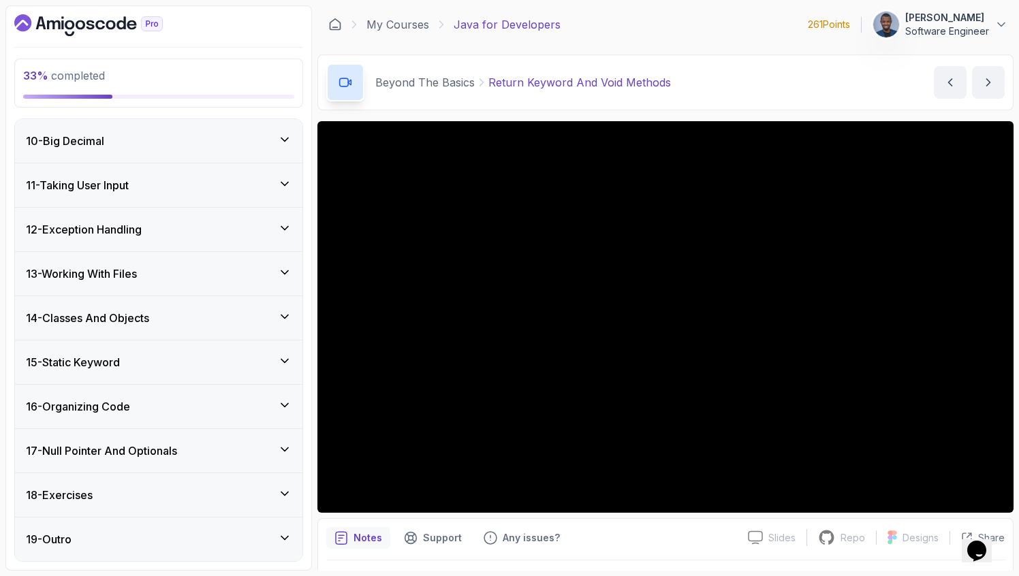
scroll to position [398, 0]
click at [90, 530] on div "19 - Outro" at bounding box center [159, 540] width 288 height 44
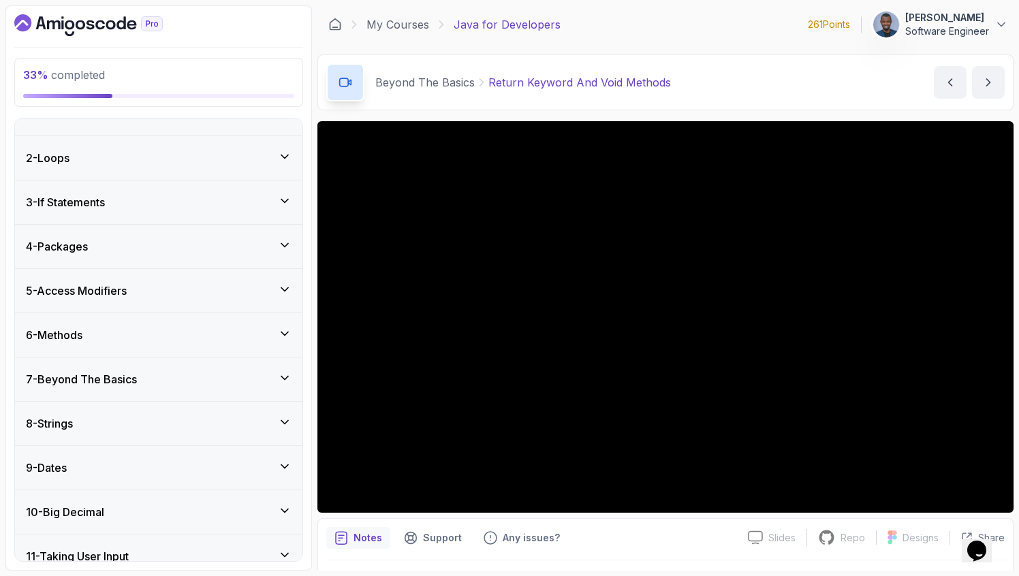
scroll to position [0, 0]
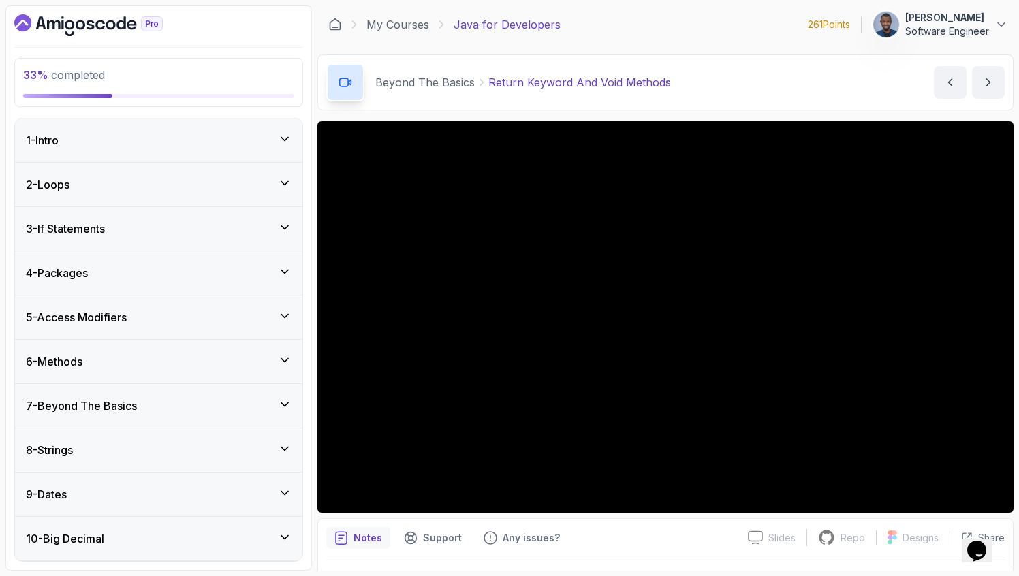
click at [173, 366] on div "6 - Methods" at bounding box center [159, 362] width 266 height 16
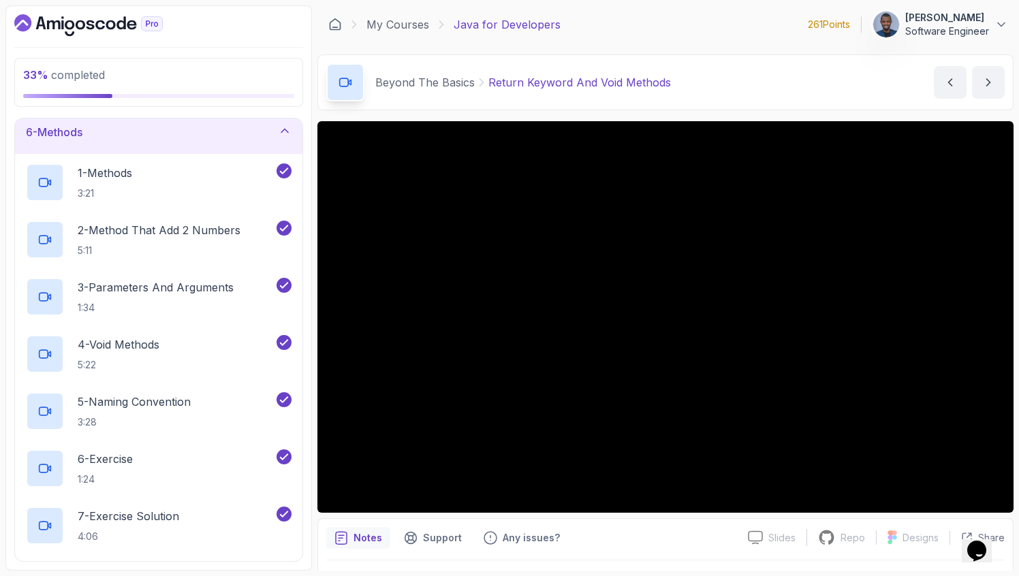
scroll to position [224, 0]
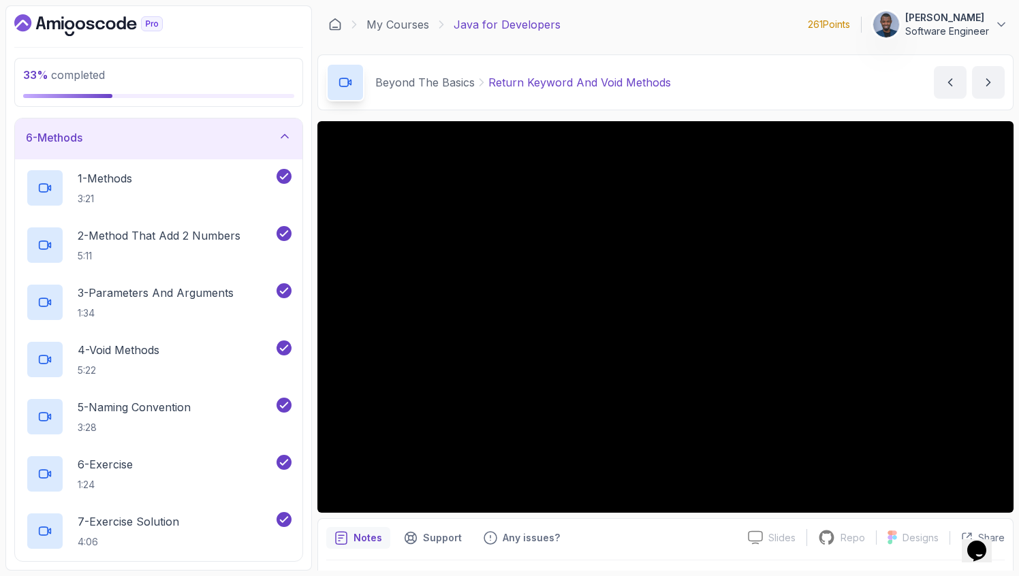
click at [217, 138] on div "6 - Methods" at bounding box center [159, 137] width 266 height 16
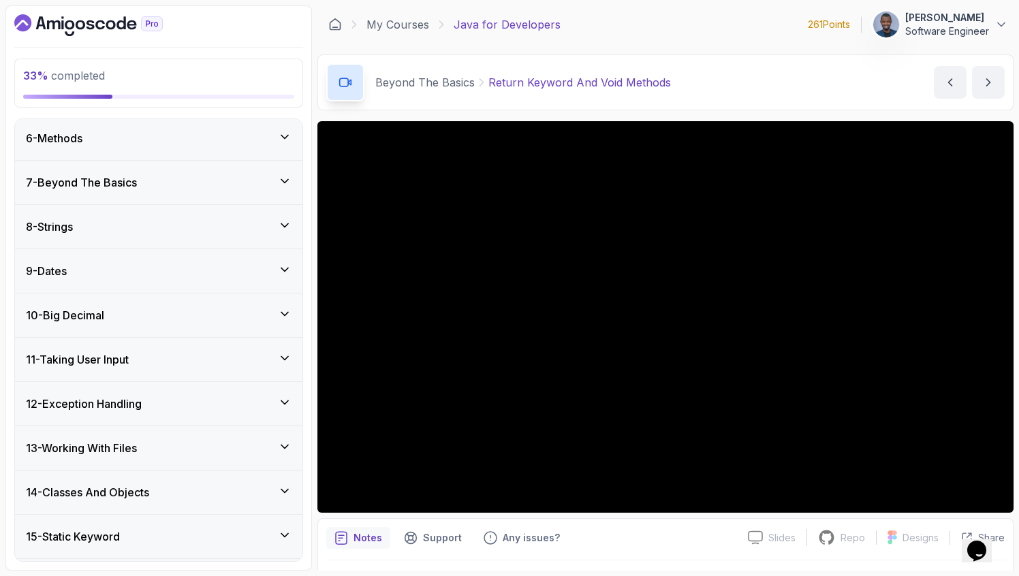
click at [193, 181] on div "7 - Beyond The Basics" at bounding box center [159, 182] width 266 height 16
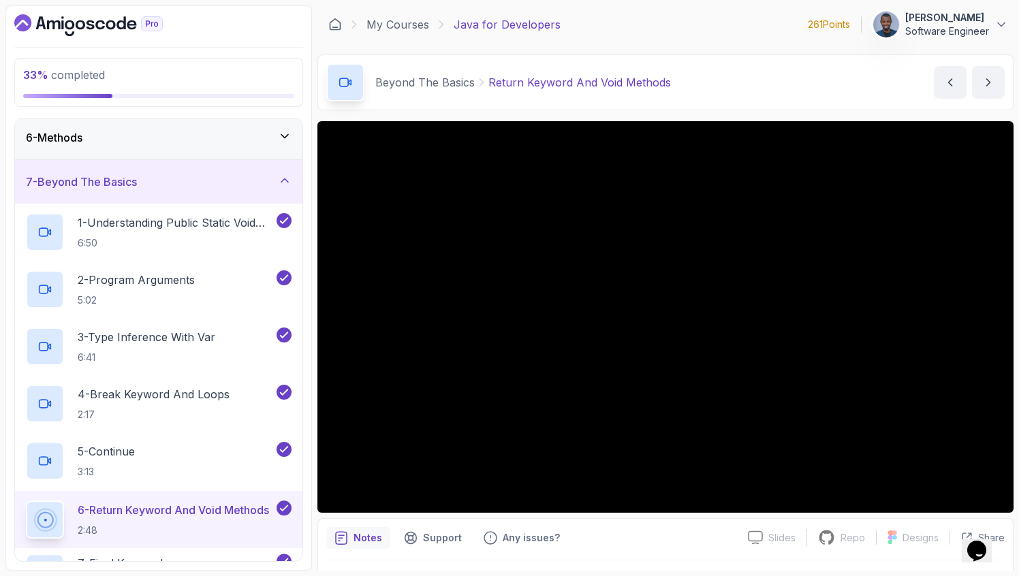
click at [193, 181] on div "7 - Beyond The Basics" at bounding box center [159, 182] width 266 height 16
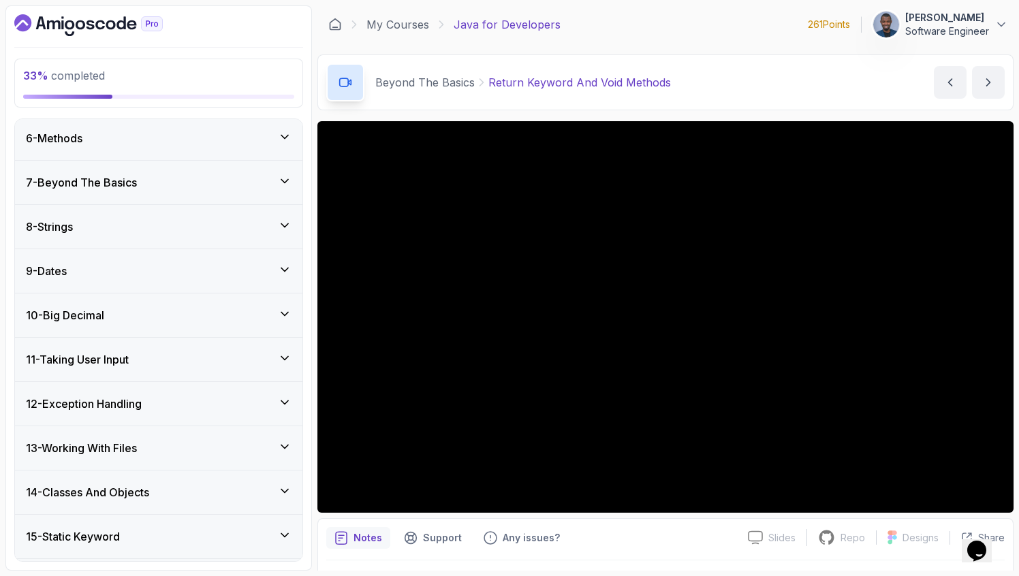
click at [166, 219] on div "8 - Strings" at bounding box center [159, 227] width 266 height 16
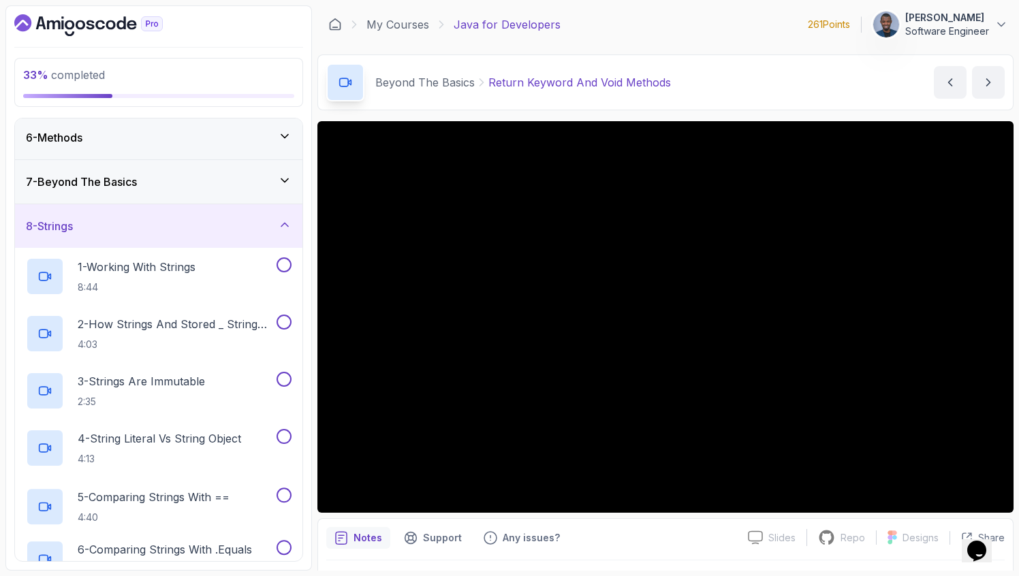
click at [166, 218] on div "8 - Strings" at bounding box center [159, 226] width 266 height 16
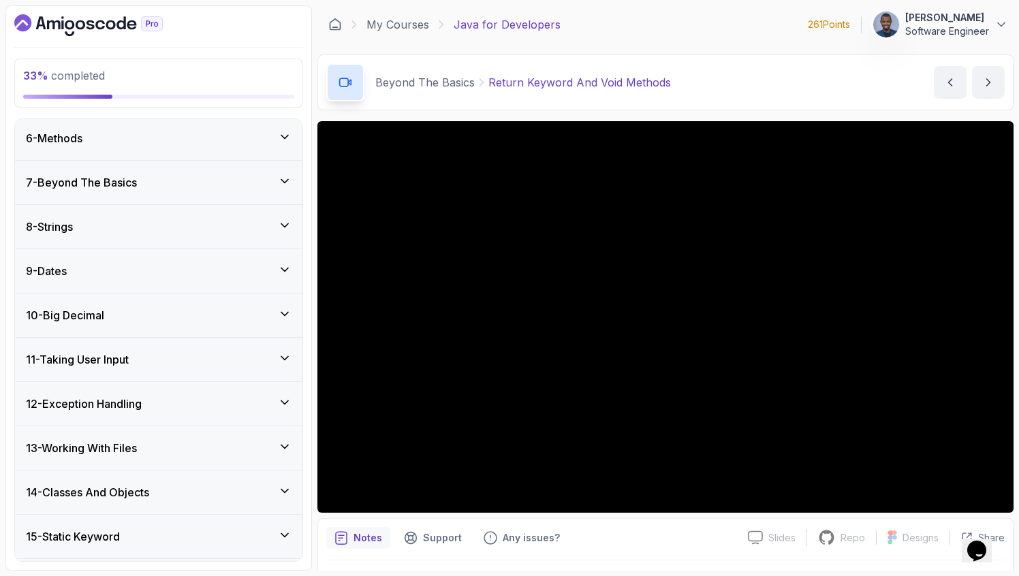
click at [166, 219] on div "8 - Strings" at bounding box center [159, 227] width 266 height 16
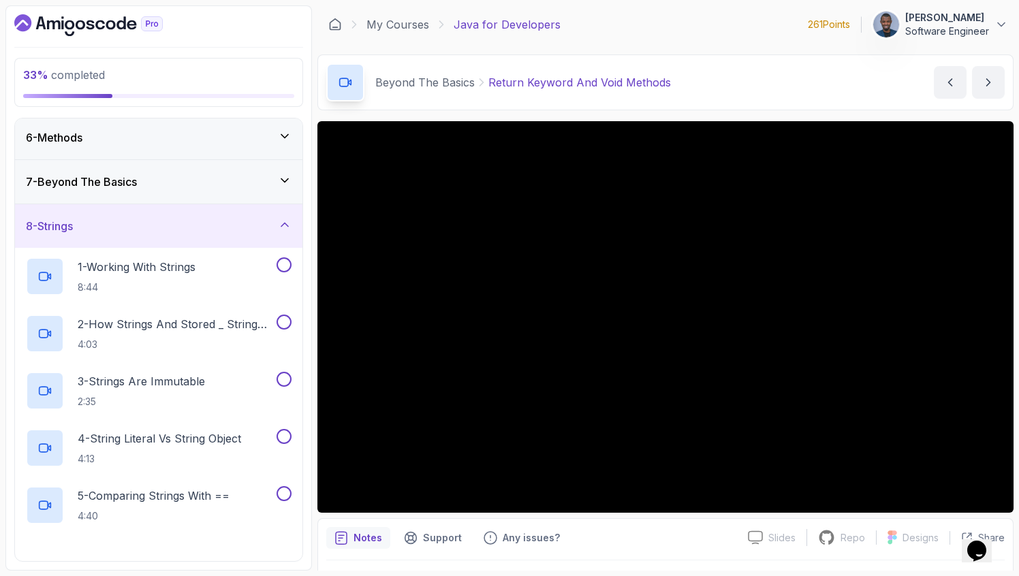
click at [166, 182] on div "7 - Beyond The Basics" at bounding box center [159, 182] width 266 height 16
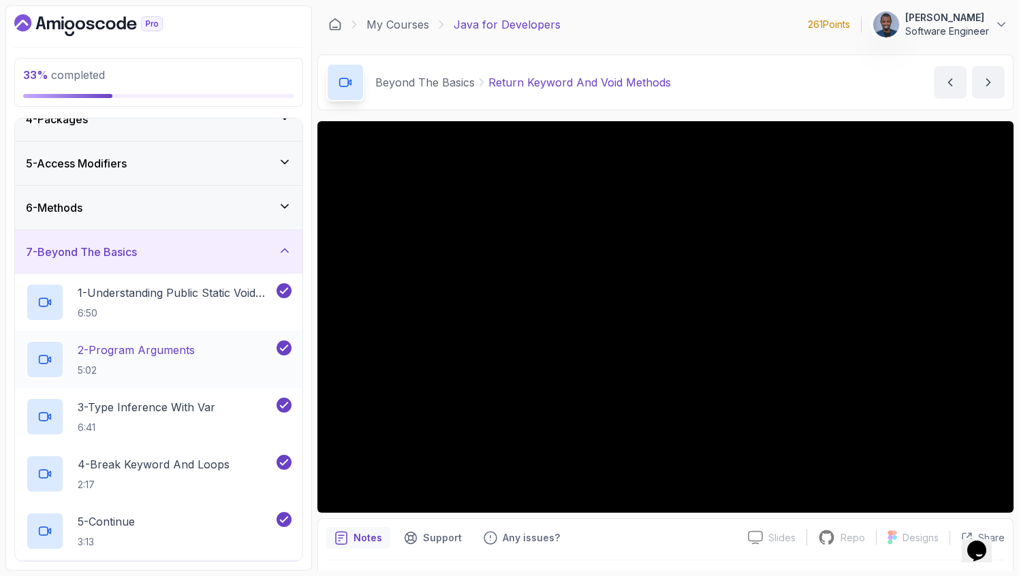
scroll to position [120, 0]
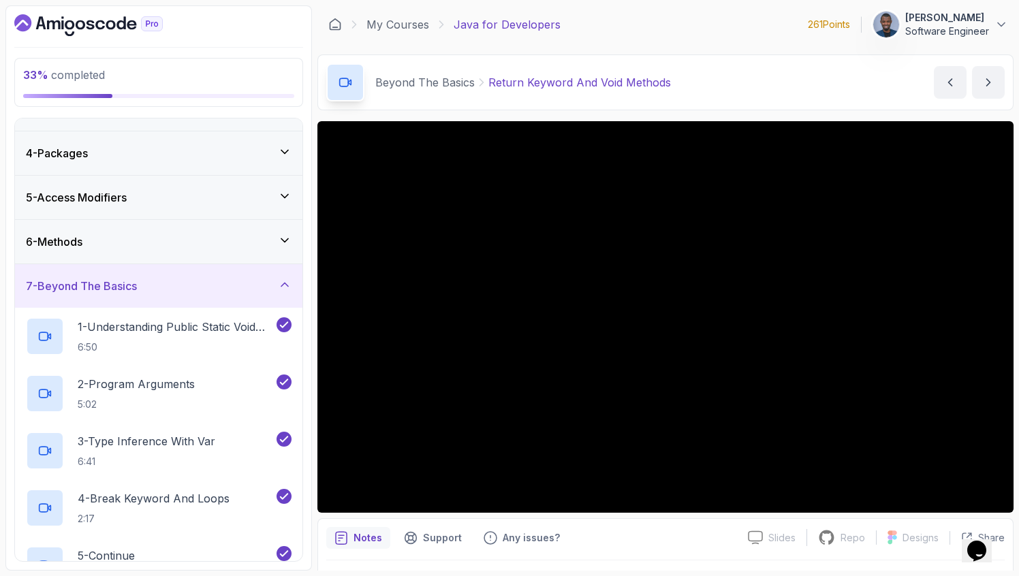
click at [173, 279] on div "7 - Beyond The Basics" at bounding box center [159, 286] width 266 height 16
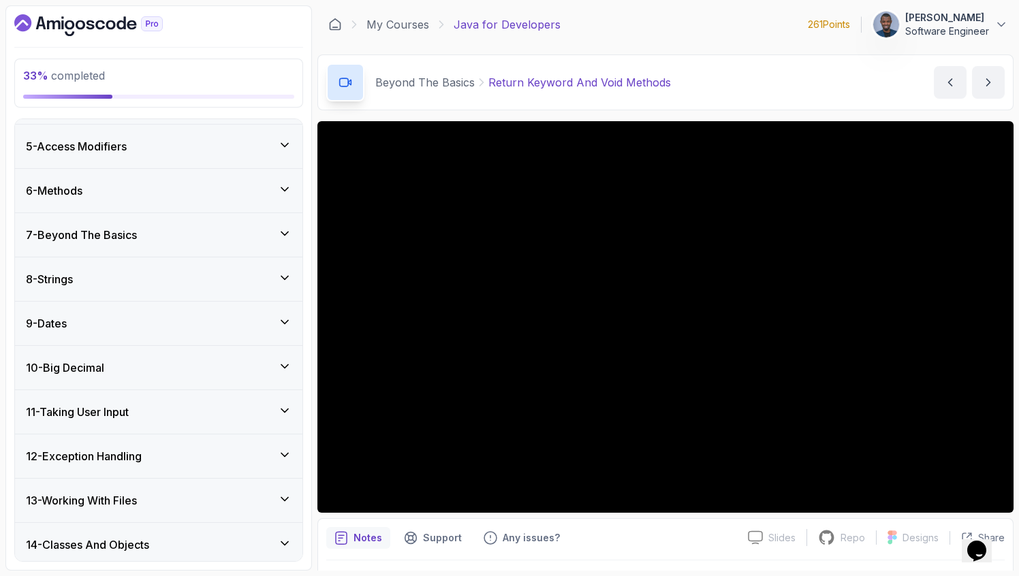
click at [165, 282] on div "8 - Strings" at bounding box center [159, 279] width 266 height 16
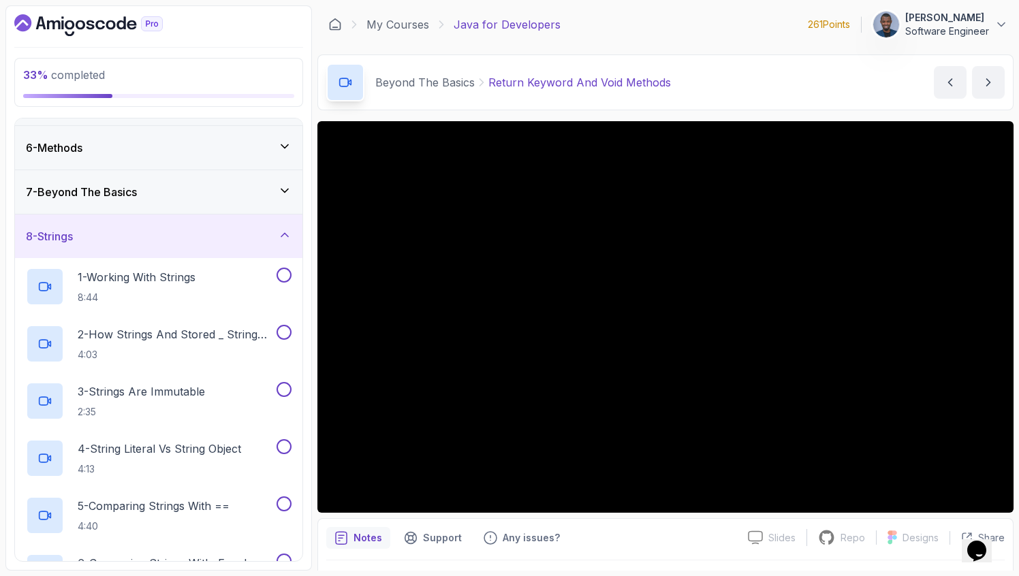
scroll to position [202, 0]
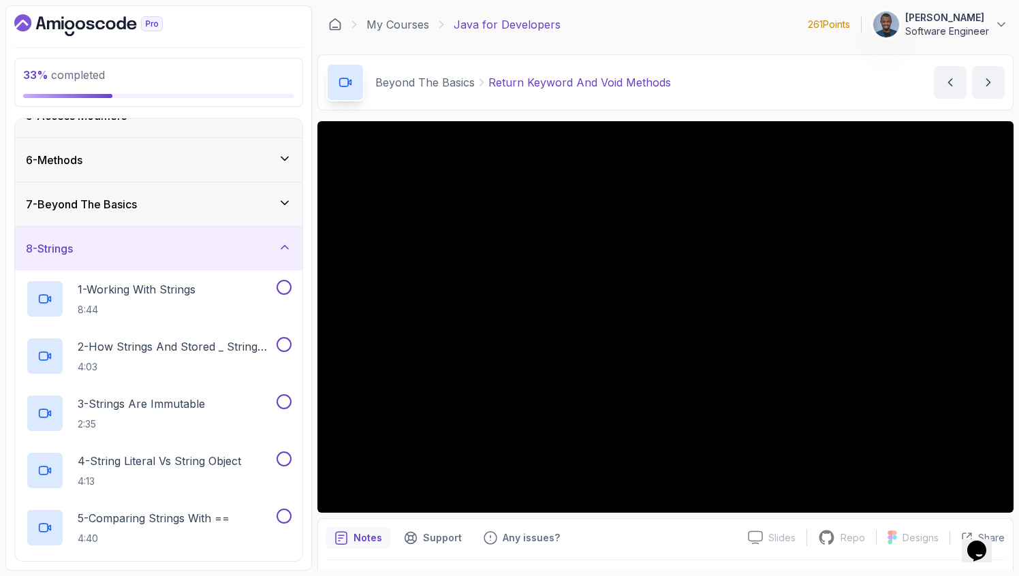
click at [178, 243] on div "8 - Strings" at bounding box center [159, 248] width 266 height 16
